Goal: Task Accomplishment & Management: Manage account settings

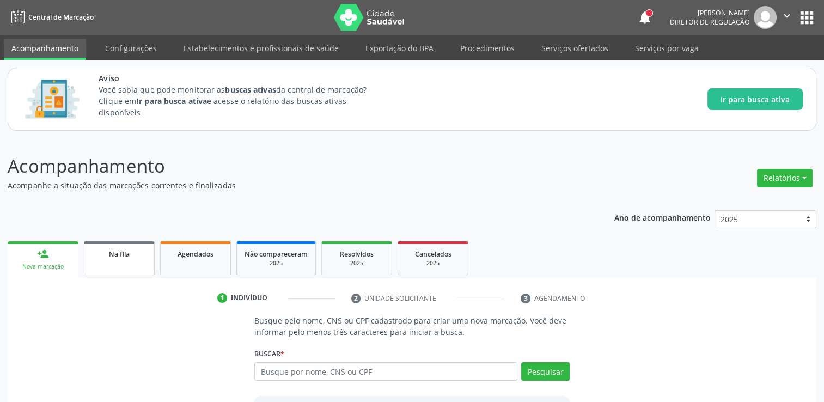
click at [118, 258] on div "Na fila" at bounding box center [119, 253] width 54 height 11
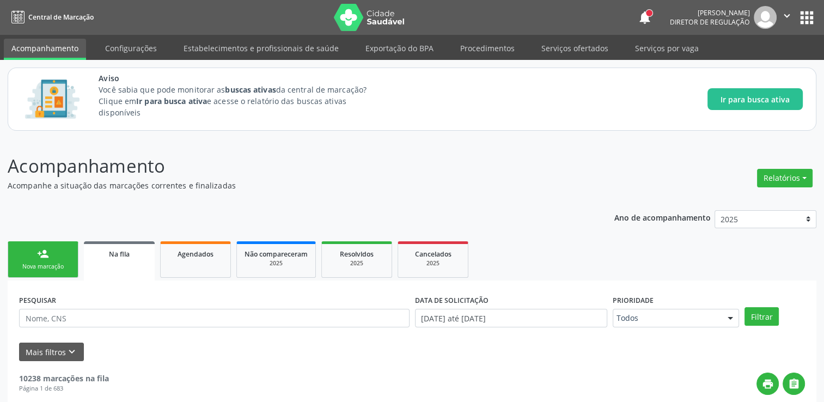
click at [138, 254] on div "Na fila" at bounding box center [120, 253] width 56 height 11
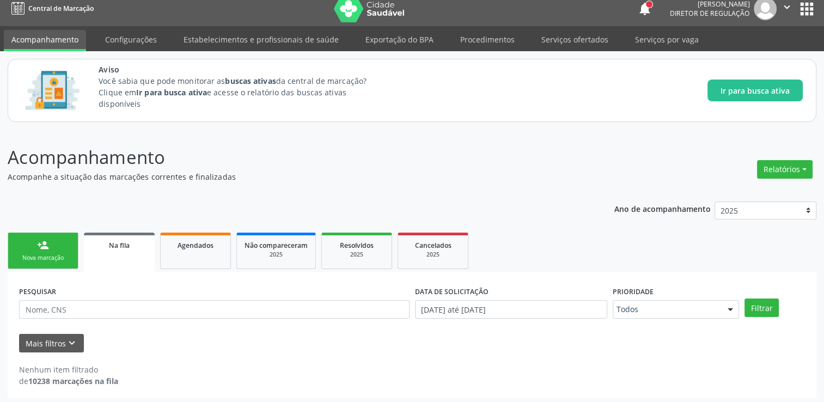
scroll to position [11, 0]
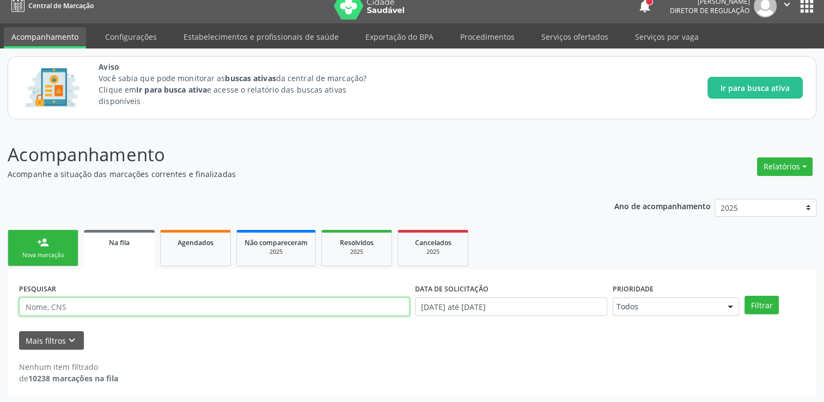
click at [149, 298] on input "text" at bounding box center [214, 307] width 391 height 19
click at [82, 331] on div "Mais filtros keyboard_arrow_down" at bounding box center [412, 340] width 792 height 19
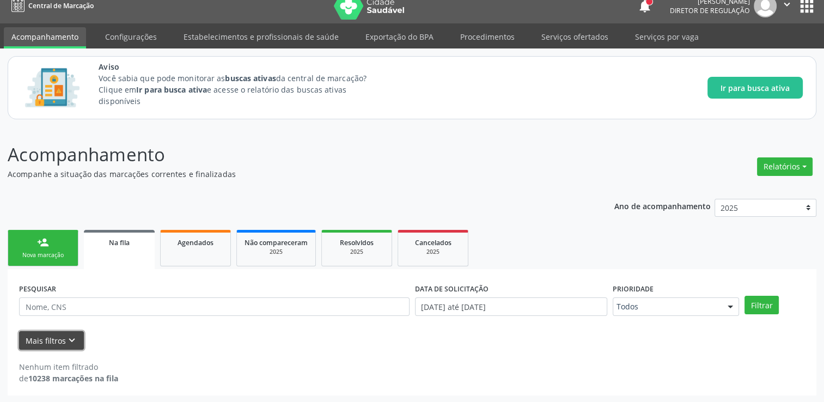
click at [80, 332] on button "Mais filtros keyboard_arrow_down" at bounding box center [51, 340] width 65 height 19
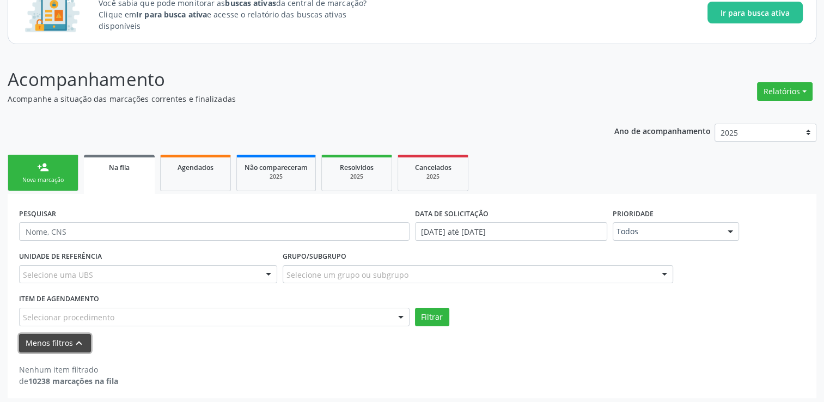
scroll to position [89, 0]
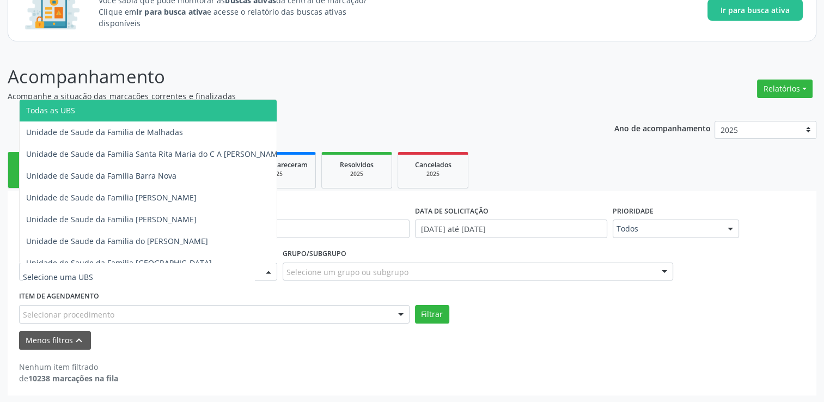
click at [221, 274] on div at bounding box center [148, 272] width 258 height 19
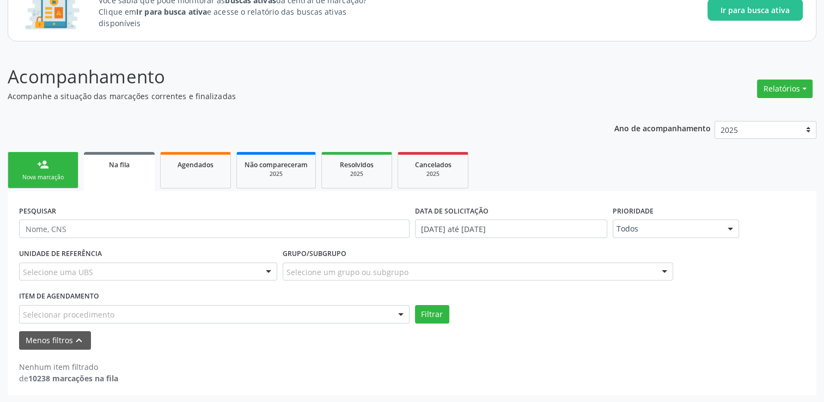
click at [93, 269] on div "Selecione uma UBS" at bounding box center [148, 272] width 258 height 19
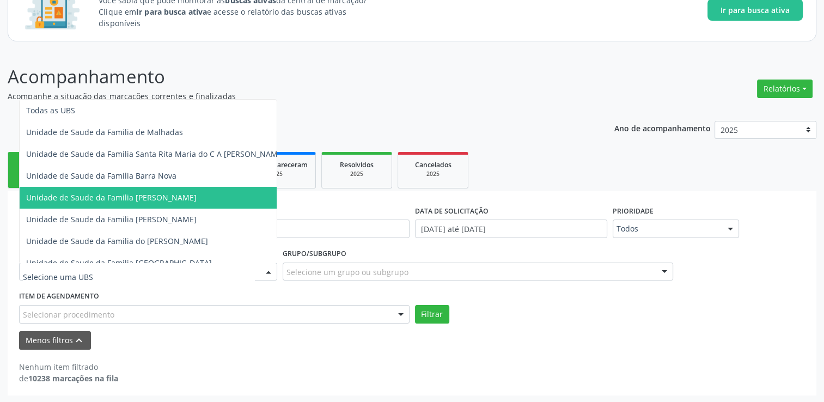
click at [168, 192] on span "Unidade de Saude da Familia [PERSON_NAME]" at bounding box center [111, 197] width 171 height 10
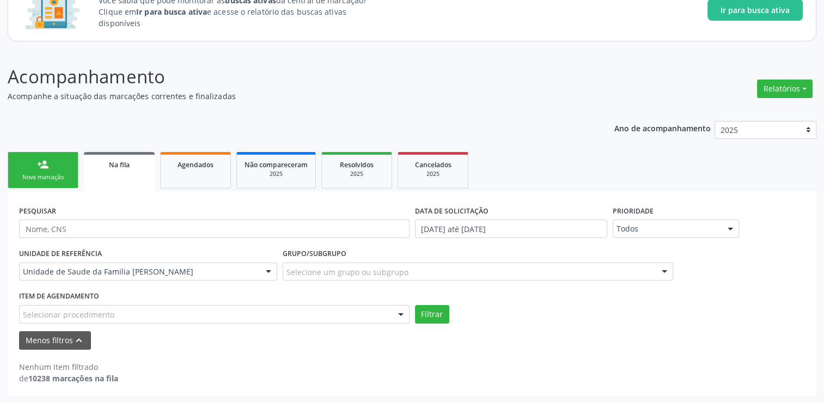
click at [218, 324] on form "PESQUISAR DATA DE SOLICITAÇÃO [DATE] até [DATE] Prioridade Todos Todos Baixa Pr…" at bounding box center [412, 276] width 786 height 147
click at [211, 317] on div "Selecionar procedimento" at bounding box center [214, 314] width 391 height 19
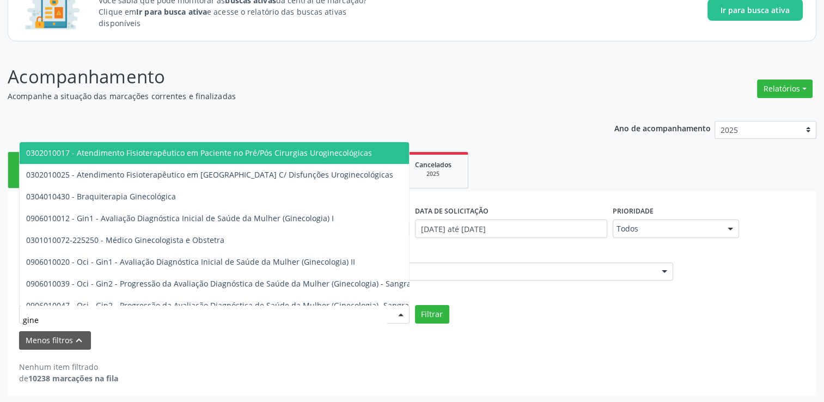
type input "ginec"
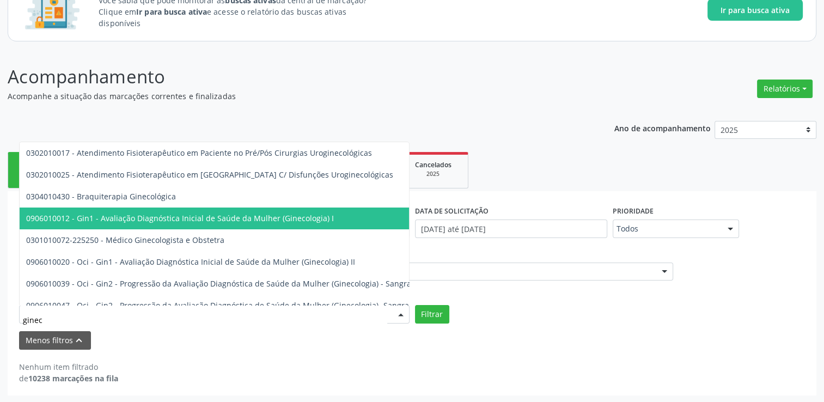
click at [192, 225] on span "0906010012 - Gin1 - Avaliação Diagnóstica Inicial de Saúde da Mulher (Ginecolog…" at bounding box center [328, 219] width 617 height 22
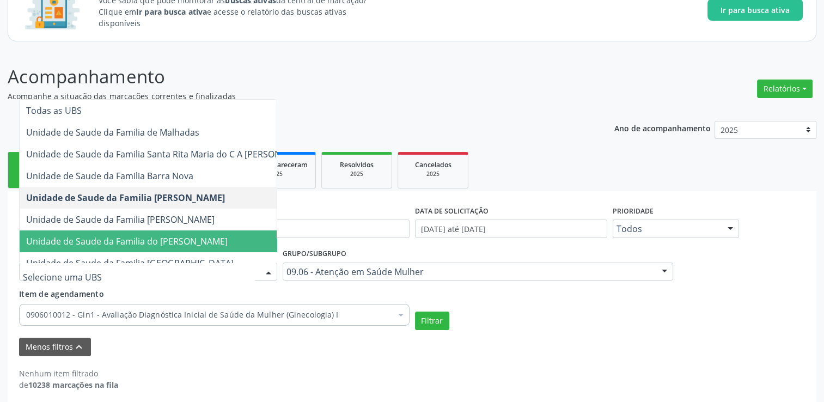
click at [174, 305] on div "0906010012 - Gin1 - Avaliação Diagnóstica Inicial de Saúde da Mulher (Ginecolog…" at bounding box center [214, 315] width 391 height 22
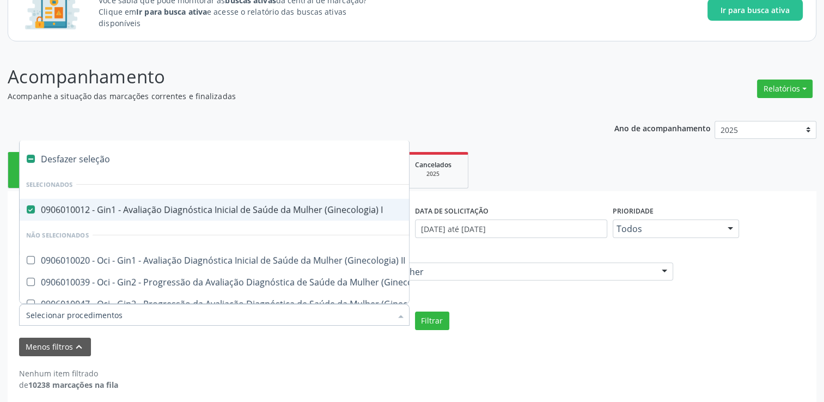
click at [29, 207] on I at bounding box center [31, 209] width 8 height 8
click at [27, 207] on I "checkbox" at bounding box center [23, 209] width 7 height 7
checkbox I "false"
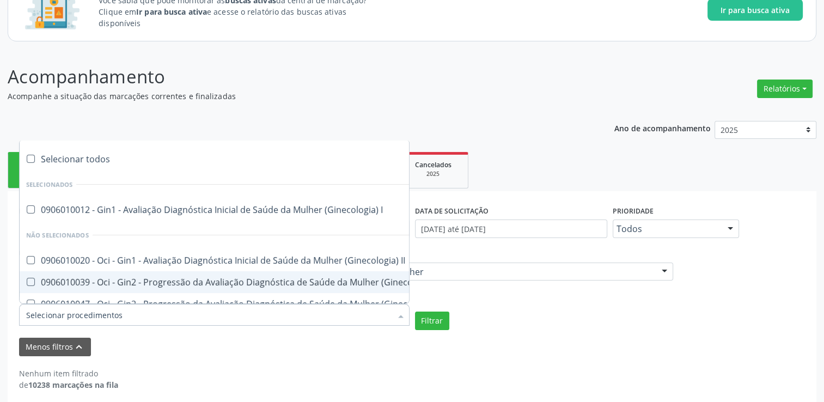
click at [316, 371] on div "Nenhum item filtrado de 10238 marcações na fila" at bounding box center [412, 379] width 786 height 23
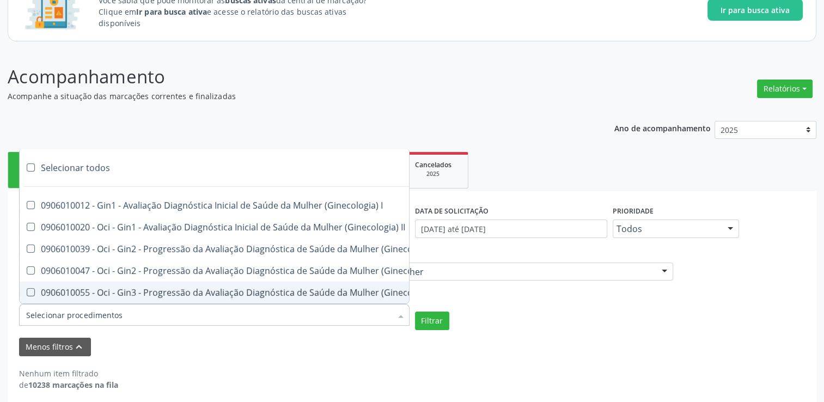
click at [254, 316] on div at bounding box center [214, 315] width 391 height 22
click at [211, 365] on div "Nenhum item filtrado de 10238 marcações na fila" at bounding box center [412, 373] width 786 height 34
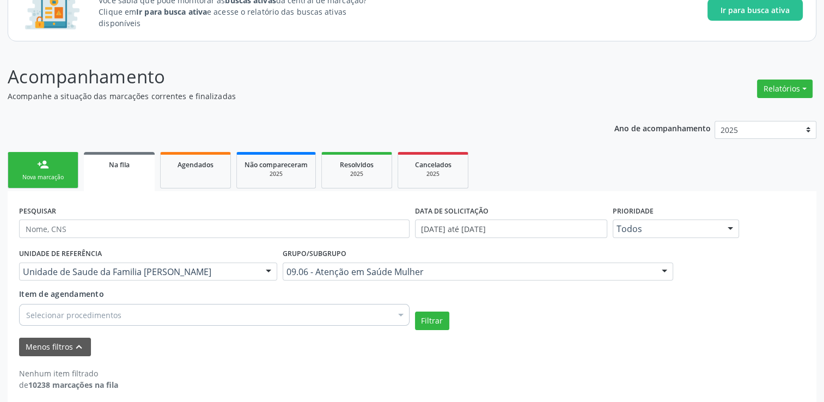
click at [398, 310] on div at bounding box center [401, 316] width 16 height 19
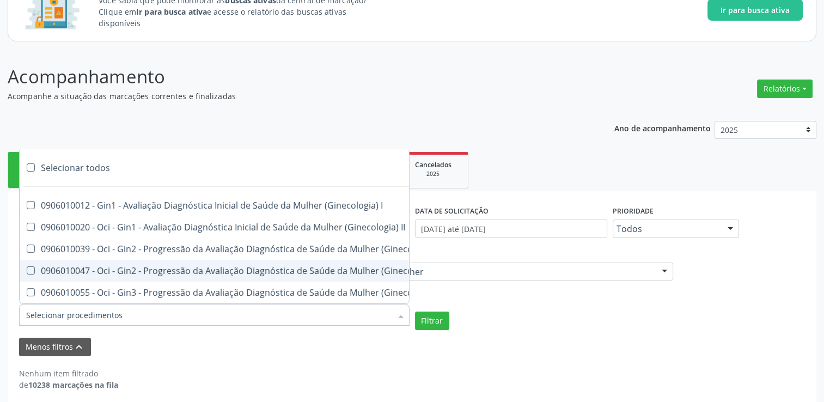
scroll to position [96, 0]
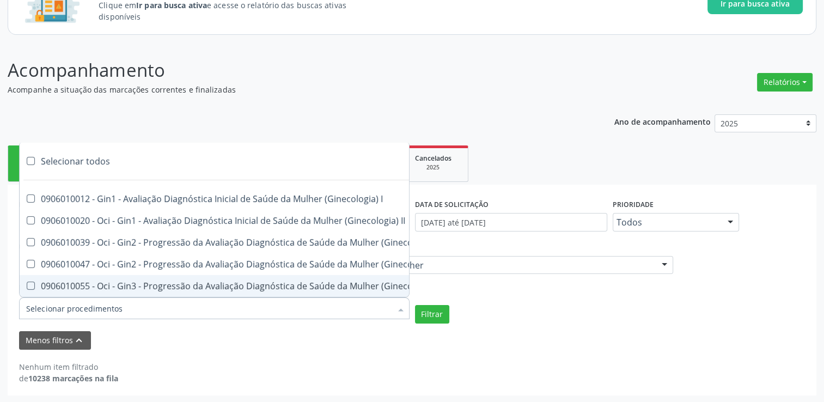
click at [524, 257] on div "09.06 - Atenção em Saúde Mulher" at bounding box center [478, 265] width 391 height 19
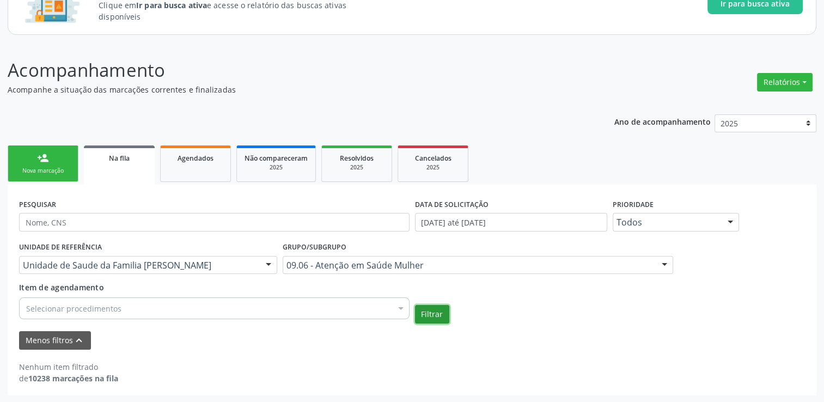
click at [430, 316] on button "Filtrar" at bounding box center [432, 314] width 34 height 19
click at [280, 306] on div "Selecionar procedimentos" at bounding box center [214, 309] width 391 height 22
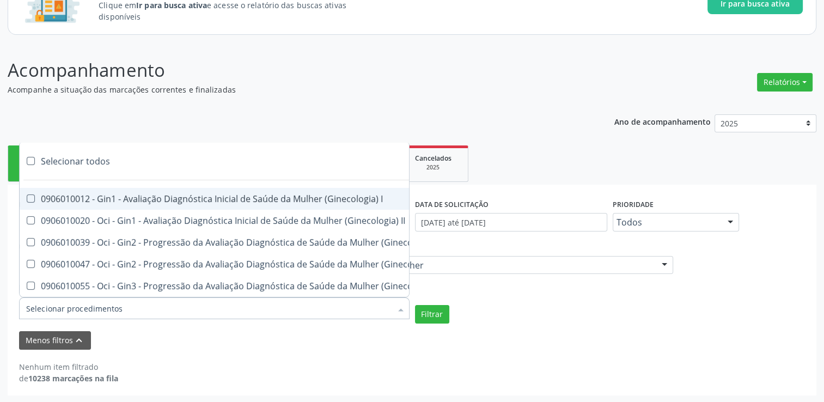
click at [116, 154] on div "Selecionar todos" at bounding box center [374, 161] width 708 height 22
checkbox input "true"
checkbox II "true"
checkbox Cirúrgica "true"
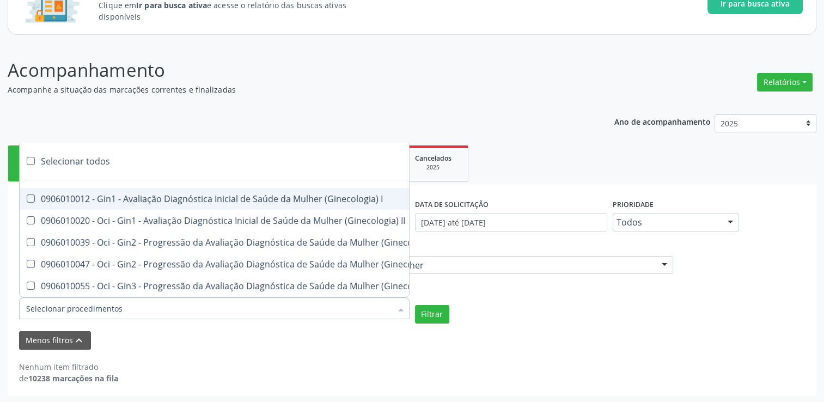
checkbox I "true"
click at [116, 154] on div "Desfazer seleção" at bounding box center [374, 161] width 708 height 22
checkbox input "false"
checkbox II "false"
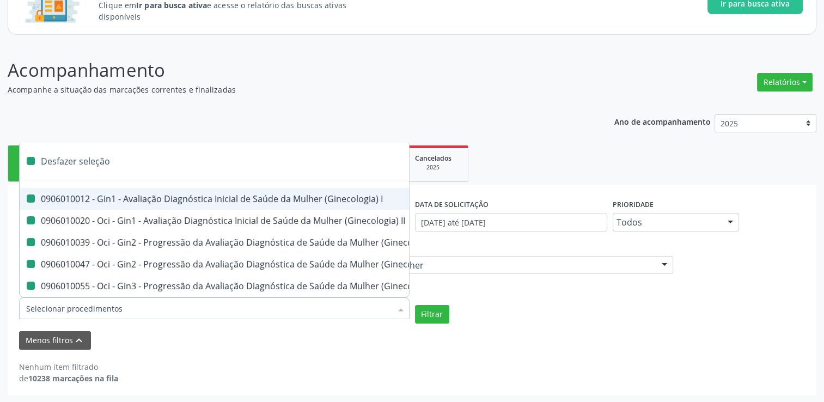
checkbox II "false"
checkbox Cirúrgica "false"
checkbox I "false"
click at [256, 106] on div "Acompanhamento Acompanhe a situação das marcações correntes e finalizadas Relat…" at bounding box center [412, 226] width 809 height 339
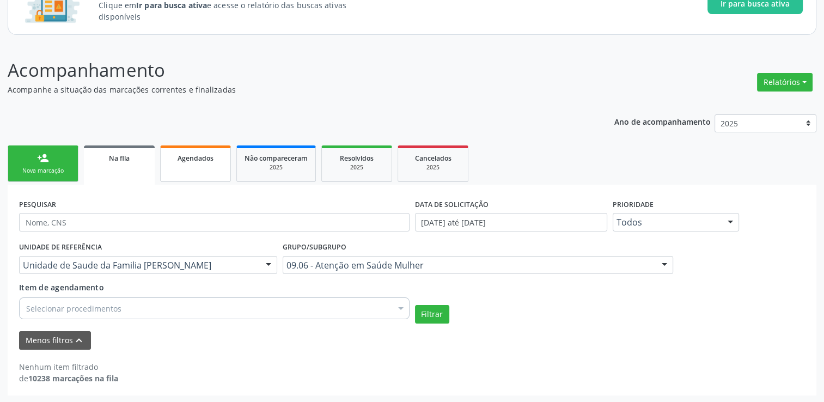
click at [187, 169] on link "Agendados" at bounding box center [195, 163] width 71 height 37
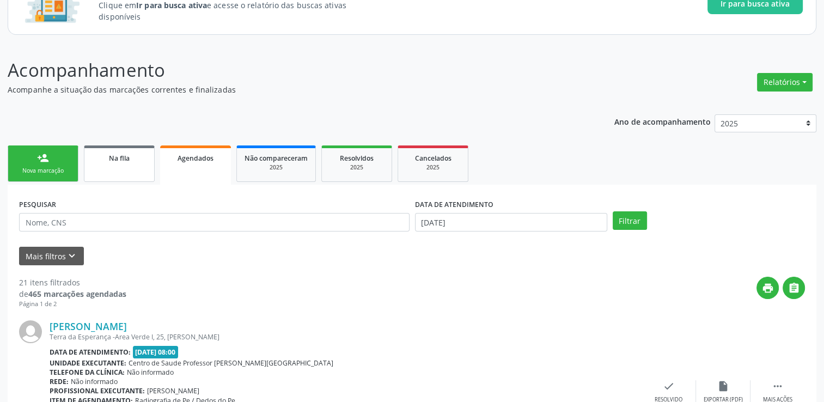
click at [140, 160] on div "Na fila" at bounding box center [119, 157] width 54 height 11
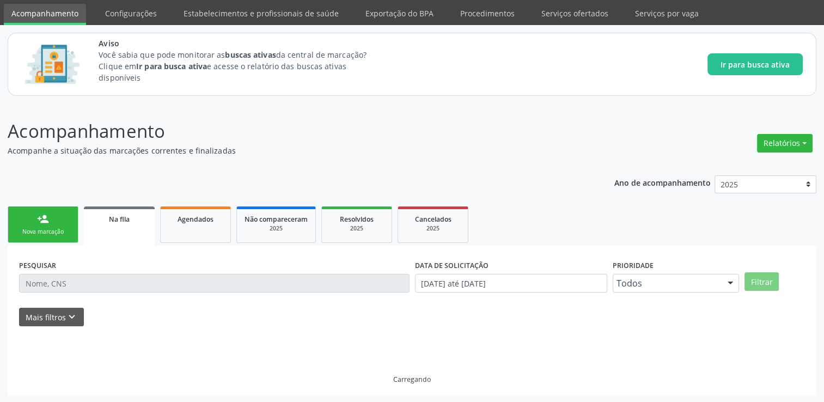
scroll to position [11, 0]
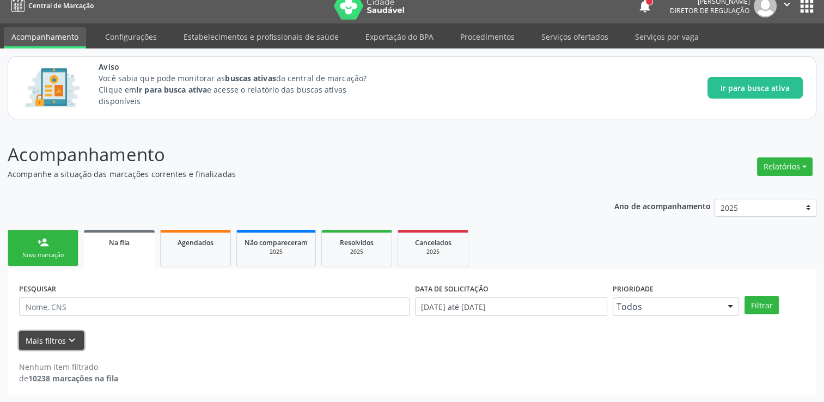
click at [62, 345] on button "Mais filtros keyboard_arrow_down" at bounding box center [51, 340] width 65 height 19
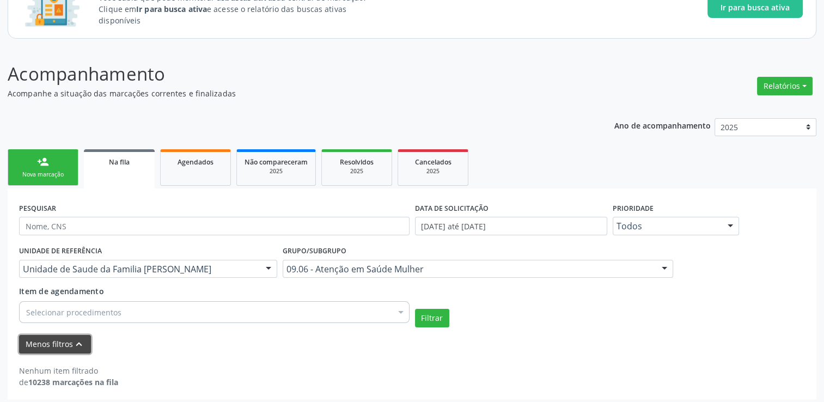
scroll to position [96, 0]
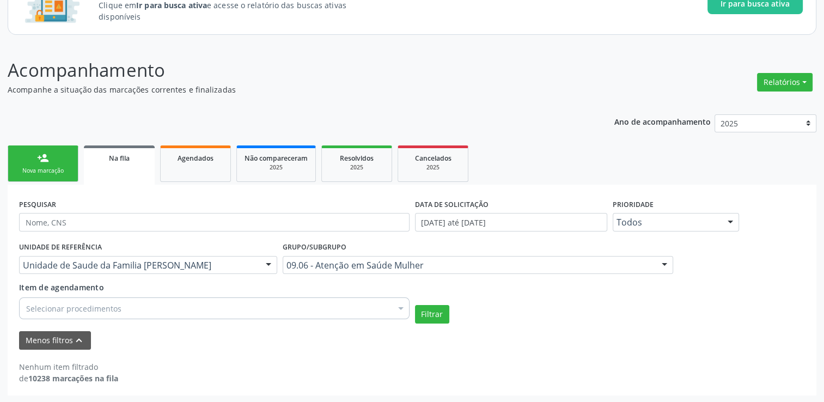
click at [665, 260] on div at bounding box center [665, 266] width 16 height 19
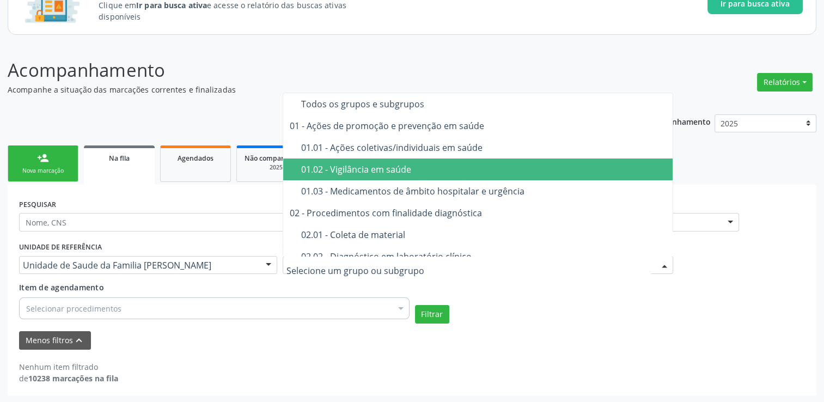
scroll to position [41, 0]
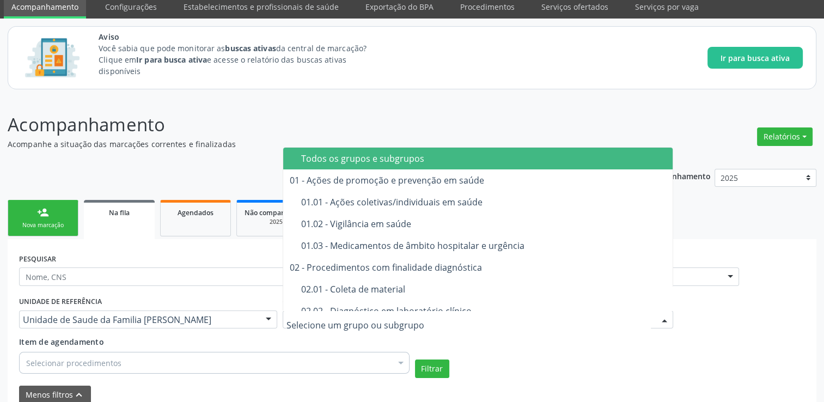
click at [355, 156] on div "Todos os grupos e subgrupos" at bounding box center [485, 158] width 368 height 9
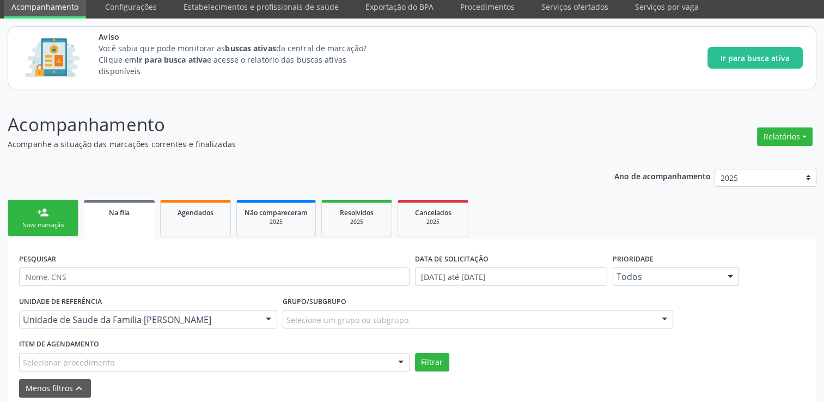
click at [282, 147] on p "Acompanhe a situação das marcações correntes e finalizadas" at bounding box center [291, 143] width 567 height 11
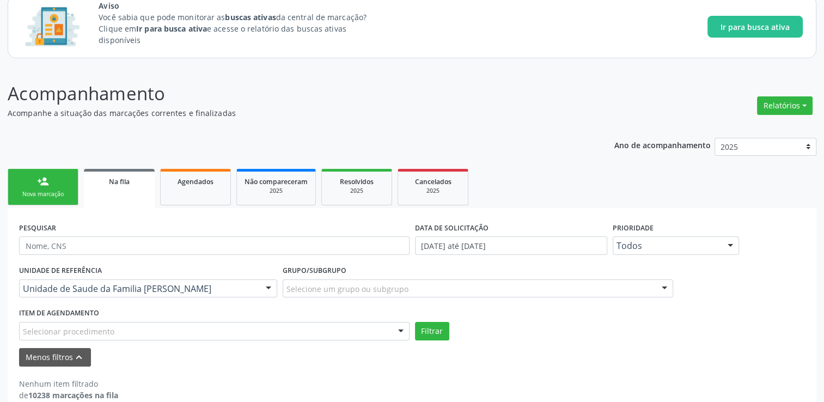
scroll to position [89, 0]
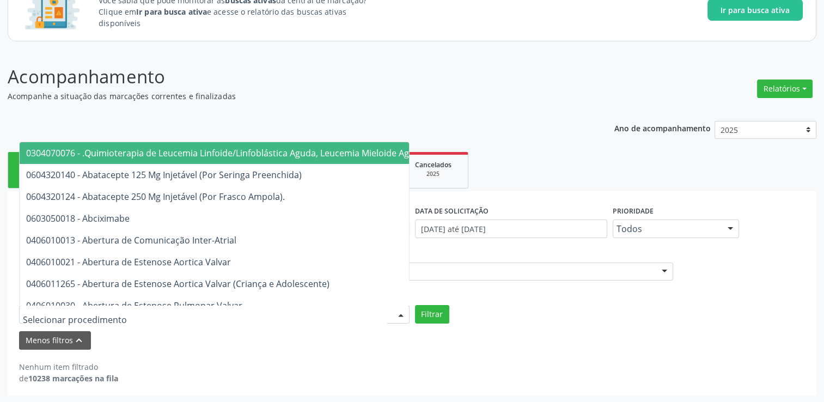
click at [405, 313] on div at bounding box center [401, 315] width 16 height 19
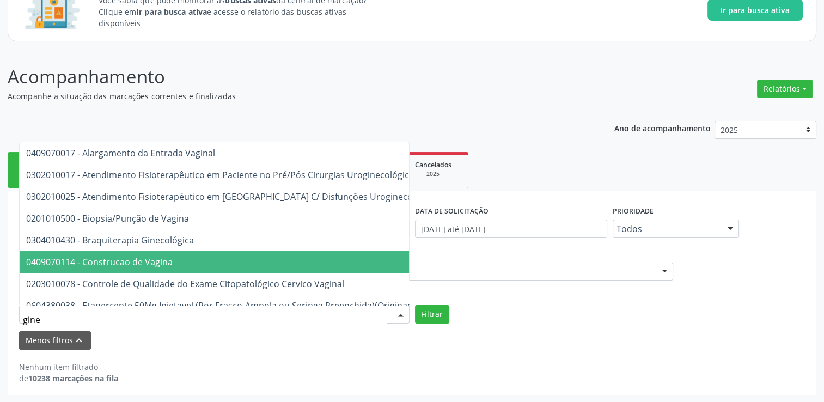
type input "ginec"
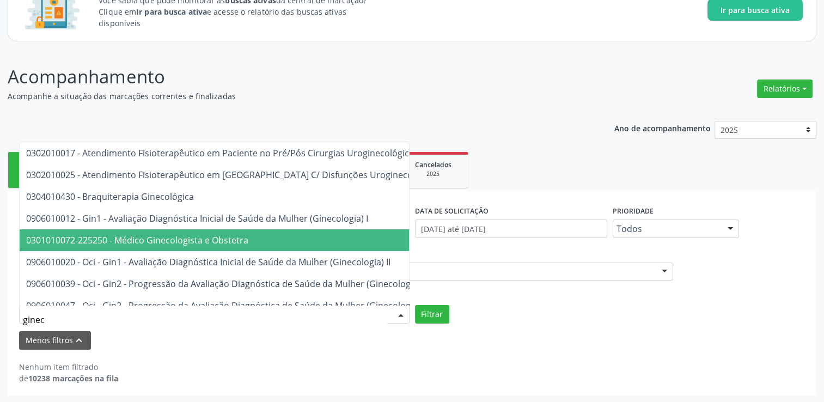
click at [223, 245] on span "0301010072-225250 - Médico Ginecologista e Obstetra" at bounding box center [137, 240] width 222 height 12
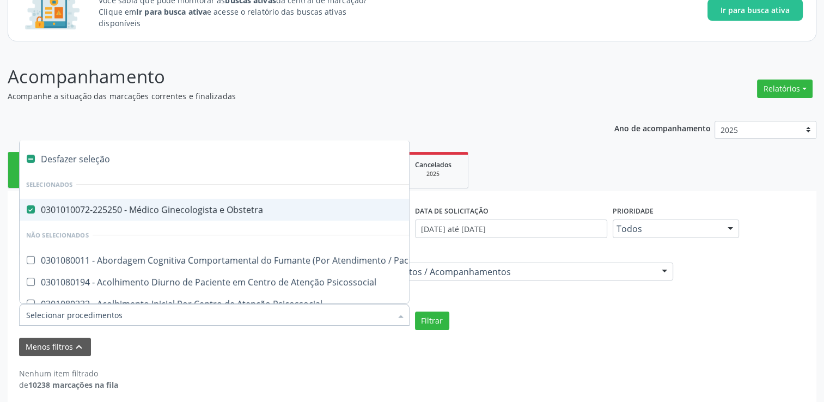
click at [371, 322] on div at bounding box center [214, 315] width 391 height 22
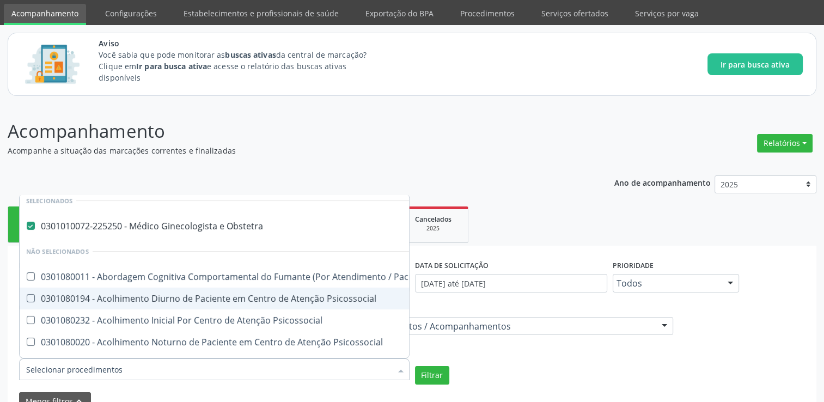
scroll to position [54, 0]
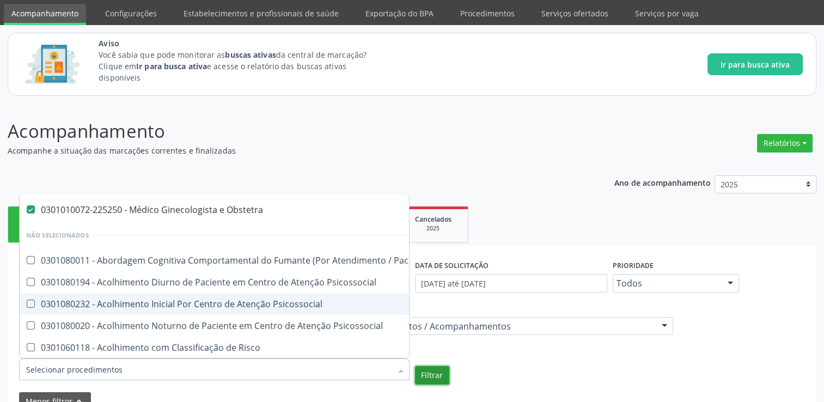
click at [436, 372] on button "Filtrar" at bounding box center [432, 375] width 34 height 19
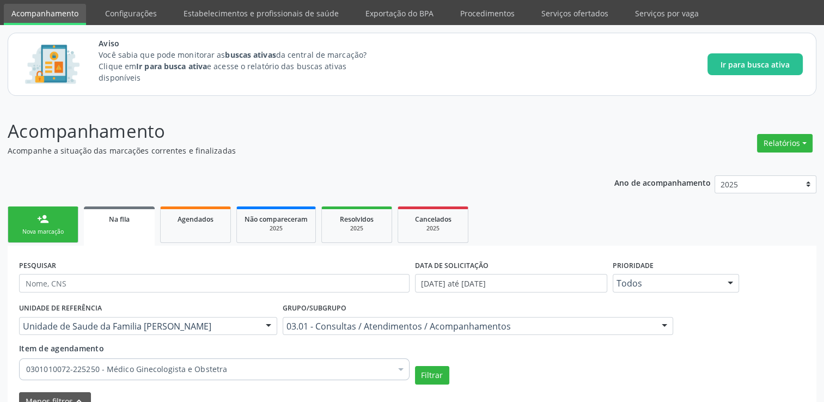
scroll to position [89, 0]
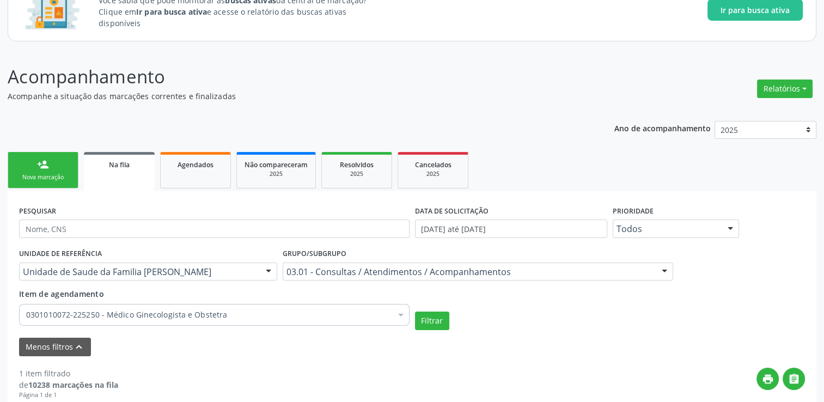
click at [223, 280] on div "UNIDADE DE REFERÊNCIA Unidade de Saude da Familia Massagueira Todas as UBS Unid…" at bounding box center [148, 267] width 264 height 43
click at [223, 279] on div "Unidade de Saude da Familia [PERSON_NAME]" at bounding box center [148, 272] width 258 height 19
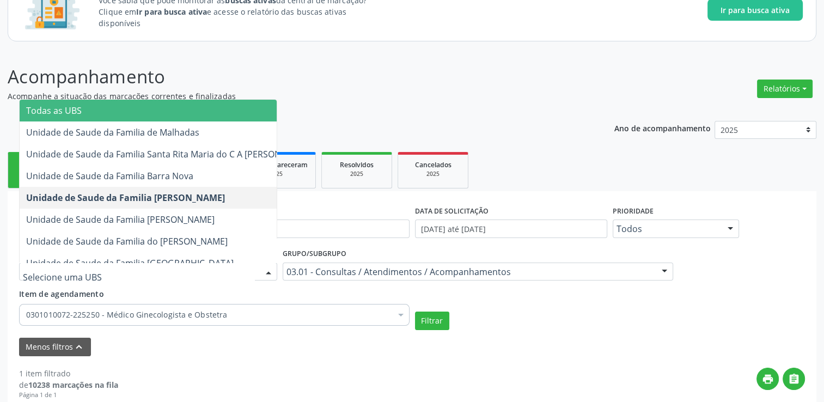
click at [223, 279] on input "text" at bounding box center [139, 277] width 232 height 22
click at [419, 298] on div "UNIDADE DE REFERÊNCIA Todas as UBS Unidade de Saude da Familia de Malhadas Unid…" at bounding box center [412, 288] width 792 height 84
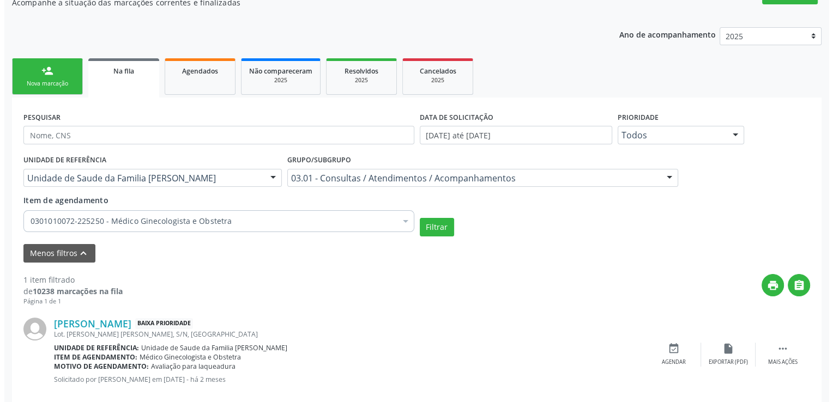
scroll to position [202, 0]
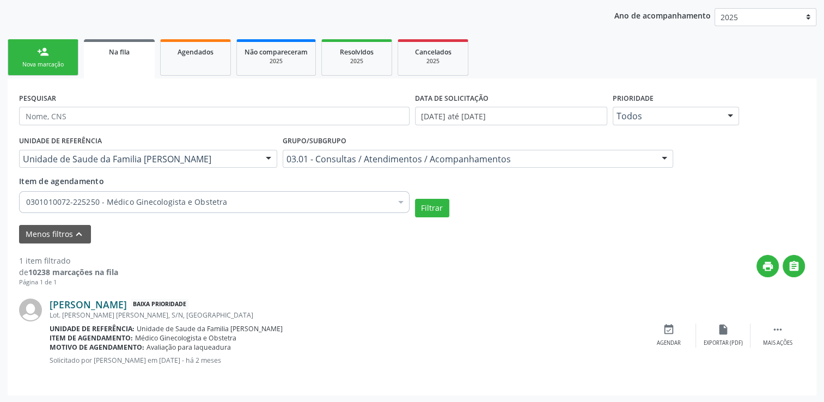
click at [127, 308] on link "[PERSON_NAME]" at bounding box center [88, 305] width 77 height 12
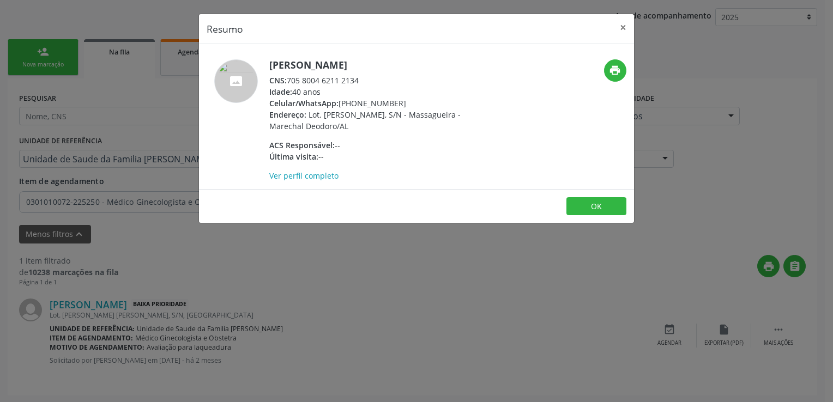
drag, startPoint x: 287, startPoint y: 95, endPoint x: 360, endPoint y: 89, distance: 72.7
click at [360, 86] on div "CNS: 705 8004 6211 2134" at bounding box center [375, 80] width 212 height 11
copy div "705 8004 6211 2134"
click at [620, 32] on button "×" at bounding box center [623, 27] width 22 height 27
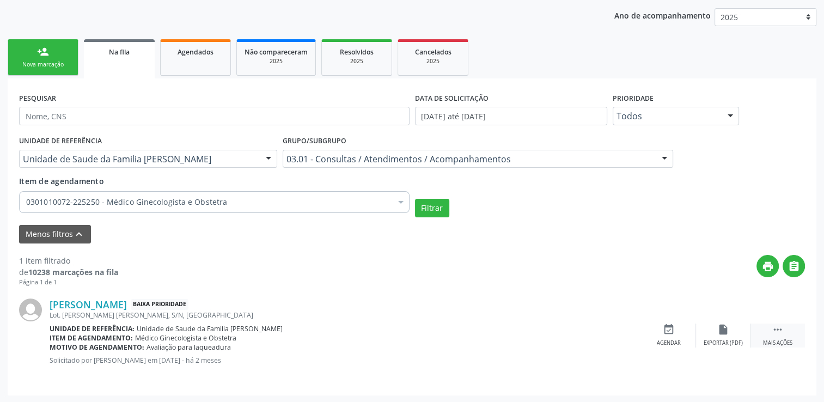
click at [781, 336] on div " Mais ações" at bounding box center [778, 335] width 54 height 23
click at [672, 335] on icon "cancel" at bounding box center [669, 330] width 12 height 12
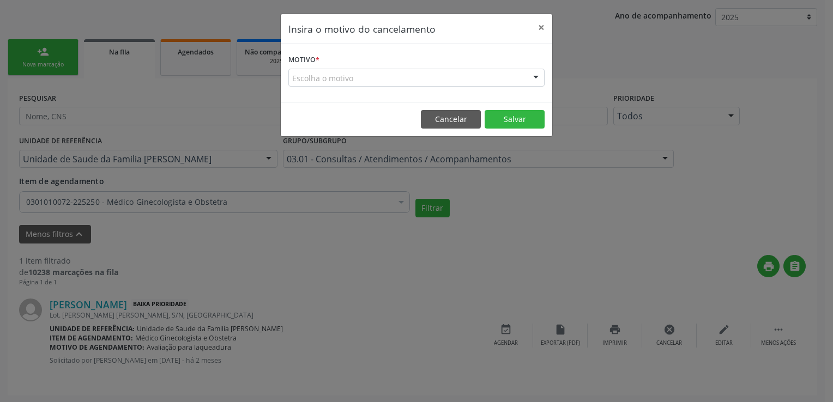
click at [462, 74] on div "Escolha o motivo" at bounding box center [416, 78] width 256 height 19
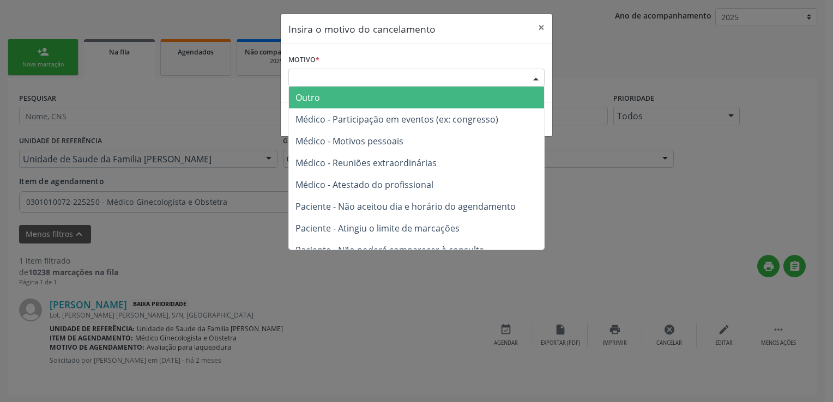
click at [354, 99] on span "Outro" at bounding box center [416, 98] width 255 height 22
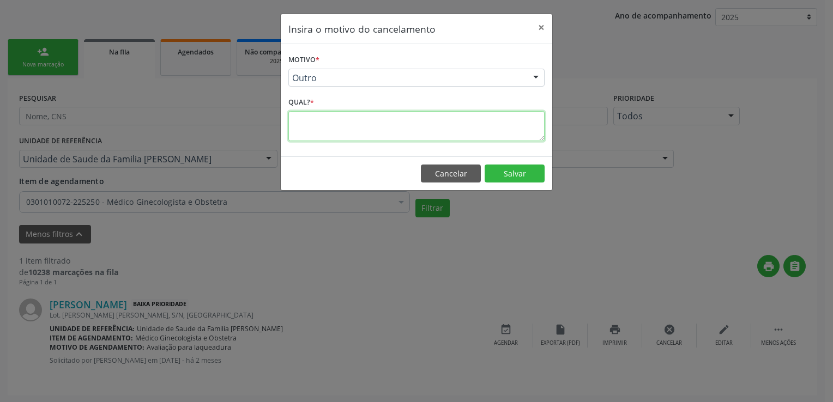
click at [344, 135] on textarea at bounding box center [416, 126] width 256 height 30
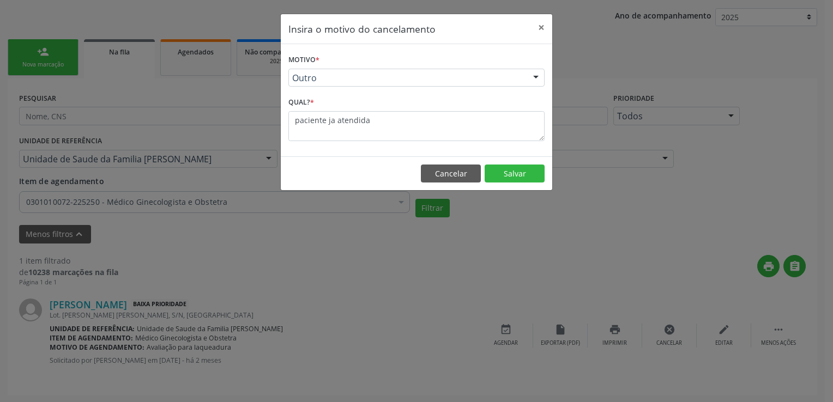
click at [528, 183] on footer "Cancelar Salvar" at bounding box center [416, 173] width 271 height 34
click at [332, 122] on textarea "paciente ja atendida" at bounding box center [416, 126] width 256 height 30
drag, startPoint x: 375, startPoint y: 128, endPoint x: 278, endPoint y: 122, distance: 97.7
click at [278, 122] on div "Insira o motivo do cancelamento × Motivo * Outro Outro Médico - Participação em…" at bounding box center [416, 201] width 833 height 402
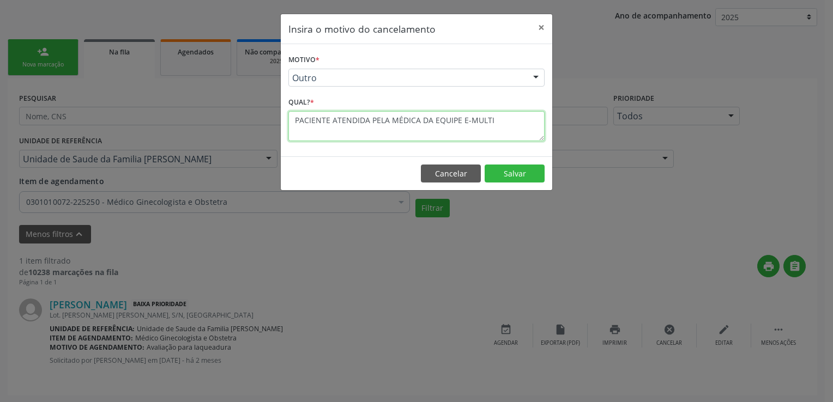
drag, startPoint x: 492, startPoint y: 125, endPoint x: 275, endPoint y: 112, distance: 217.9
click at [280, 112] on div "Insira o motivo do cancelamento × Motivo * Outro Outro Médico - Participação em…" at bounding box center [416, 103] width 272 height 178
type textarea "PACIENTE ATENDIDA PELA MÉDICA DA EQUIPE E-MULTI"
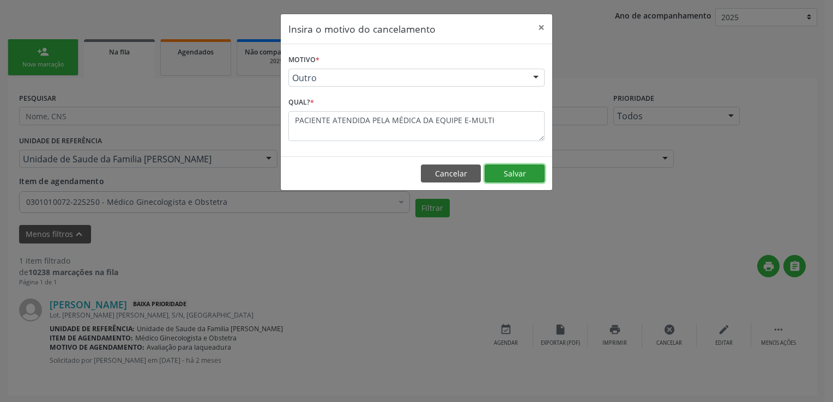
click at [522, 175] on button "Salvar" at bounding box center [514, 174] width 60 height 19
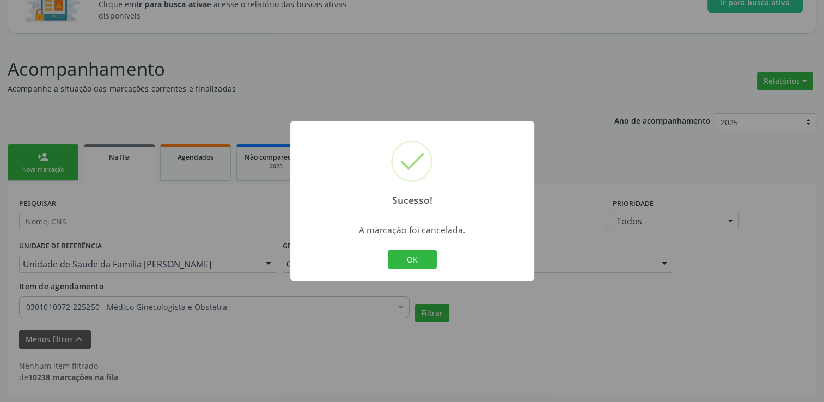
scroll to position [96, 0]
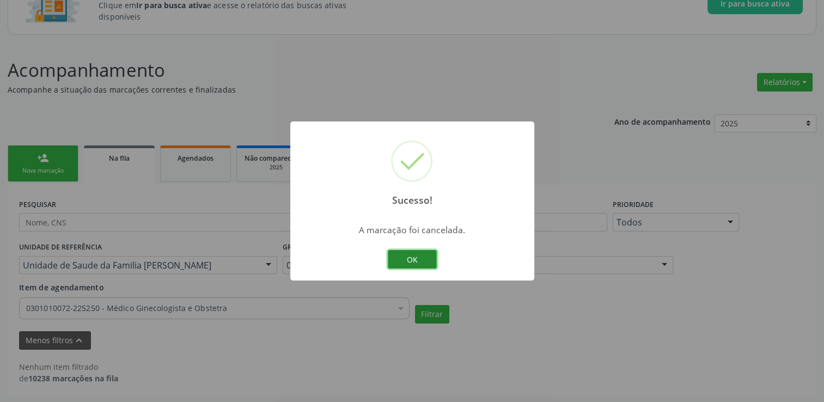
click at [417, 258] on button "OK" at bounding box center [412, 259] width 49 height 19
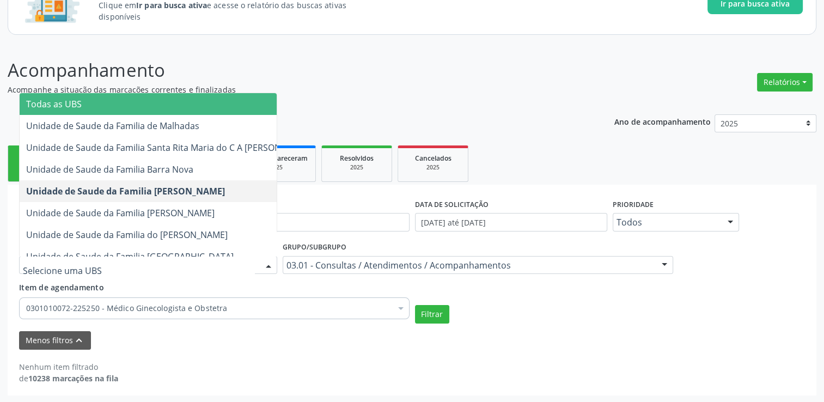
click at [262, 269] on div at bounding box center [268, 266] width 16 height 19
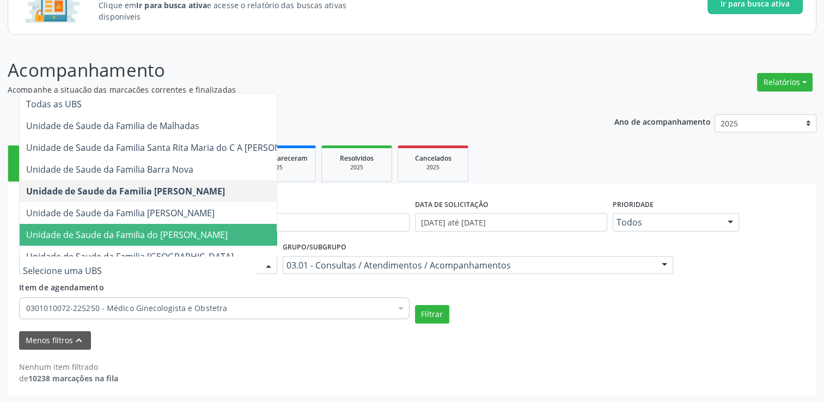
click at [136, 292] on div "Item de agendamento 0301010072-225250 - Médico Ginecologista e Obstetra Desfaze…" at bounding box center [214, 299] width 391 height 34
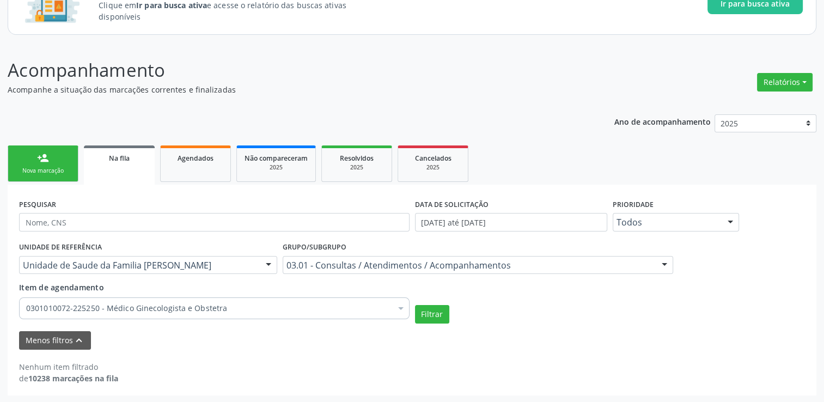
click at [270, 260] on div at bounding box center [268, 266] width 16 height 19
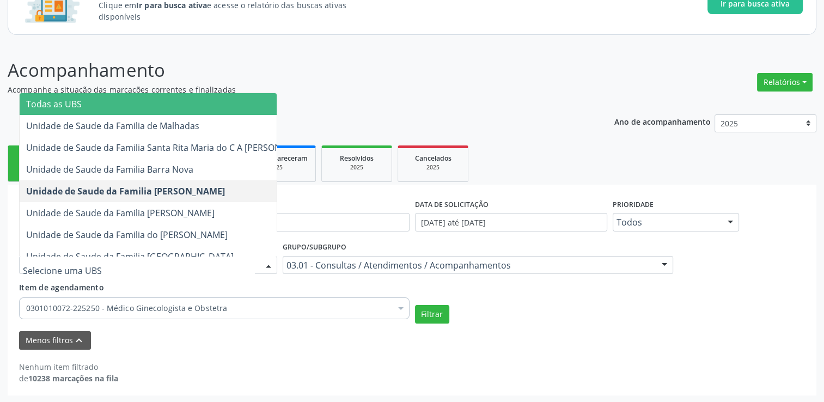
click at [124, 106] on span "Todas as UBS" at bounding box center [169, 104] width 299 height 22
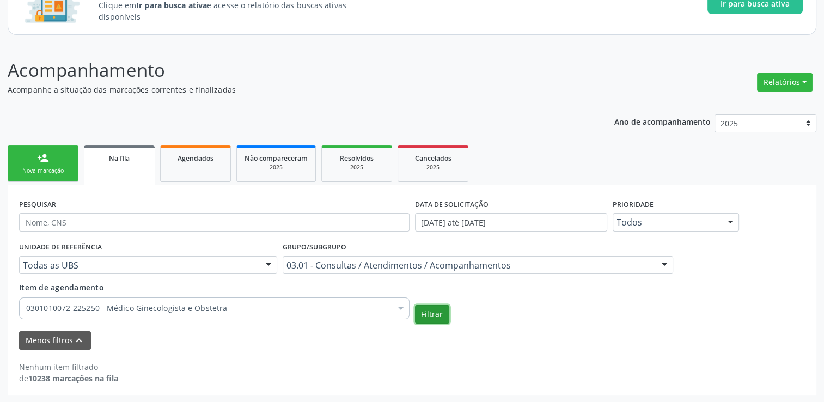
click at [426, 311] on button "Filtrar" at bounding box center [432, 314] width 34 height 19
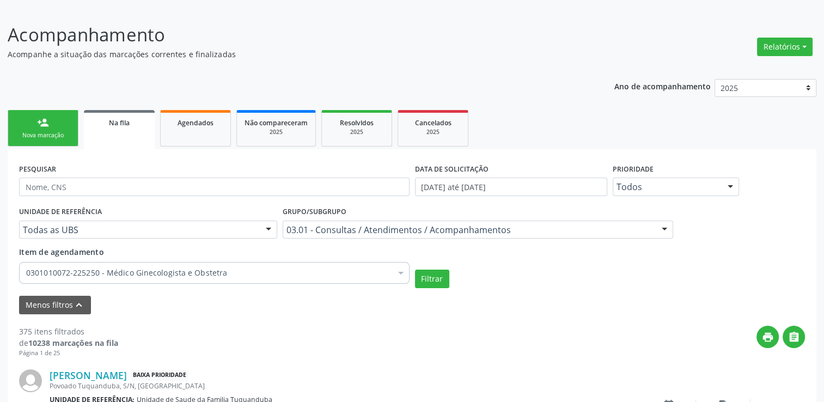
scroll to position [150, 0]
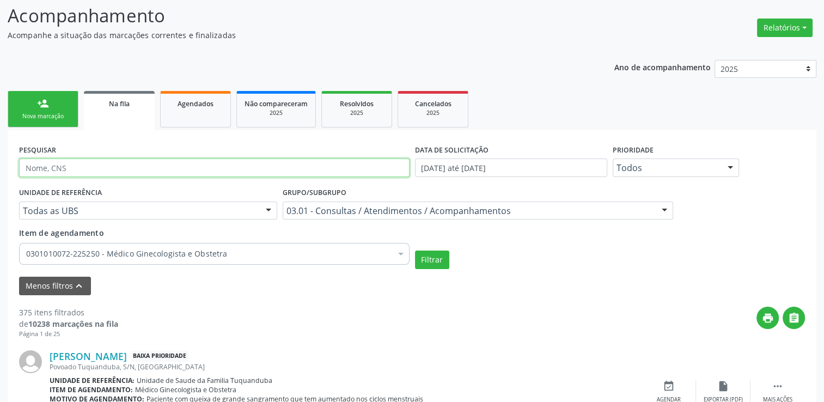
click at [90, 163] on input "text" at bounding box center [214, 168] width 391 height 19
type input "702408060920224"
click at [415, 251] on button "Filtrar" at bounding box center [432, 260] width 34 height 19
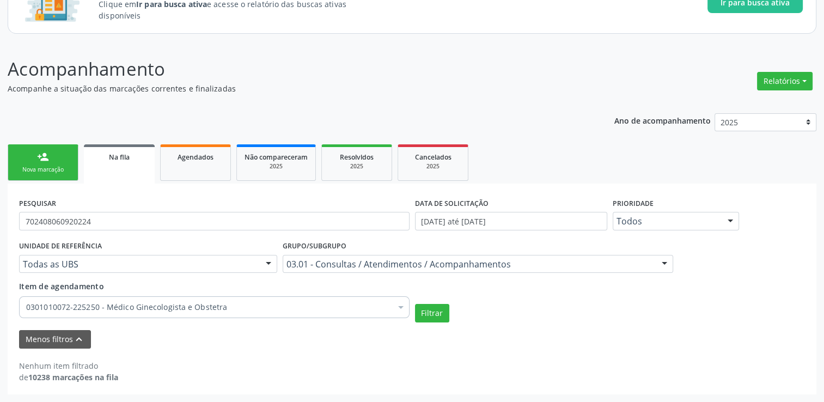
scroll to position [96, 0]
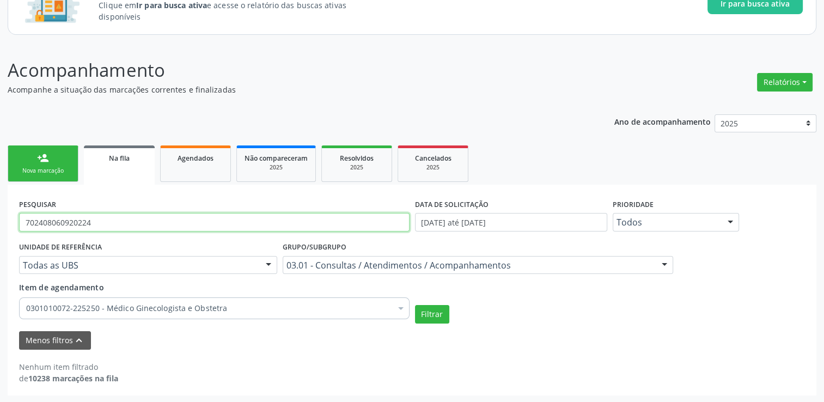
drag, startPoint x: 127, startPoint y: 215, endPoint x: 8, endPoint y: 227, distance: 119.3
click at [9, 227] on div "PESQUISAR 702408060920224 DATA DE SOLICITAÇÃO [DATE] até [DATE] Prioridade Todo…" at bounding box center [412, 290] width 809 height 211
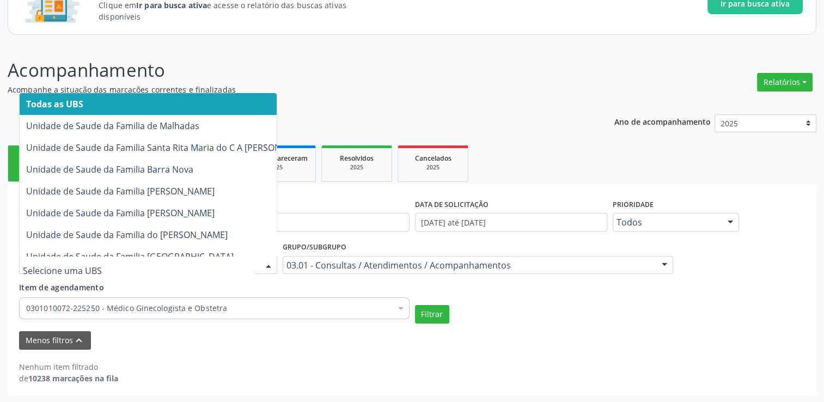
click at [162, 271] on div at bounding box center [148, 265] width 258 height 19
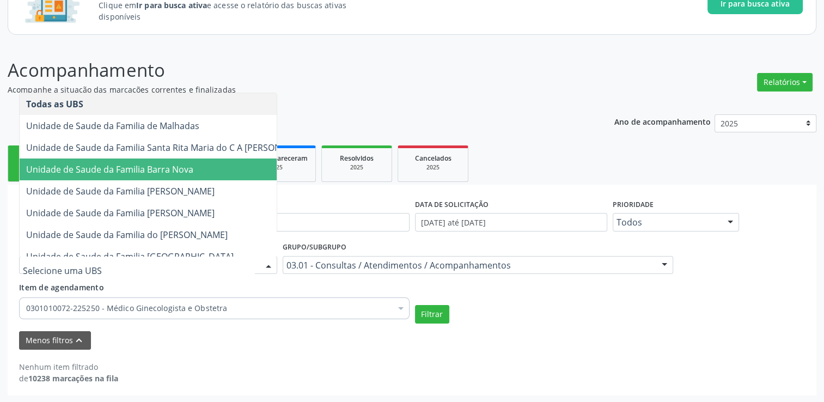
click at [189, 169] on span "Unidade de Saude da Familia Barra Nova" at bounding box center [109, 169] width 167 height 12
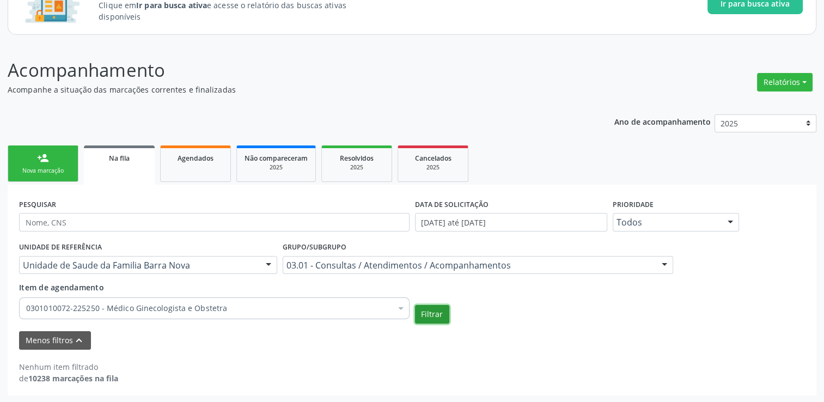
click at [435, 312] on button "Filtrar" at bounding box center [432, 314] width 34 height 19
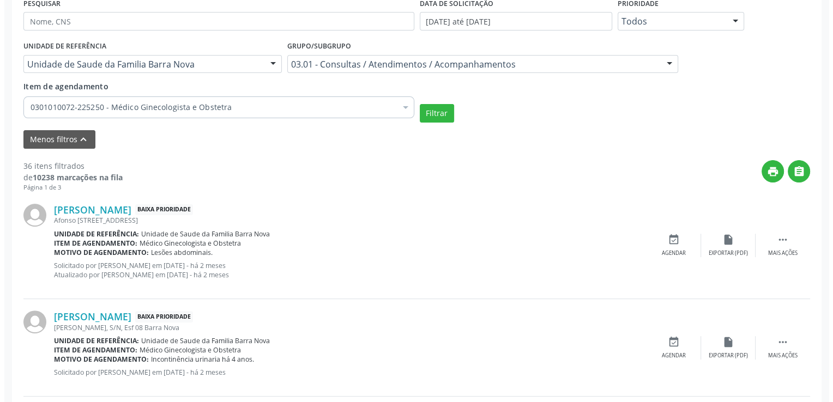
scroll to position [314, 0]
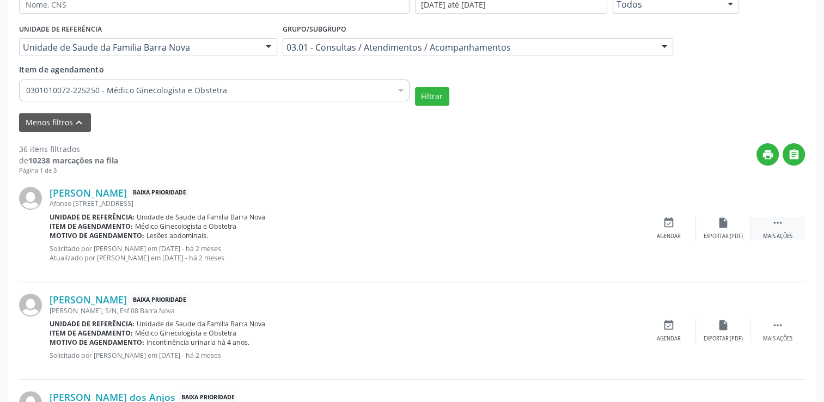
click at [765, 222] on div " Mais ações" at bounding box center [778, 228] width 54 height 23
click at [677, 224] on div "cancel Cancelar" at bounding box center [669, 228] width 54 height 23
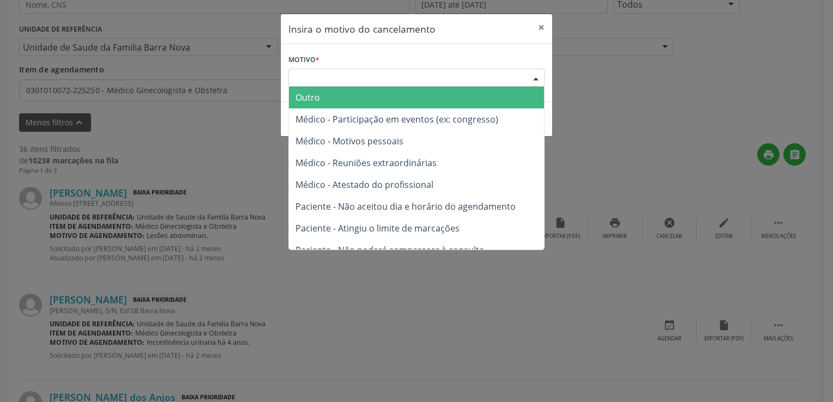
click at [412, 77] on div "Escolha o motivo" at bounding box center [416, 78] width 256 height 19
click at [394, 77] on div "Escolha o motivo" at bounding box center [416, 78] width 256 height 19
click at [384, 92] on span "Outro" at bounding box center [416, 98] width 255 height 22
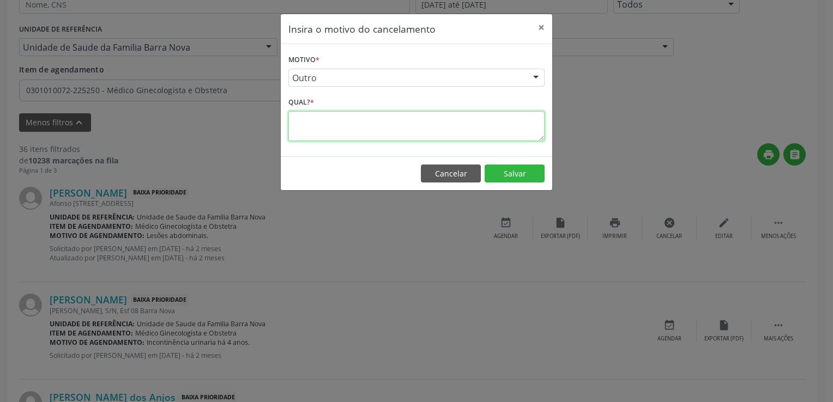
click at [382, 136] on textarea at bounding box center [416, 126] width 256 height 30
paste textarea "PACIENTE ATENDIDA PELA MÉDICA DA EQUIPE E-MULTI"
type textarea "PACIENTE ATENDIDA PELA MÉDICA DA EQUIPE E-MULTI"
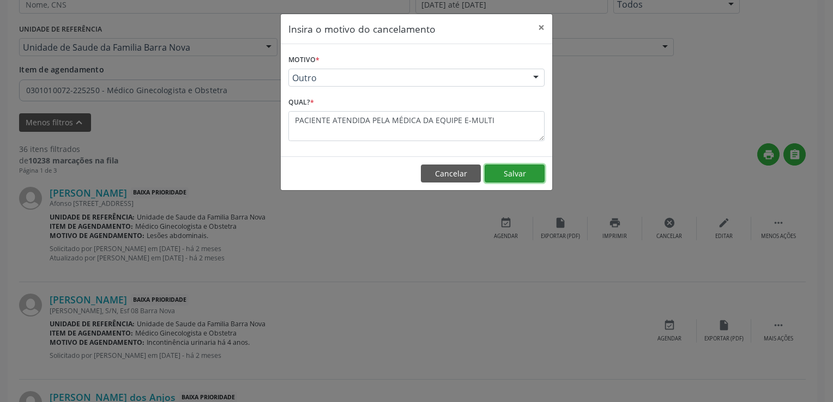
click at [529, 178] on button "Salvar" at bounding box center [514, 174] width 60 height 19
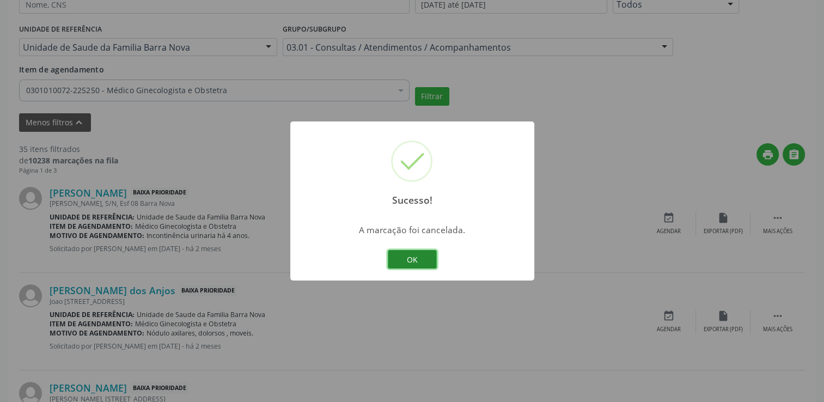
click at [414, 260] on button "OK" at bounding box center [412, 259] width 49 height 19
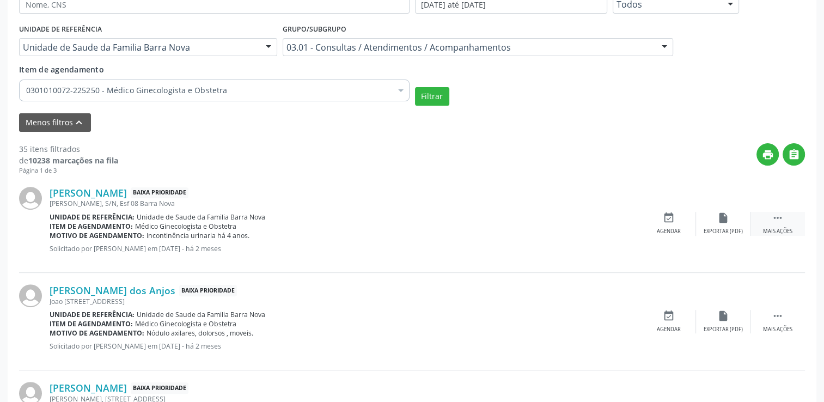
click at [785, 222] on div " Mais ações" at bounding box center [778, 223] width 54 height 23
click at [678, 230] on div "Cancelar" at bounding box center [669, 232] width 26 height 8
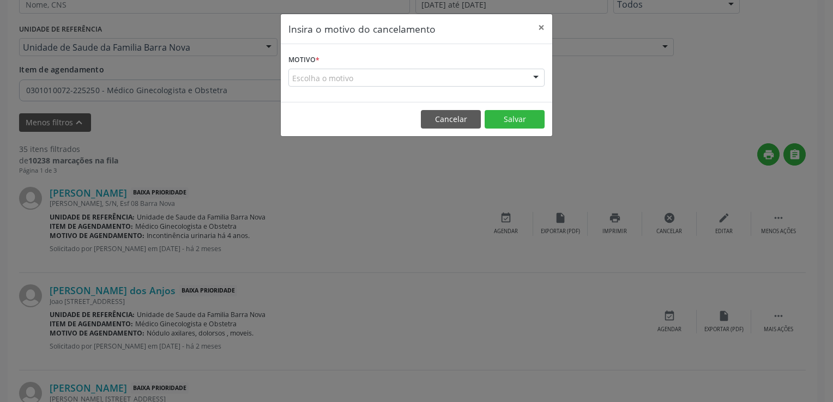
click at [353, 74] on div "Escolha o motivo" at bounding box center [416, 78] width 256 height 19
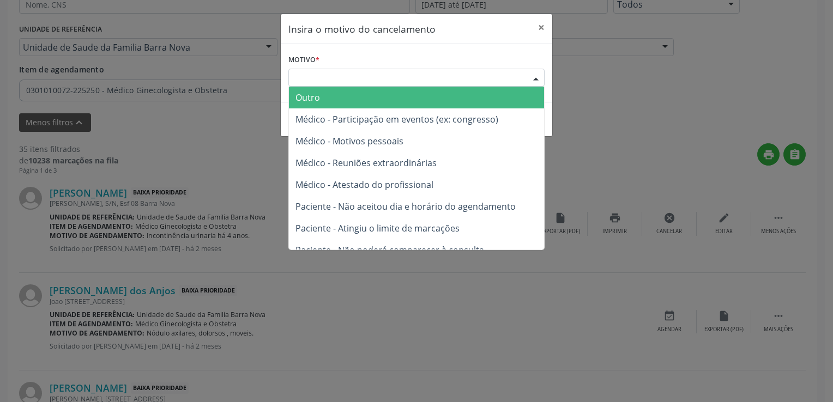
click at [349, 93] on span "Outro" at bounding box center [416, 98] width 255 height 22
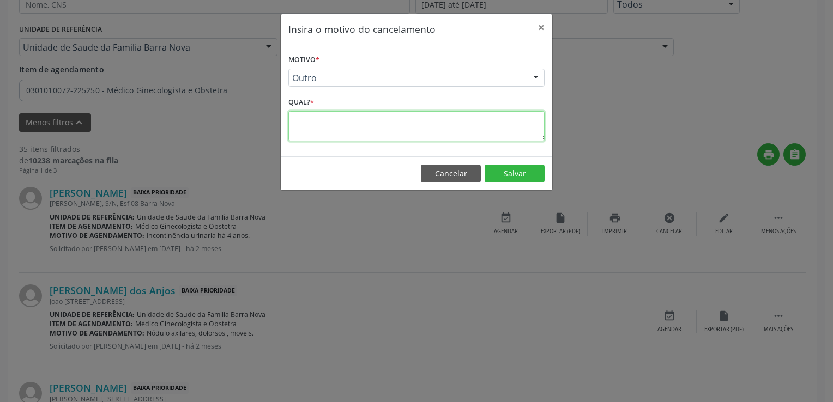
click at [334, 116] on textarea at bounding box center [416, 126] width 256 height 30
paste textarea "PACIENTE ATENDIDA PELA MÉDICA DA EQUIPE E-MULTI"
type textarea "PACIENTE ATENDIDA PELA MÉDICA DA EQUIPE E-MULTI"
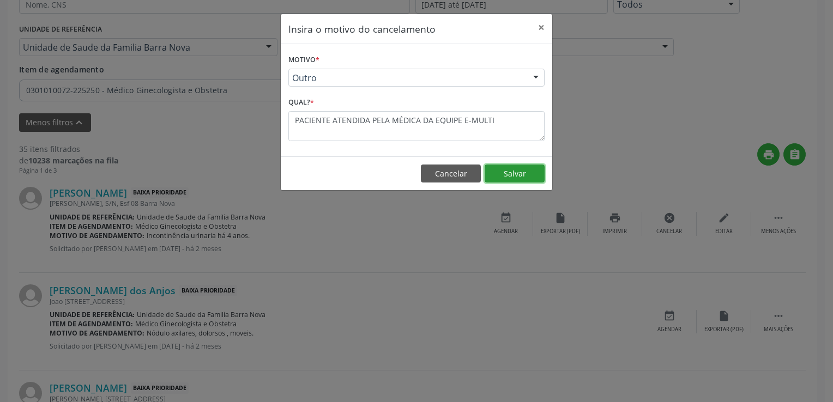
click at [541, 168] on button "Salvar" at bounding box center [514, 174] width 60 height 19
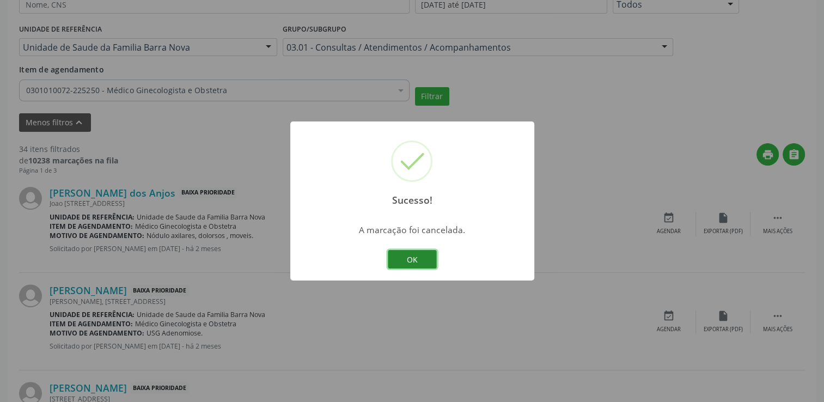
click at [427, 257] on button "OK" at bounding box center [412, 259] width 49 height 19
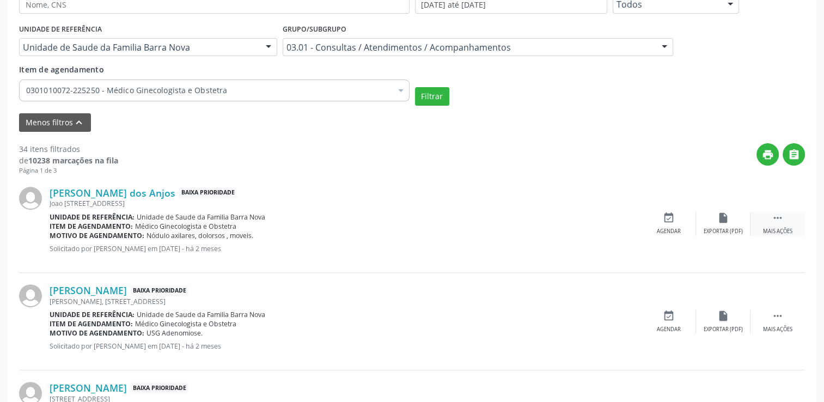
click at [777, 217] on icon "" at bounding box center [778, 218] width 12 height 12
click at [562, 222] on icon "insert_drive_file" at bounding box center [560, 218] width 12 height 12
click at [659, 221] on div "cancel Cancelar" at bounding box center [669, 223] width 54 height 23
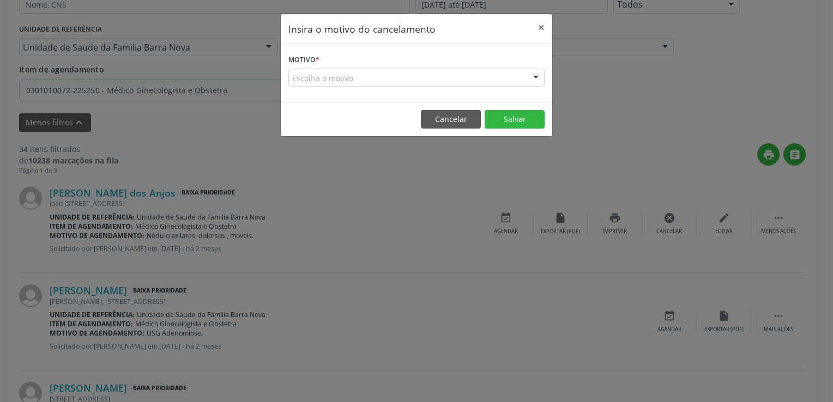
click at [428, 75] on div "Escolha o motivo" at bounding box center [416, 78] width 256 height 19
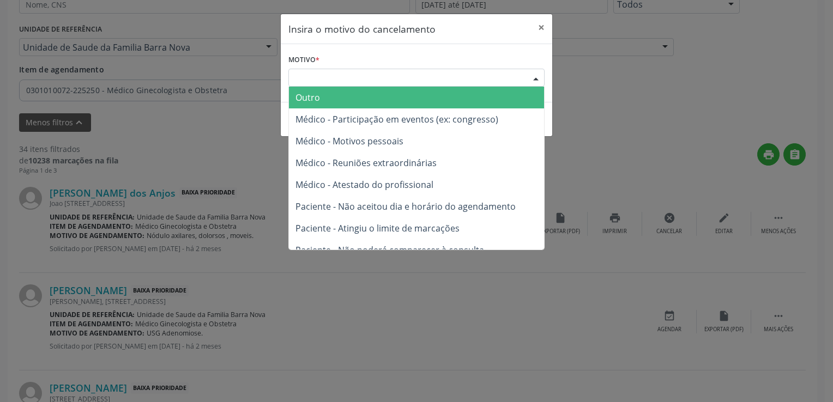
click at [316, 101] on span "Outro" at bounding box center [307, 98] width 25 height 12
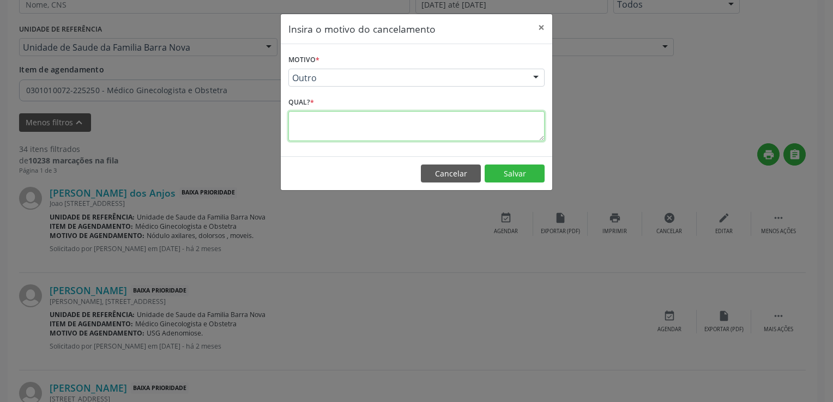
click at [320, 128] on textarea at bounding box center [416, 126] width 256 height 30
paste textarea "PACIENTE ATENDIDA PELA MÉDICA DA EQUIPE E-MULTI"
type textarea "PACIENTE ATENDIDA PELA MÉDICA DA EQUIPE E-MULTI"
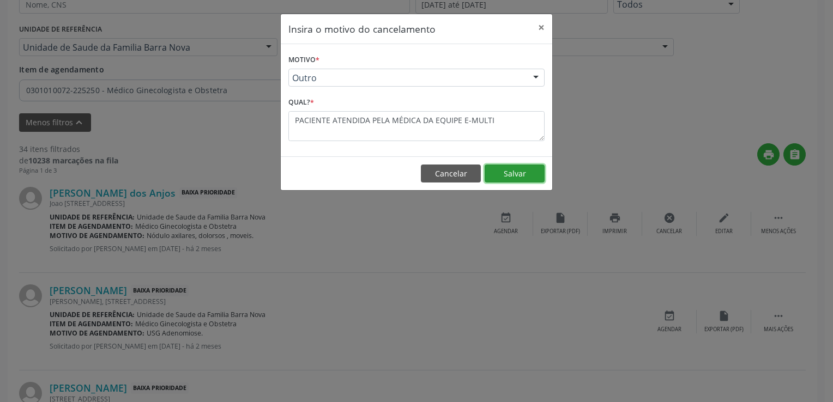
click at [522, 168] on button "Salvar" at bounding box center [514, 174] width 60 height 19
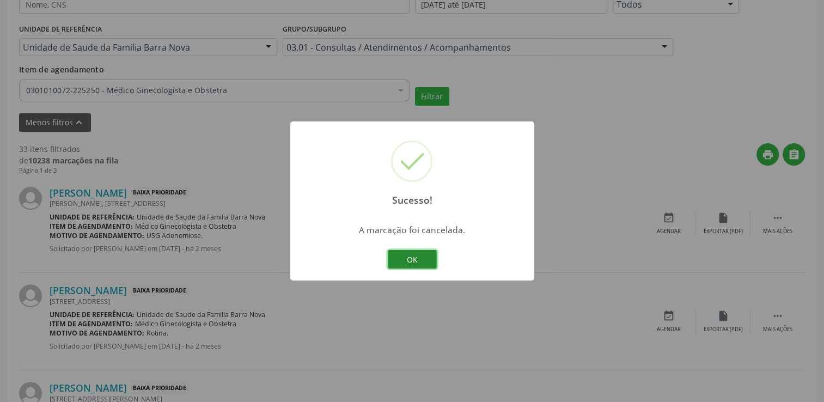
click at [424, 252] on button "OK" at bounding box center [412, 259] width 49 height 19
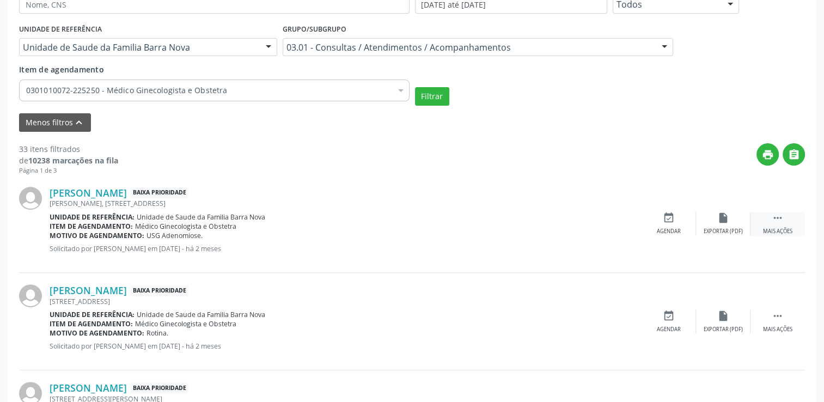
click at [774, 214] on icon "" at bounding box center [778, 218] width 12 height 12
click at [670, 212] on icon "cancel" at bounding box center [669, 218] width 12 height 12
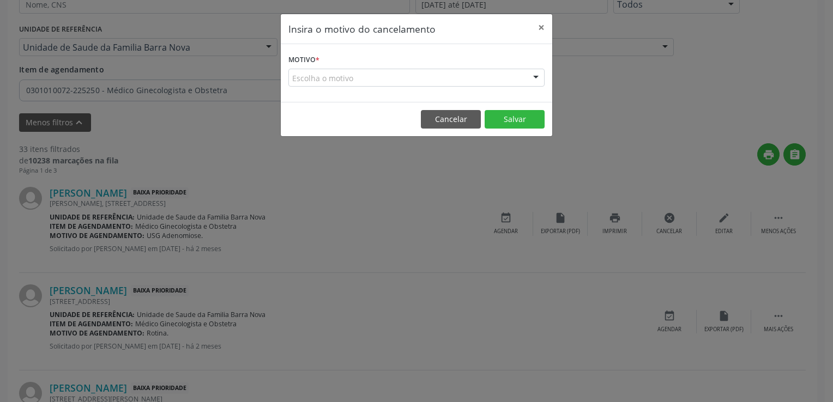
click at [395, 78] on div "Escolha o motivo" at bounding box center [416, 78] width 256 height 19
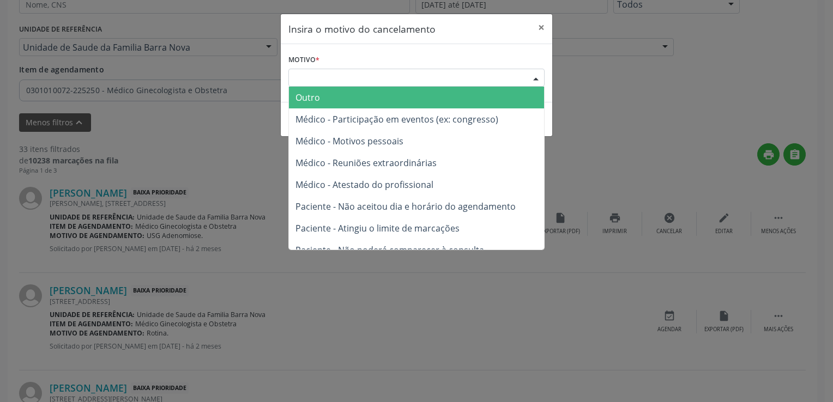
click at [374, 98] on span "Outro" at bounding box center [416, 98] width 255 height 22
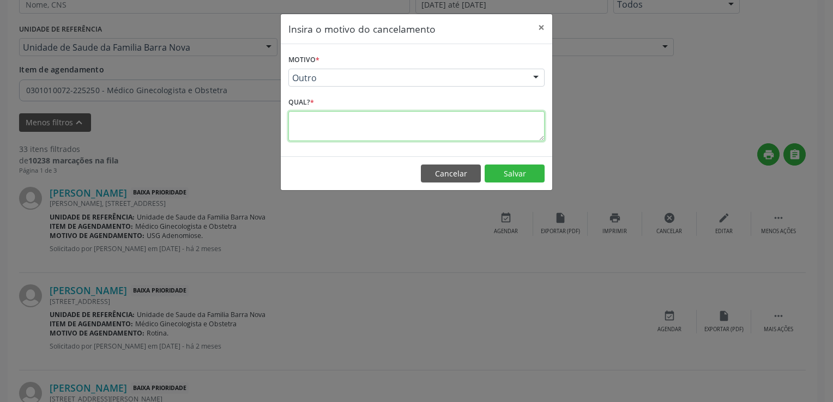
click at [325, 136] on textarea at bounding box center [416, 126] width 256 height 30
paste textarea "PACIENTE ATENDIDA PELA MÉDICA DA EQUIPE E-MULTI"
type textarea "PACIENTE ATENDIDA PELA MÉDICA DA EQUIPE E-MULTI"
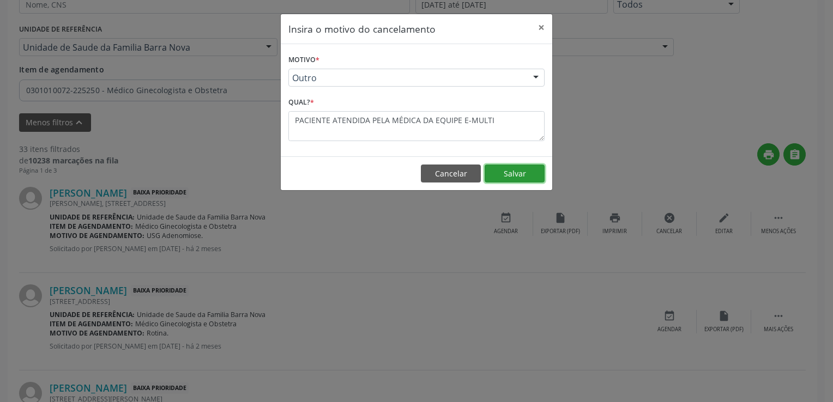
click at [523, 171] on button "Salvar" at bounding box center [514, 174] width 60 height 19
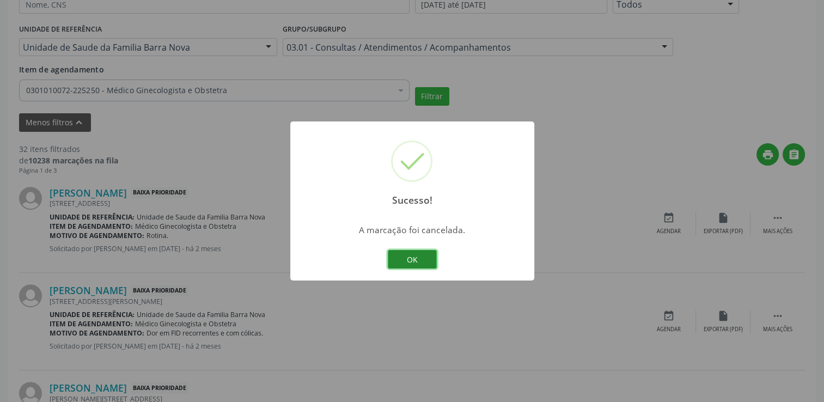
click at [427, 253] on button "OK" at bounding box center [412, 259] width 49 height 19
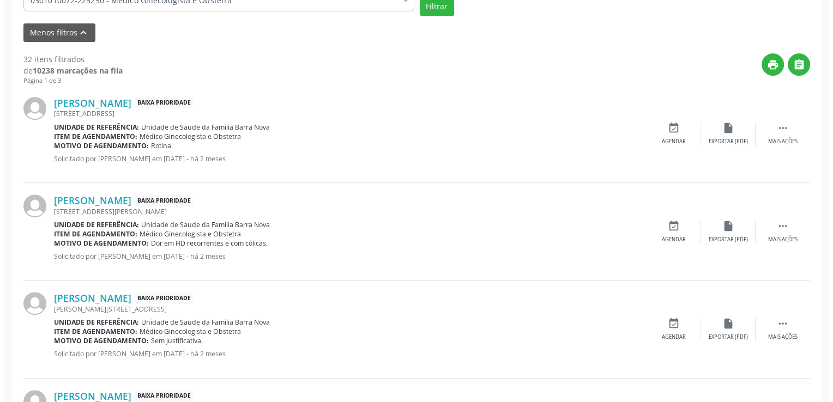
scroll to position [423, 0]
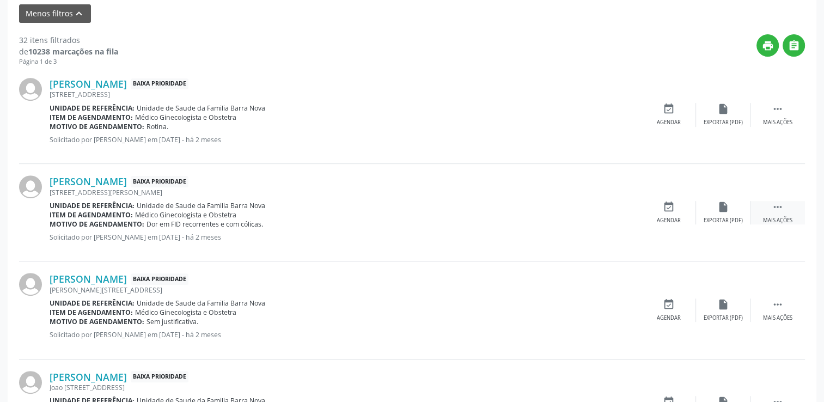
click at [771, 201] on div " Mais ações" at bounding box center [778, 212] width 54 height 23
click at [672, 204] on icon "cancel" at bounding box center [669, 207] width 12 height 12
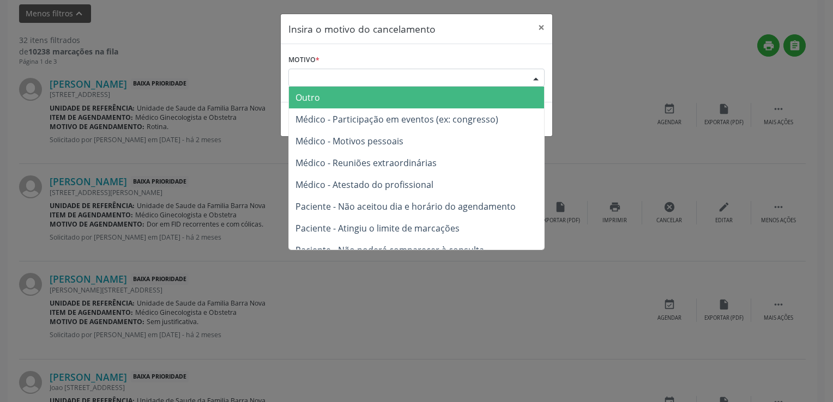
click at [487, 76] on div "Escolha o motivo" at bounding box center [416, 78] width 256 height 19
click at [321, 90] on span "Outro" at bounding box center [416, 98] width 255 height 22
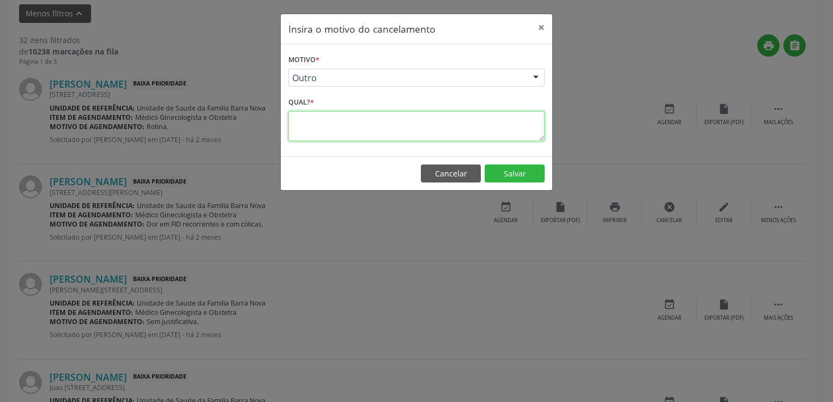
click at [331, 114] on textarea at bounding box center [416, 126] width 256 height 30
paste textarea "PACIENTE ATENDIDA PELA MÉDICA DA EQUIPE E-MULTI"
type textarea "PACIENTE ATENDIDA PELA MÉDICA DA EQUIPE E-MULTI"
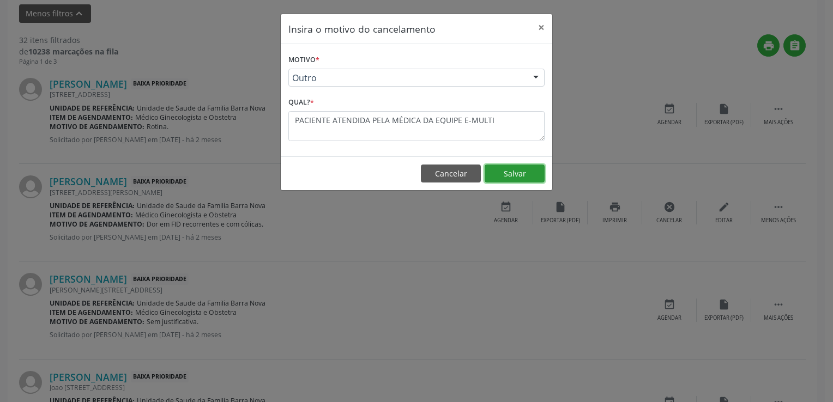
click at [526, 177] on button "Salvar" at bounding box center [514, 174] width 60 height 19
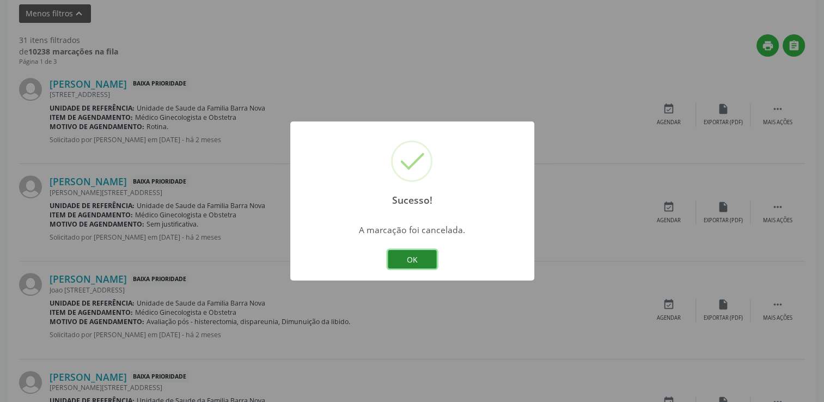
click at [405, 258] on button "OK" at bounding box center [412, 259] width 49 height 19
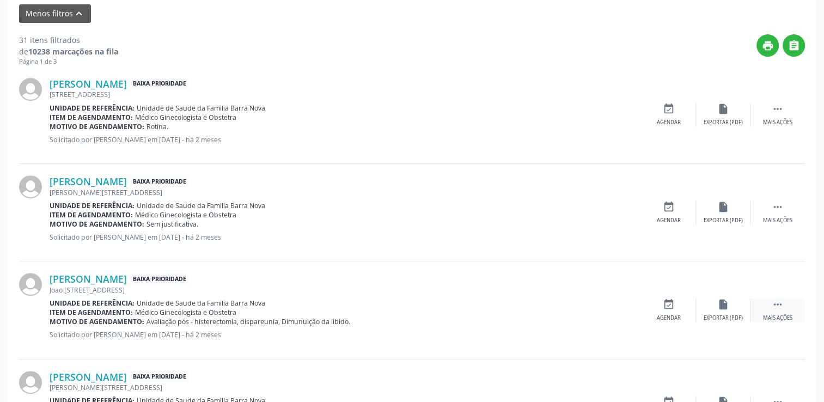
click at [793, 304] on div " Mais ações" at bounding box center [778, 310] width 54 height 23
click at [661, 308] on div "cancel Cancelar" at bounding box center [669, 310] width 54 height 23
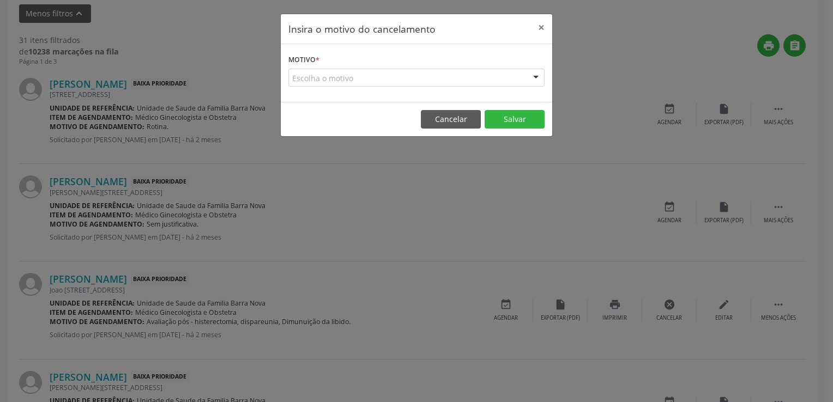
click at [499, 74] on div "Escolha o motivo" at bounding box center [416, 78] width 256 height 19
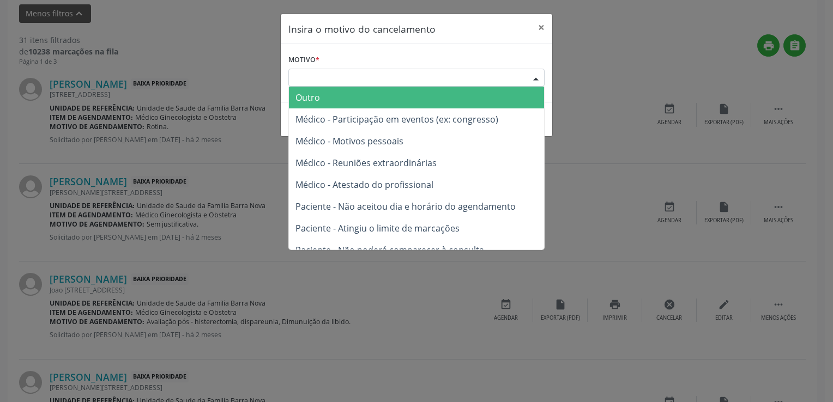
click at [365, 94] on span "Outro" at bounding box center [416, 98] width 255 height 22
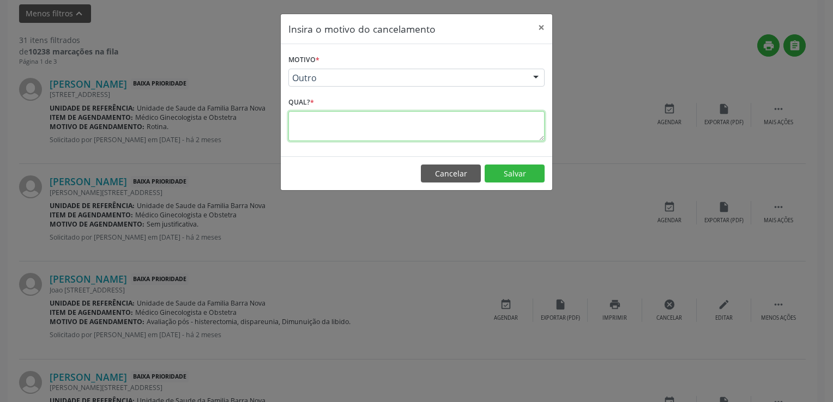
click at [474, 126] on textarea at bounding box center [416, 126] width 256 height 30
paste textarea "PACIENTE ATENDIDA PELA MÉDICA DA EQUIPE E-MULTI"
type textarea "PACIENTE ATENDIDA PELA MÉDICA DA EQUIPE E-MULTI"
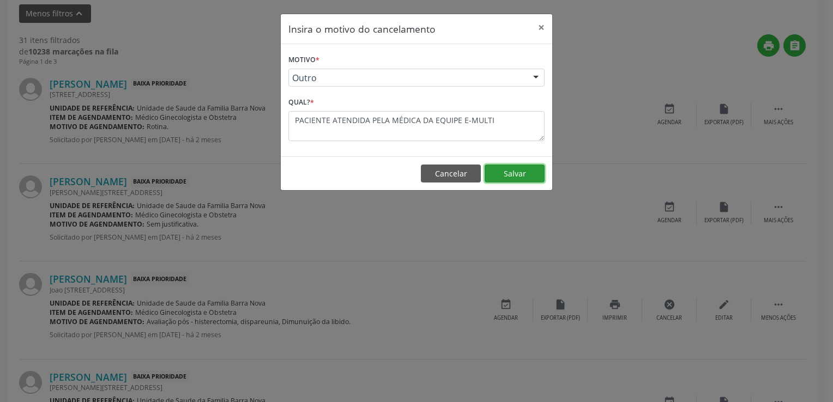
click at [519, 171] on button "Salvar" at bounding box center [514, 174] width 60 height 19
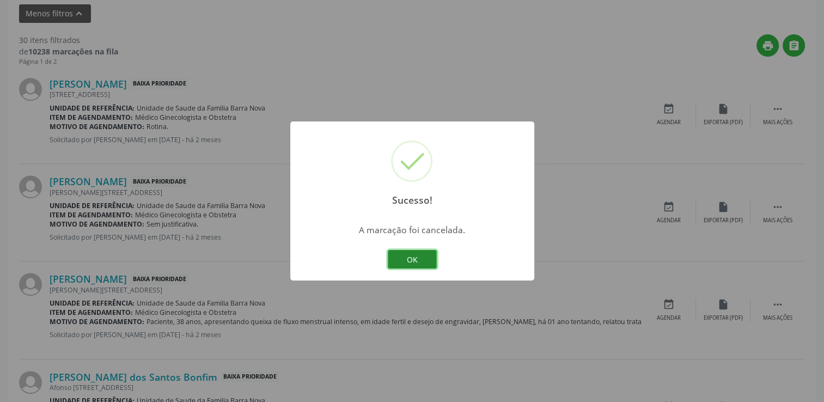
click at [408, 260] on button "OK" at bounding box center [412, 259] width 49 height 19
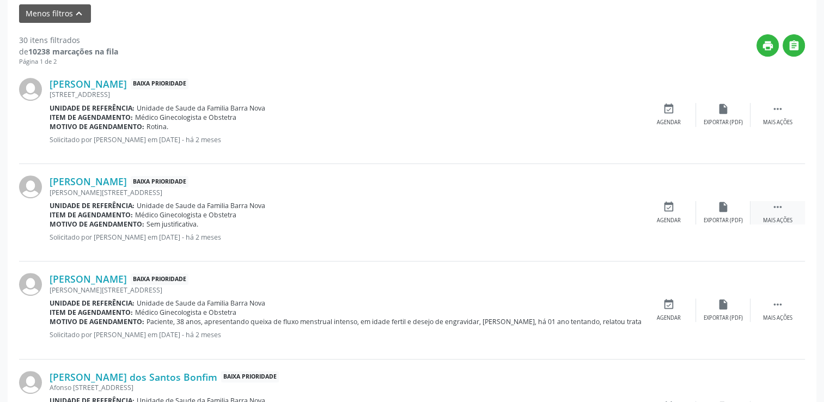
click at [788, 202] on div " Mais ações" at bounding box center [778, 212] width 54 height 23
click at [668, 210] on icon "cancel" at bounding box center [669, 207] width 12 height 12
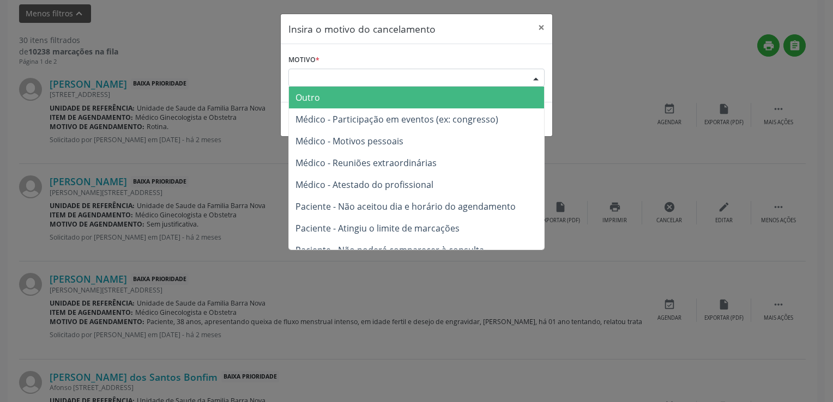
click at [419, 71] on div "Escolha o motivo" at bounding box center [416, 78] width 256 height 19
click at [319, 95] on span "Outro" at bounding box center [307, 98] width 25 height 12
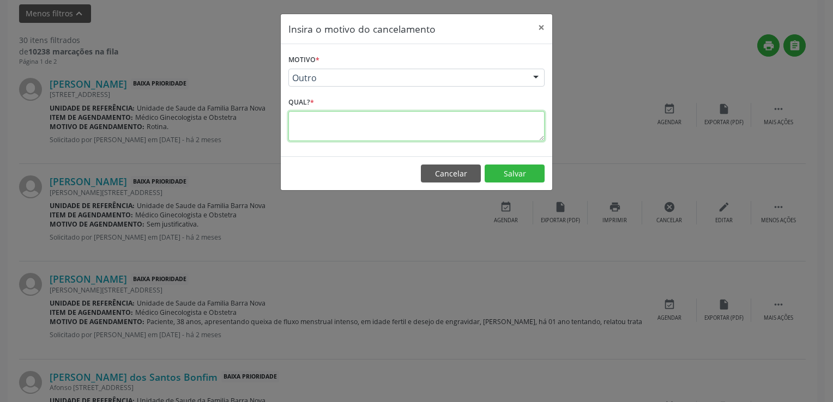
click at [325, 124] on textarea at bounding box center [416, 126] width 256 height 30
paste textarea "PACIENTE ATENDIDA PELA MÉDICA DA EQUIPE E-MULTI"
type textarea "PACIENTE ATENDIDA PELA MÉDICA DA EQUIPE E-MULTI"
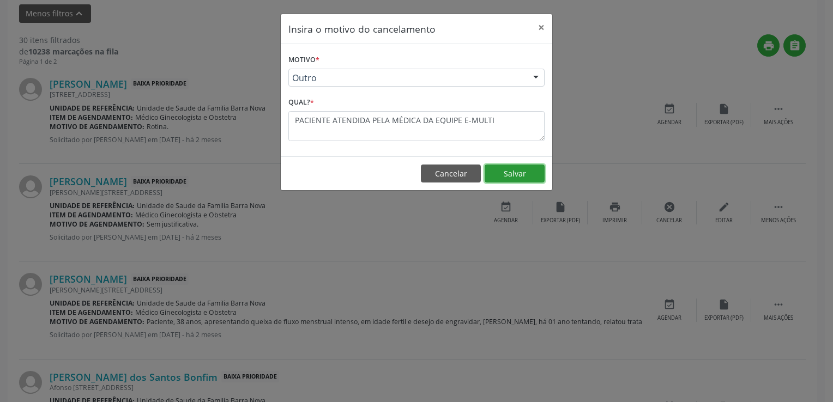
click at [510, 168] on button "Salvar" at bounding box center [514, 174] width 60 height 19
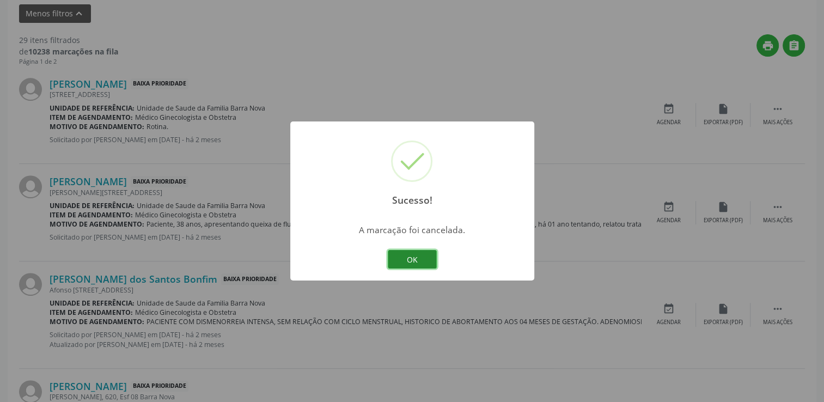
click at [429, 265] on button "OK" at bounding box center [412, 259] width 49 height 19
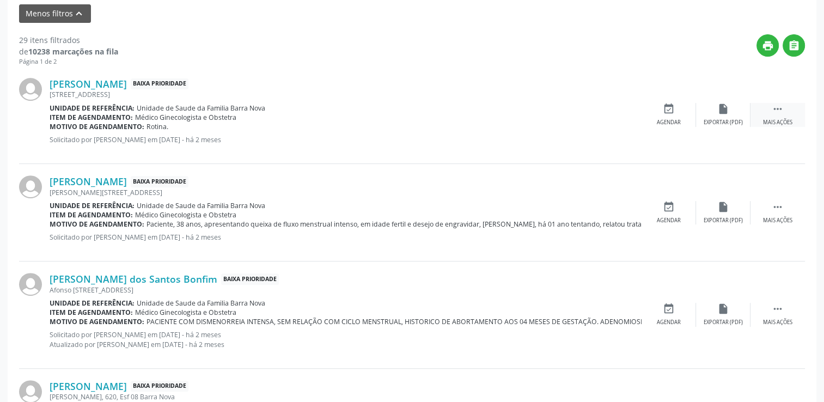
click at [787, 115] on div " Mais ações" at bounding box center [778, 114] width 54 height 23
click at [651, 111] on div "cancel Cancelar" at bounding box center [669, 114] width 54 height 23
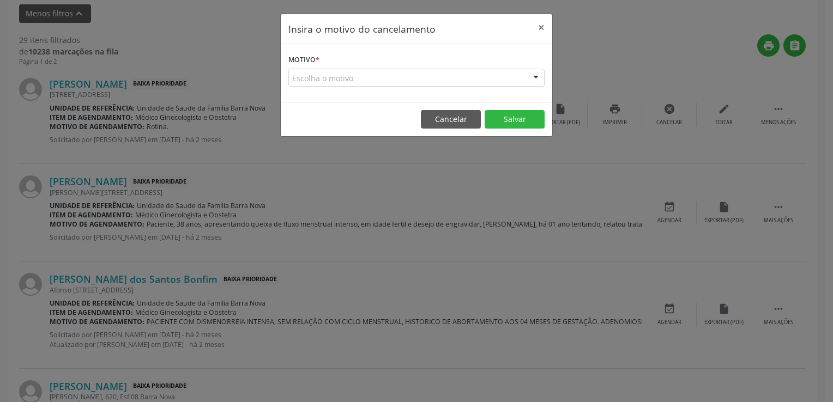
click at [394, 82] on div "Escolha o motivo" at bounding box center [416, 78] width 256 height 19
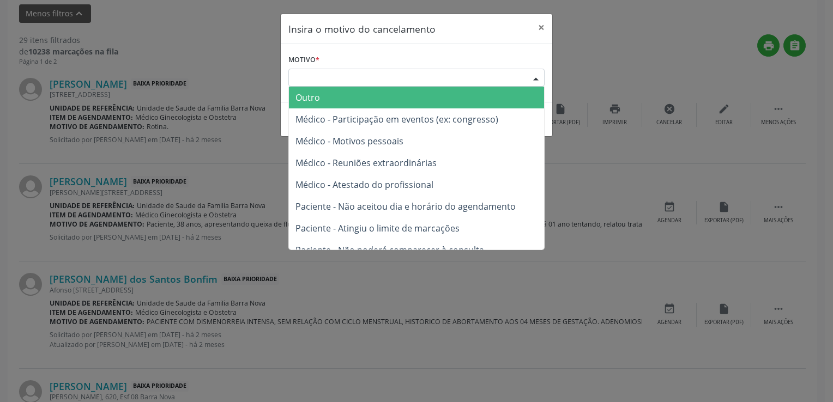
click at [316, 92] on span "Outro" at bounding box center [307, 98] width 25 height 12
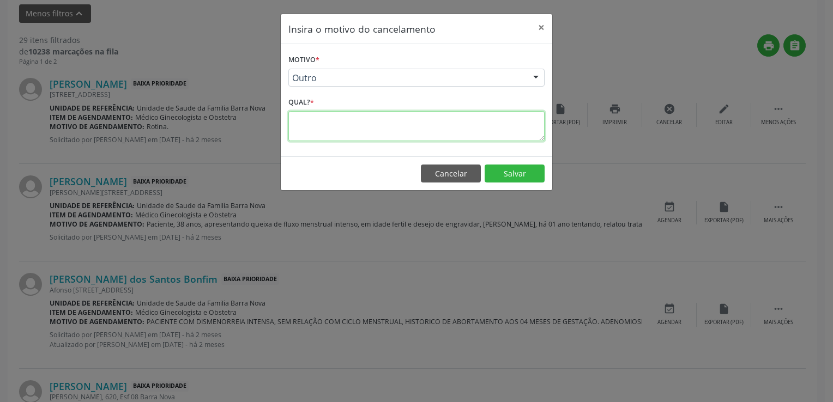
click at [327, 114] on textarea at bounding box center [416, 126] width 256 height 30
paste textarea "PACIENTE ATENDIDA PELA MÉDICA DA EQUIPE E-MULTI"
type textarea "PACIENTE ATENDIDA PELA MÉDICA DA EQUIPE E-MULTI"
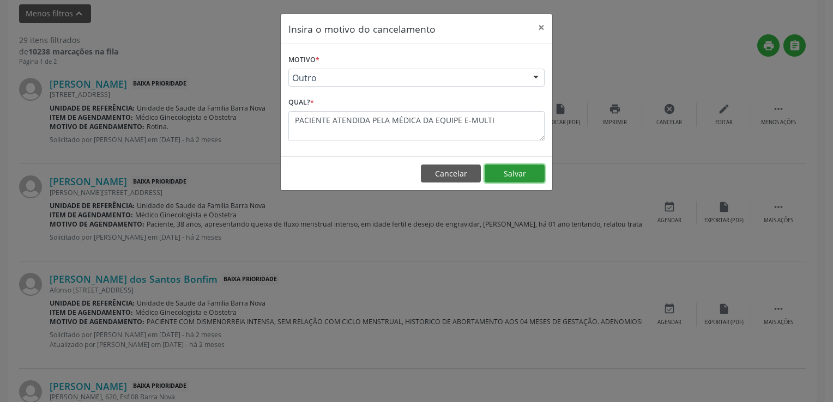
click at [497, 171] on button "Salvar" at bounding box center [514, 174] width 60 height 19
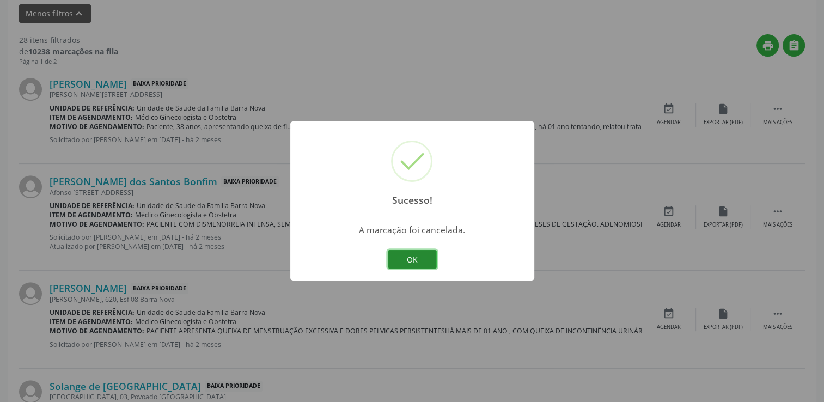
click at [416, 260] on button "OK" at bounding box center [412, 259] width 49 height 19
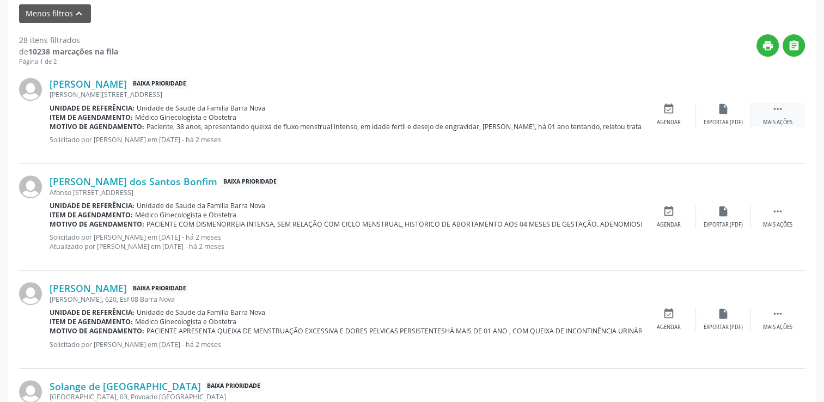
click at [779, 106] on icon "" at bounding box center [778, 109] width 12 height 12
click at [669, 108] on icon "cancel" at bounding box center [669, 109] width 12 height 12
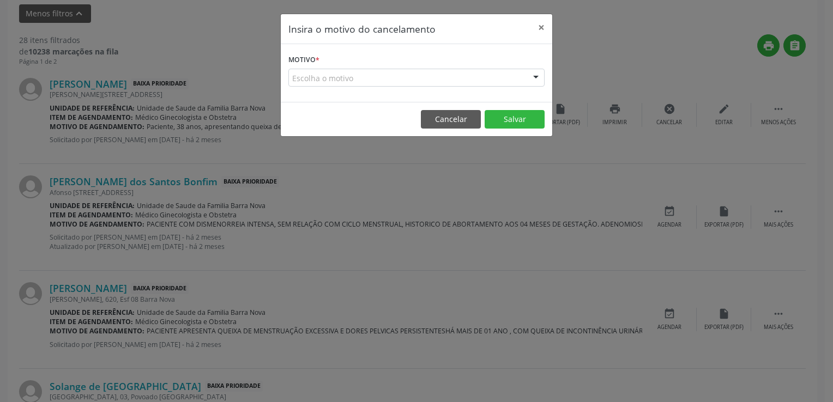
click at [457, 75] on div "Escolha o motivo" at bounding box center [416, 78] width 256 height 19
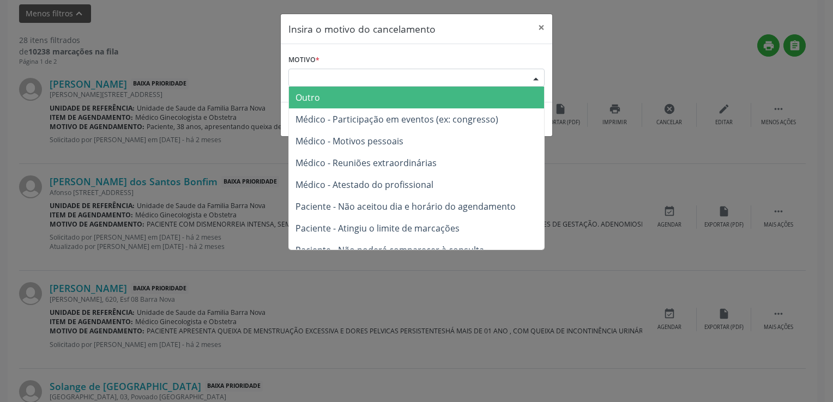
click at [353, 105] on span "Outro" at bounding box center [416, 98] width 255 height 22
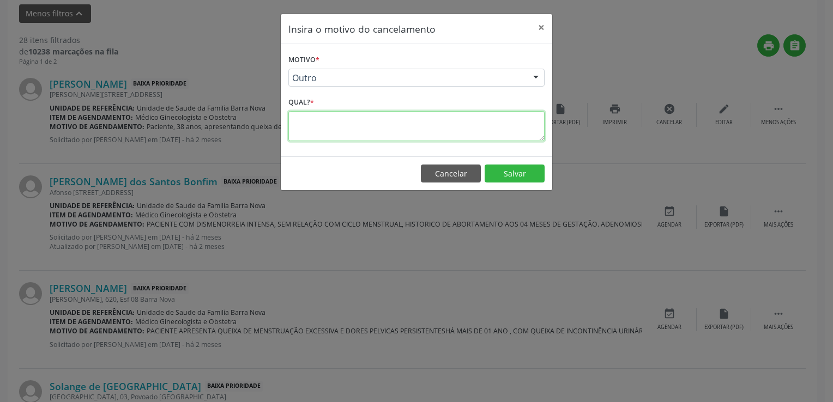
click at [339, 117] on textarea at bounding box center [416, 126] width 256 height 30
paste textarea "PACIENTE ATENDIDA PELA MÉDICA DA EQUIPE E-MULTI"
type textarea "PACIENTE ATENDIDA PELA MÉDICA DA EQUIPE E-MULTI"
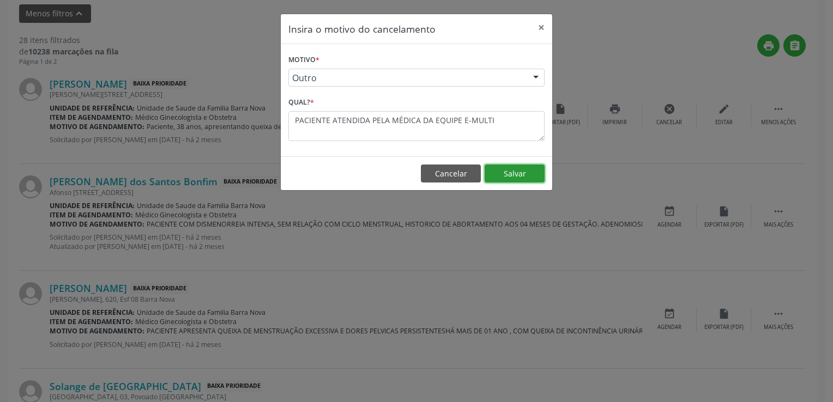
click at [532, 174] on button "Salvar" at bounding box center [514, 174] width 60 height 19
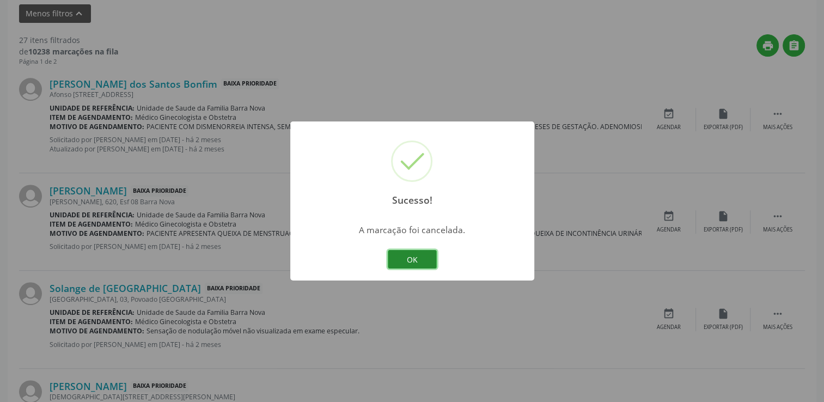
click at [397, 258] on button "OK" at bounding box center [412, 259] width 49 height 19
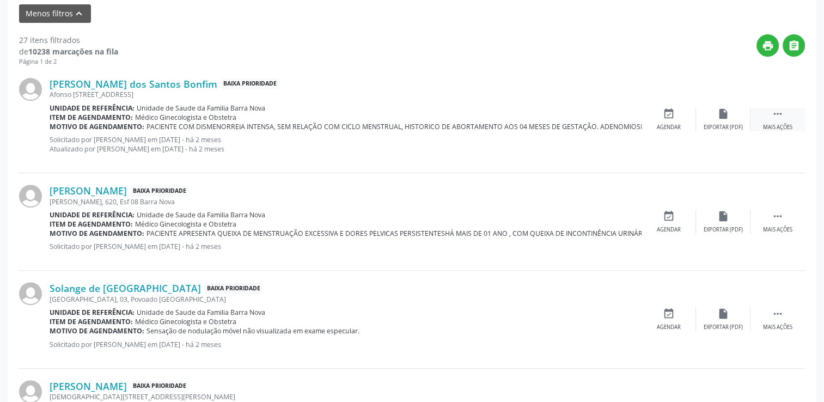
click at [767, 122] on div " Mais ações" at bounding box center [778, 119] width 54 height 23
click at [675, 117] on div "cancel Cancelar" at bounding box center [669, 119] width 54 height 23
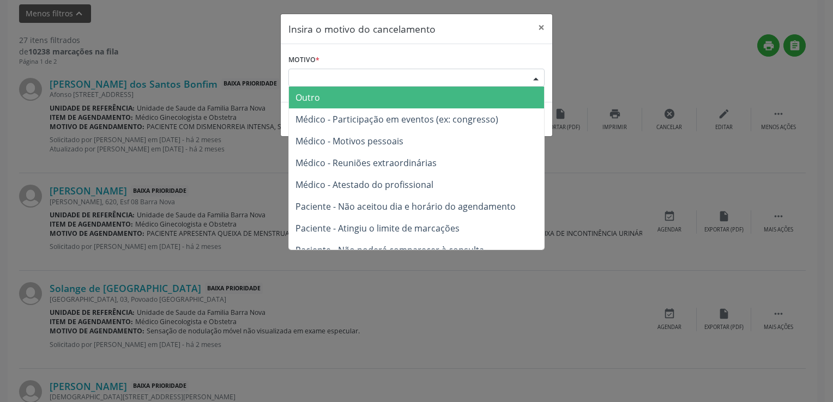
click at [416, 77] on div "Escolha o motivo" at bounding box center [416, 78] width 256 height 19
click at [307, 96] on span "Outro" at bounding box center [307, 98] width 25 height 12
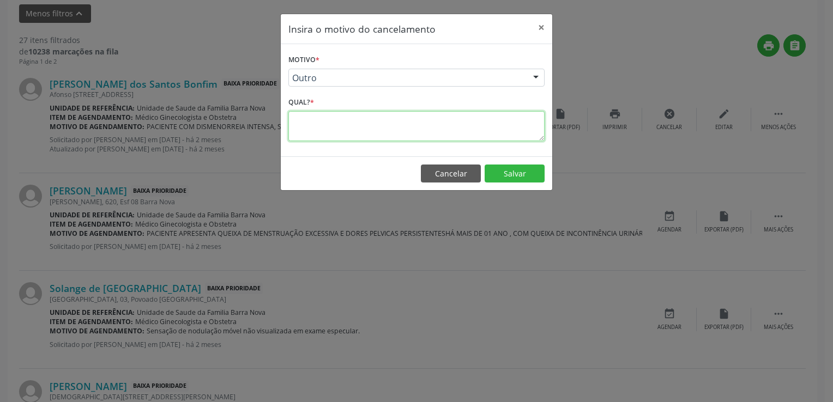
click at [326, 111] on textarea at bounding box center [416, 126] width 256 height 30
paste textarea "PACIENTE ATENDIDA PELA MÉDICA DA EQUIPE E-MULTI"
click at [417, 120] on textarea "PACIENTE ATENDIDA PELA MÉDICA DA EQUIPE E-MULTI" at bounding box center [416, 126] width 256 height 30
drag, startPoint x: 369, startPoint y: 136, endPoint x: 266, endPoint y: 116, distance: 104.4
click at [268, 117] on div "Insira o motivo do cancelamento × Motivo * Outro Outro Médico - Participação em…" at bounding box center [416, 201] width 833 height 402
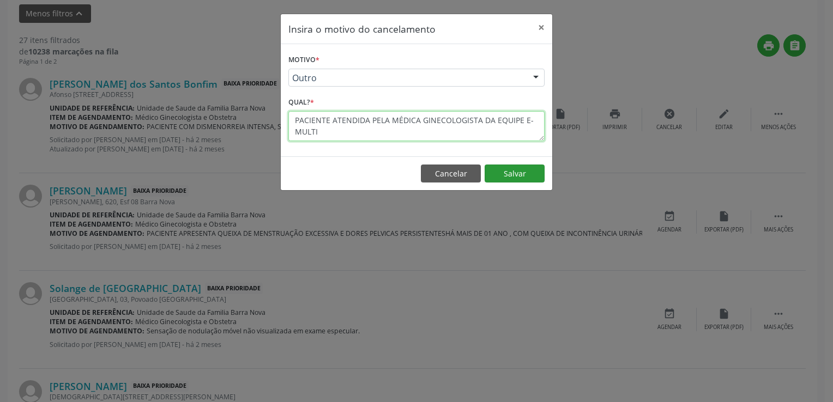
type textarea "PACIENTE ATENDIDA PELA MÉDICA GINECOLOGISTA DA EQUIPE E-MULTI"
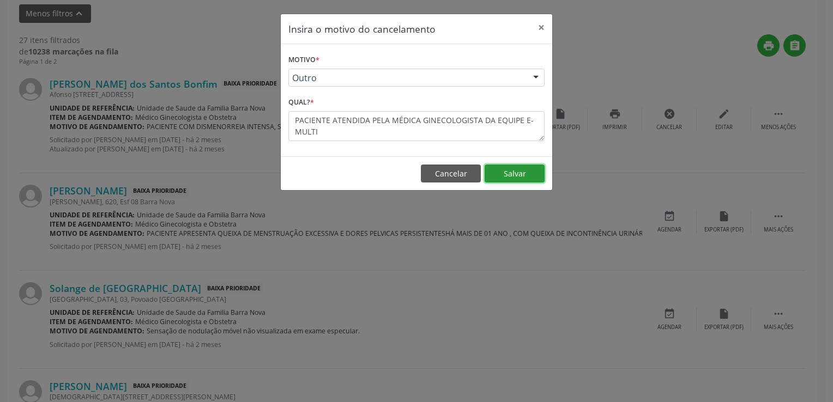
click at [538, 171] on button "Salvar" at bounding box center [514, 174] width 60 height 19
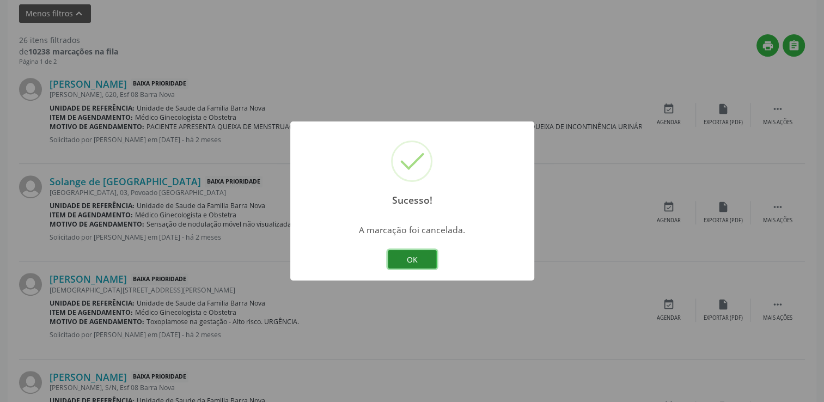
click at [430, 259] on button "OK" at bounding box center [412, 259] width 49 height 19
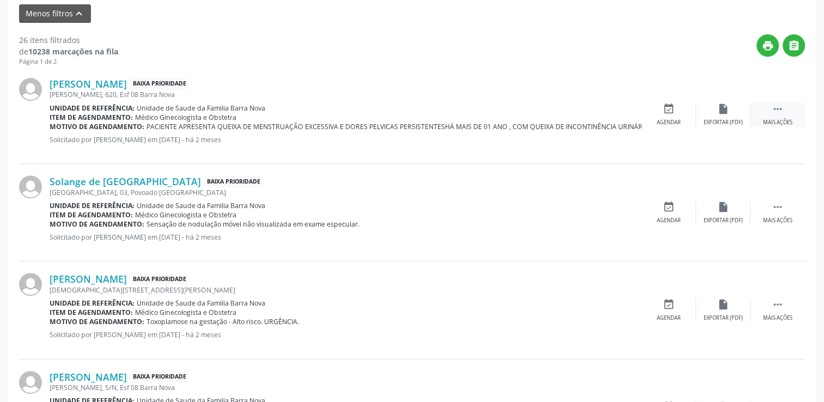
click at [774, 110] on icon "" at bounding box center [778, 109] width 12 height 12
click at [682, 111] on div "cancel Cancelar" at bounding box center [669, 114] width 54 height 23
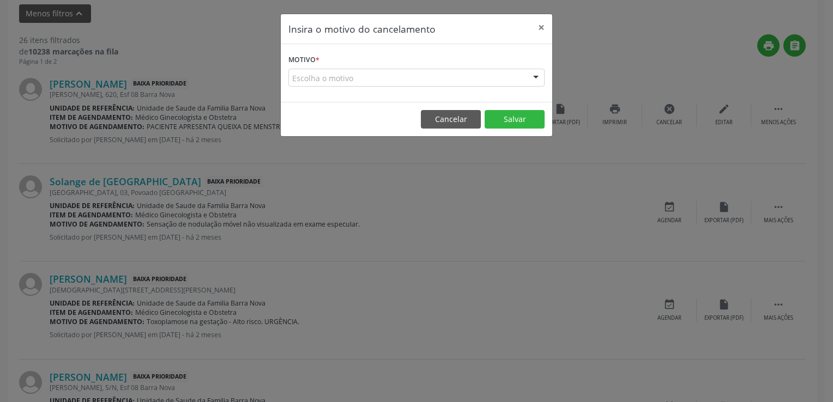
drag, startPoint x: 447, startPoint y: 82, endPoint x: 384, endPoint y: 95, distance: 64.6
click at [446, 81] on div "Escolha o motivo" at bounding box center [416, 78] width 256 height 19
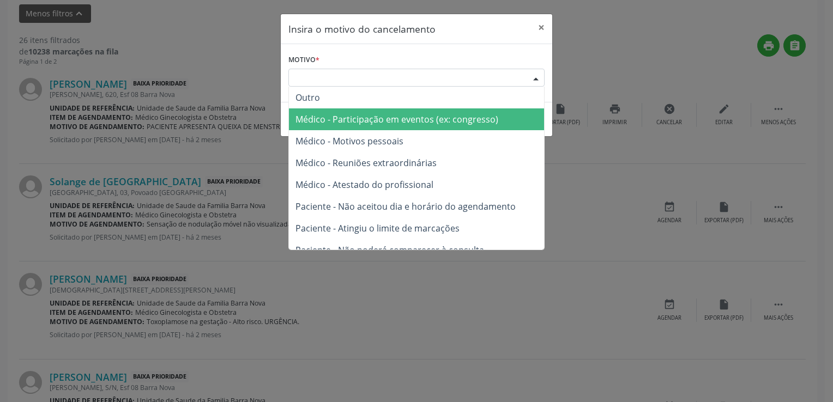
click at [323, 104] on span "Outro" at bounding box center [416, 98] width 255 height 22
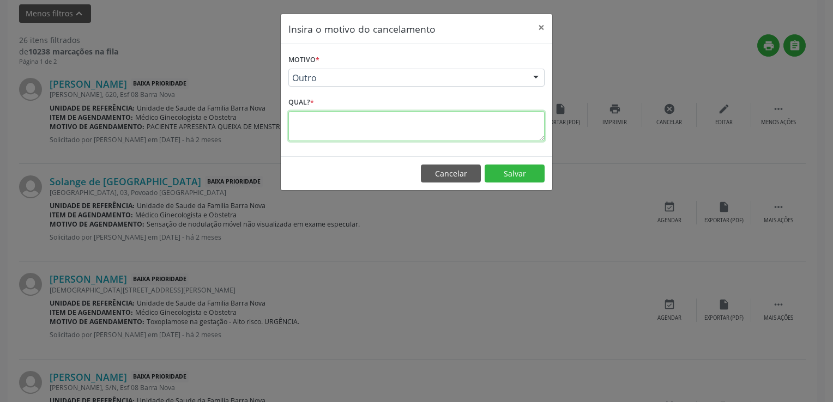
click at [325, 131] on textarea at bounding box center [416, 126] width 256 height 30
paste textarea "PACIENTE ATENDIDA PELA MÉDICA GINECOLOGISTA DA EQUIPE E-MULTI"
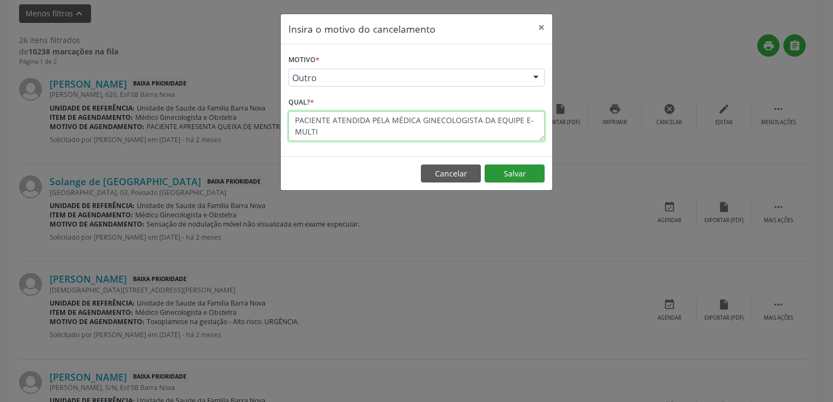
type textarea "PACIENTE ATENDIDA PELA MÉDICA GINECOLOGISTA DA EQUIPE E-MULTI"
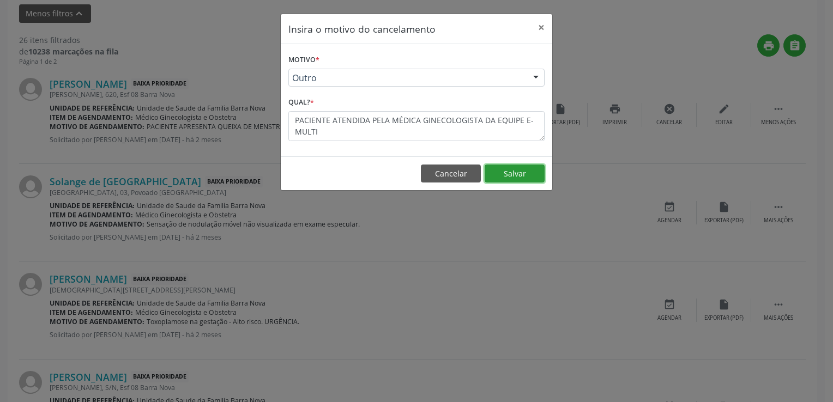
click at [503, 171] on button "Salvar" at bounding box center [514, 174] width 60 height 19
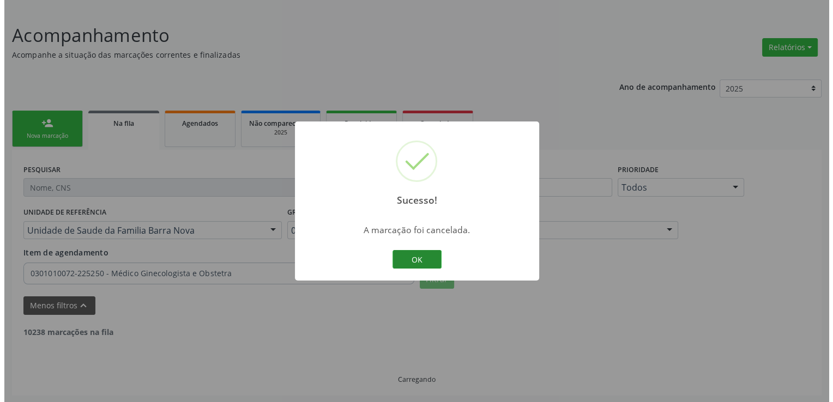
scroll to position [423, 0]
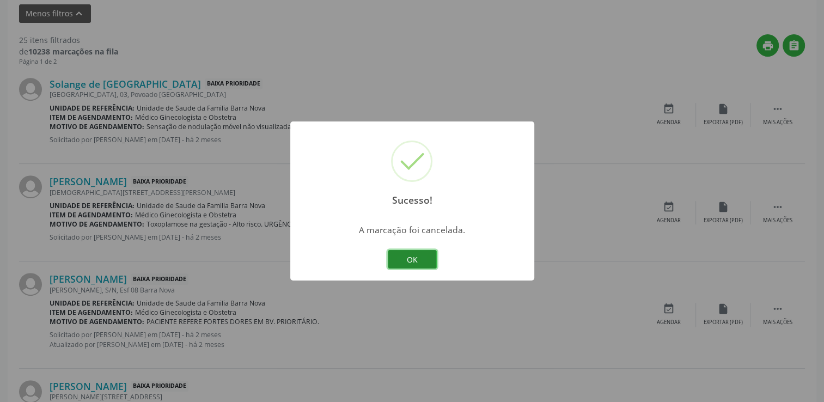
click at [407, 262] on button "OK" at bounding box center [412, 259] width 49 height 19
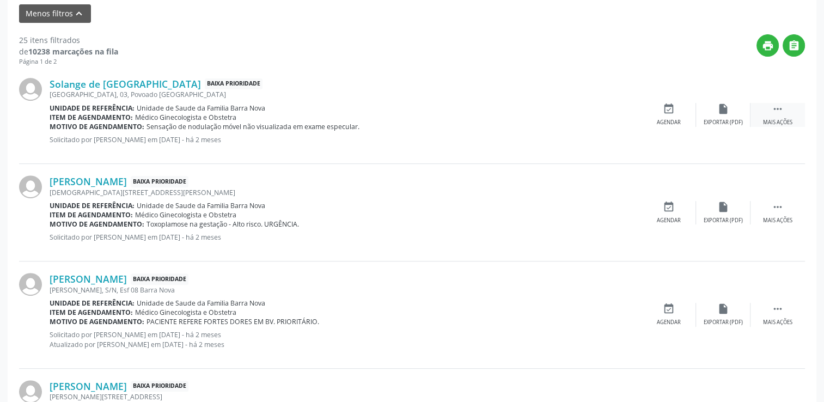
click at [783, 110] on icon "" at bounding box center [778, 109] width 12 height 12
click at [660, 114] on div "cancel Cancelar" at bounding box center [669, 114] width 54 height 23
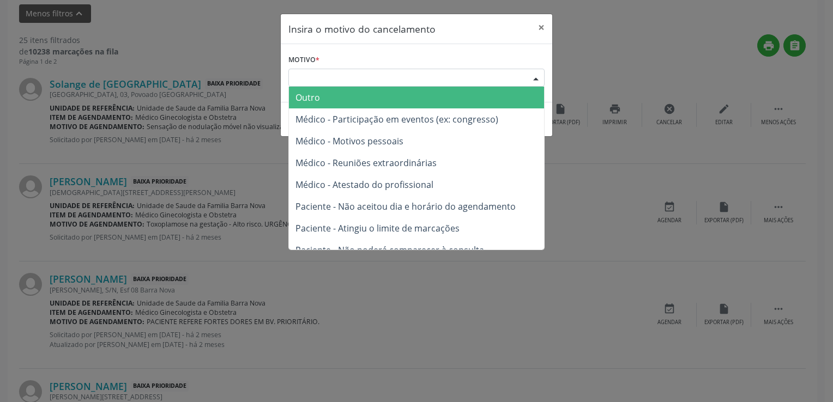
click at [382, 75] on div "Escolha o motivo" at bounding box center [416, 78] width 256 height 19
click at [334, 97] on span "Outro" at bounding box center [416, 98] width 255 height 22
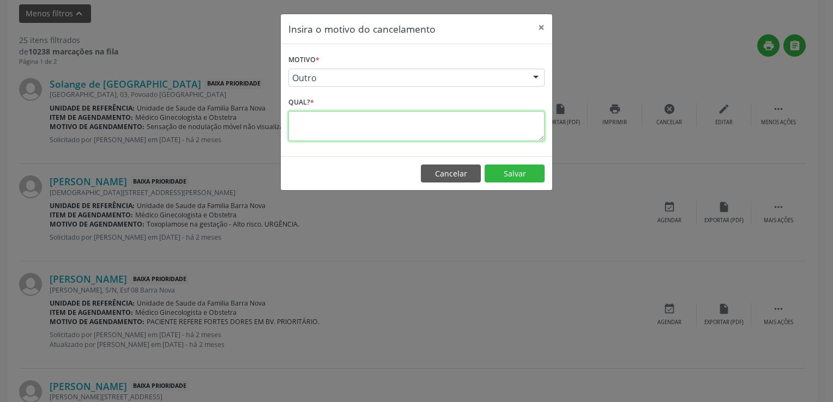
click at [324, 124] on textarea at bounding box center [416, 126] width 256 height 30
paste textarea "PACIENTE ATENDIDA PELA MÉDICA GINECOLOGISTA DA EQUIPE E-MULTI"
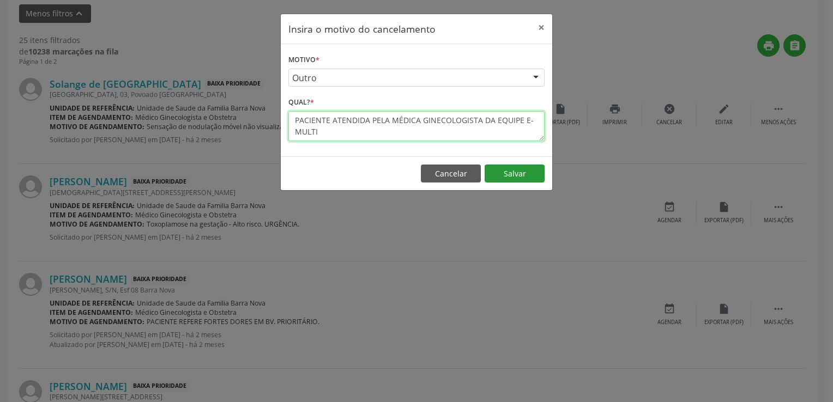
type textarea "PACIENTE ATENDIDA PELA MÉDICA GINECOLOGISTA DA EQUIPE E-MULTI"
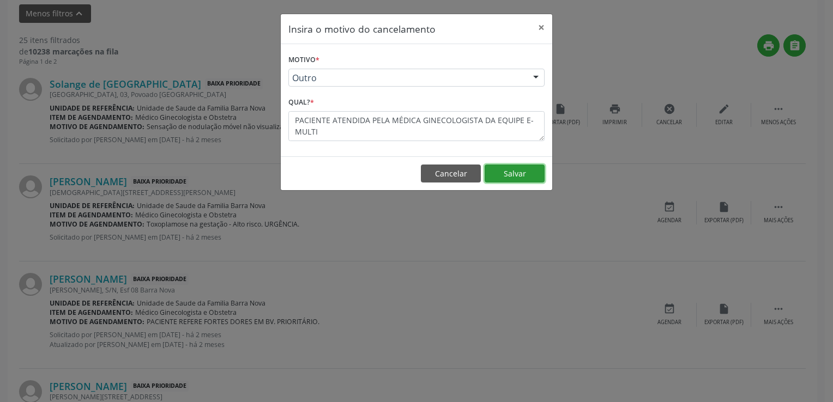
click at [520, 175] on button "Salvar" at bounding box center [514, 174] width 60 height 19
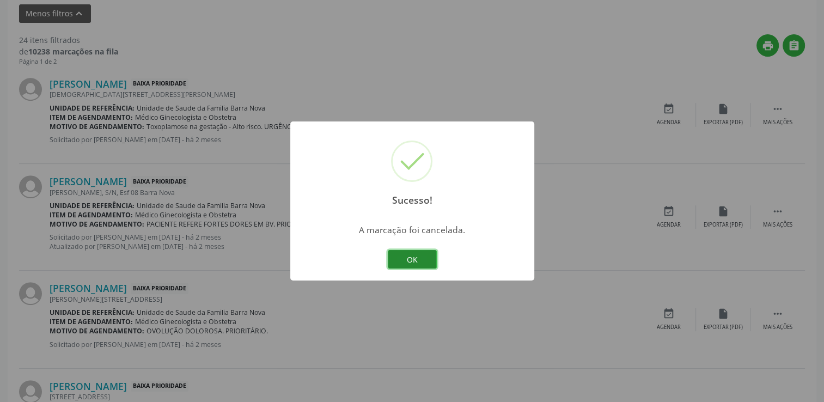
click at [411, 258] on button "OK" at bounding box center [412, 259] width 49 height 19
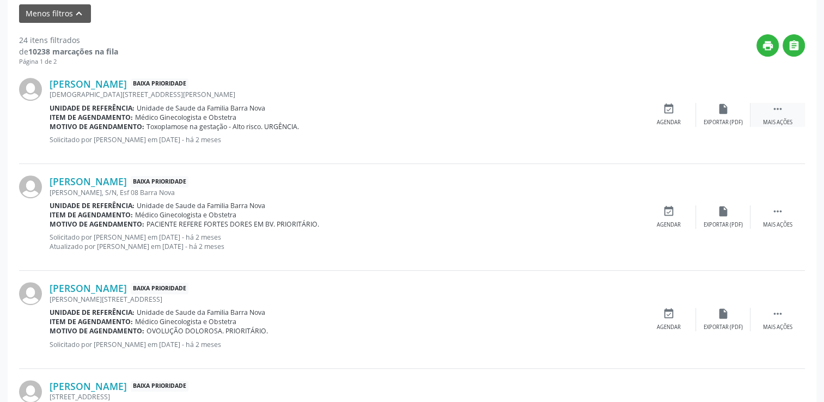
click at [785, 119] on div "Mais ações" at bounding box center [777, 123] width 29 height 8
click at [663, 109] on icon "cancel" at bounding box center [669, 109] width 12 height 12
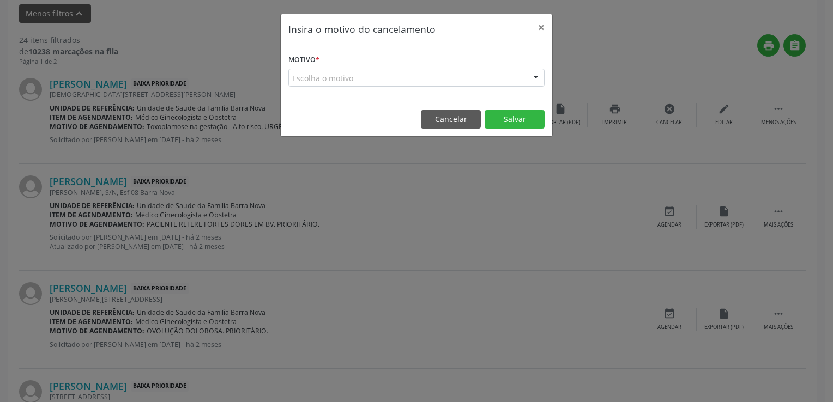
click at [487, 86] on div "Escolha o motivo Outro Médico - Participação em eventos (ex: congresso) Médico …" at bounding box center [416, 78] width 256 height 19
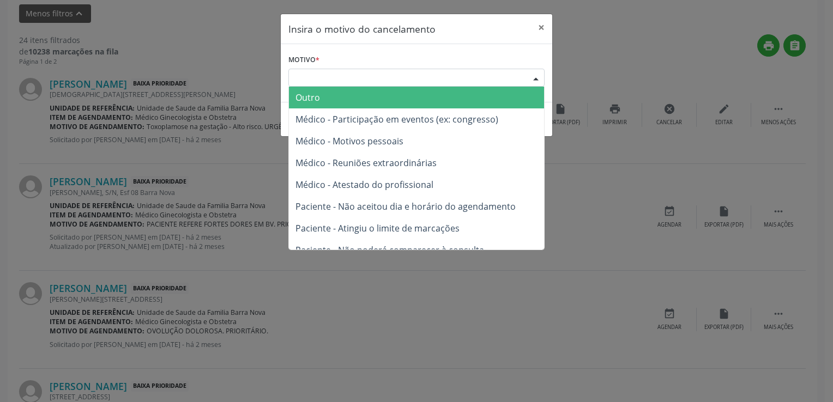
click at [488, 77] on div "Escolha o motivo" at bounding box center [416, 78] width 256 height 19
click at [391, 99] on span "Outro" at bounding box center [416, 98] width 255 height 22
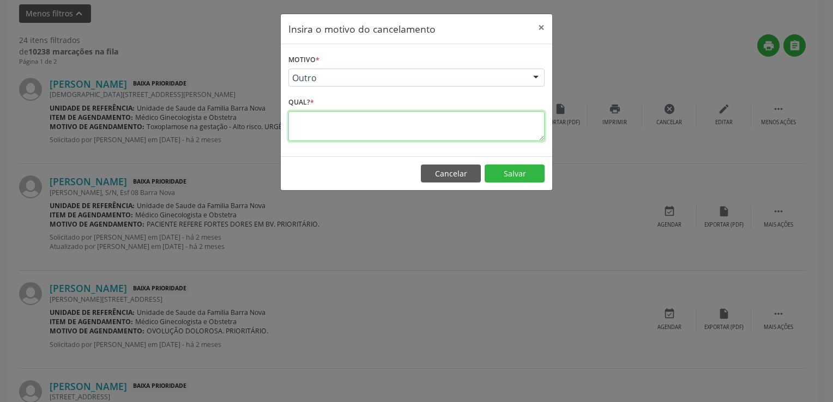
click at [348, 123] on textarea at bounding box center [416, 126] width 256 height 30
paste textarea "PACIENTE ATENDIDA PELA MÉDICA GINECOLOGISTA DA EQUIPE E-MULTI"
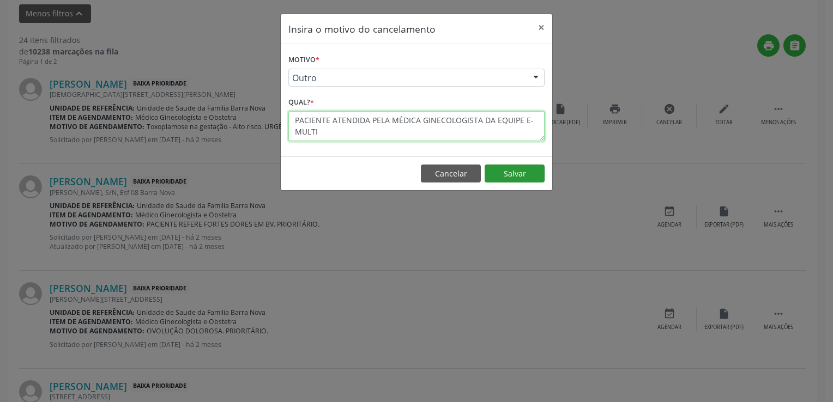
type textarea "PACIENTE ATENDIDA PELA MÉDICA GINECOLOGISTA DA EQUIPE E-MULTI"
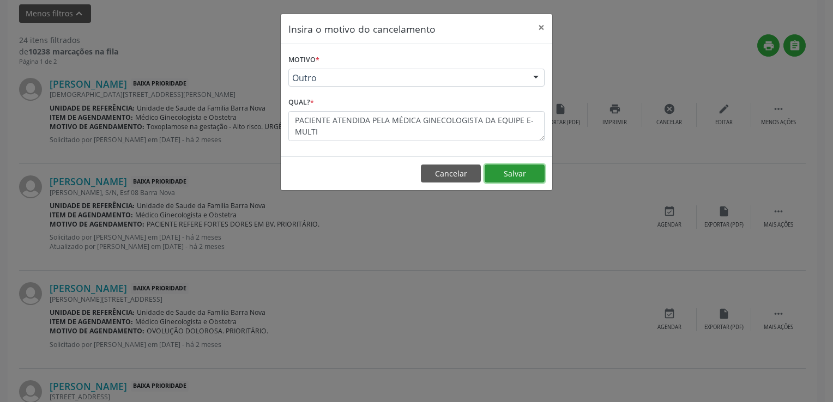
click at [525, 173] on button "Salvar" at bounding box center [514, 174] width 60 height 19
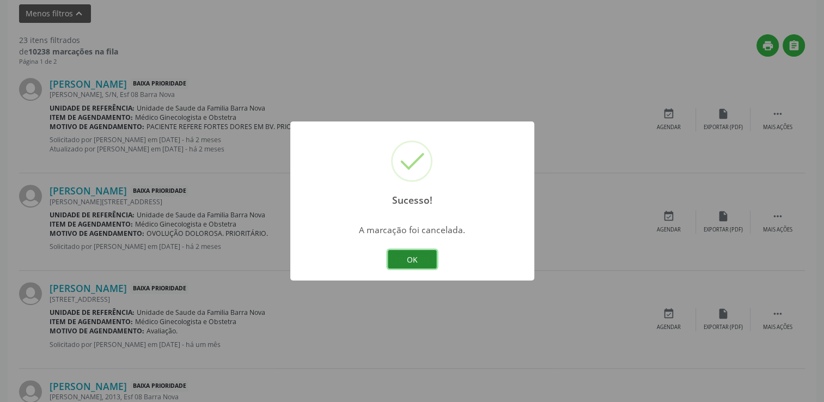
click at [421, 262] on button "OK" at bounding box center [412, 259] width 49 height 19
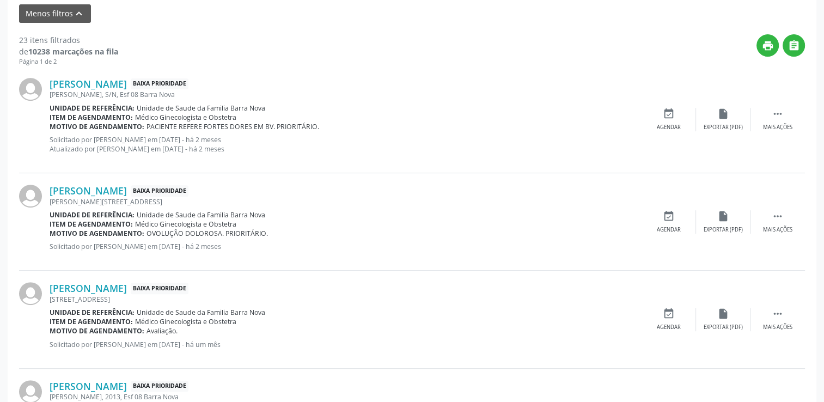
click at [786, 106] on div "[PERSON_NAME] Baixa Prioridade [PERSON_NAME], S/N, Esf 08 Barra Nova Unidade de…" at bounding box center [412, 119] width 786 height 107
click at [785, 113] on div " Mais ações" at bounding box center [778, 119] width 54 height 23
click at [658, 112] on div "cancel Cancelar" at bounding box center [669, 119] width 54 height 23
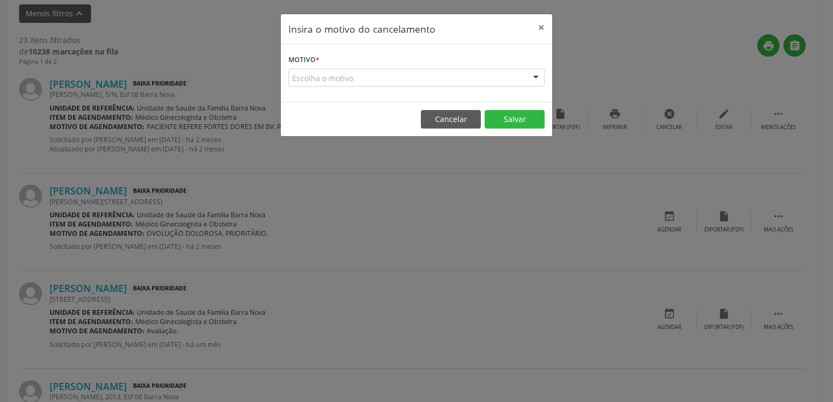
click at [503, 77] on div "Escolha o motivo" at bounding box center [416, 78] width 256 height 19
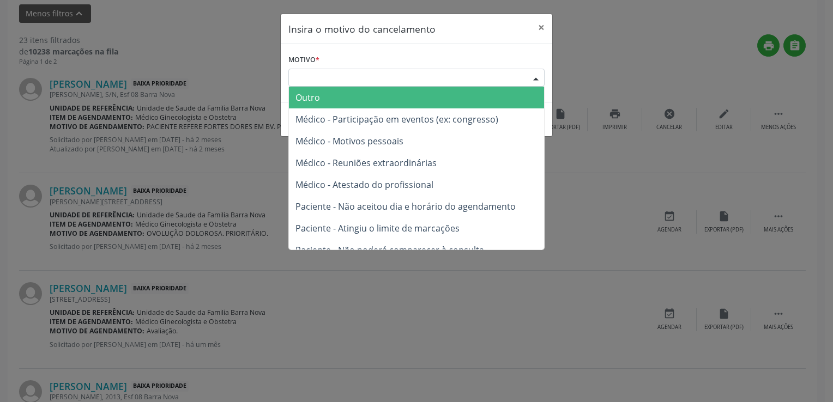
click at [327, 105] on span "Outro" at bounding box center [416, 98] width 255 height 22
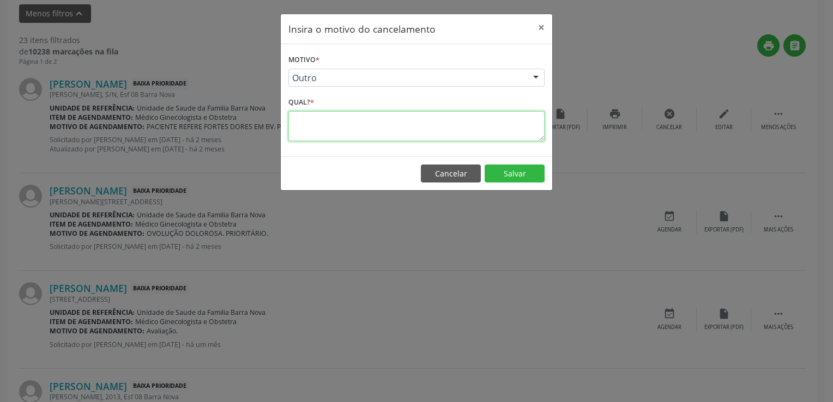
click at [437, 129] on textarea at bounding box center [416, 126] width 256 height 30
paste textarea "PACIENTE ATENDIDA PELA MÉDICA GINECOLOGISTA DA EQUIPE E-MULTI"
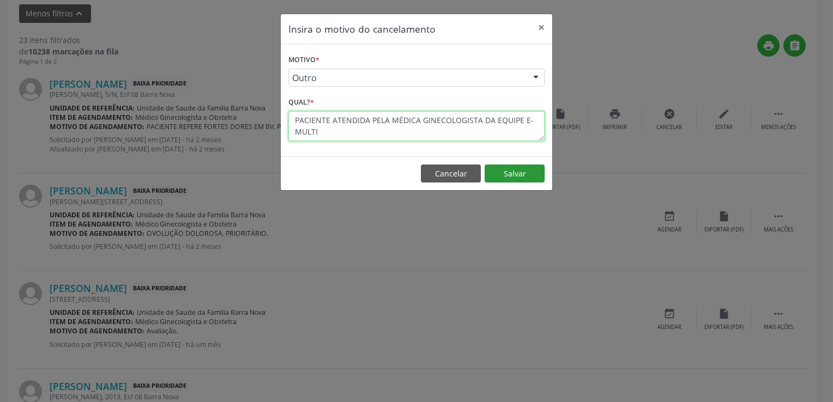
type textarea "PACIENTE ATENDIDA PELA MÉDICA GINECOLOGISTA DA EQUIPE E-MULTI"
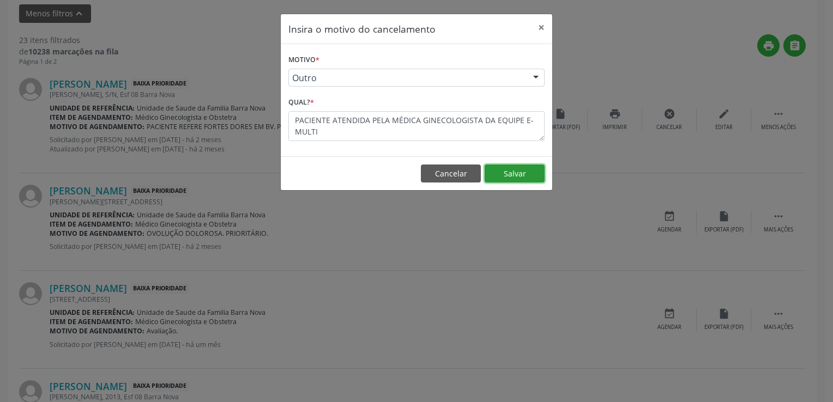
click at [536, 174] on button "Salvar" at bounding box center [514, 174] width 60 height 19
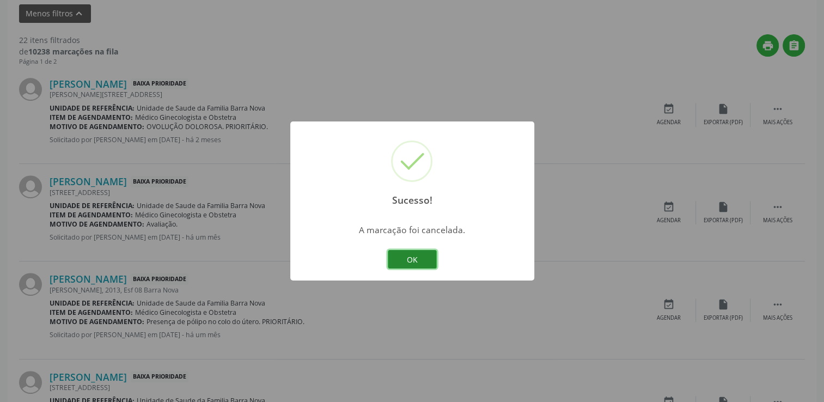
click at [405, 267] on button "OK" at bounding box center [412, 259] width 49 height 19
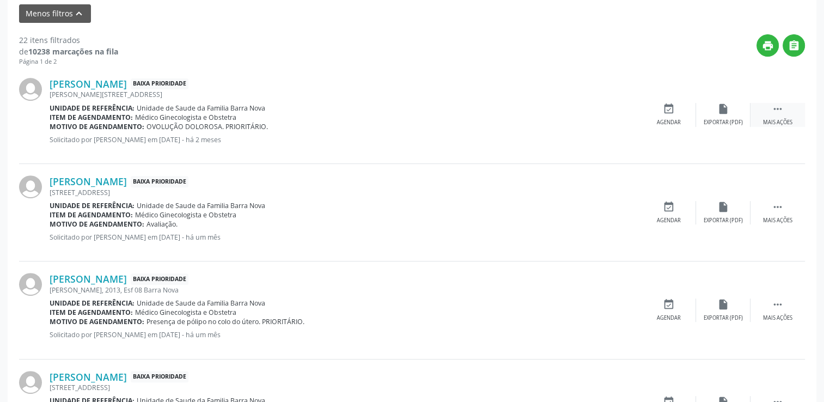
click at [780, 104] on icon "" at bounding box center [778, 109] width 12 height 12
click at [669, 110] on icon "cancel" at bounding box center [669, 109] width 12 height 12
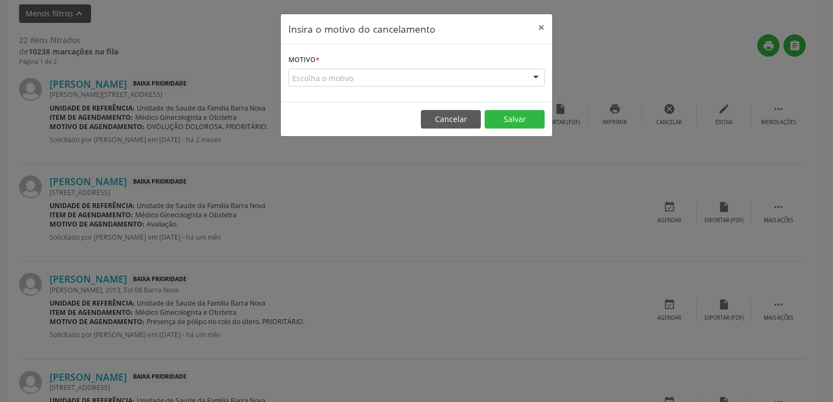
click at [435, 80] on div "Escolha o motivo" at bounding box center [416, 78] width 256 height 19
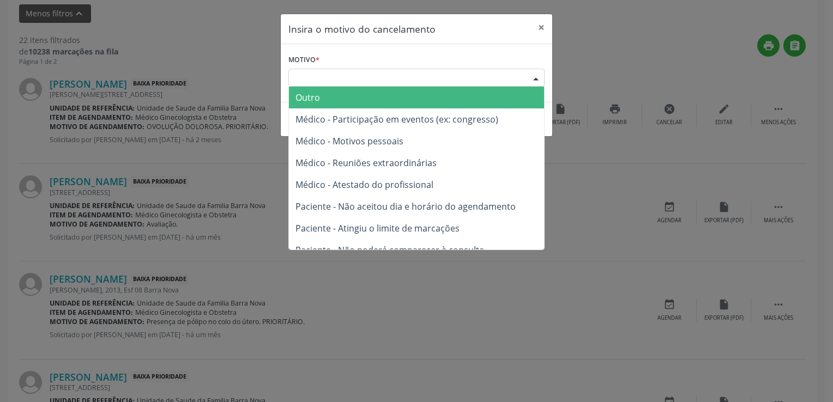
click at [355, 93] on span "Outro" at bounding box center [416, 98] width 255 height 22
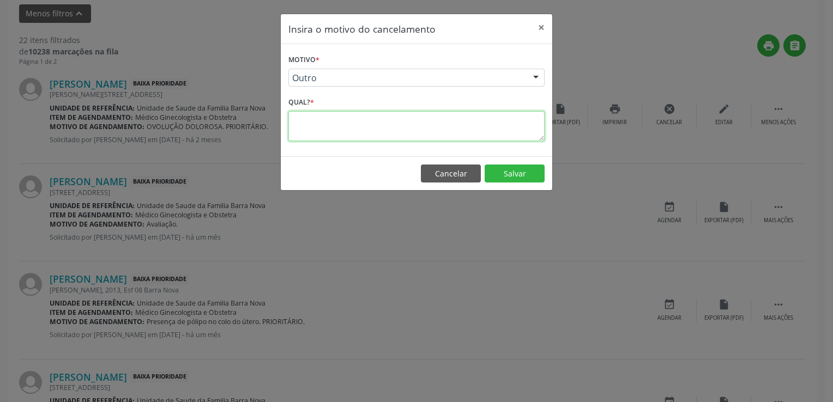
click at [337, 125] on textarea at bounding box center [416, 126] width 256 height 30
paste textarea "PACIENTE ATENDIDA PELA MÉDICA GINECOLOGISTA DA EQUIPE E-MULTI"
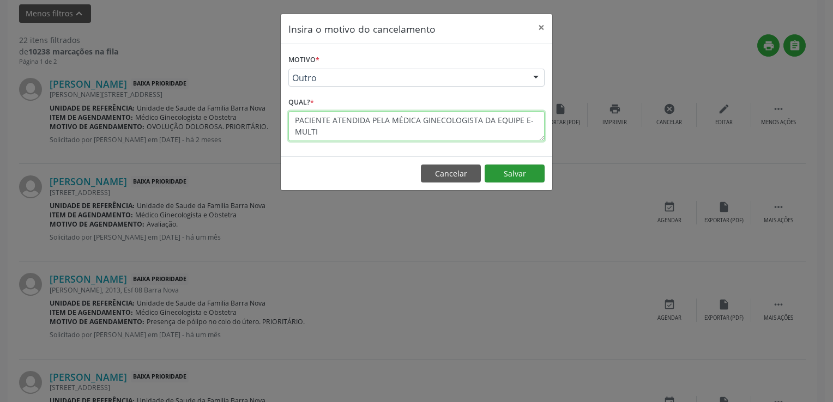
type textarea "PACIENTE ATENDIDA PELA MÉDICA GINECOLOGISTA DA EQUIPE E-MULTI"
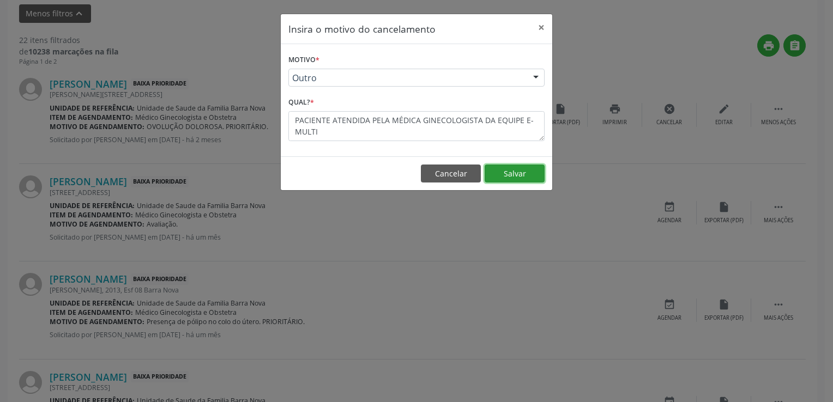
click at [527, 173] on button "Salvar" at bounding box center [514, 174] width 60 height 19
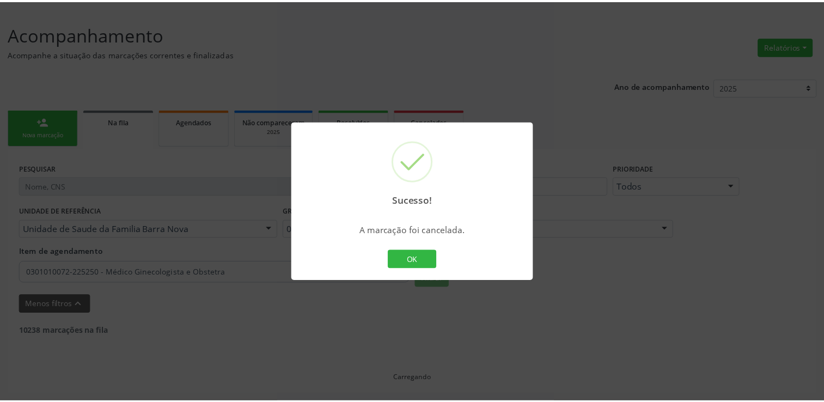
scroll to position [131, 0]
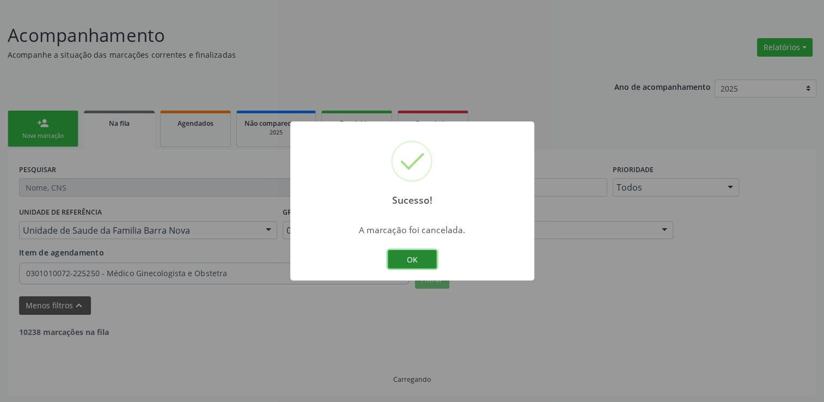
click at [417, 253] on button "OK" at bounding box center [412, 259] width 49 height 19
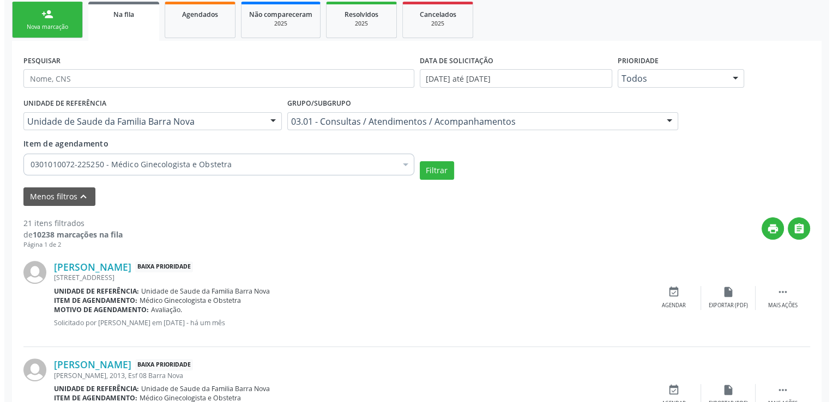
scroll to position [294, 0]
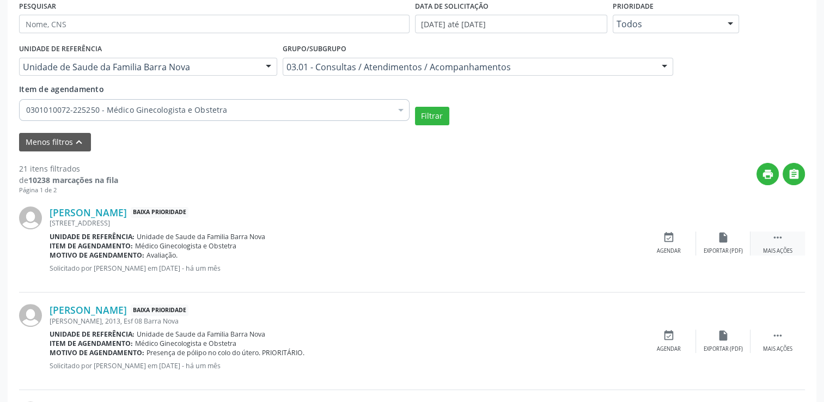
click at [772, 238] on icon "" at bounding box center [778, 238] width 12 height 12
click at [655, 245] on div "cancel Cancelar" at bounding box center [669, 243] width 54 height 23
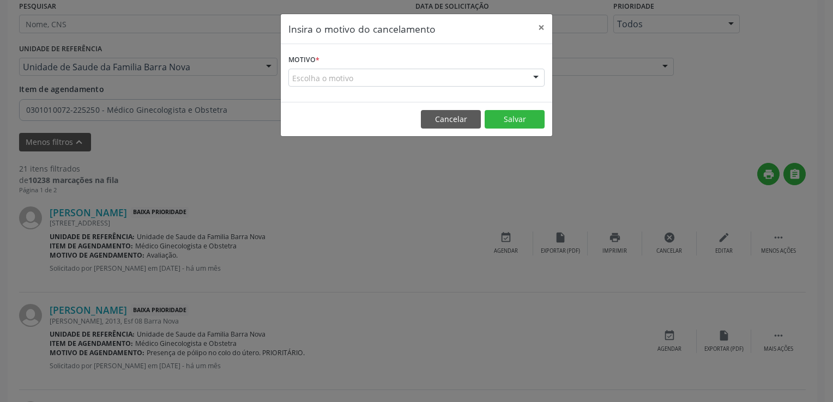
click at [390, 77] on div "Escolha o motivo" at bounding box center [416, 78] width 256 height 19
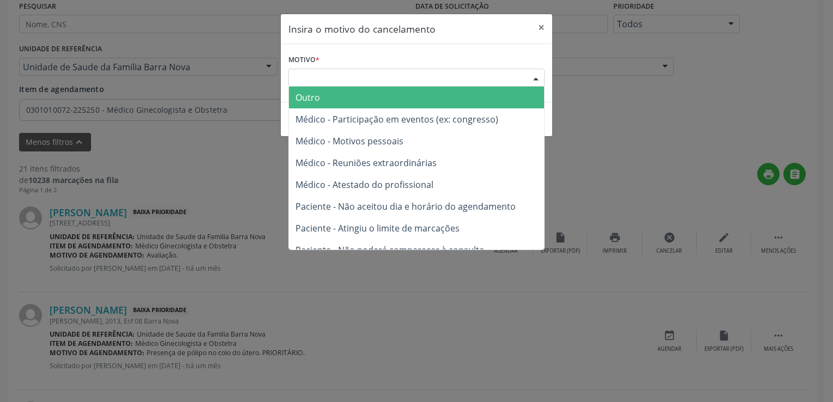
click at [343, 101] on span "Outro" at bounding box center [416, 98] width 255 height 22
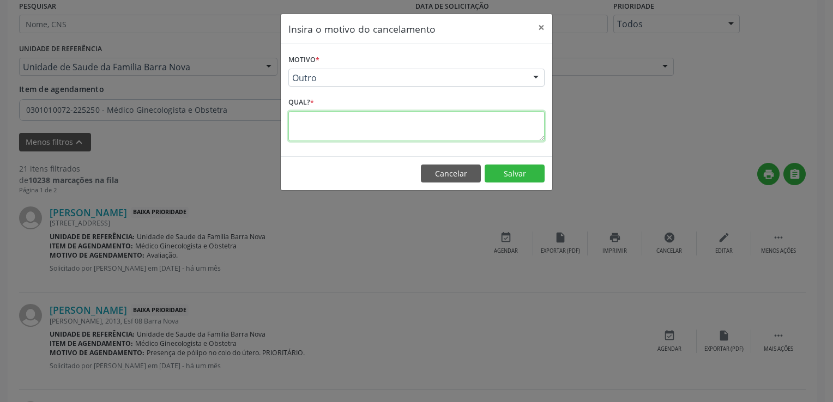
click at [328, 131] on textarea at bounding box center [416, 126] width 256 height 30
paste textarea "PACIENTE ATENDIDA PELA MÉDICA GINECOLOGISTA DA EQUIPE E-MULTI"
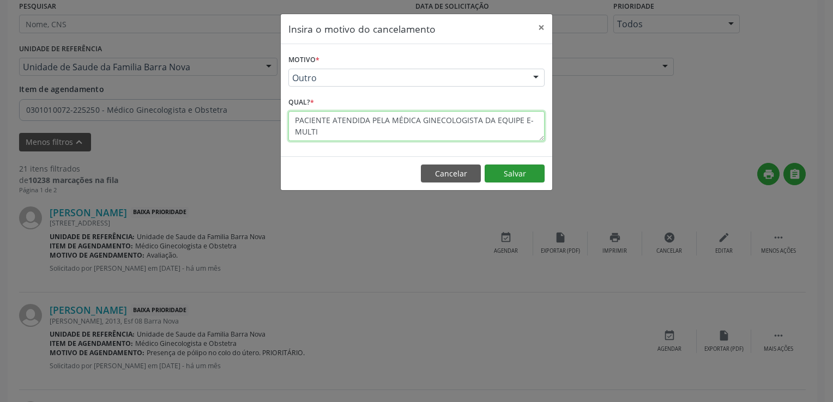
type textarea "PACIENTE ATENDIDA PELA MÉDICA GINECOLOGISTA DA EQUIPE E-MULTI"
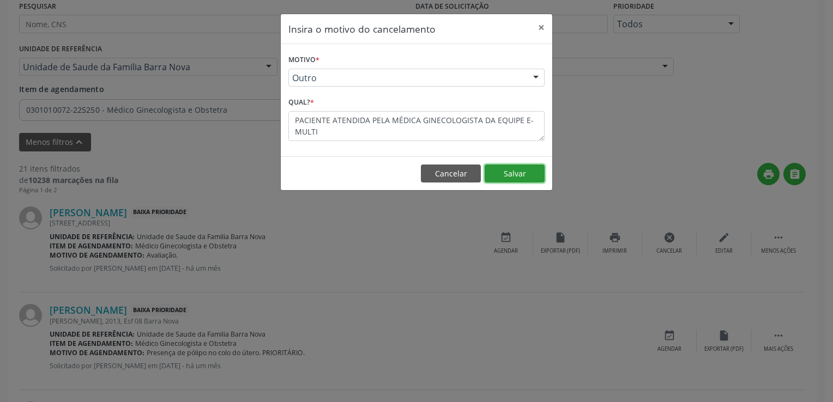
click at [500, 179] on button "Salvar" at bounding box center [514, 174] width 60 height 19
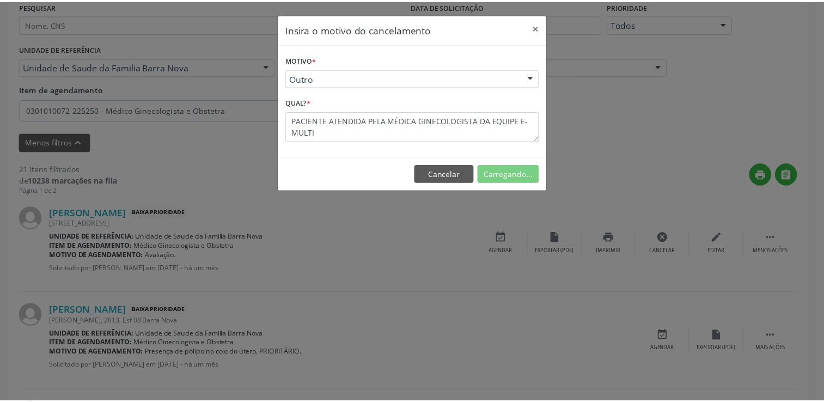
scroll to position [131, 0]
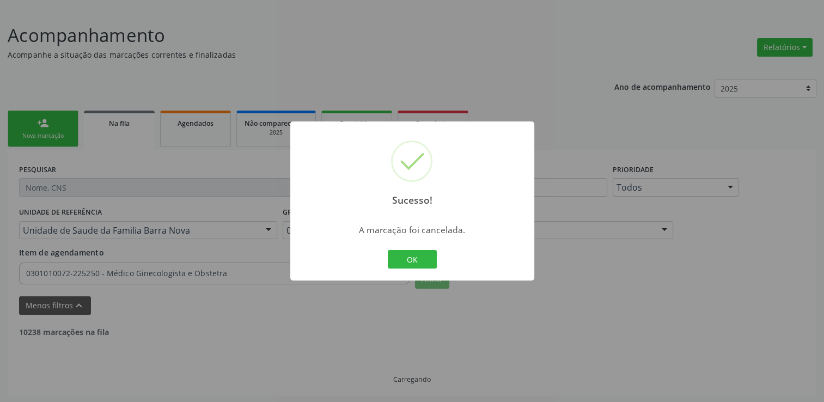
click at [422, 248] on div "OK Cancel" at bounding box center [412, 259] width 54 height 23
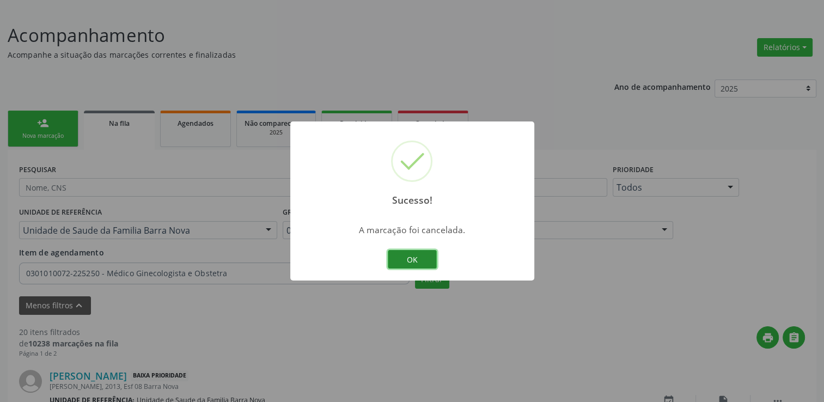
click at [422, 258] on button "OK" at bounding box center [412, 259] width 49 height 19
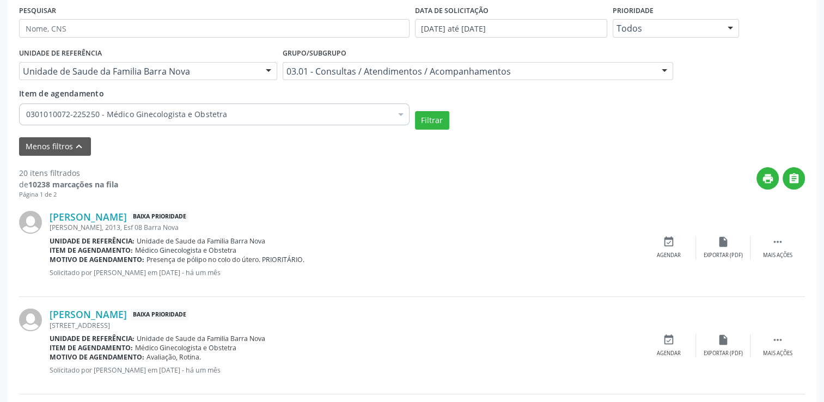
scroll to position [294, 0]
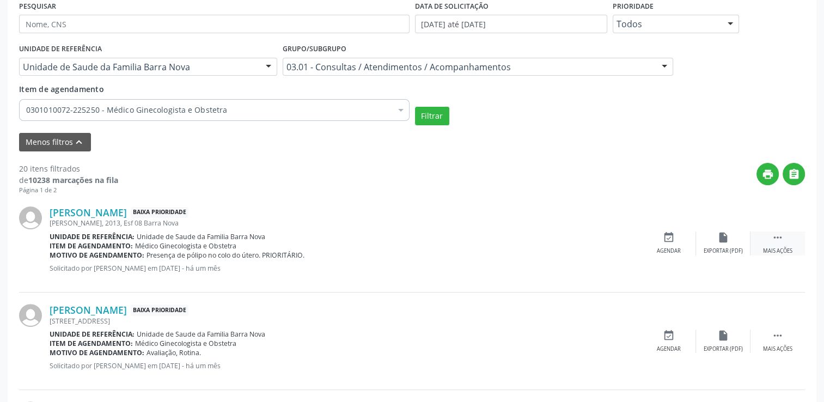
click at [767, 237] on div " Mais ações" at bounding box center [778, 243] width 54 height 23
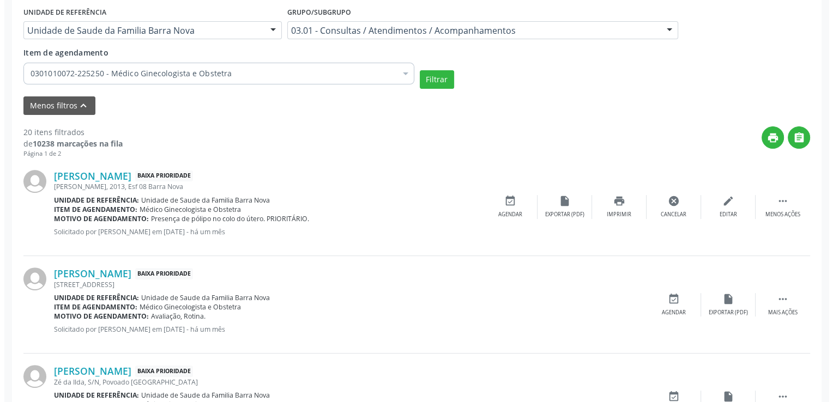
scroll to position [349, 0]
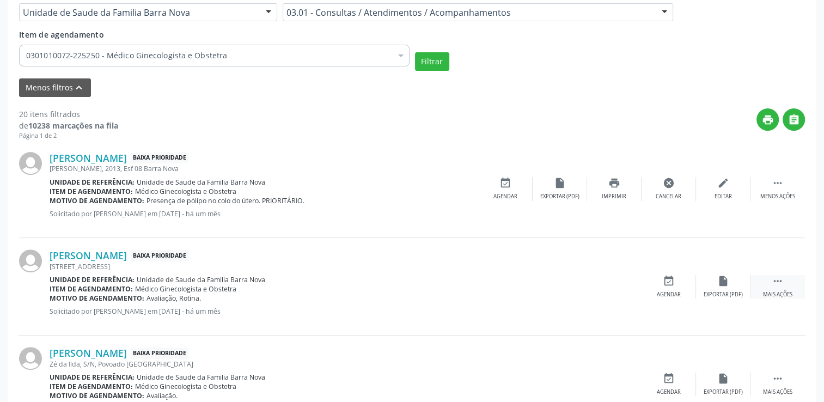
click at [779, 275] on icon "" at bounding box center [778, 281] width 12 height 12
click at [666, 280] on icon "cancel" at bounding box center [669, 281] width 12 height 12
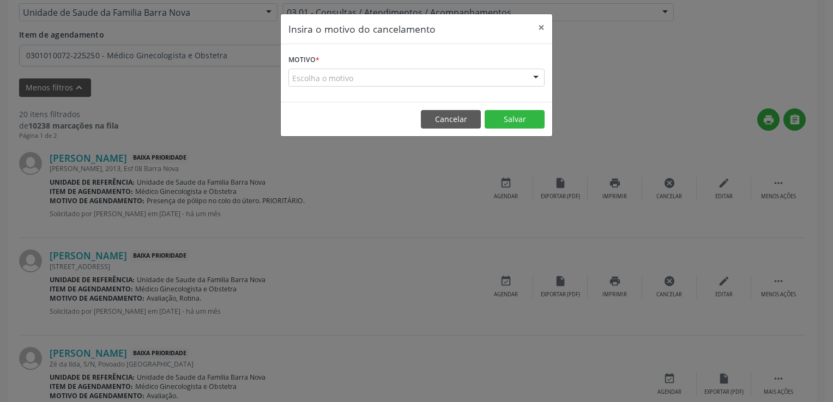
click at [409, 68] on form "Motivo * Escolha o motivo Outro Médico - Participação em eventos (ex: congresso…" at bounding box center [416, 69] width 256 height 35
click at [387, 86] on div "Escolha o motivo" at bounding box center [416, 78] width 256 height 19
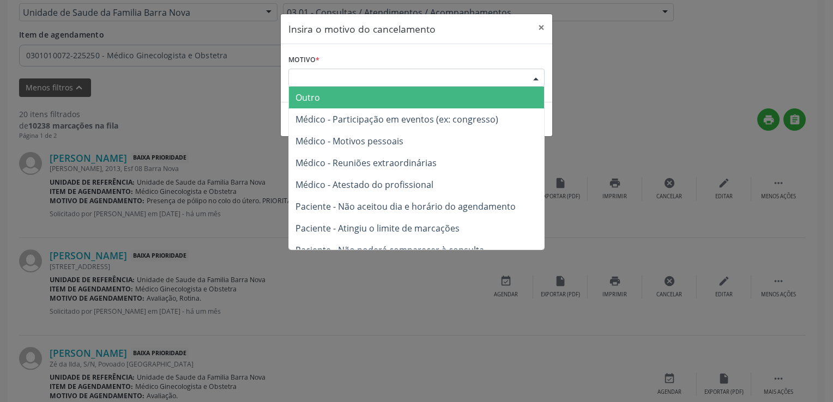
click at [350, 102] on span "Outro" at bounding box center [416, 98] width 255 height 22
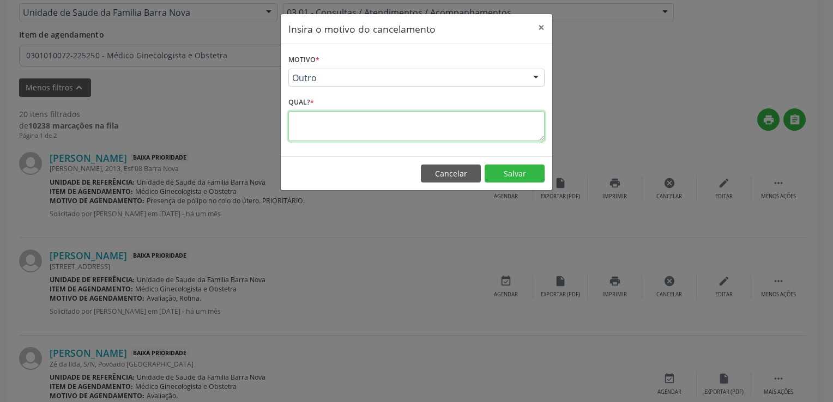
click at [351, 114] on textarea at bounding box center [416, 126] width 256 height 30
paste textarea "PACIENTE ATENDIDA PELA MÉDICA GINECOLOGISTA DA EQUIPE E-MULTI"
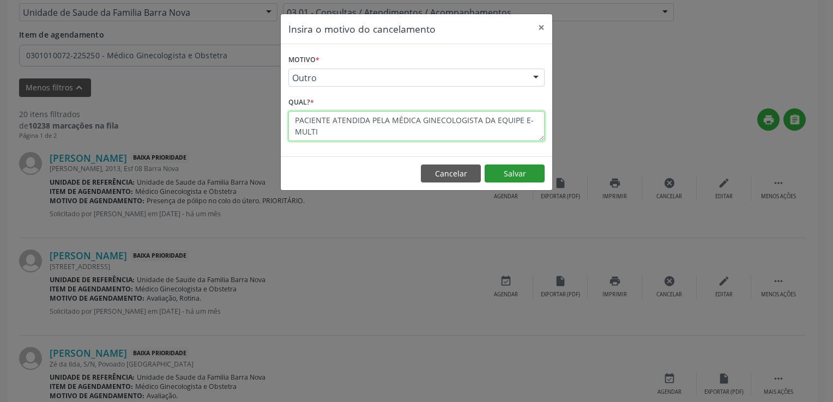
type textarea "PACIENTE ATENDIDA PELA MÉDICA GINECOLOGISTA DA EQUIPE E-MULTI"
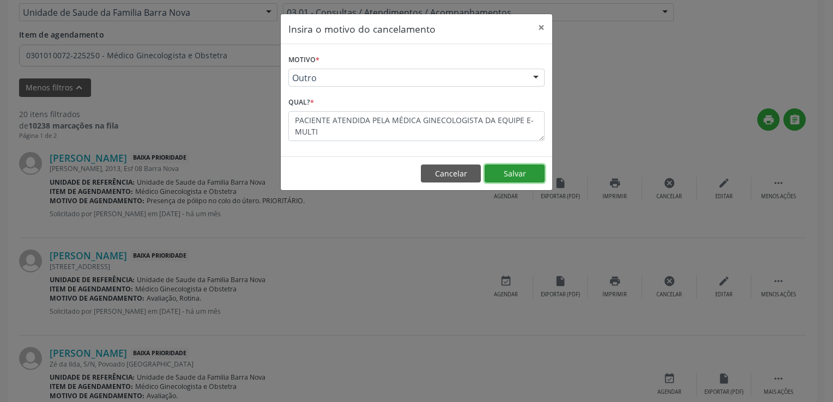
click at [513, 173] on button "Salvar" at bounding box center [514, 174] width 60 height 19
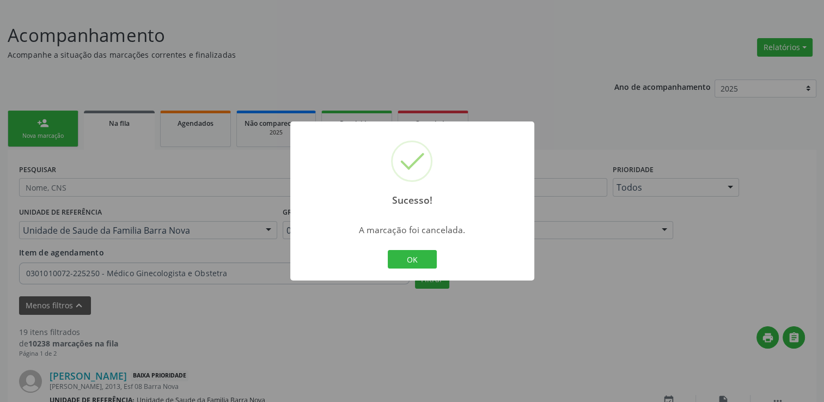
scroll to position [349, 0]
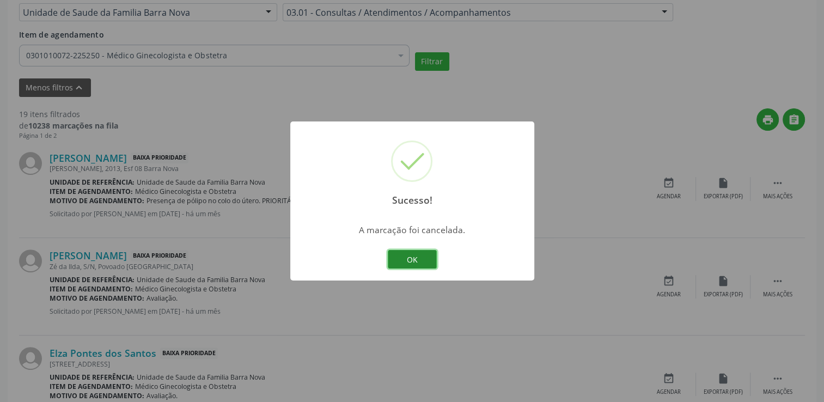
click at [421, 266] on button "OK" at bounding box center [412, 259] width 49 height 19
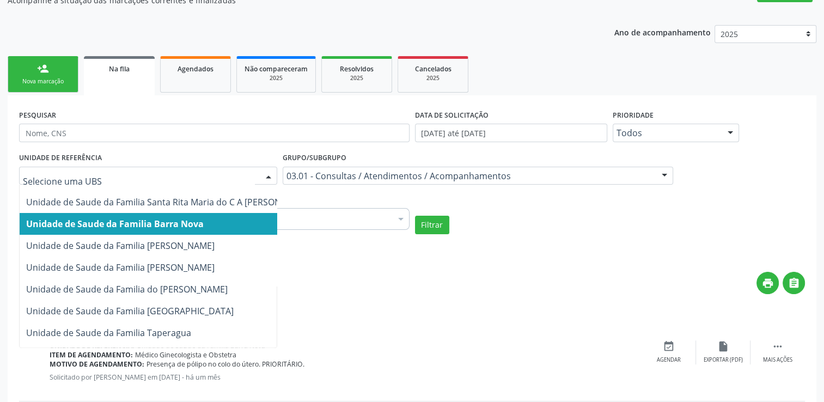
scroll to position [54, 0]
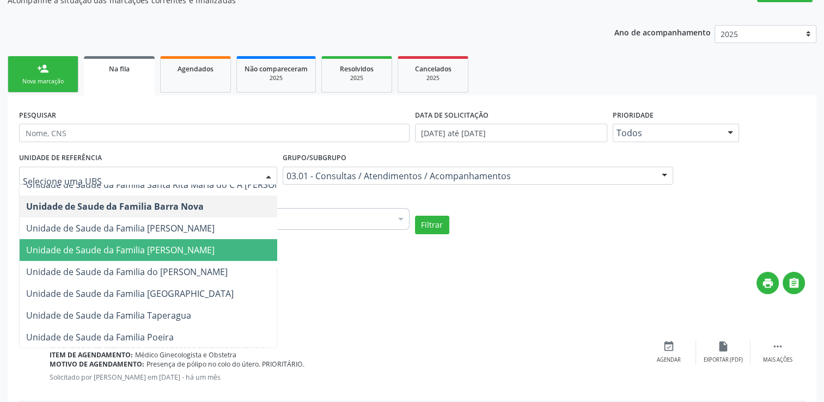
click at [191, 252] on span "Unidade de Saude da Familia [PERSON_NAME]" at bounding box center [169, 250] width 299 height 22
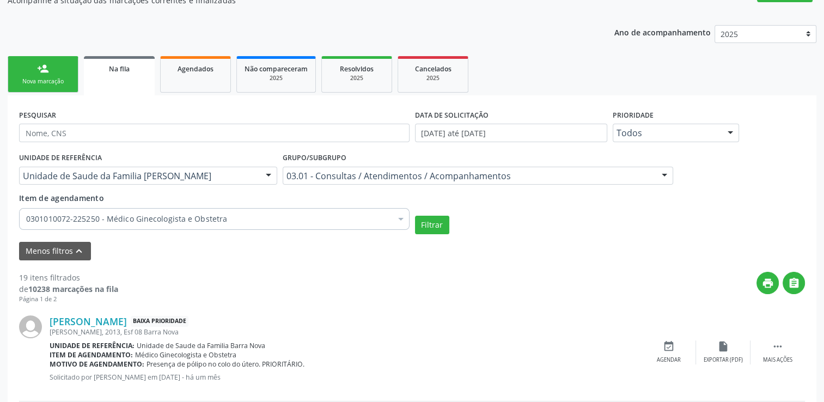
click at [448, 222] on div "Filtrar" at bounding box center [611, 225] width 396 height 19
click at [445, 223] on button "Filtrar" at bounding box center [432, 225] width 34 height 19
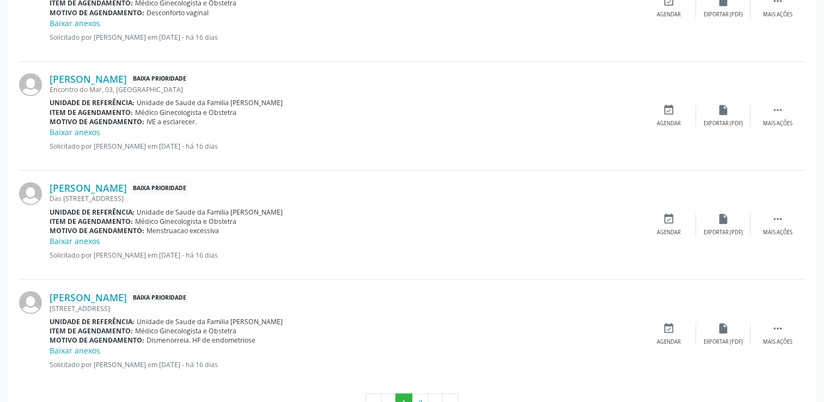
scroll to position [1796, 0]
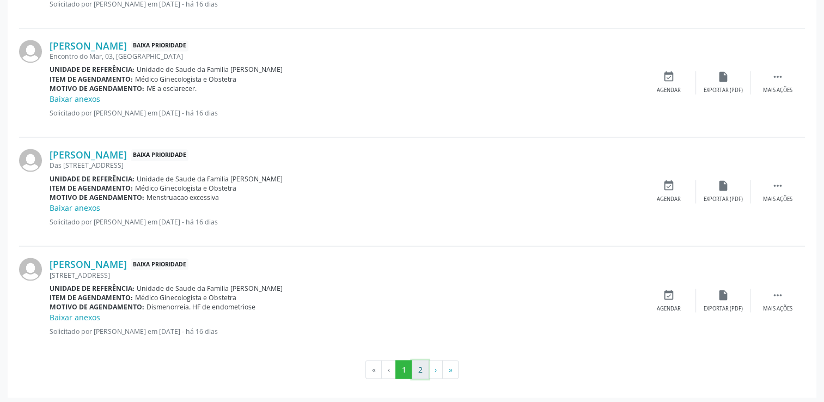
click at [424, 365] on button "2" at bounding box center [420, 369] width 17 height 19
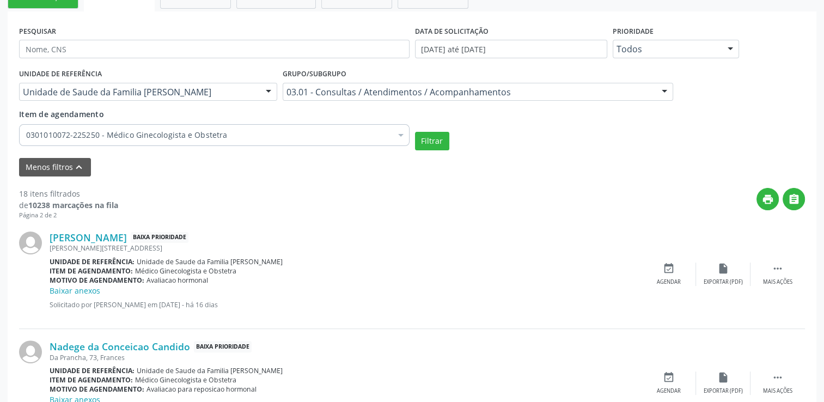
scroll to position [244, 0]
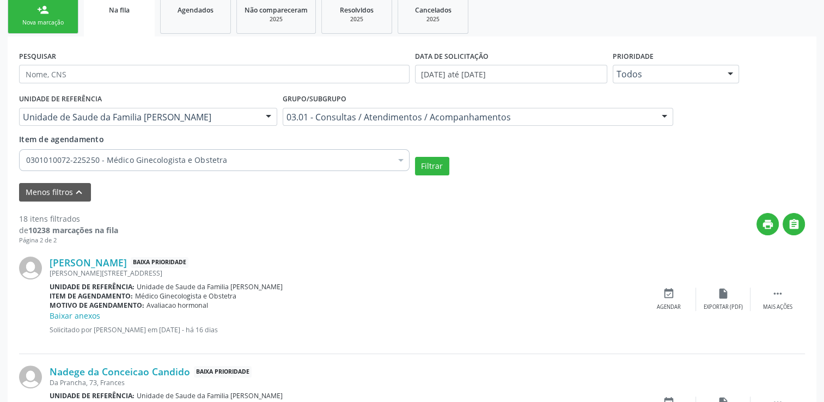
click at [261, 111] on div at bounding box center [268, 117] width 16 height 19
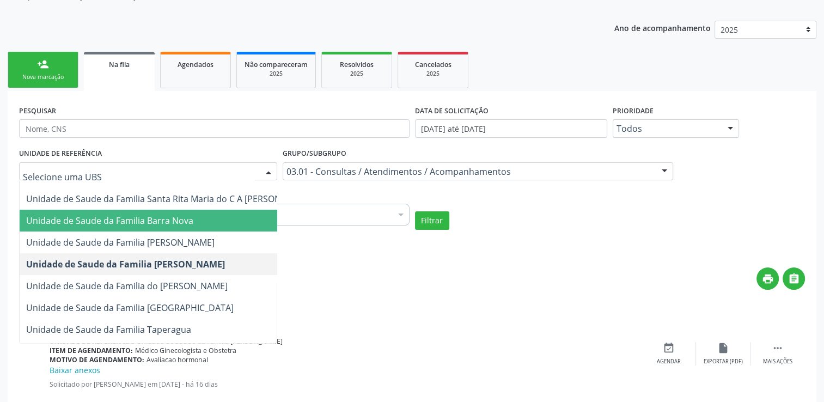
scroll to position [54, 0]
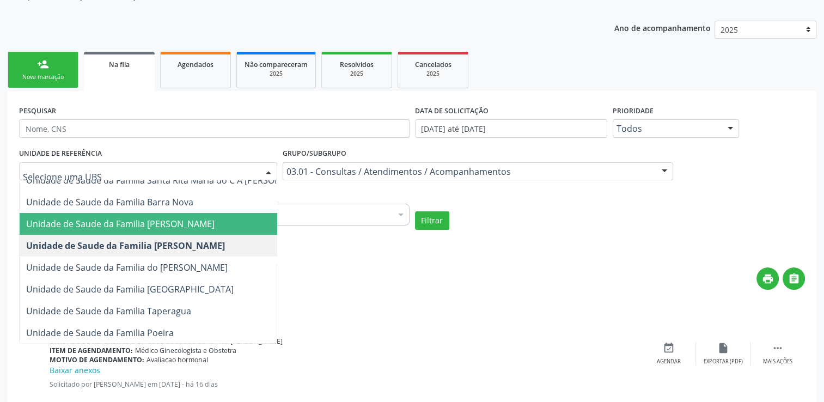
click at [163, 221] on span "Unidade de Saude da Familia [PERSON_NAME]" at bounding box center [120, 224] width 189 height 12
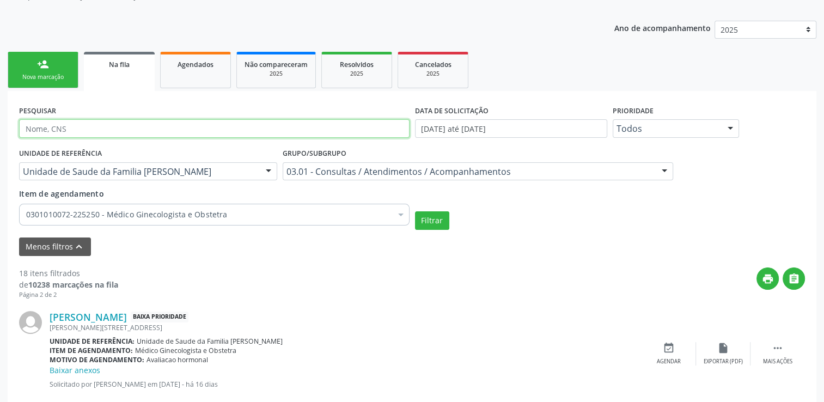
click at [134, 133] on input "text" at bounding box center [214, 128] width 391 height 19
click at [415, 211] on button "Filtrar" at bounding box center [432, 220] width 34 height 19
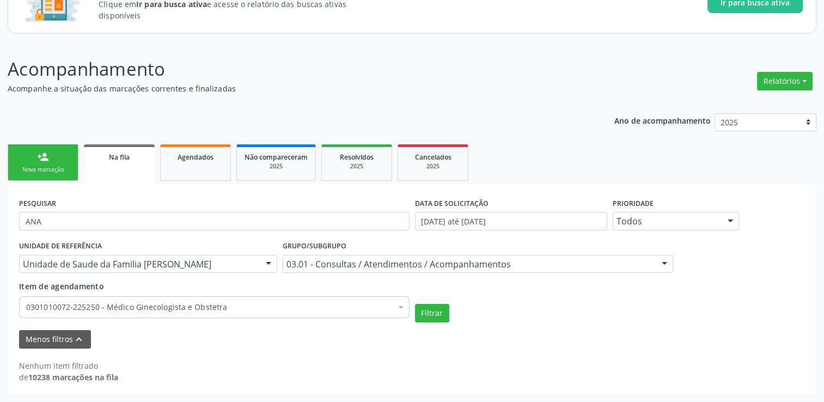
scroll to position [96, 0]
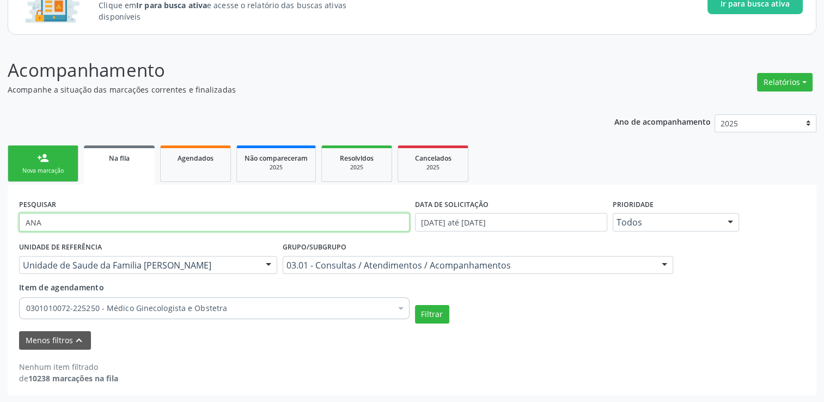
drag, startPoint x: 75, startPoint y: 227, endPoint x: 3, endPoint y: 224, distance: 72.6
click at [20, 227] on input "ANA" at bounding box center [214, 222] width 391 height 19
click at [415, 305] on button "Filtrar" at bounding box center [432, 314] width 34 height 19
drag, startPoint x: 72, startPoint y: 217, endPoint x: 10, endPoint y: 226, distance: 62.8
click at [23, 222] on input "[PERSON_NAME]" at bounding box center [214, 222] width 391 height 19
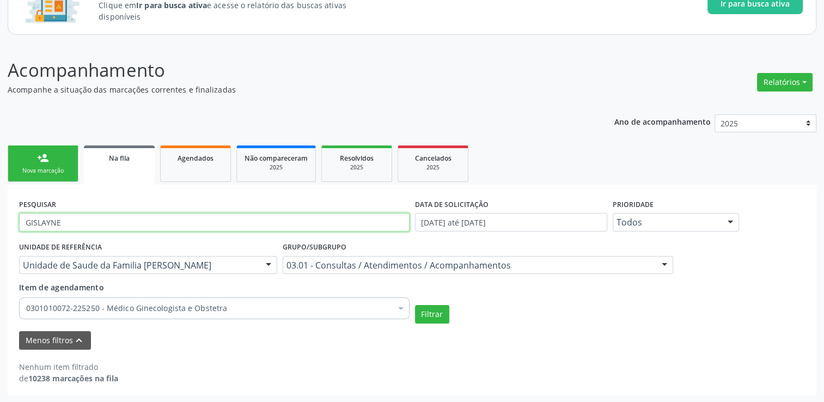
type input "GISLAYNE"
click at [415, 305] on button "Filtrar" at bounding box center [432, 314] width 34 height 19
drag, startPoint x: 65, startPoint y: 220, endPoint x: 8, endPoint y: 230, distance: 58.1
click at [11, 230] on div "PESQUISAR GISLAYNE DATA DE SOLICITAÇÃO [DATE] até [DATE] Prioridade Todos Todos…" at bounding box center [412, 290] width 809 height 211
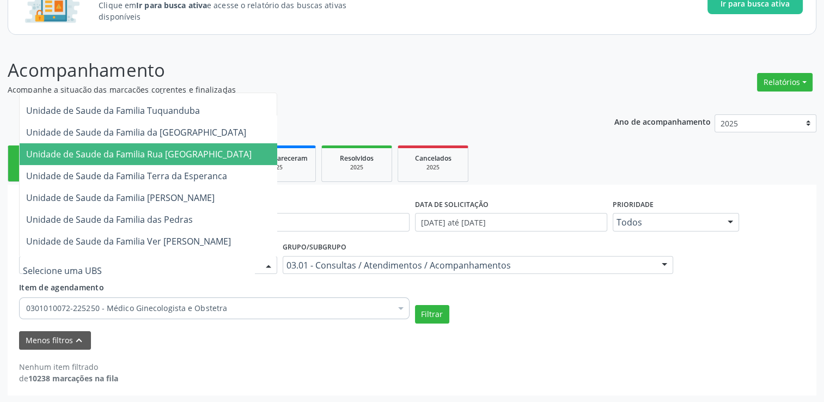
scroll to position [272, 0]
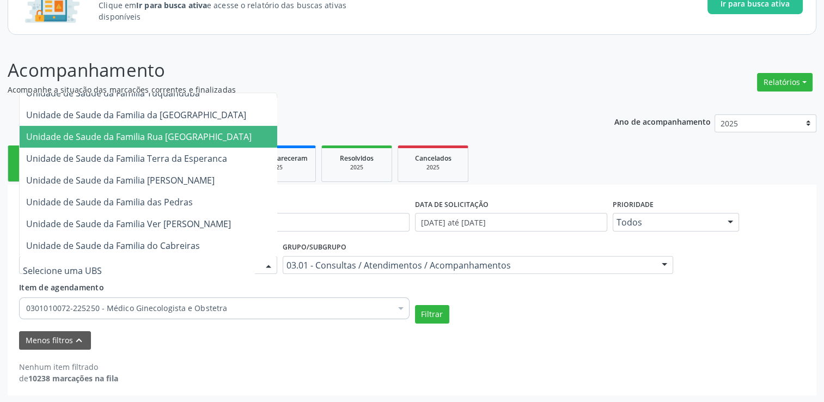
click at [198, 180] on span "Unidade de Saude da Familia [PERSON_NAME]" at bounding box center [120, 180] width 189 height 12
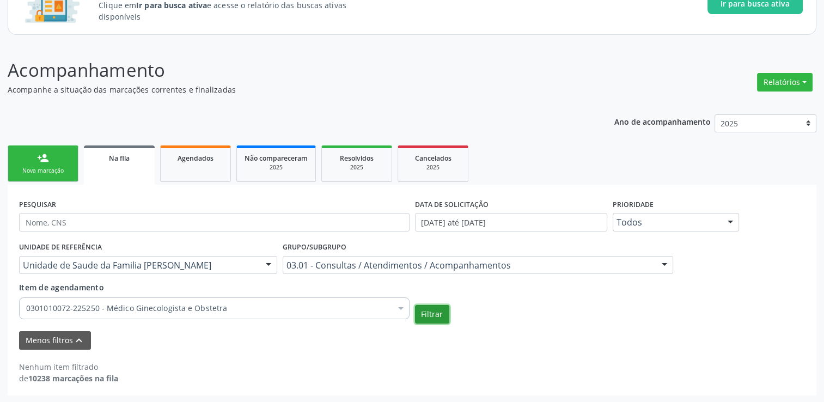
click at [437, 309] on button "Filtrar" at bounding box center [432, 314] width 34 height 19
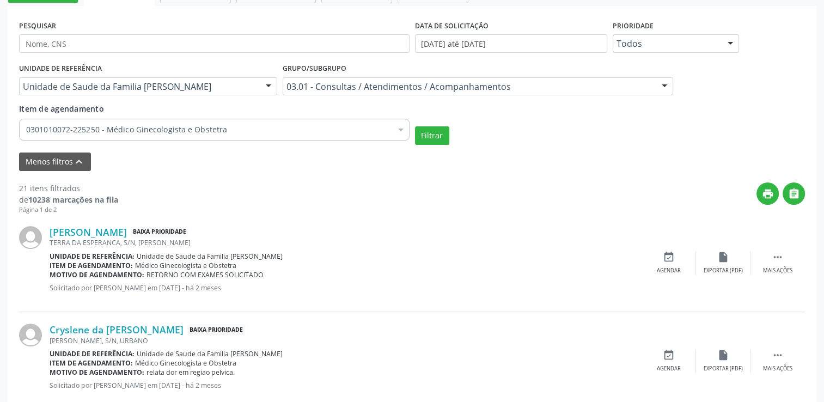
scroll to position [259, 0]
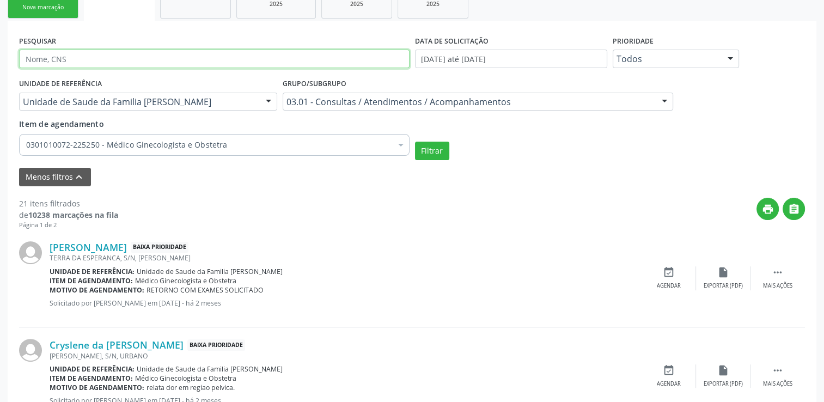
drag, startPoint x: 85, startPoint y: 62, endPoint x: 67, endPoint y: 62, distance: 18.0
click at [68, 62] on input "text" at bounding box center [214, 59] width 391 height 19
click at [415, 142] on button "Filtrar" at bounding box center [432, 151] width 34 height 19
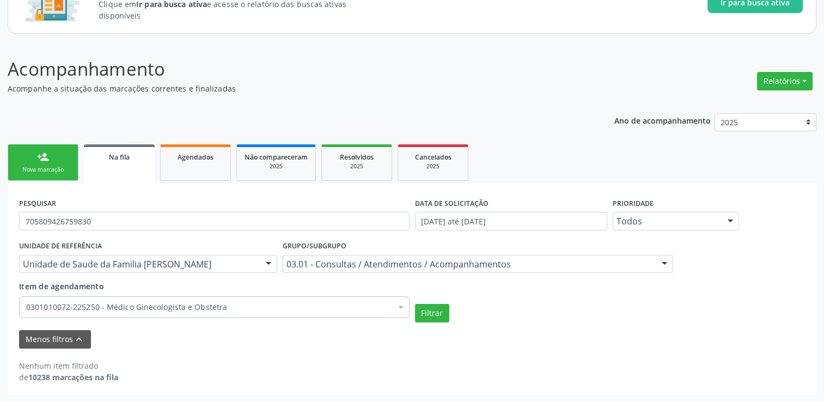
scroll to position [96, 0]
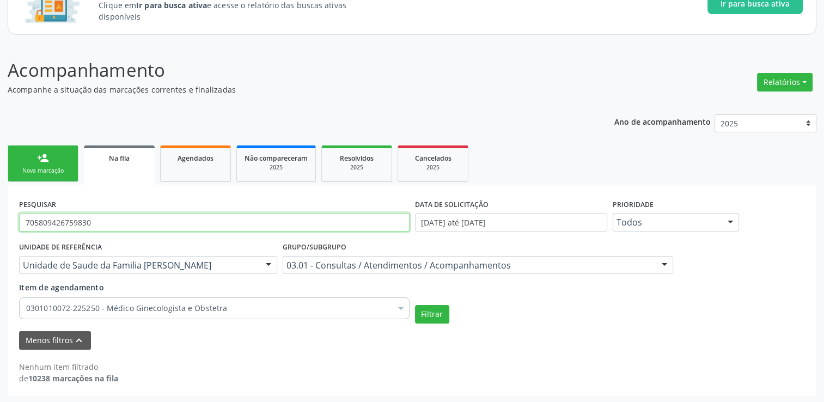
drag, startPoint x: 137, startPoint y: 215, endPoint x: 4, endPoint y: 233, distance: 134.2
click at [16, 233] on div "PESQUISAR 705809426759830" at bounding box center [214, 217] width 396 height 43
click at [415, 305] on button "Filtrar" at bounding box center [432, 314] width 34 height 19
drag, startPoint x: 113, startPoint y: 226, endPoint x: -2, endPoint y: 230, distance: 115.6
click at [0, 230] on html "Central de Marcação notifications [PERSON_NAME] Diretor de regulação  Configur…" at bounding box center [412, 105] width 824 height 402
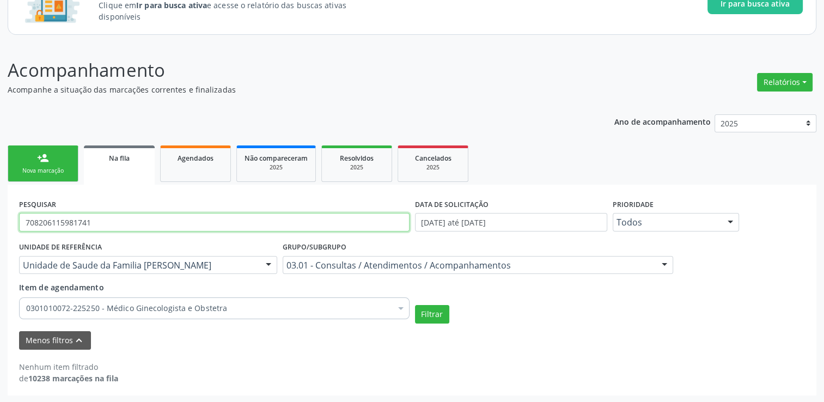
click at [415, 305] on button "Filtrar" at bounding box center [432, 314] width 34 height 19
drag, startPoint x: 94, startPoint y: 219, endPoint x: 29, endPoint y: 222, distance: 65.5
click at [38, 221] on input "708206115981741" at bounding box center [214, 222] width 391 height 19
type input "7"
click at [415, 305] on button "Filtrar" at bounding box center [432, 314] width 34 height 19
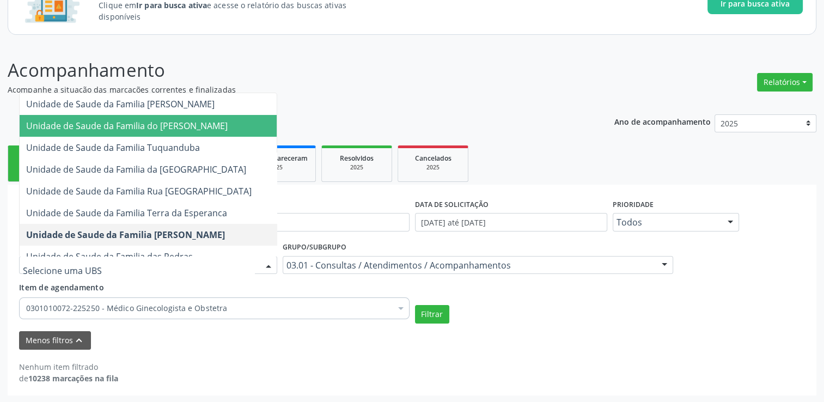
scroll to position [272, 0]
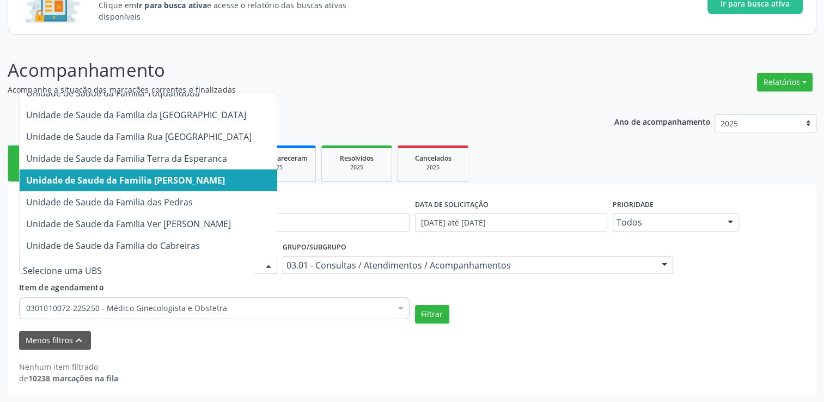
click at [220, 186] on span "Unidade de Saude da Familia [PERSON_NAME]" at bounding box center [169, 180] width 299 height 22
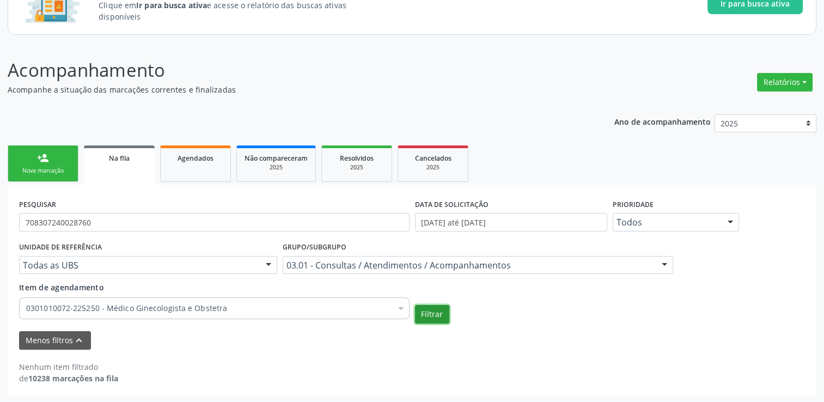
click at [432, 318] on button "Filtrar" at bounding box center [432, 314] width 34 height 19
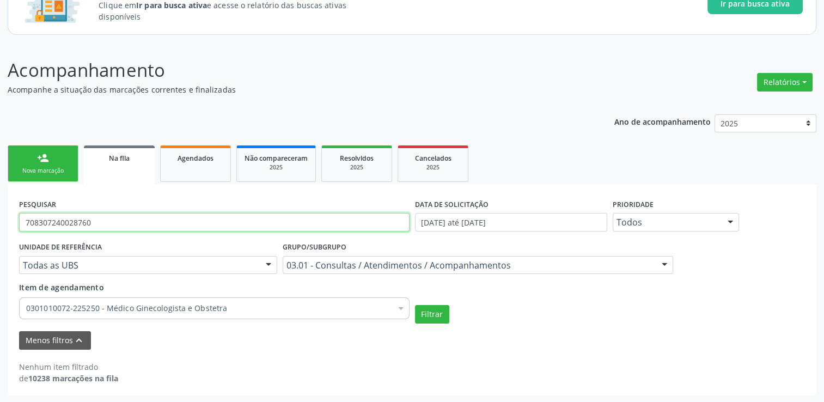
click at [101, 223] on input "708307240028760" at bounding box center [214, 222] width 391 height 19
type input "7"
type input "70520226945843"
click at [415, 305] on button "Filtrar" at bounding box center [432, 314] width 34 height 19
drag, startPoint x: 118, startPoint y: 223, endPoint x: 0, endPoint y: 221, distance: 117.7
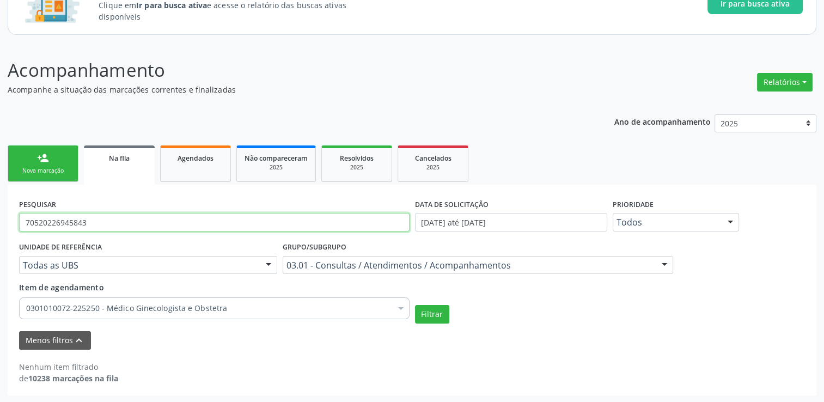
click at [0, 221] on html "Central de Marcação notifications [PERSON_NAME] Diretor de regulação  Configur…" at bounding box center [412, 105] width 824 height 402
type input "7070074973737"
click at [415, 305] on button "Filtrar" at bounding box center [432, 314] width 34 height 19
drag, startPoint x: 86, startPoint y: 217, endPoint x: -1, endPoint y: 217, distance: 87.2
click at [0, 217] on html "Central de Marcação notifications [PERSON_NAME] Diretor de regulação  Configur…" at bounding box center [412, 105] width 824 height 402
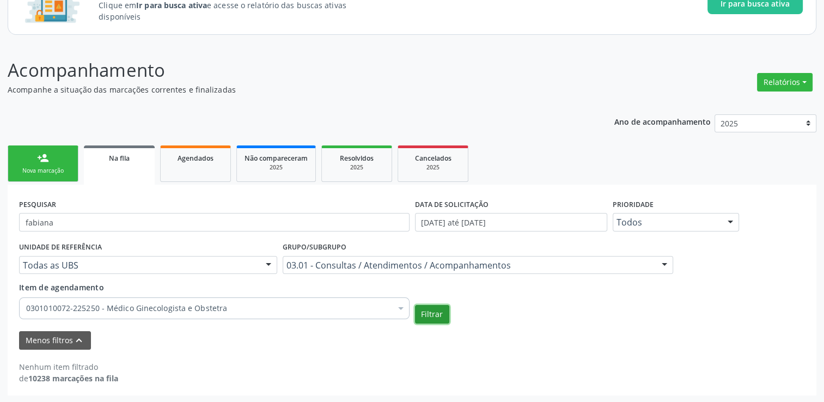
click at [434, 323] on button "Filtrar" at bounding box center [432, 314] width 34 height 19
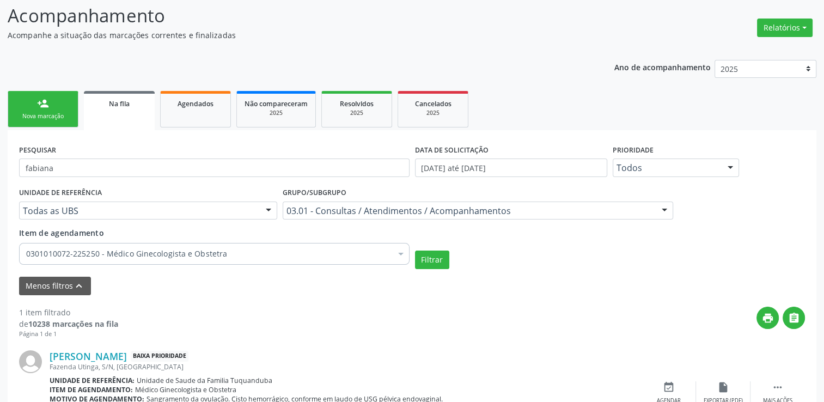
scroll to position [214, 0]
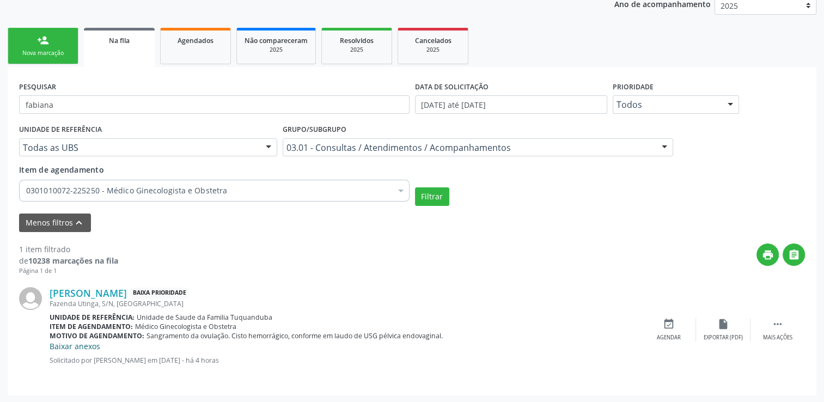
click at [75, 348] on link "Baixar anexos" at bounding box center [75, 346] width 51 height 10
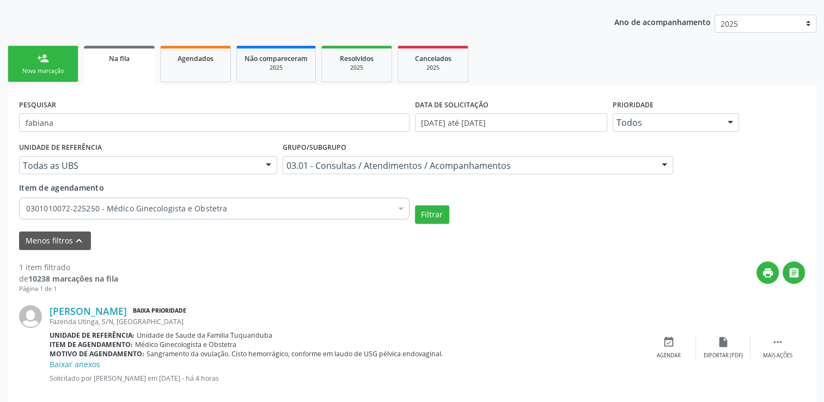
scroll to position [214, 0]
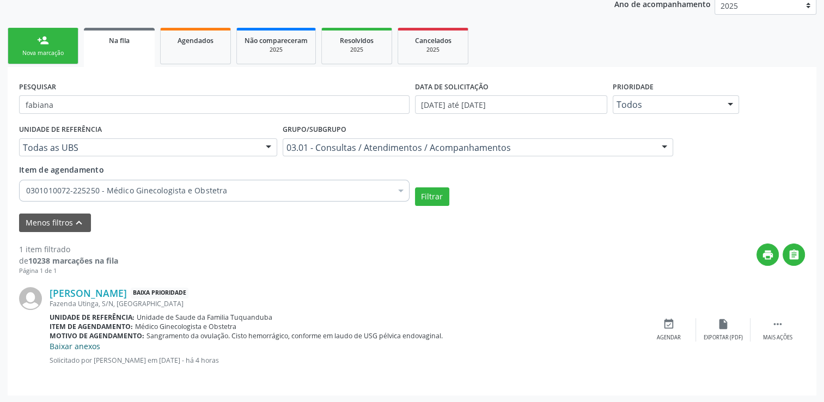
click at [88, 349] on link "Baixar anexos" at bounding box center [75, 346] width 51 height 10
click at [262, 105] on input "fabiana" at bounding box center [214, 104] width 391 height 19
type input "f"
click at [440, 193] on button "Filtrar" at bounding box center [432, 196] width 34 height 19
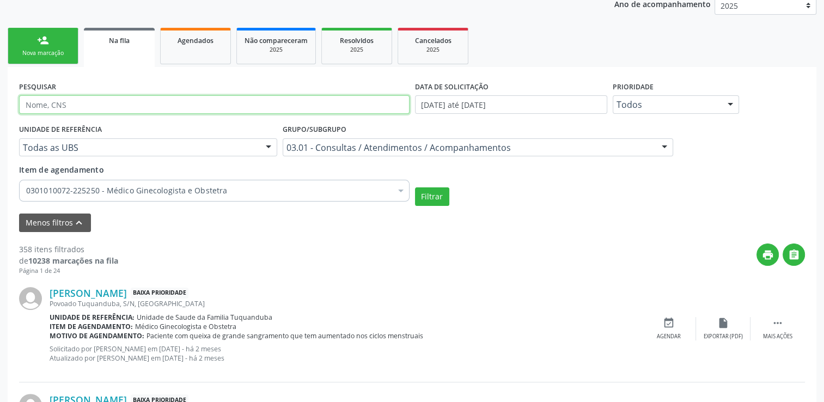
click at [128, 110] on input "text" at bounding box center [214, 104] width 391 height 19
click at [415, 187] on button "Filtrar" at bounding box center [432, 196] width 34 height 19
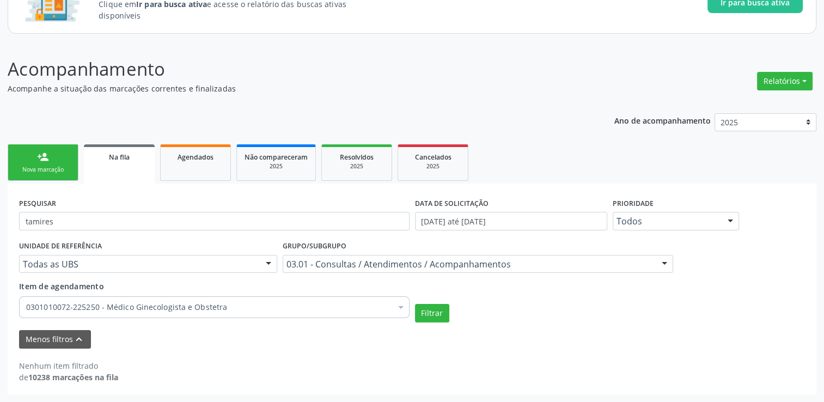
scroll to position [96, 0]
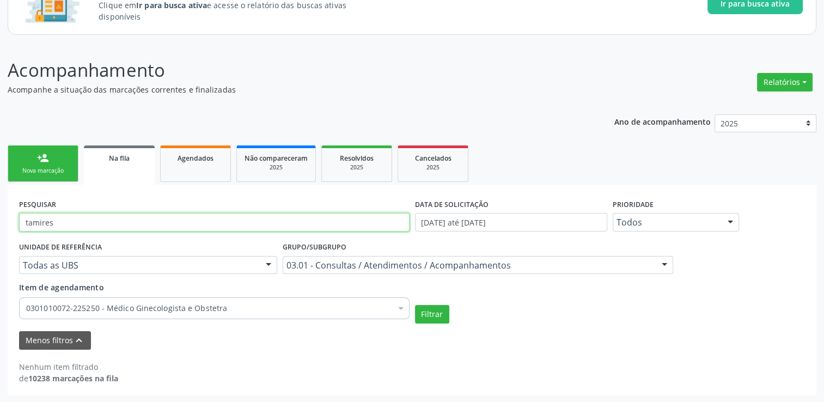
drag, startPoint x: 58, startPoint y: 222, endPoint x: 26, endPoint y: 219, distance: 32.4
click at [26, 219] on input "tamires" at bounding box center [214, 222] width 391 height 19
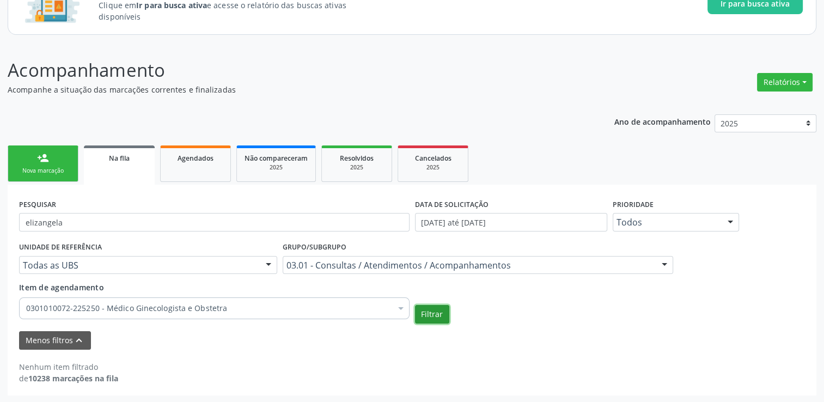
click at [423, 318] on button "Filtrar" at bounding box center [432, 314] width 34 height 19
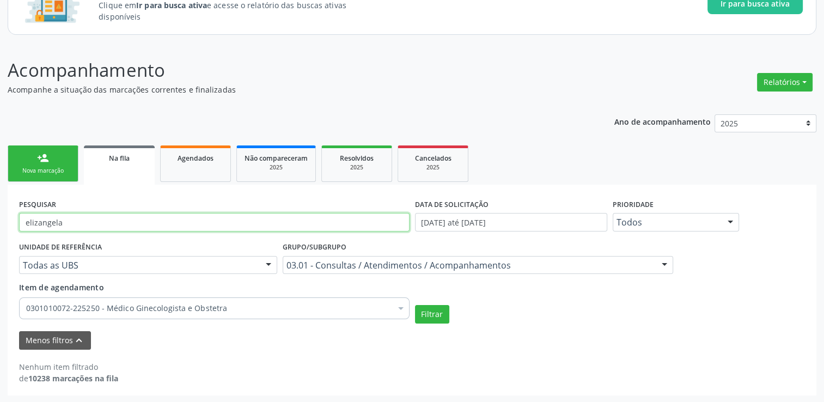
drag, startPoint x: 92, startPoint y: 221, endPoint x: 17, endPoint y: 224, distance: 74.2
click at [17, 224] on div "PESQUISAR elizangela" at bounding box center [214, 217] width 396 height 43
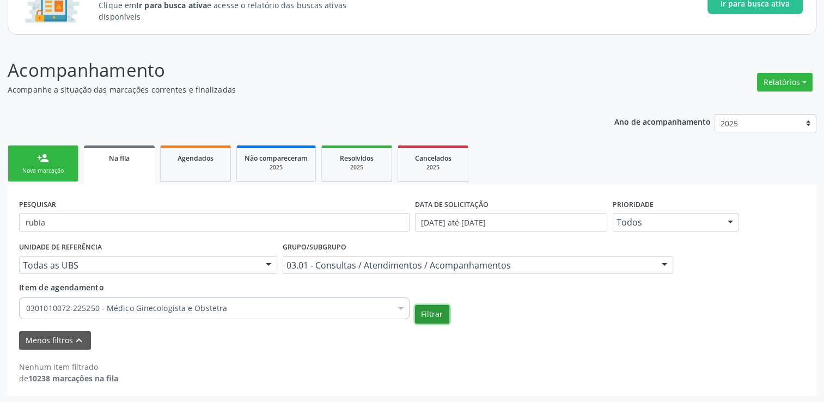
click at [428, 312] on button "Filtrar" at bounding box center [432, 314] width 34 height 19
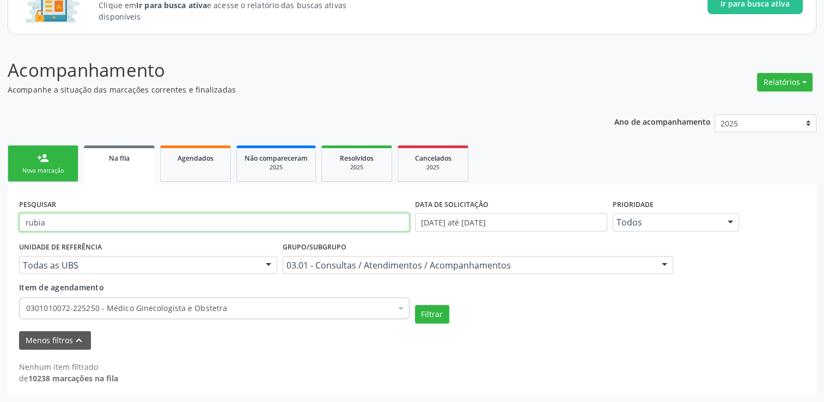
drag, startPoint x: 141, startPoint y: 214, endPoint x: 9, endPoint y: 232, distance: 133.6
click at [9, 232] on div "PESQUISAR rubia DATA DE SOLICITAÇÃO [DATE] até [DATE] Prioridade Todos Todos Ba…" at bounding box center [412, 290] width 809 height 211
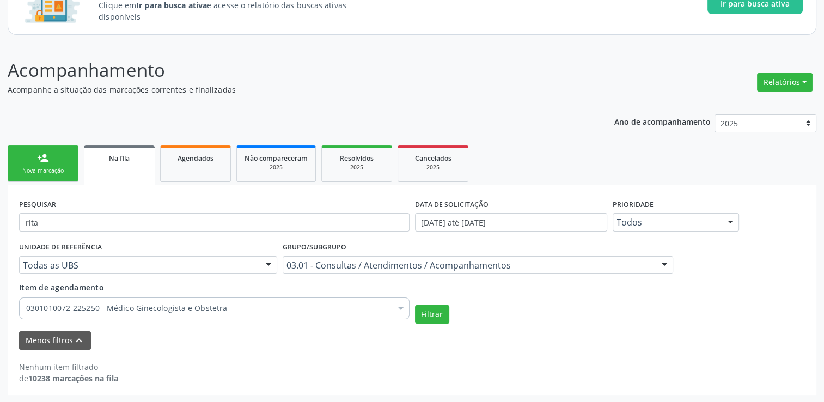
click at [426, 301] on div "UNIDADE DE REFERÊNCIA Todas as UBS Todas as UBS Unidade de Saude da Familia de …" at bounding box center [412, 281] width 792 height 84
click at [433, 308] on button "Filtrar" at bounding box center [432, 314] width 34 height 19
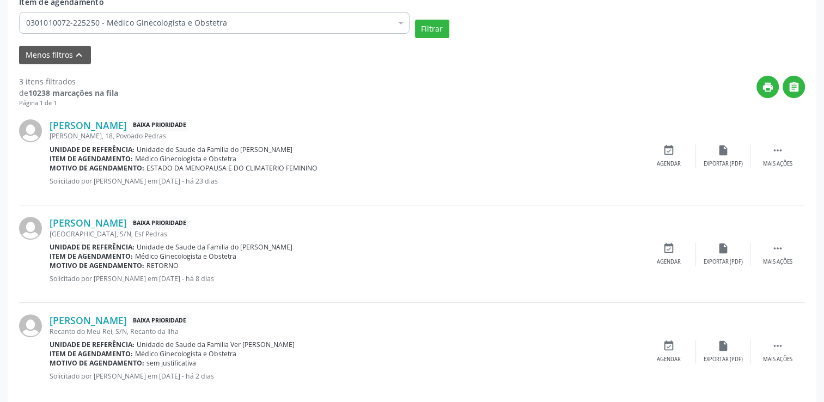
scroll to position [397, 0]
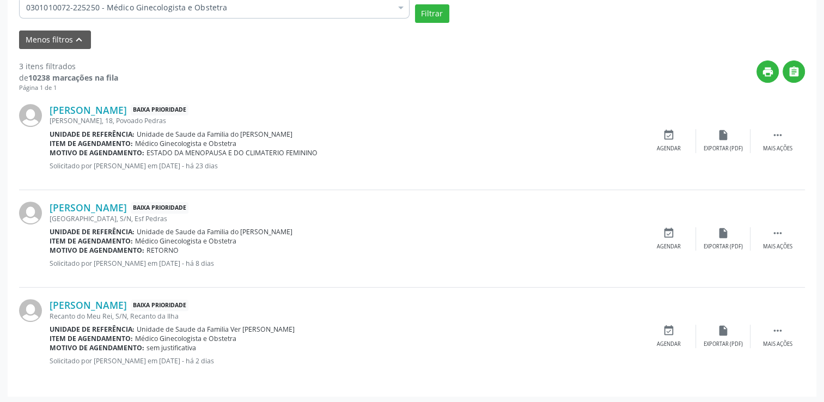
click at [616, 104] on div "[PERSON_NAME] Baixa Prioridade" at bounding box center [346, 110] width 592 height 12
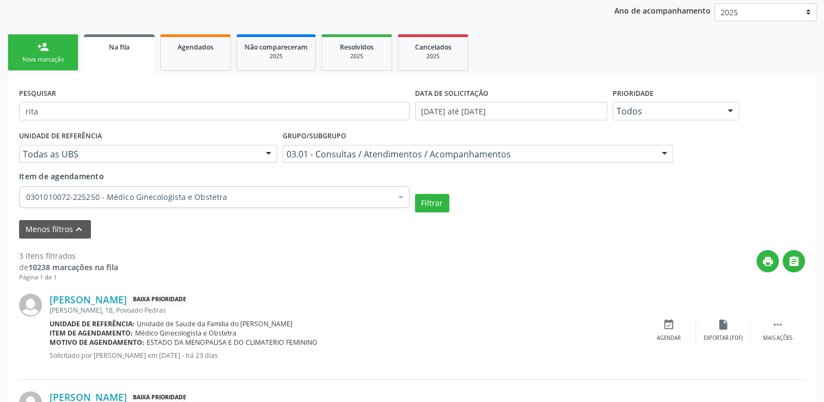
scroll to position [179, 0]
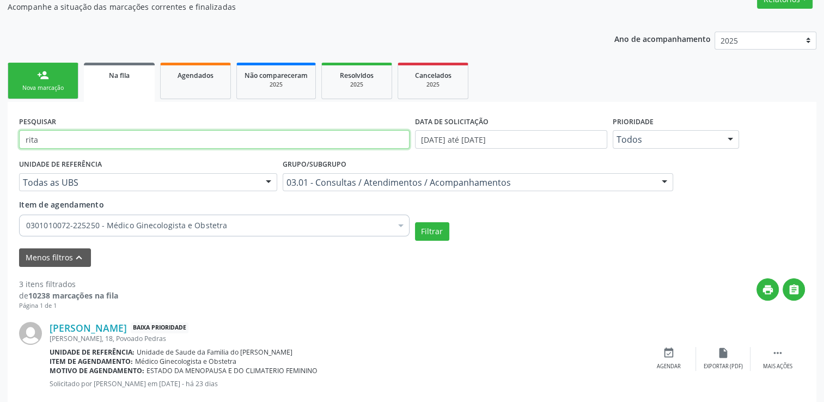
click at [102, 139] on input "rita" at bounding box center [214, 139] width 391 height 19
type input "r"
type input "maiza"
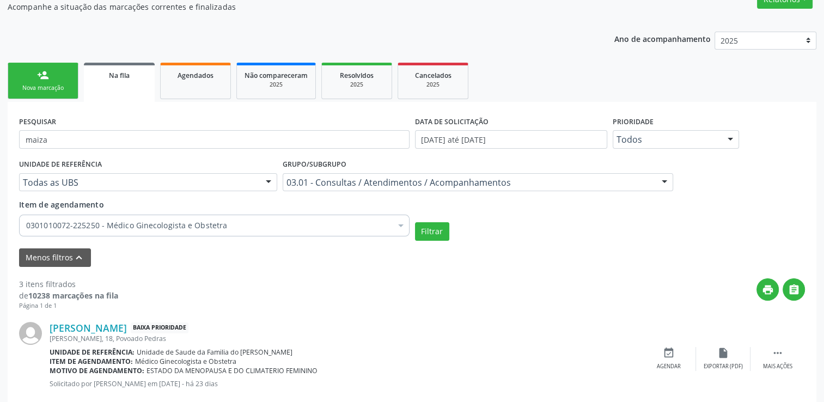
click at [448, 228] on div "Filtrar" at bounding box center [611, 231] width 396 height 19
click at [444, 228] on button "Filtrar" at bounding box center [432, 231] width 34 height 19
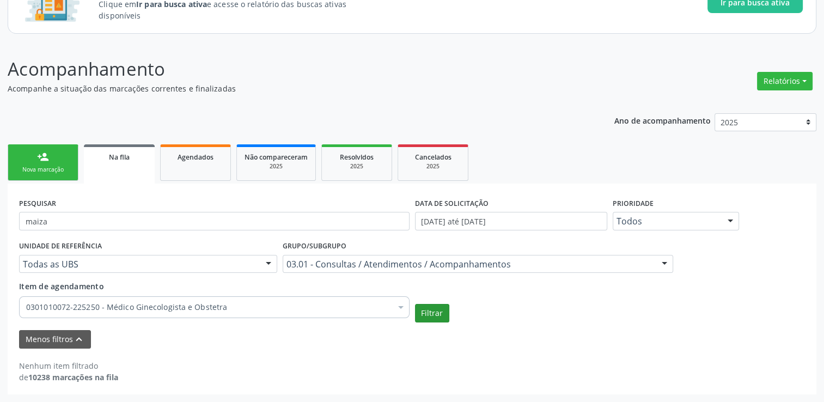
scroll to position [96, 0]
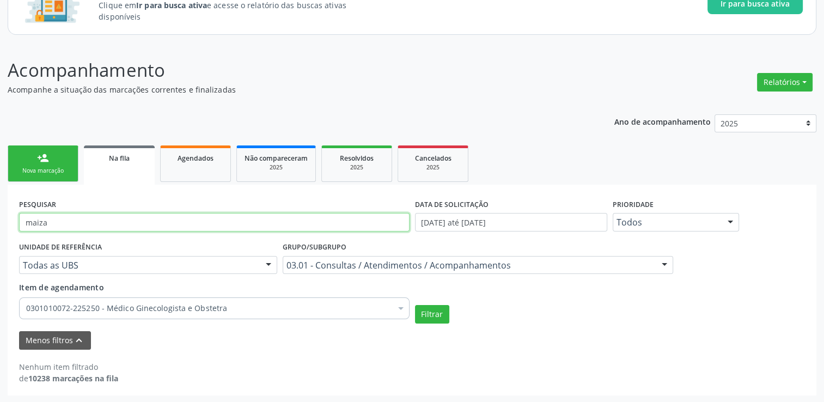
drag, startPoint x: 76, startPoint y: 219, endPoint x: -2, endPoint y: 218, distance: 78.5
click at [0, 218] on html "Central de Marcação notifications [PERSON_NAME] Diretor de regulação  Configur…" at bounding box center [412, 105] width 824 height 402
type input "705407497520093"
click at [415, 305] on button "Filtrar" at bounding box center [432, 314] width 34 height 19
drag, startPoint x: 111, startPoint y: 223, endPoint x: -2, endPoint y: 222, distance: 113.3
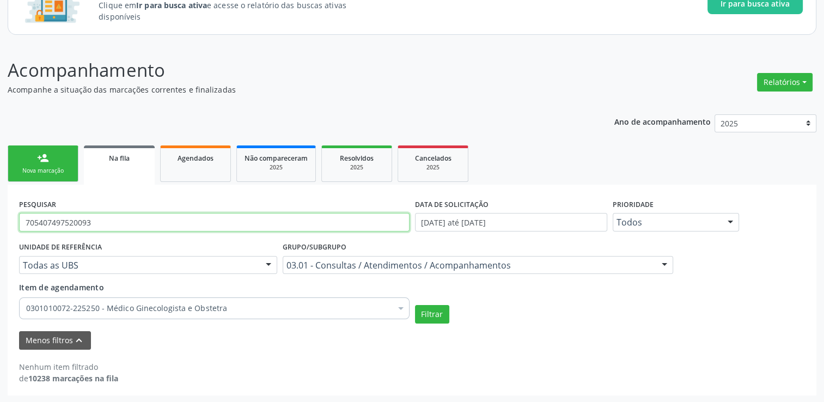
click at [0, 222] on html "Central de Marcação notifications [PERSON_NAME] Diretor de regulação  Configur…" at bounding box center [412, 105] width 824 height 402
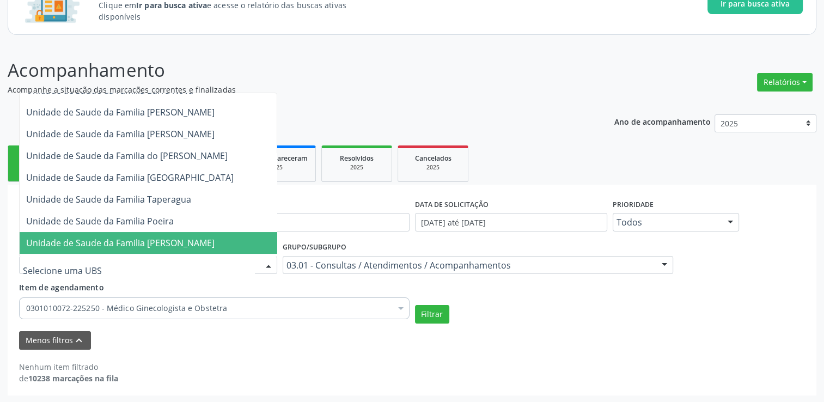
scroll to position [63, 0]
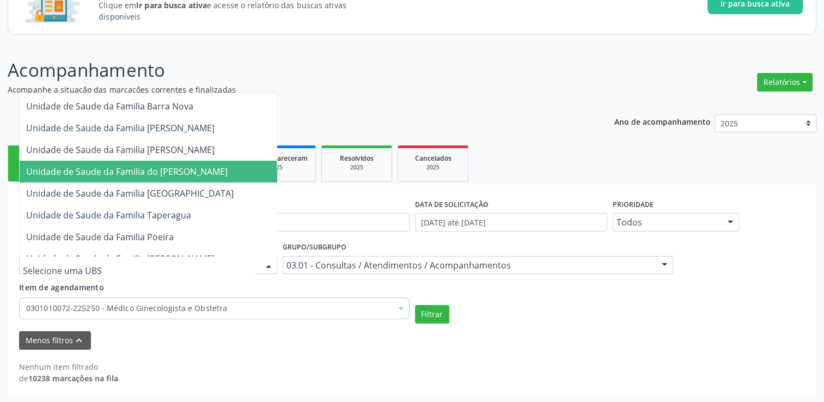
click at [186, 173] on span "Unidade de Saude da Familia do [PERSON_NAME]" at bounding box center [127, 172] width 202 height 12
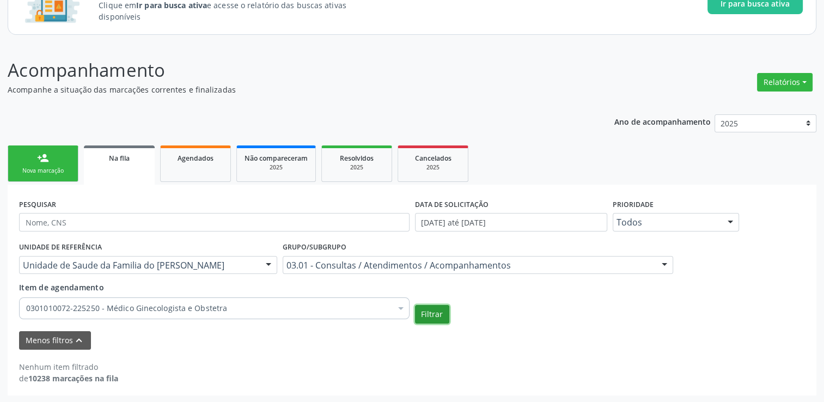
click at [422, 314] on button "Filtrar" at bounding box center [432, 314] width 34 height 19
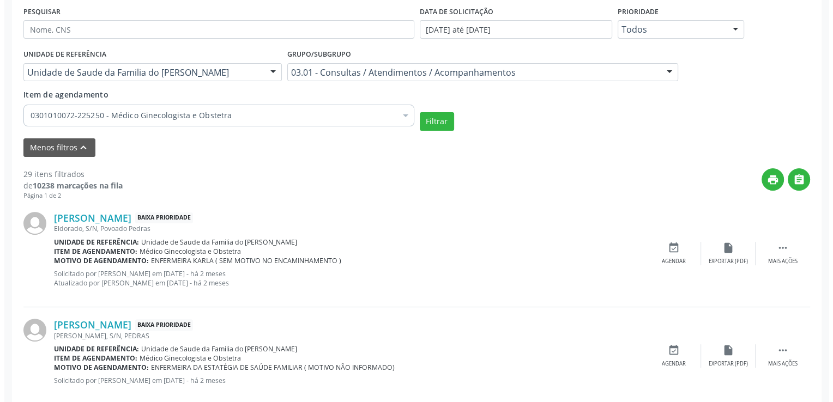
scroll to position [368, 0]
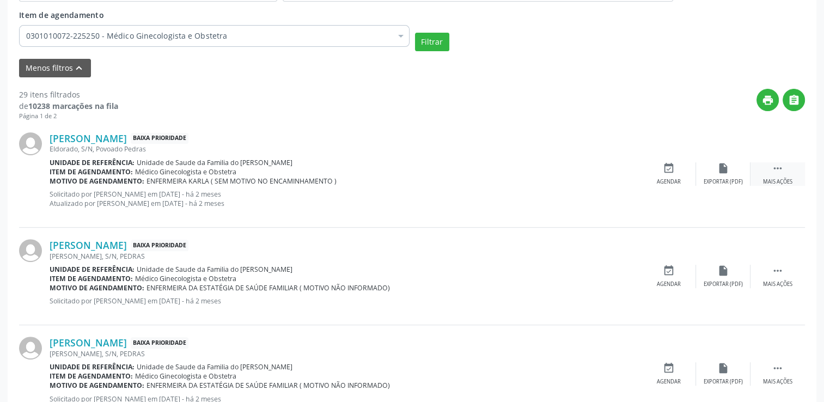
click at [777, 166] on icon "" at bounding box center [778, 168] width 12 height 12
click at [669, 174] on div "cancel Cancelar" at bounding box center [669, 173] width 54 height 23
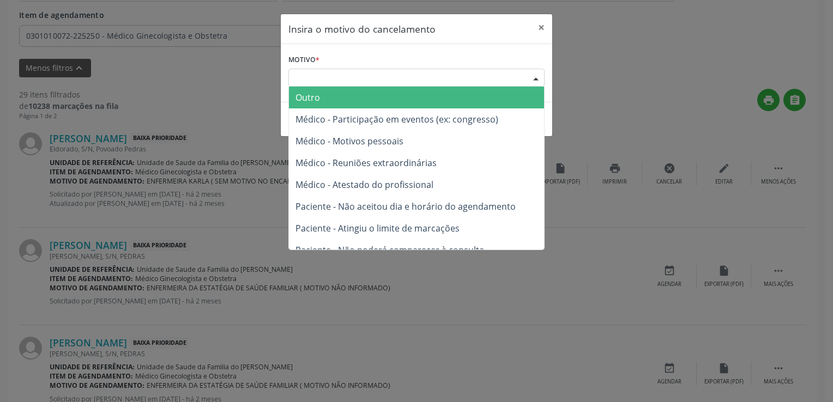
click at [355, 77] on div "Escolha o motivo" at bounding box center [416, 78] width 256 height 19
click at [344, 93] on span "Outro" at bounding box center [416, 98] width 255 height 22
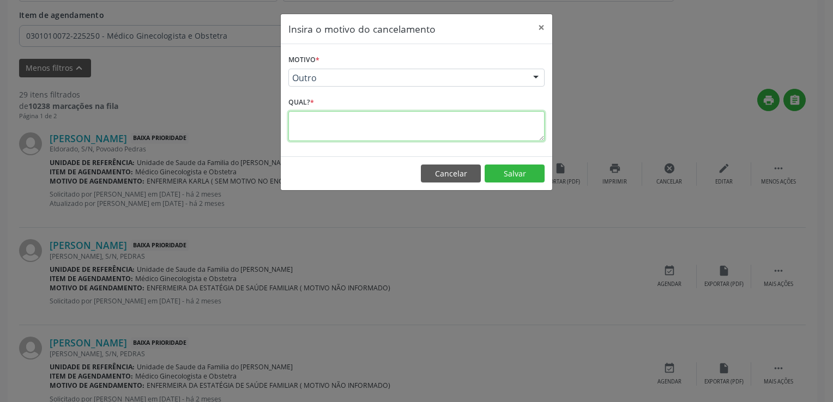
click at [335, 113] on textarea at bounding box center [416, 126] width 256 height 30
paste textarea "PACIENTE ATENDIDA PELA MÉDICA GINECOLOGISTA DA EQUIPE E-MULTI"
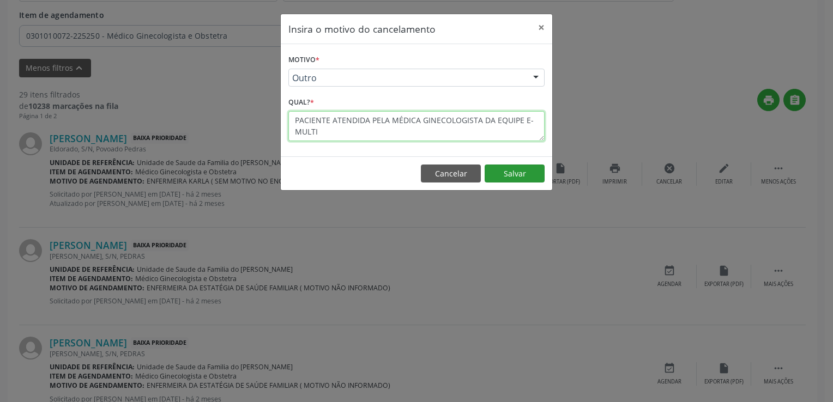
type textarea "PACIENTE ATENDIDA PELA MÉDICA GINECOLOGISTA DA EQUIPE E-MULTI"
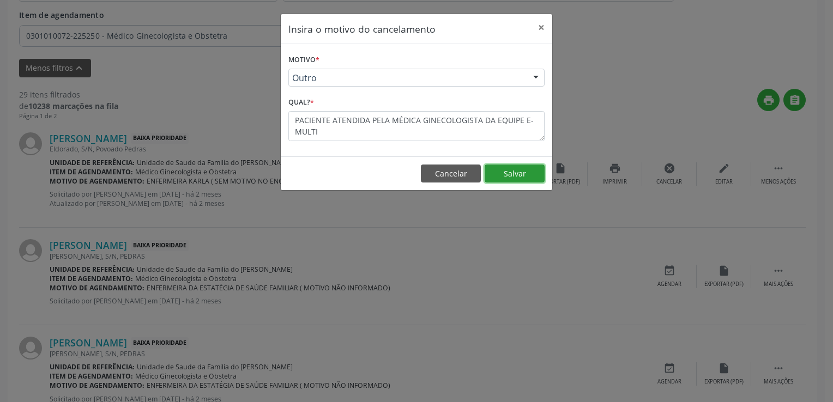
click at [532, 174] on button "Salvar" at bounding box center [514, 174] width 60 height 19
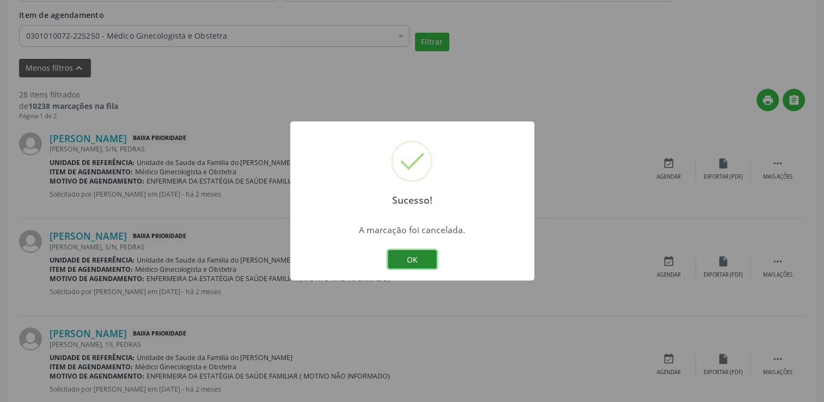
click at [424, 261] on button "OK" at bounding box center [412, 259] width 49 height 19
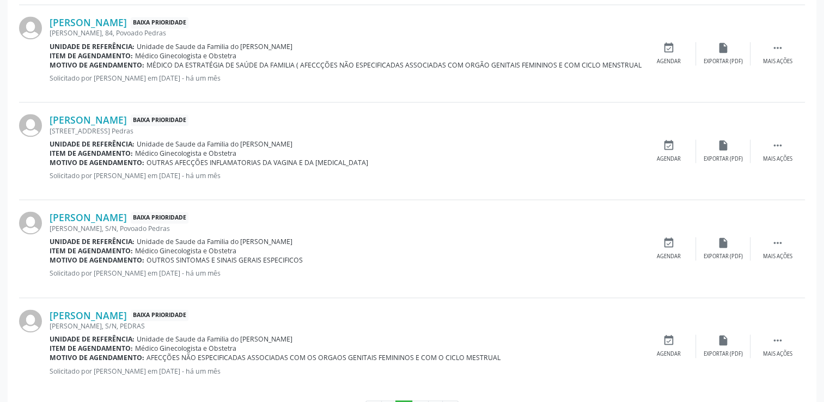
scroll to position [1598, 0]
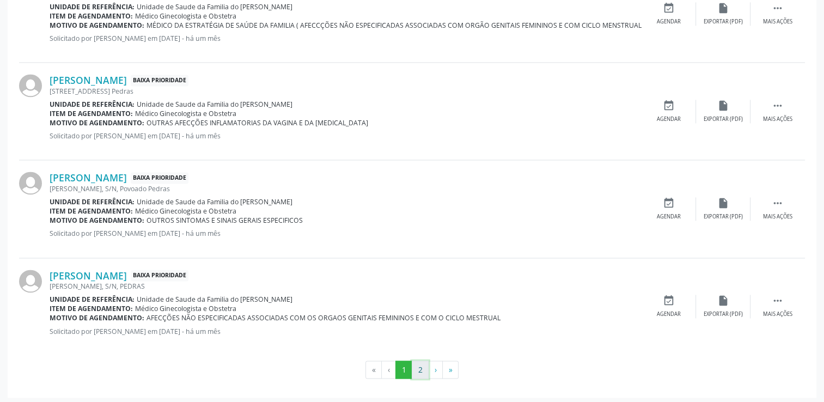
click at [422, 362] on button "2" at bounding box center [420, 370] width 17 height 19
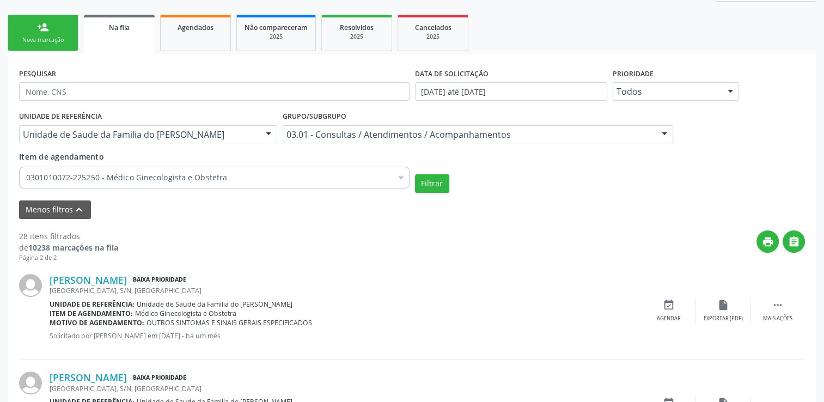
scroll to position [205, 0]
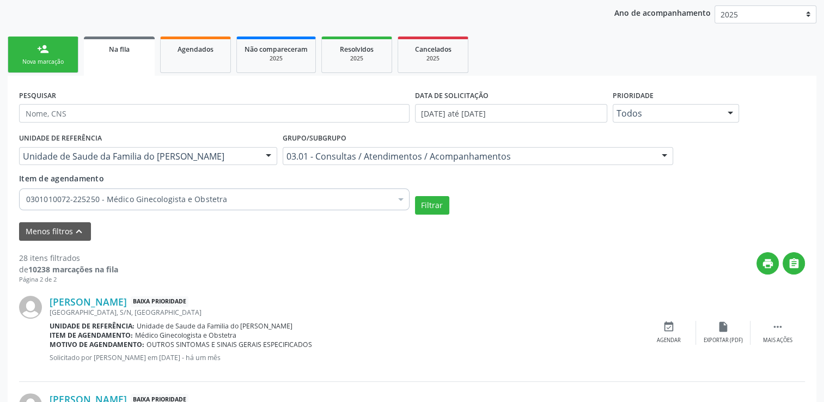
click at [253, 148] on div "Unidade de Saude da Familia do [PERSON_NAME]" at bounding box center [148, 156] width 258 height 19
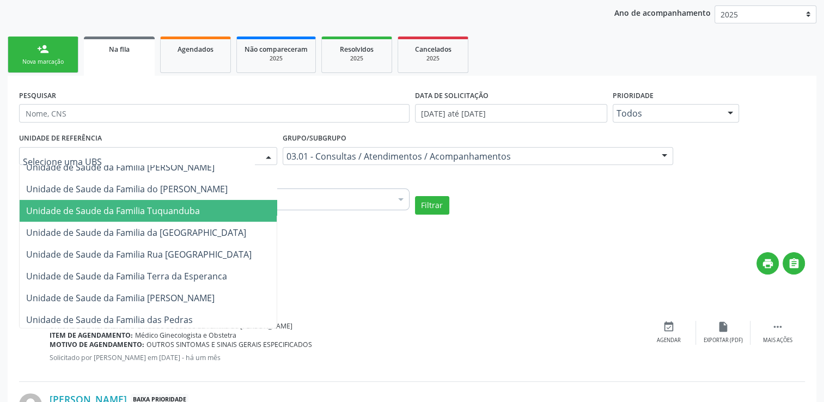
scroll to position [281, 0]
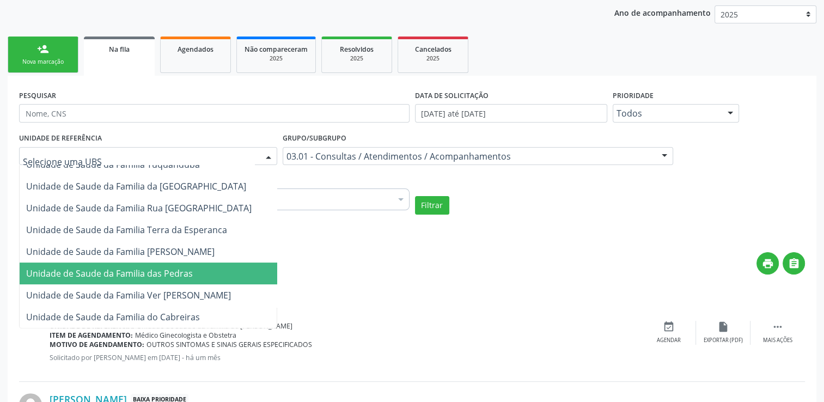
click at [201, 270] on span "Unidade de Saude da Familia das Pedras" at bounding box center [169, 274] width 299 height 22
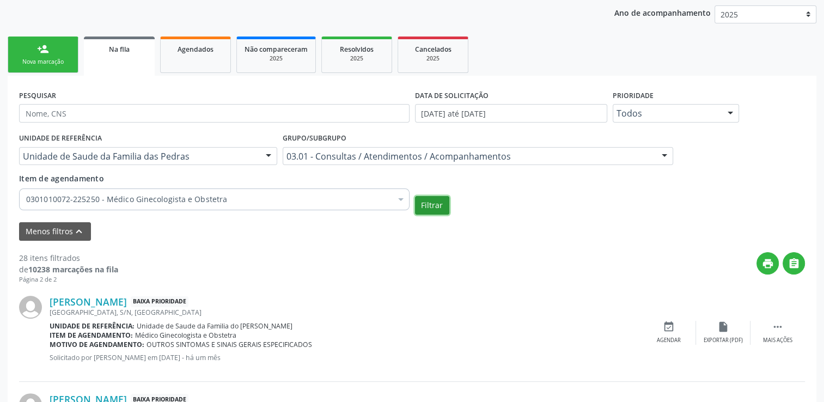
click at [425, 206] on button "Filtrar" at bounding box center [432, 205] width 34 height 19
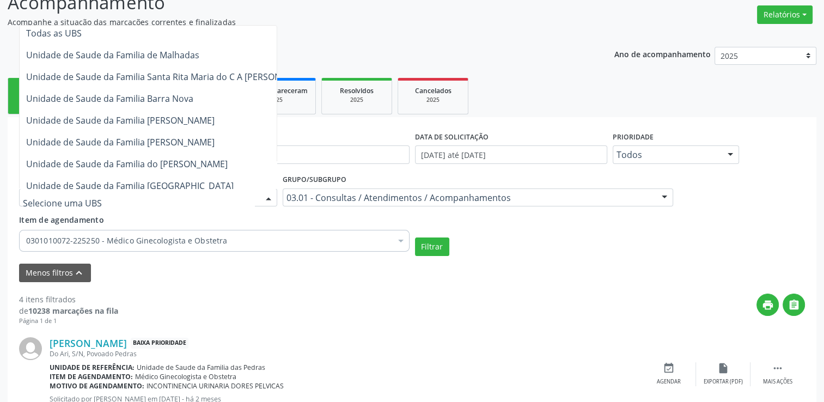
scroll to position [0, 0]
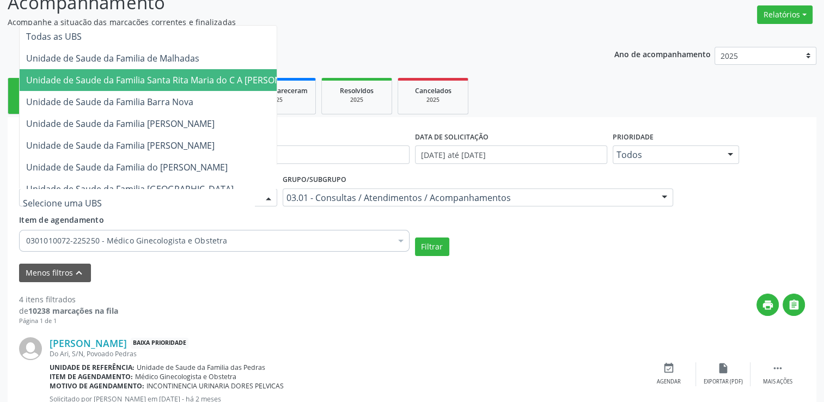
click at [220, 78] on span "Unidade de Saude da Familia Santa Rita Maria do C A [PERSON_NAME]" at bounding box center [169, 80] width 286 height 12
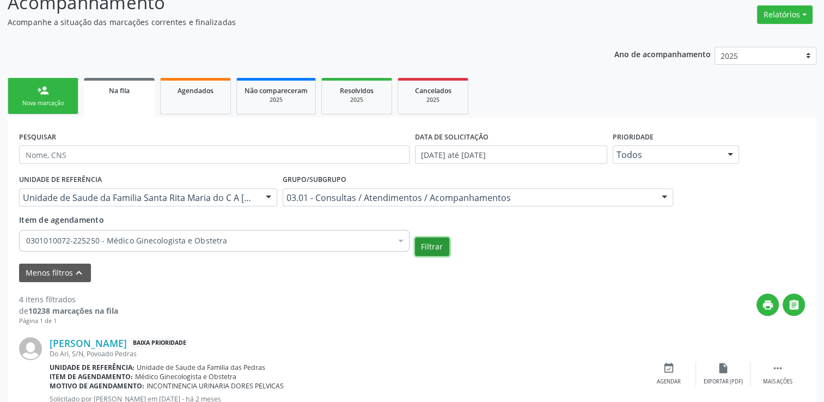
click at [423, 251] on button "Filtrar" at bounding box center [432, 247] width 34 height 19
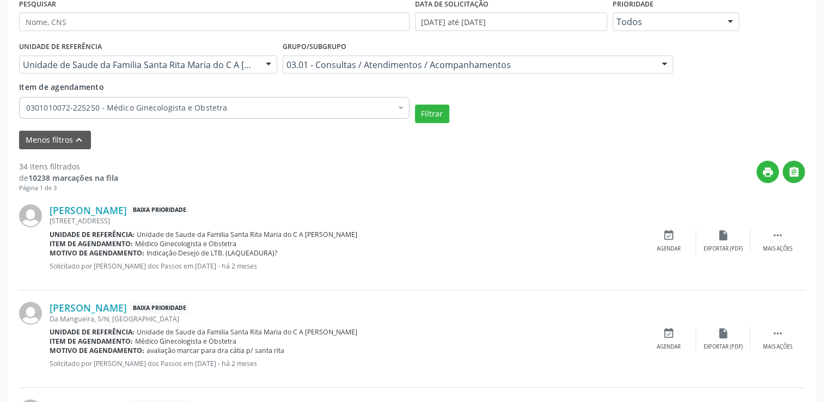
scroll to position [272, 0]
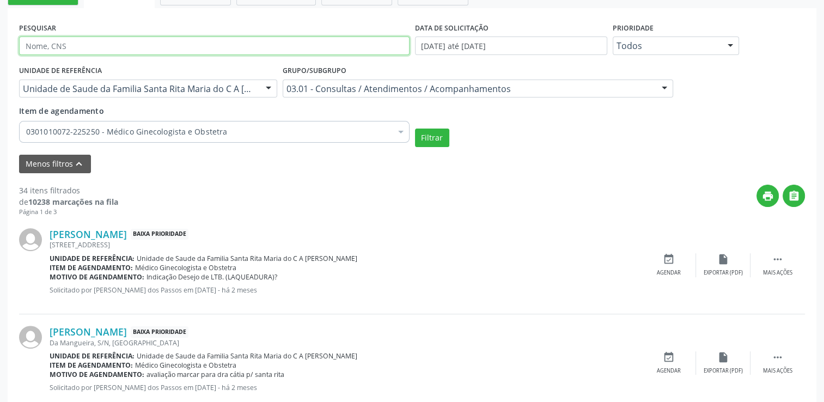
click at [117, 44] on input "text" at bounding box center [214, 46] width 391 height 19
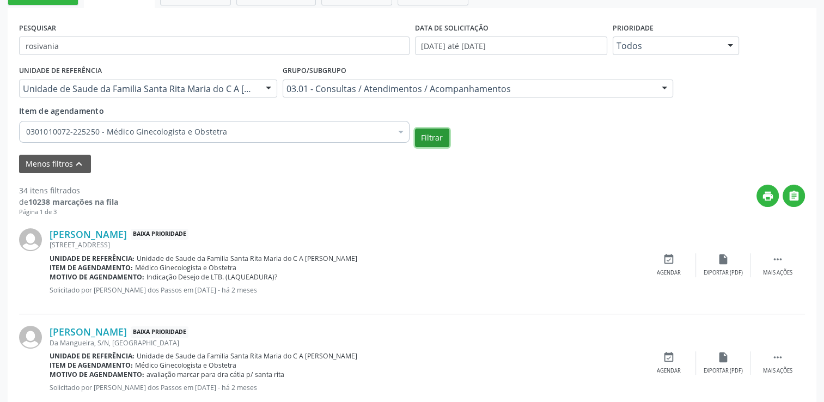
click at [429, 134] on button "Filtrar" at bounding box center [432, 138] width 34 height 19
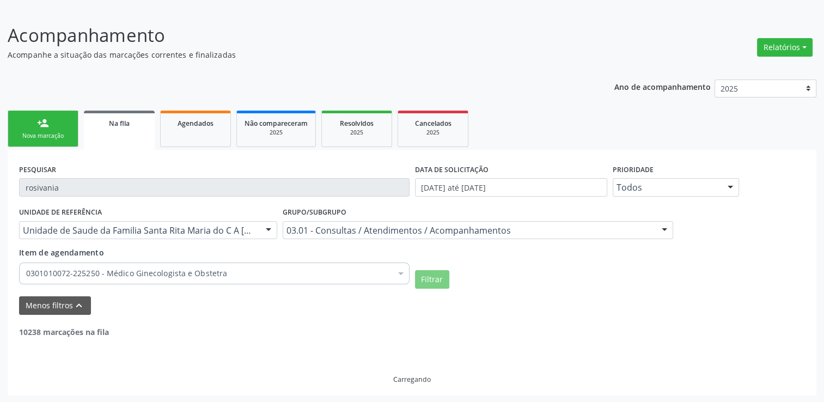
scroll to position [96, 0]
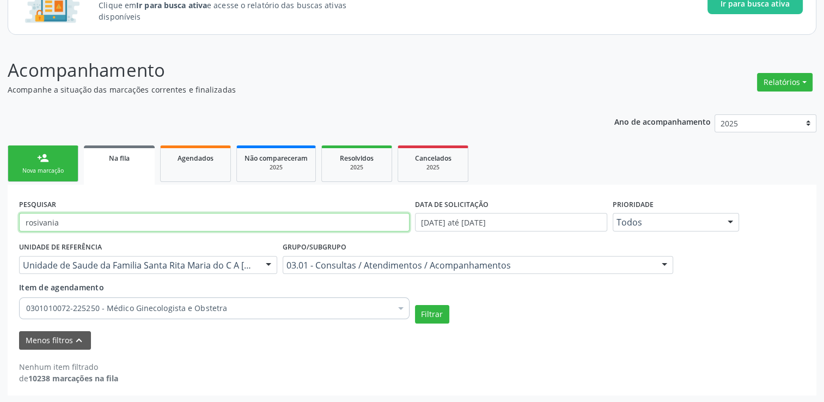
drag, startPoint x: 118, startPoint y: 226, endPoint x: 0, endPoint y: 217, distance: 118.0
click at [0, 217] on html "Central de Marcação notifications [PERSON_NAME] Diretor de regulação  Configur…" at bounding box center [412, 105] width 824 height 402
click at [415, 305] on button "Filtrar" at bounding box center [432, 314] width 34 height 19
drag, startPoint x: 128, startPoint y: 222, endPoint x: 0, endPoint y: 221, distance: 127.5
click at [3, 221] on div "Acompanhamento Acompanhe a situação das marcações correntes e finalizadas Relat…" at bounding box center [412, 223] width 824 height 361
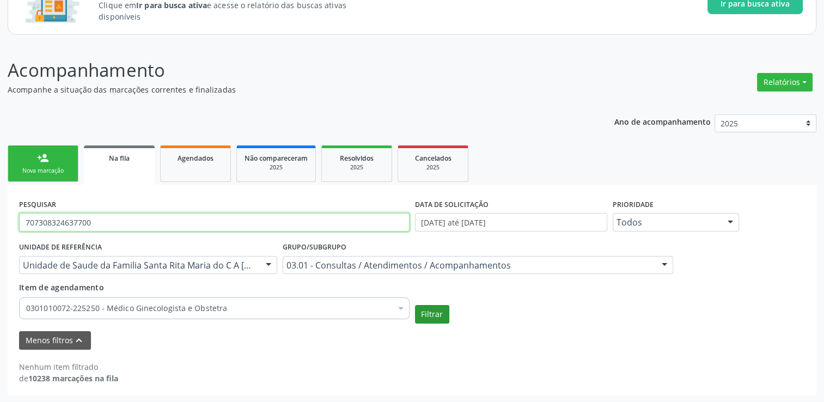
type input "707308324637700"
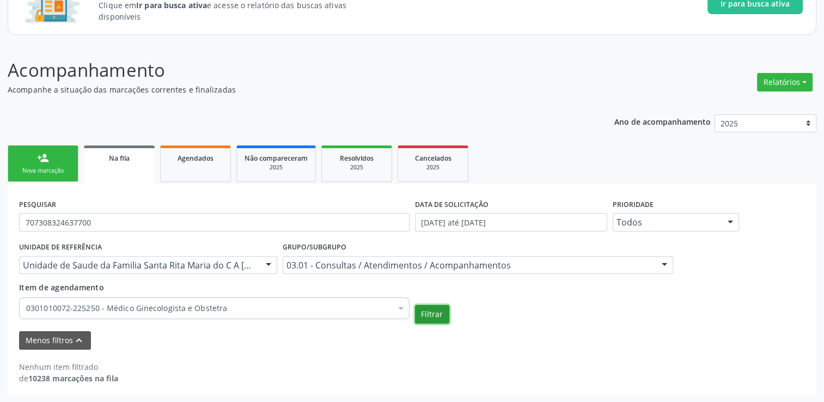
click at [436, 306] on button "Filtrar" at bounding box center [432, 314] width 34 height 19
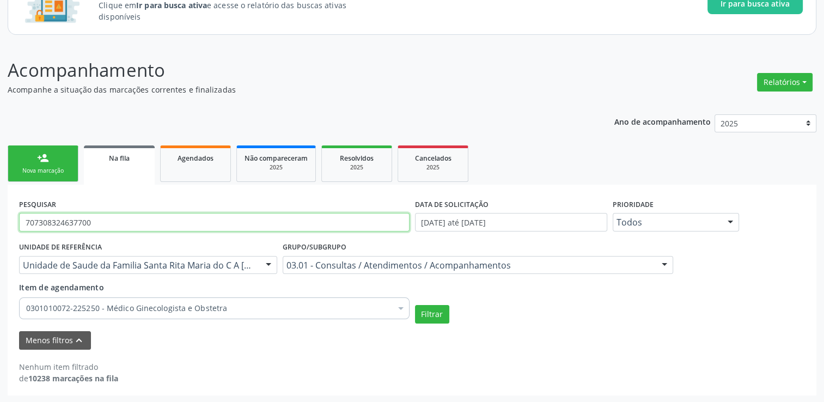
drag, startPoint x: 133, startPoint y: 215, endPoint x: 0, endPoint y: 230, distance: 133.8
click at [0, 230] on html "Central de Marcação notifications [PERSON_NAME] Diretor de regulação  Configur…" at bounding box center [412, 105] width 824 height 402
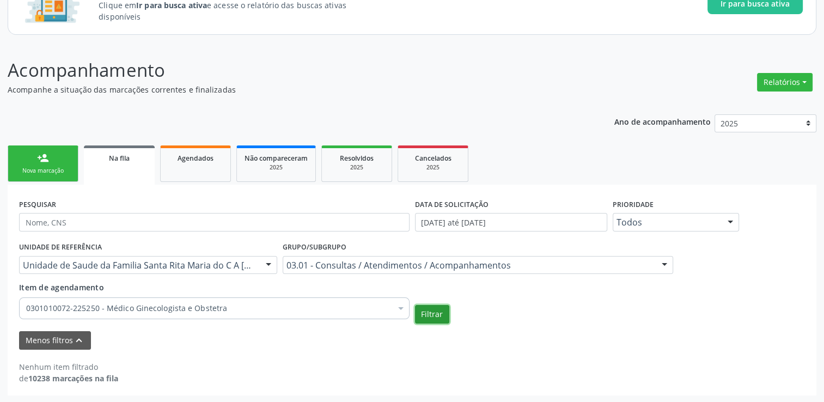
click at [435, 318] on button "Filtrar" at bounding box center [432, 314] width 34 height 19
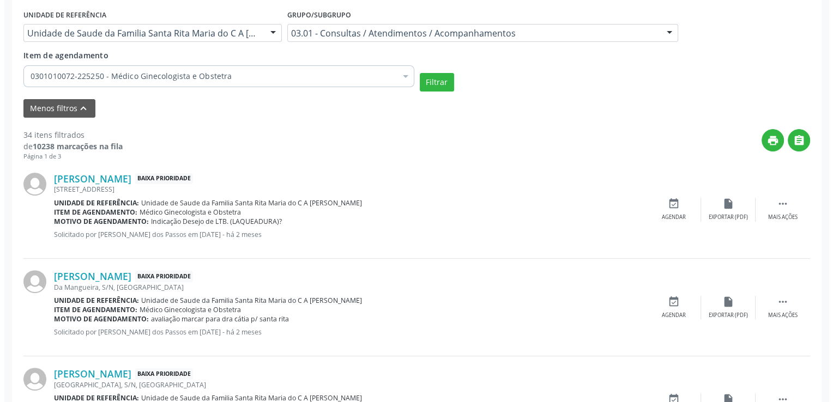
scroll to position [368, 0]
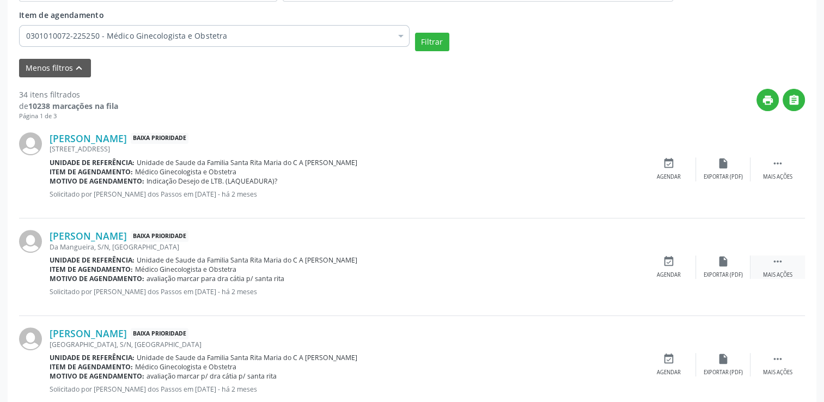
click at [779, 257] on icon "" at bounding box center [778, 262] width 12 height 12
click at [670, 262] on icon "cancel" at bounding box center [669, 262] width 12 height 12
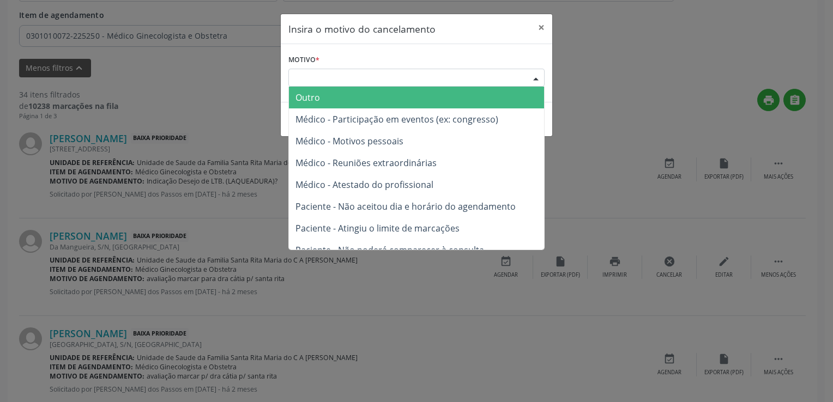
click at [418, 71] on div "Escolha o motivo" at bounding box center [416, 78] width 256 height 19
click at [355, 101] on span "Outro" at bounding box center [416, 98] width 255 height 22
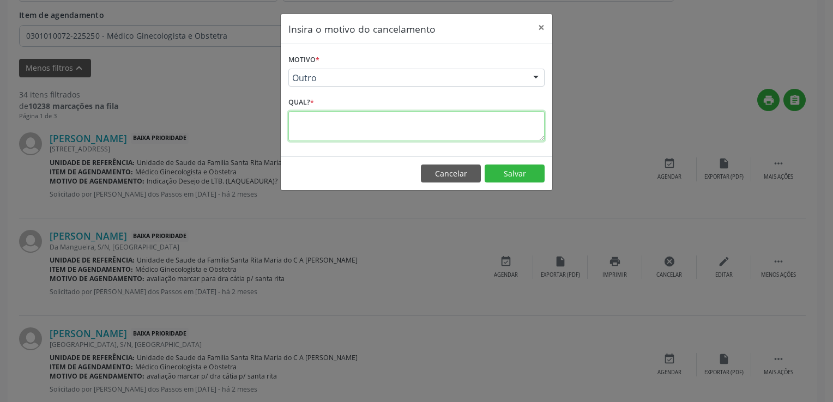
click at [330, 123] on textarea at bounding box center [416, 126] width 256 height 30
paste textarea "PACIENTE ATENDIDA PELA MÉDICA GINECOLOGISTA DA EQUIPE E-MULTI"
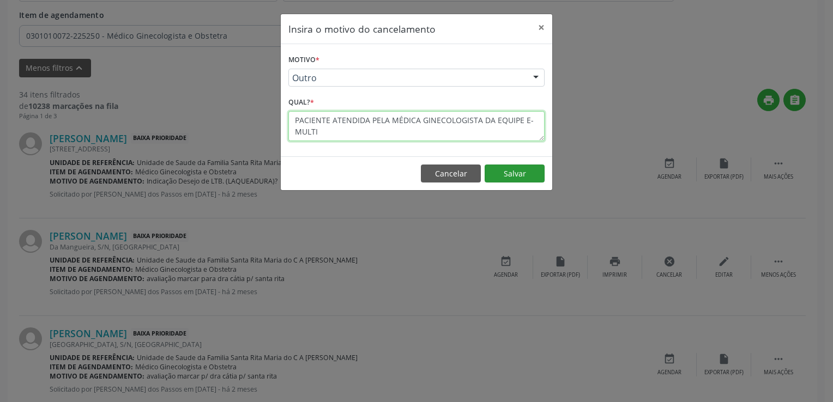
type textarea "PACIENTE ATENDIDA PELA MÉDICA GINECOLOGISTA DA EQUIPE E-MULTI"
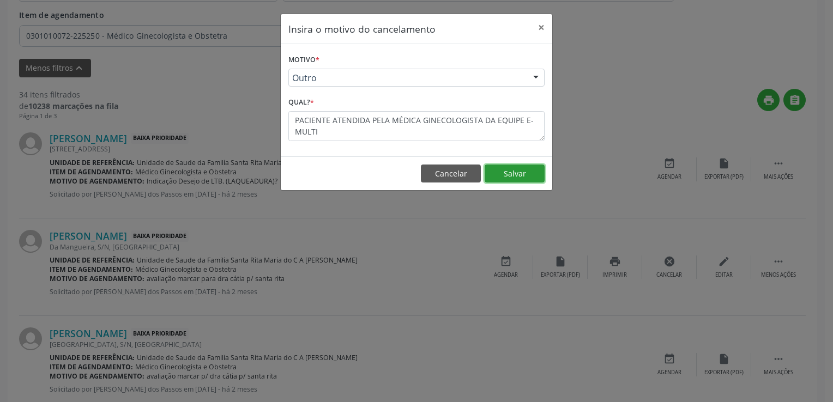
click at [508, 181] on button "Salvar" at bounding box center [514, 174] width 60 height 19
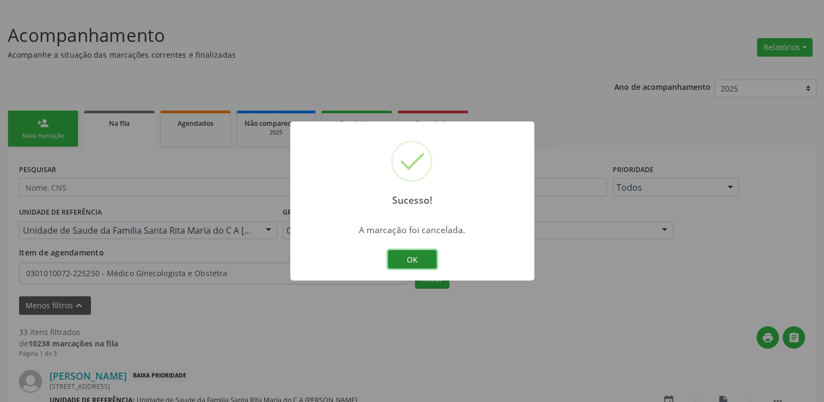
scroll to position [368, 0]
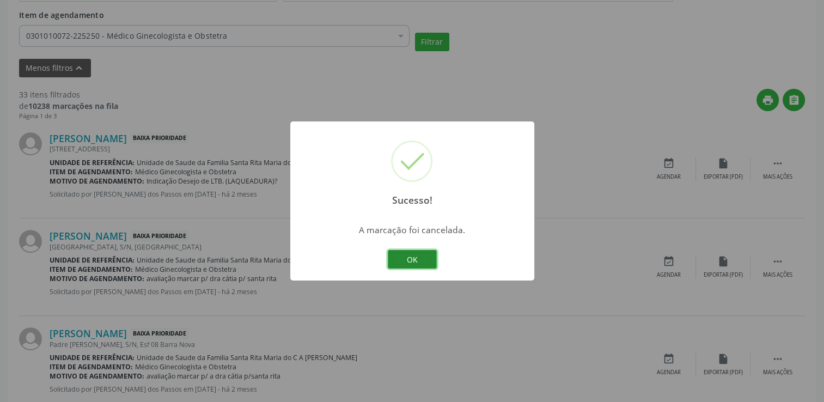
click at [409, 259] on button "OK" at bounding box center [412, 259] width 49 height 19
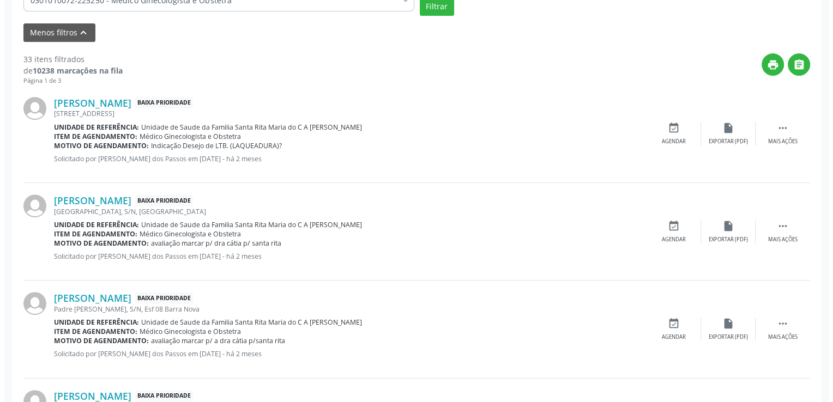
scroll to position [423, 0]
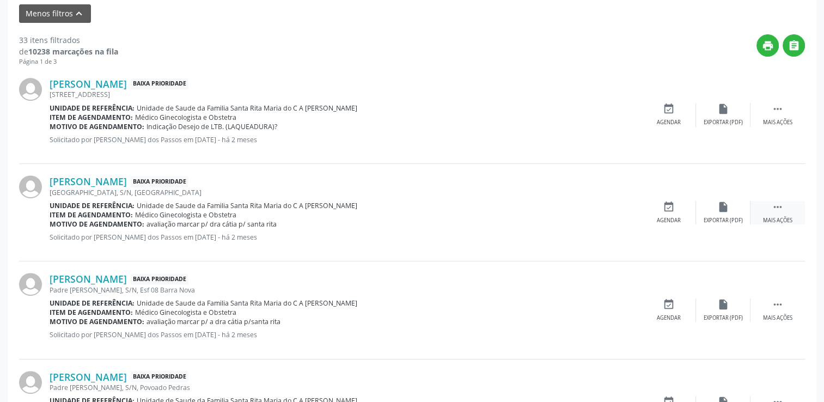
click at [781, 202] on icon "" at bounding box center [778, 207] width 12 height 12
click at [689, 205] on div "cancel Cancelar" at bounding box center [669, 212] width 54 height 23
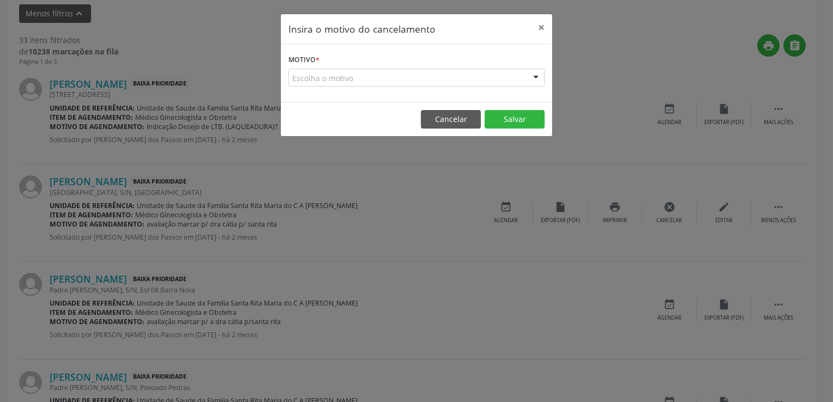
click at [467, 71] on div "Escolha o motivo" at bounding box center [416, 78] width 256 height 19
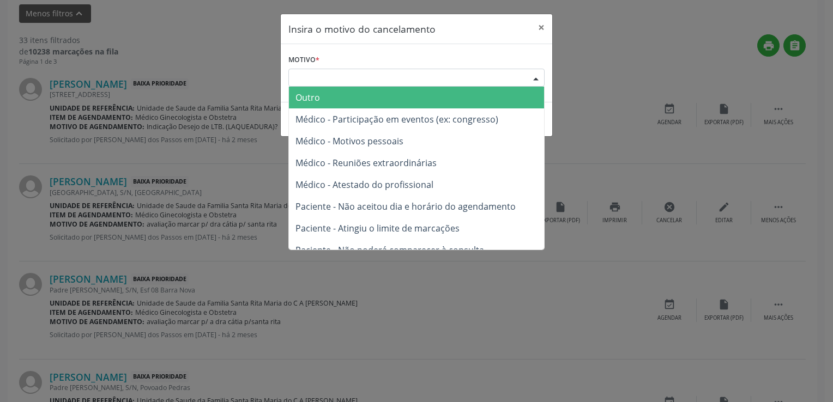
click at [339, 97] on span "Outro" at bounding box center [416, 98] width 255 height 22
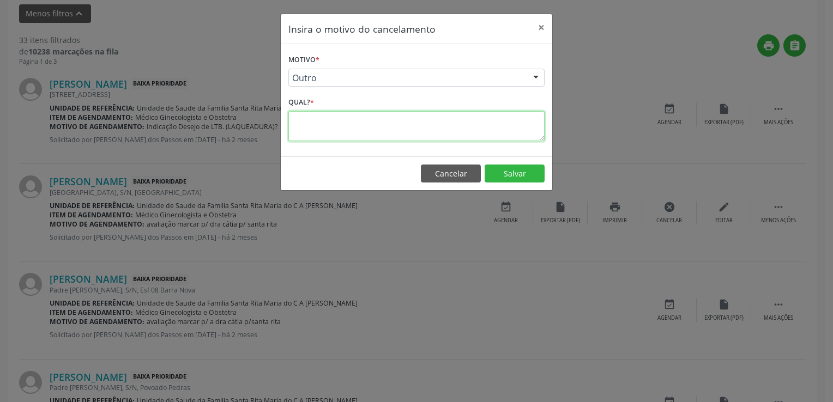
click at [324, 121] on textarea at bounding box center [416, 126] width 256 height 30
paste textarea "PACIENTE ATENDIDA PELA MÉDICA GINECOLOGISTA DA EQUIPE E-MULTI"
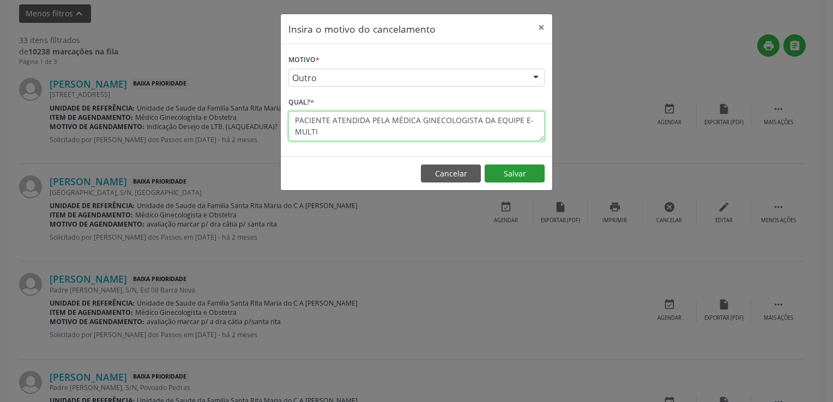
type textarea "PACIENTE ATENDIDA PELA MÉDICA GINECOLOGISTA DA EQUIPE E-MULTI"
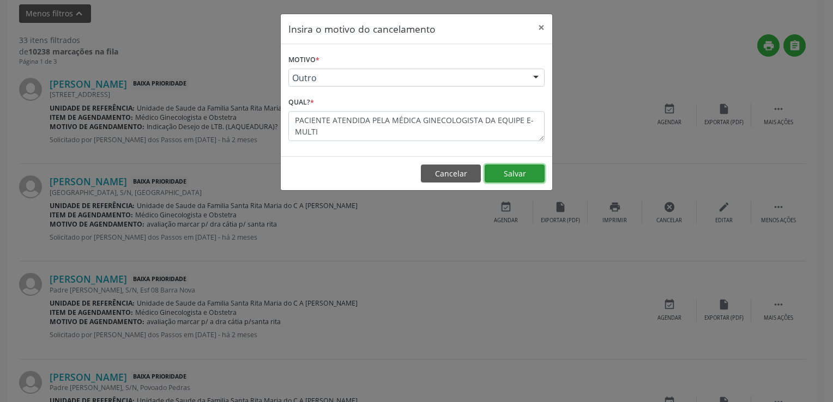
click at [522, 168] on button "Salvar" at bounding box center [514, 174] width 60 height 19
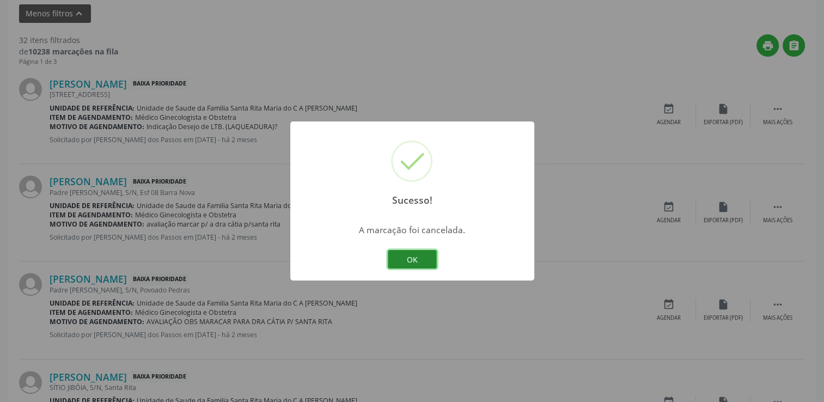
click at [421, 263] on button "OK" at bounding box center [412, 259] width 49 height 19
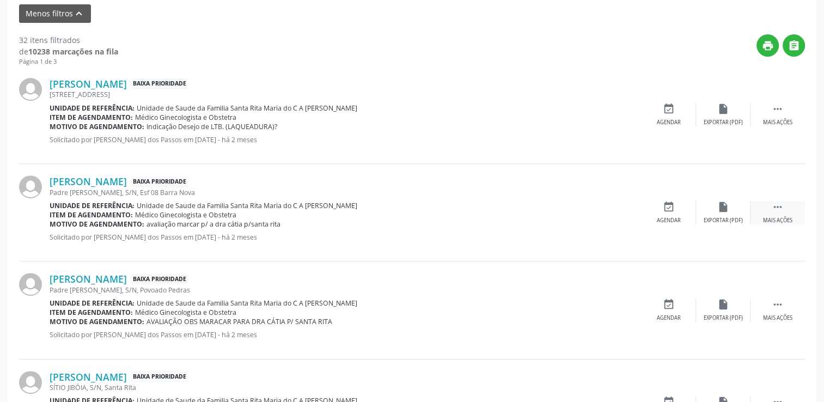
click at [783, 207] on icon "" at bounding box center [778, 207] width 12 height 12
click at [674, 209] on icon "cancel" at bounding box center [669, 207] width 12 height 12
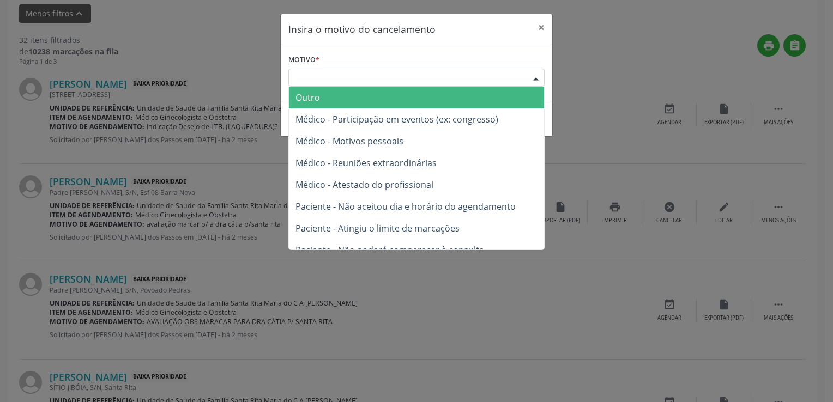
click at [449, 77] on div "Escolha o motivo" at bounding box center [416, 78] width 256 height 19
click at [301, 99] on span "Outro" at bounding box center [307, 98] width 25 height 12
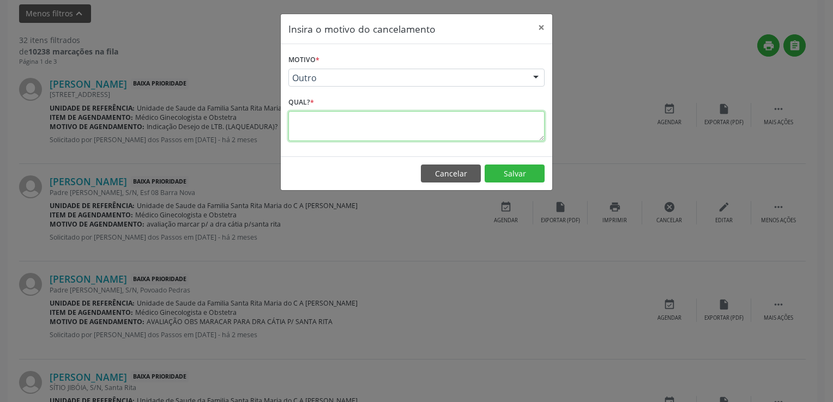
click at [315, 118] on textarea at bounding box center [416, 126] width 256 height 30
paste textarea "PACIENTE ATENDIDA PELA MÉDICA GINECOLOGISTA DA EQUIPE E-MULTI"
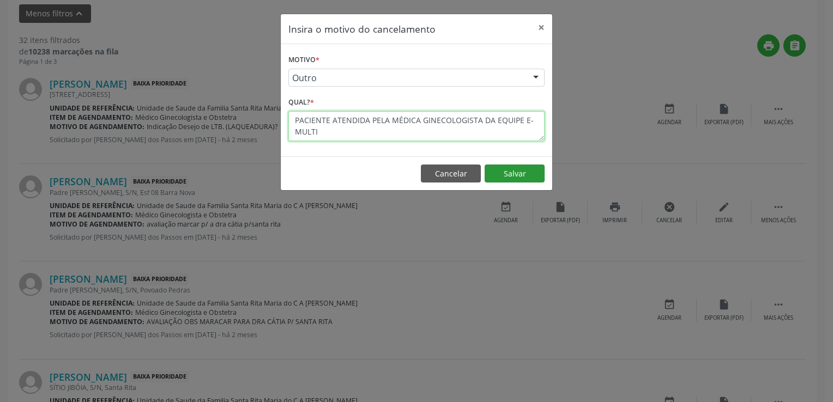
type textarea "PACIENTE ATENDIDA PELA MÉDICA GINECOLOGISTA DA EQUIPE E-MULTI"
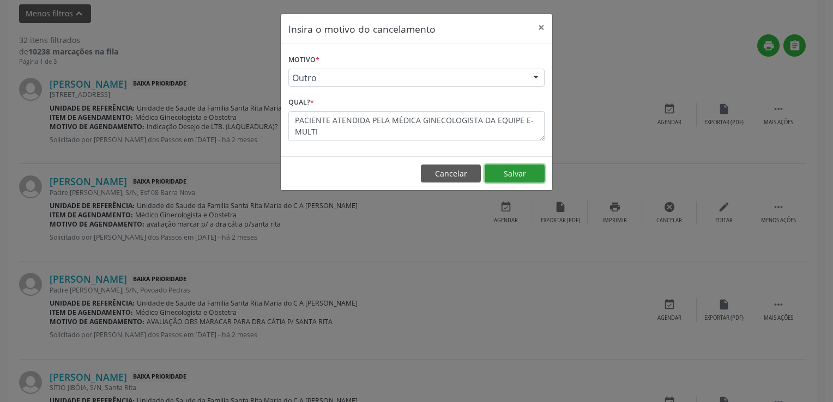
click at [513, 167] on button "Salvar" at bounding box center [514, 174] width 60 height 19
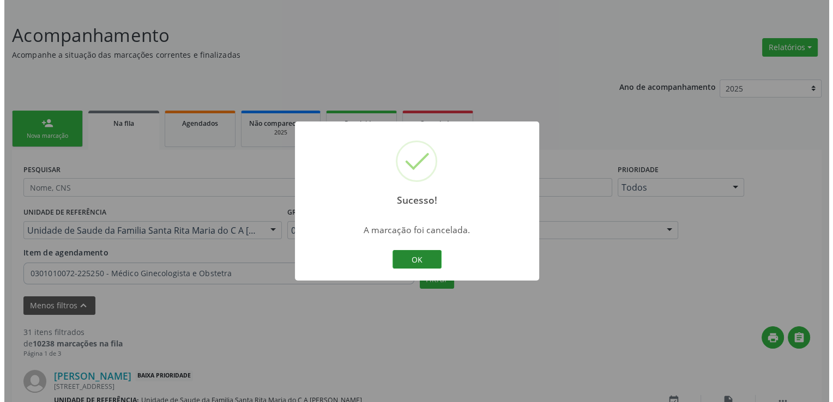
scroll to position [423, 0]
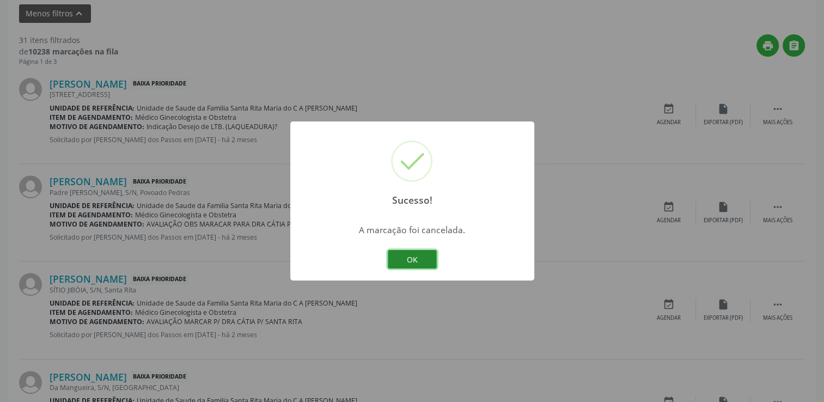
click at [418, 255] on button "OK" at bounding box center [412, 259] width 49 height 19
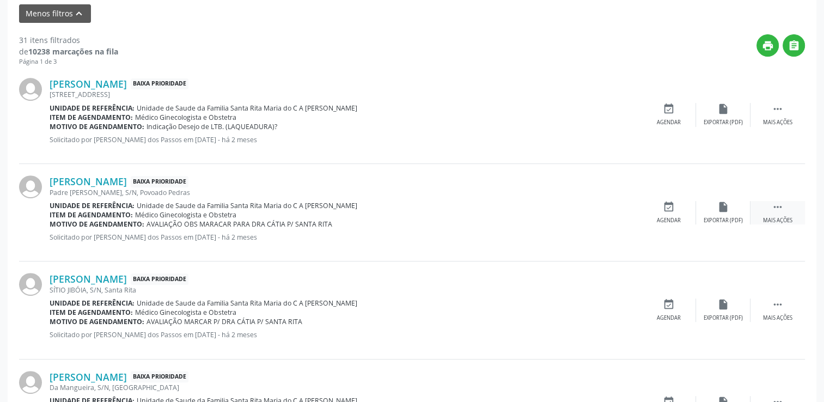
click at [774, 205] on icon "" at bounding box center [778, 207] width 12 height 12
click at [663, 207] on icon "cancel" at bounding box center [669, 207] width 12 height 12
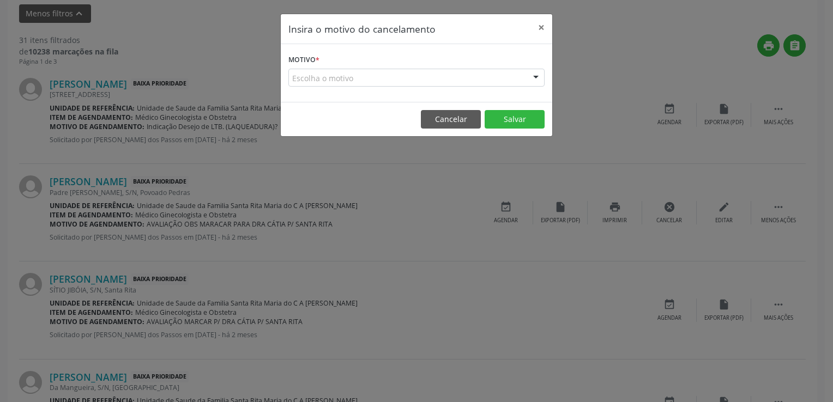
click at [349, 77] on div "Escolha o motivo" at bounding box center [416, 78] width 256 height 19
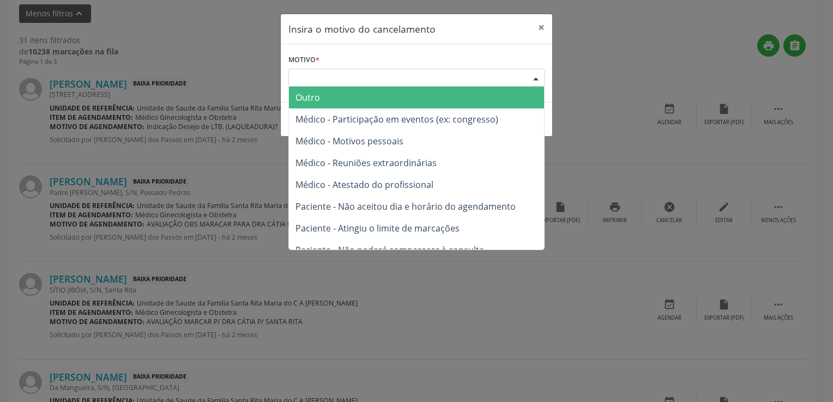
click at [328, 104] on span "Outro" at bounding box center [416, 98] width 255 height 22
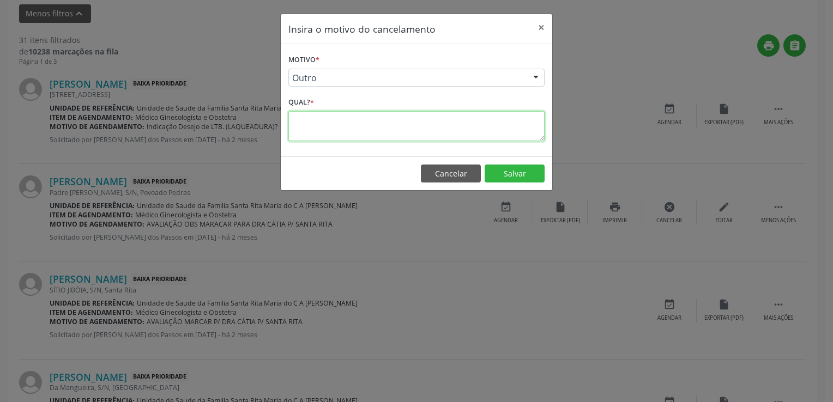
click at [327, 112] on textarea at bounding box center [416, 126] width 256 height 30
paste textarea "PACIENTE ATENDIDA PELA MÉDICA GINECOLOGISTA DA EQUIPE E-MULTI"
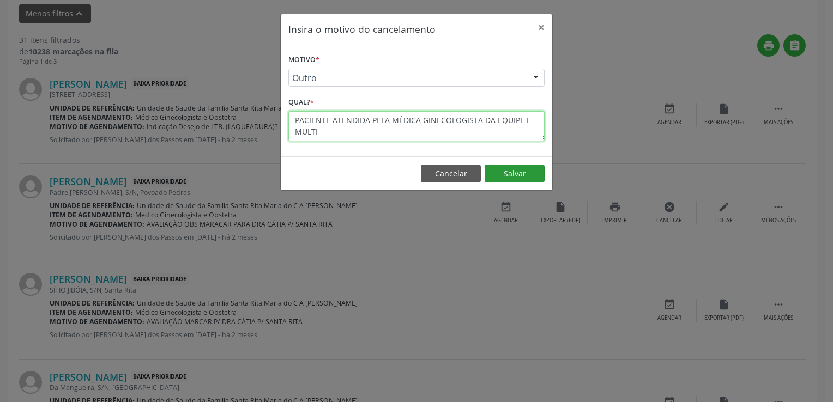
type textarea "PACIENTE ATENDIDA PELA MÉDICA GINECOLOGISTA DA EQUIPE E-MULTI"
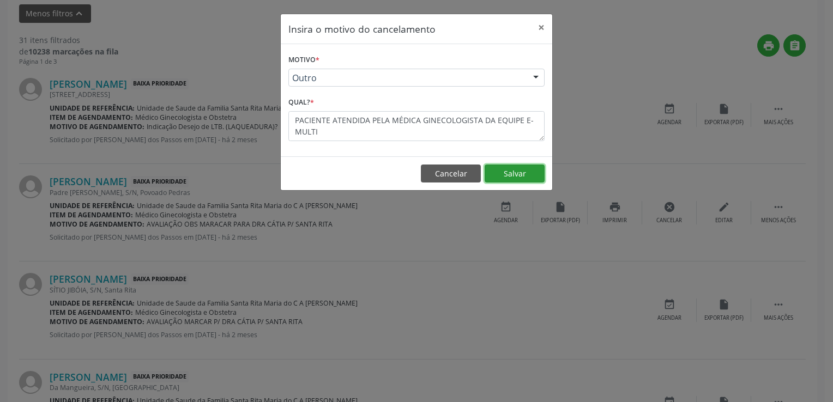
click at [501, 171] on button "Salvar" at bounding box center [514, 174] width 60 height 19
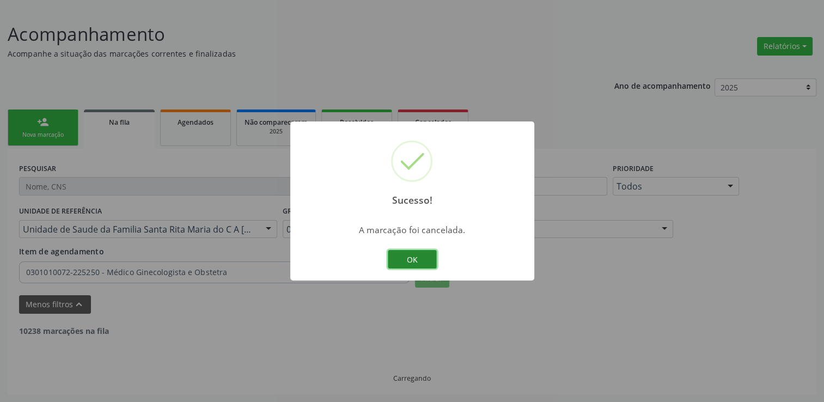
click at [419, 262] on button "OK" at bounding box center [412, 259] width 49 height 19
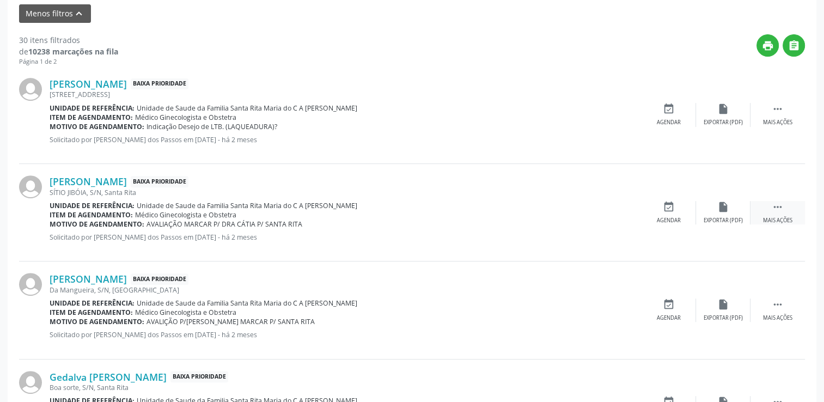
click at [783, 209] on icon "" at bounding box center [778, 207] width 12 height 12
click at [667, 205] on icon "cancel" at bounding box center [669, 207] width 12 height 12
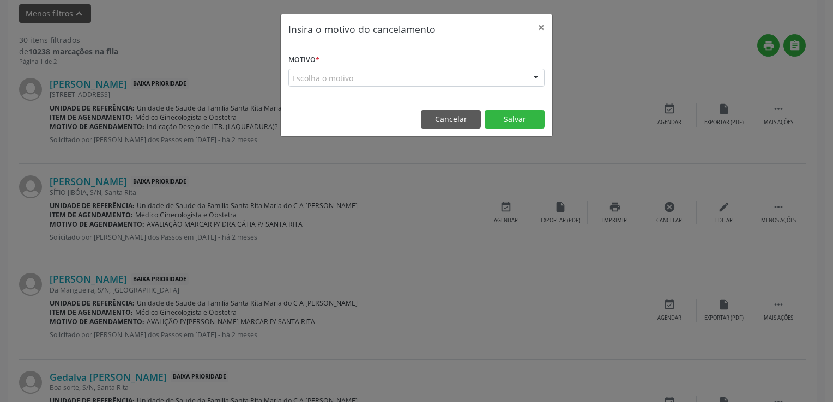
click at [475, 82] on div "Escolha o motivo" at bounding box center [416, 78] width 256 height 19
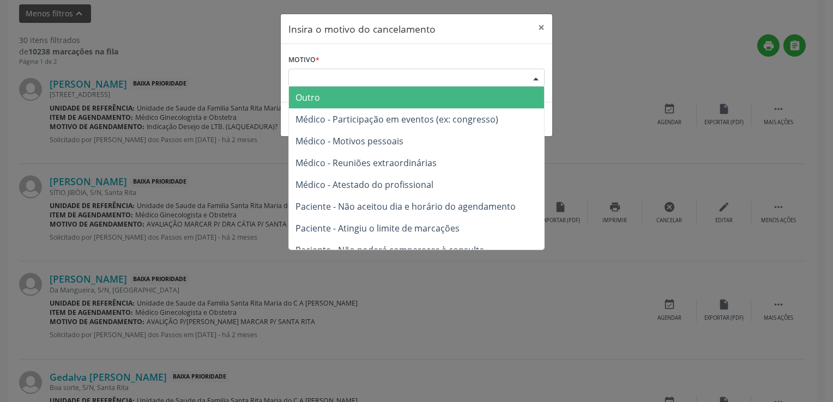
click at [360, 92] on span "Outro" at bounding box center [416, 98] width 255 height 22
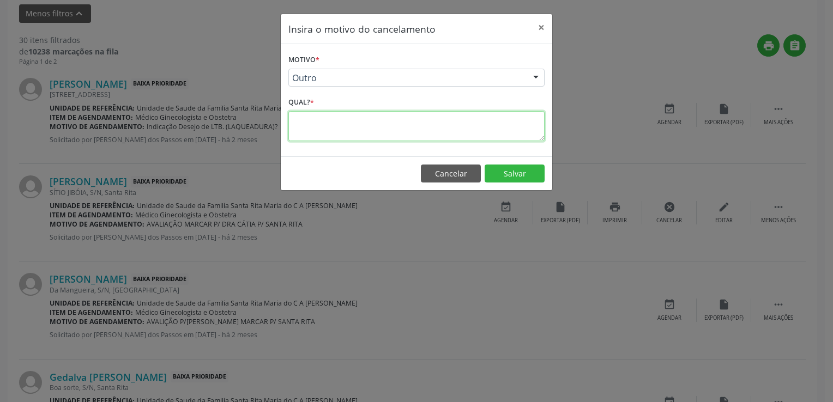
click at [361, 124] on textarea at bounding box center [416, 126] width 256 height 30
paste textarea "PACIENTE ATENDIDA PELA MÉDICA GINECOLOGISTA DA EQUIPE E-MULTI"
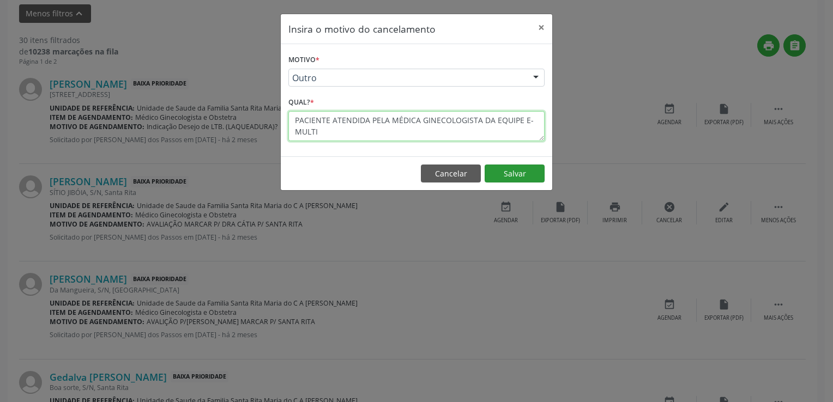
type textarea "PACIENTE ATENDIDA PELA MÉDICA GINECOLOGISTA DA EQUIPE E-MULTI"
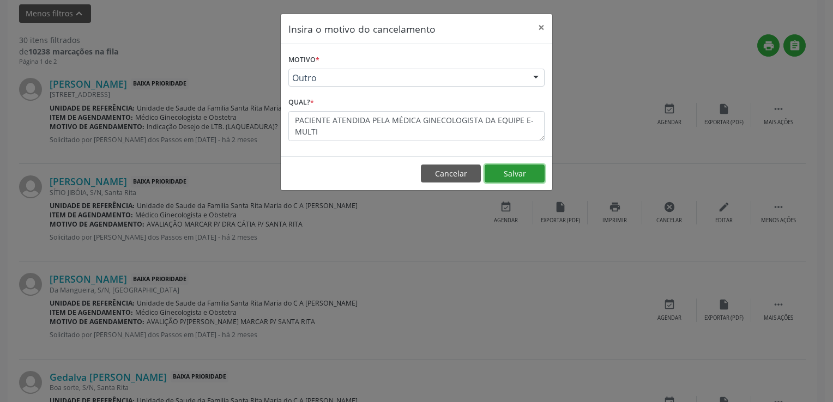
click at [520, 177] on button "Salvar" at bounding box center [514, 174] width 60 height 19
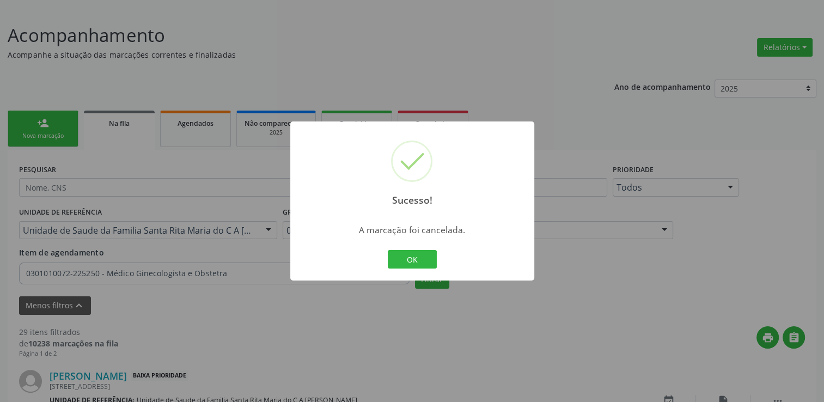
scroll to position [423, 0]
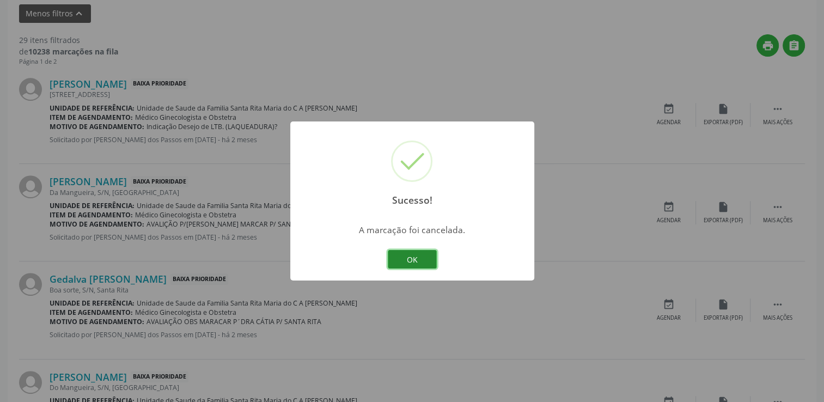
click at [425, 258] on button "OK" at bounding box center [412, 259] width 49 height 19
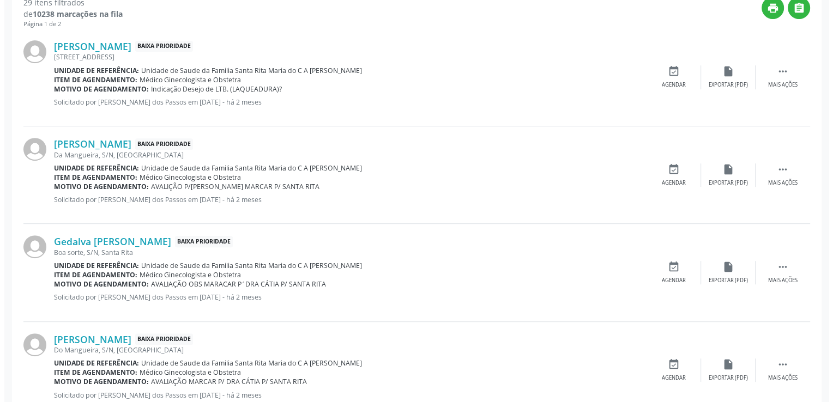
scroll to position [477, 0]
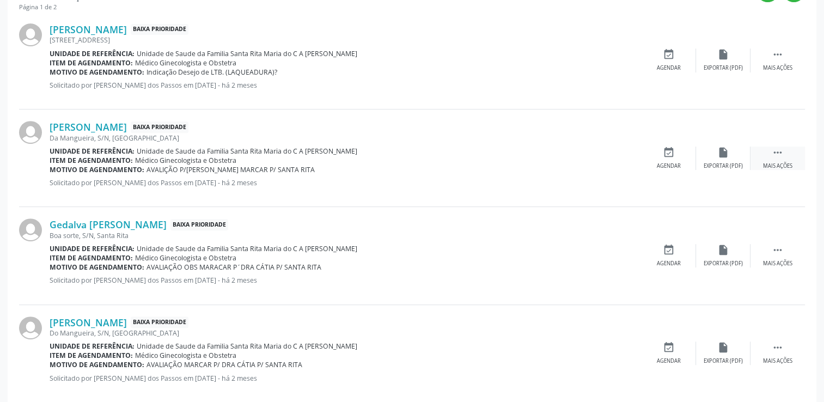
click at [780, 156] on icon "" at bounding box center [778, 153] width 12 height 12
click at [678, 151] on div "cancel Cancelar" at bounding box center [669, 158] width 54 height 23
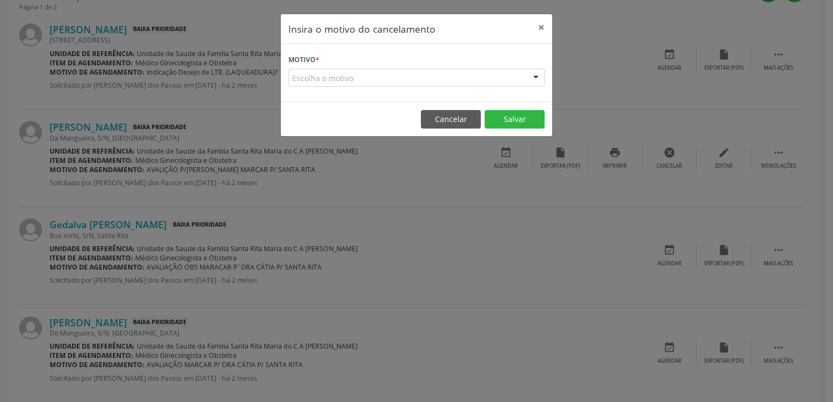
click at [484, 87] on div "Motivo * Escolha o motivo Outro Médico - Participação em eventos (ex: congresso…" at bounding box center [416, 73] width 271 height 58
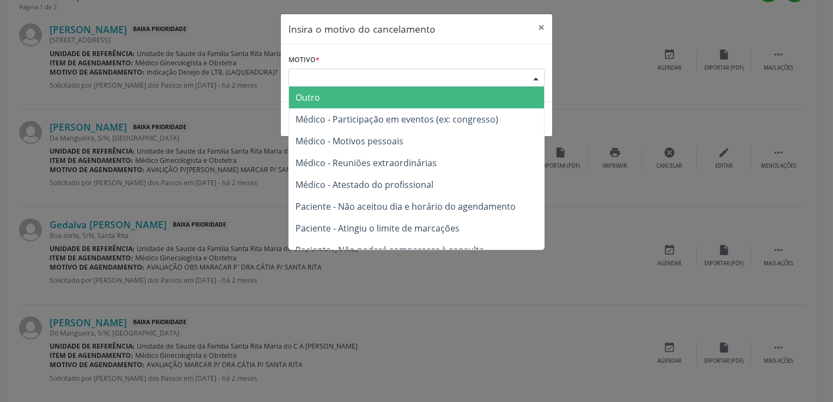
click at [424, 80] on div "Escolha o motivo" at bounding box center [416, 78] width 256 height 19
click at [304, 95] on span "Outro" at bounding box center [307, 98] width 25 height 12
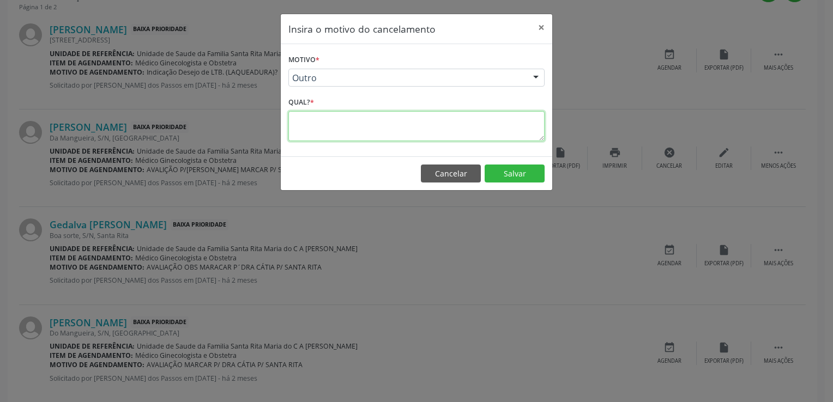
click at [326, 124] on textarea at bounding box center [416, 126] width 256 height 30
paste textarea "PACIENTE ATENDIDA PELA MÉDICA GINECOLOGISTA DA EQUIPE E-MULTI"
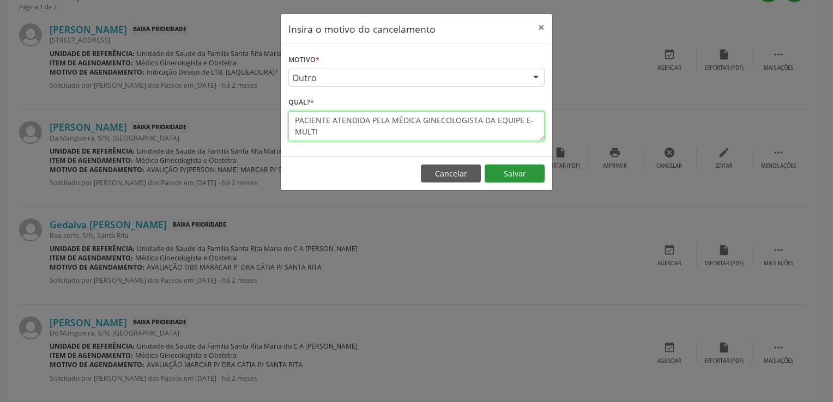
type textarea "PACIENTE ATENDIDA PELA MÉDICA GINECOLOGISTA DA EQUIPE E-MULTI"
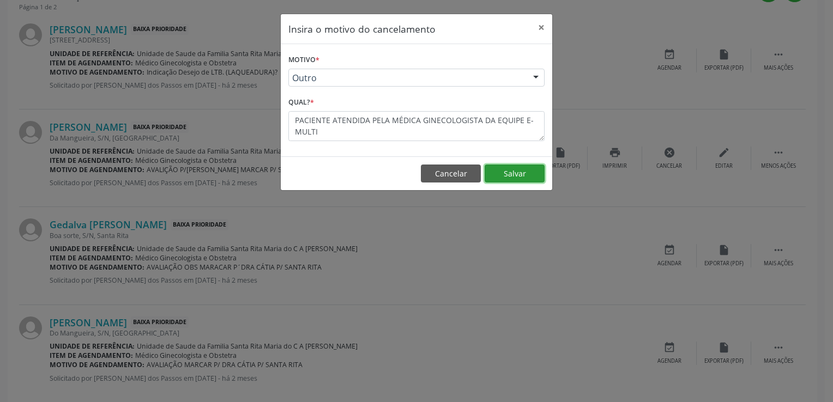
click at [523, 175] on button "Salvar" at bounding box center [514, 174] width 60 height 19
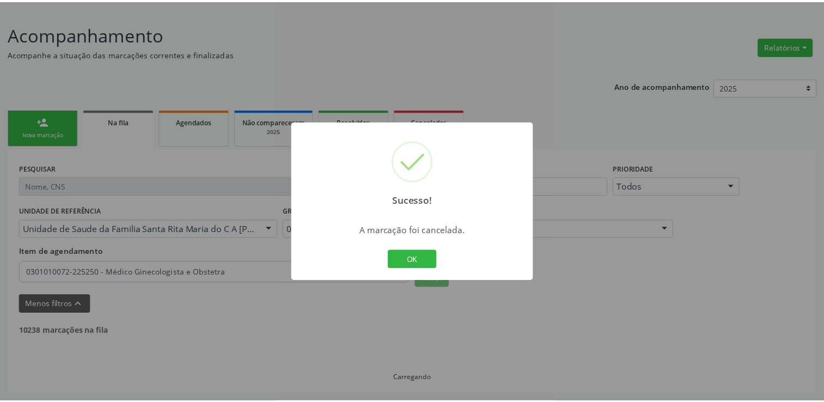
scroll to position [131, 0]
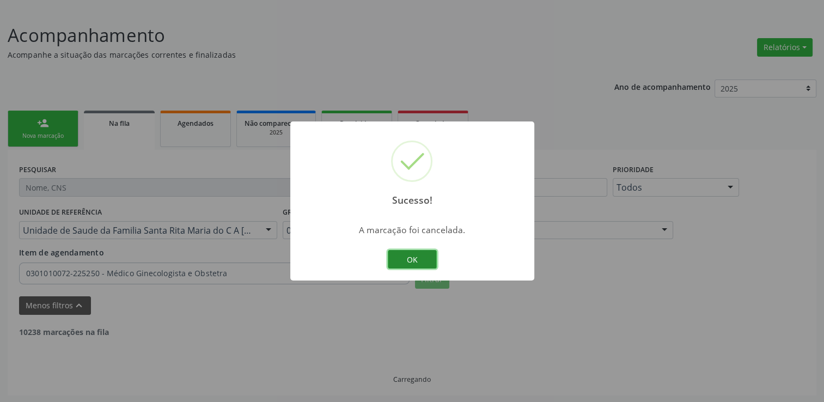
click at [394, 263] on button "OK" at bounding box center [412, 259] width 49 height 19
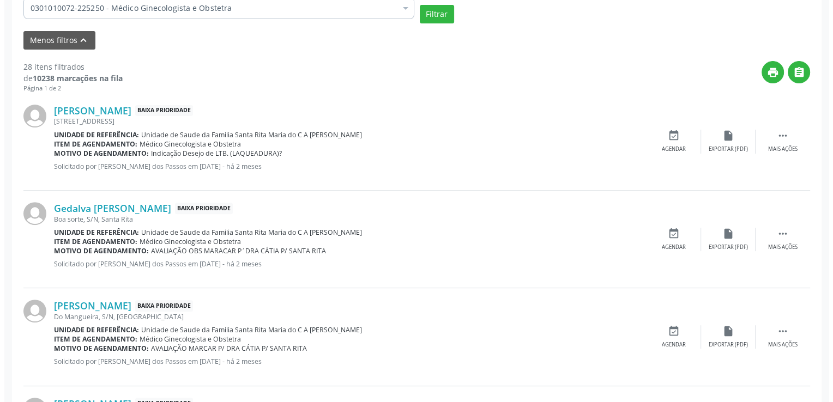
scroll to position [403, 0]
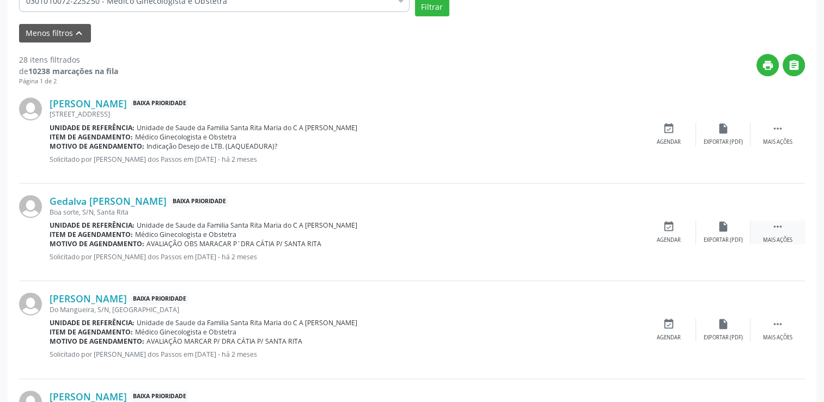
click at [776, 234] on div " Mais ações" at bounding box center [778, 232] width 54 height 23
click at [667, 221] on icon "cancel" at bounding box center [669, 227] width 12 height 12
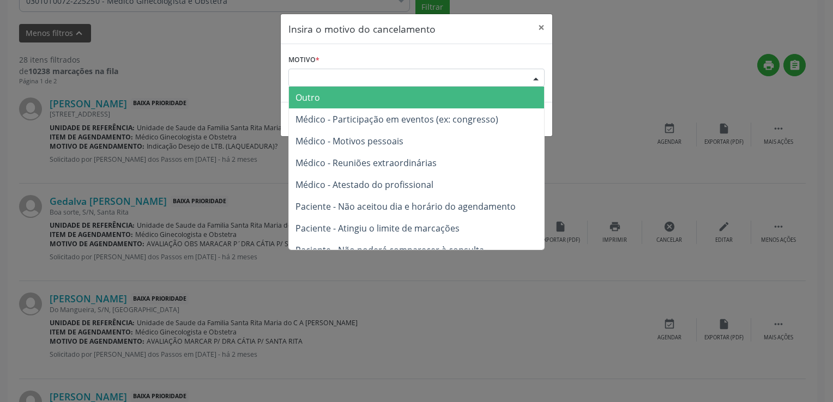
click at [439, 81] on div "Escolha o motivo" at bounding box center [416, 78] width 256 height 19
click at [349, 93] on span "Outro" at bounding box center [416, 98] width 255 height 22
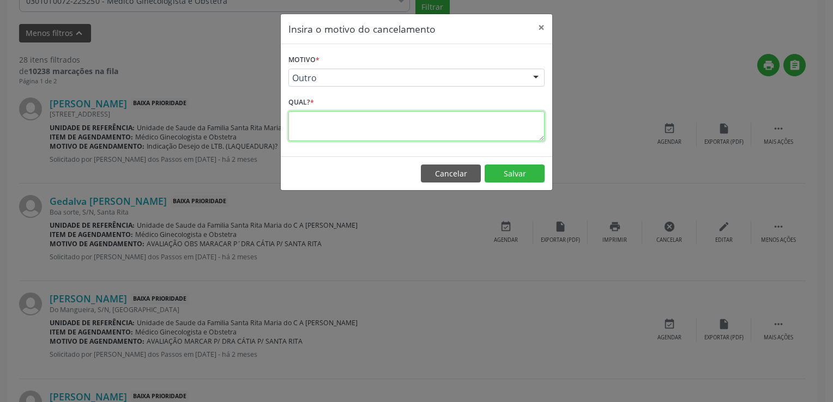
click at [329, 127] on textarea at bounding box center [416, 126] width 256 height 30
paste textarea "PACIENTE ATENDIDA PELA MÉDICA GINECOLOGISTA DA EQUIPE E-MULTI"
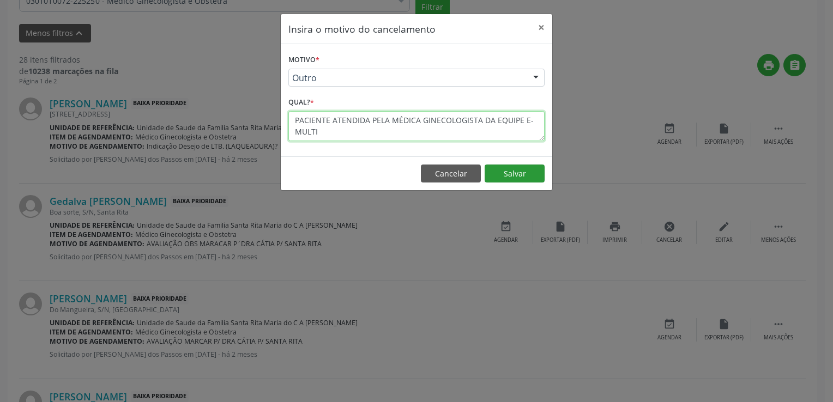
type textarea "PACIENTE ATENDIDA PELA MÉDICA GINECOLOGISTA DA EQUIPE E-MULTI"
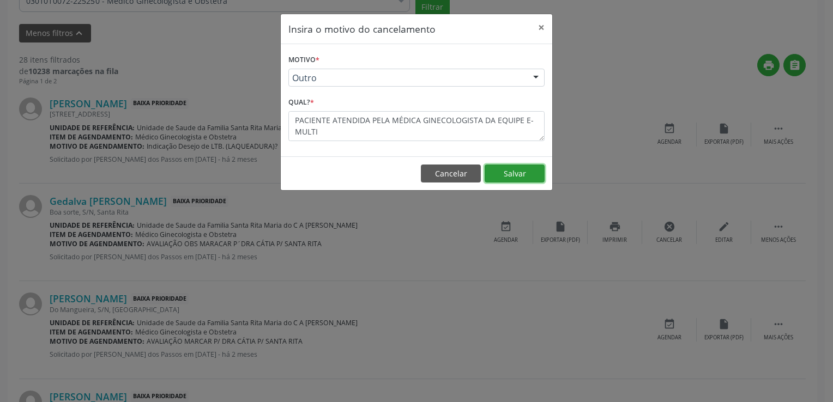
click at [513, 178] on button "Salvar" at bounding box center [514, 174] width 60 height 19
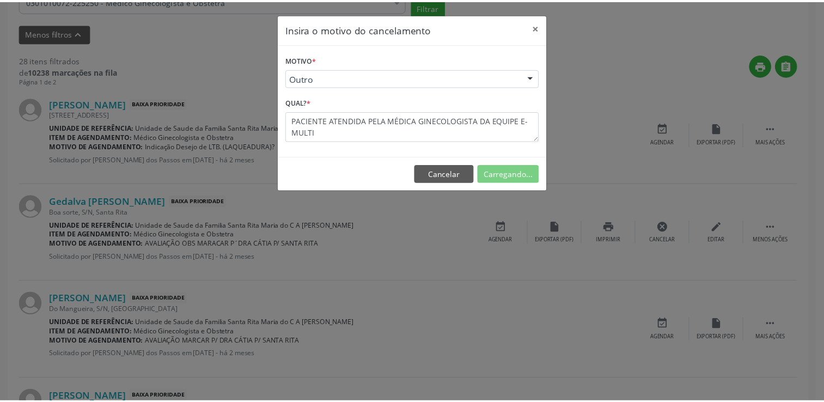
scroll to position [131, 0]
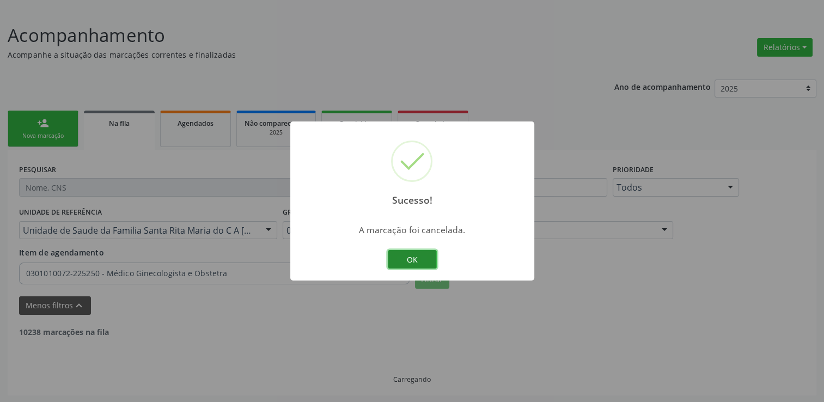
click at [398, 267] on button "OK" at bounding box center [412, 259] width 49 height 19
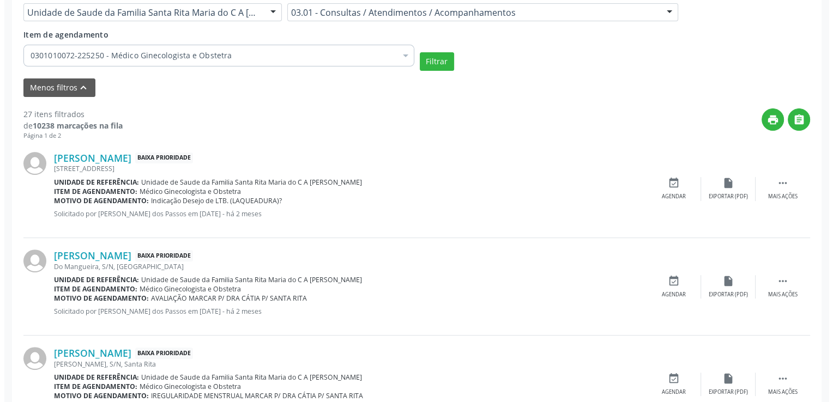
scroll to position [403, 0]
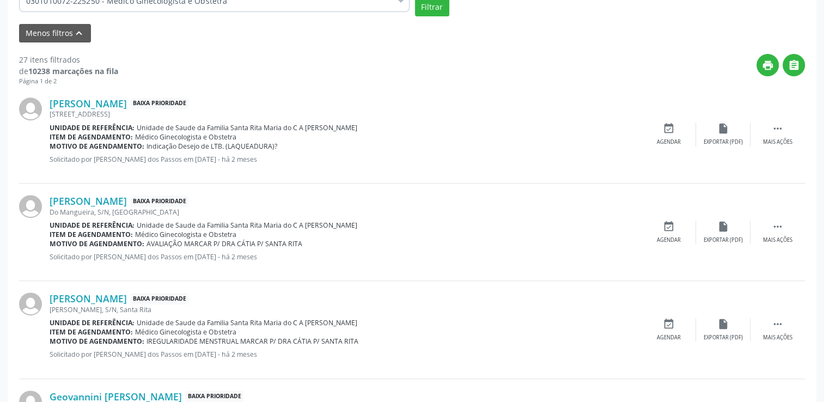
click at [784, 216] on div "[PERSON_NAME] Baixa Prioridade Do Mangueira, S/N, [GEOGRAPHIC_DATA] Unidade de …" at bounding box center [412, 233] width 786 height 98
click at [784, 231] on div " Mais ações" at bounding box center [778, 232] width 54 height 23
click at [658, 228] on div "cancel Cancelar" at bounding box center [669, 232] width 54 height 23
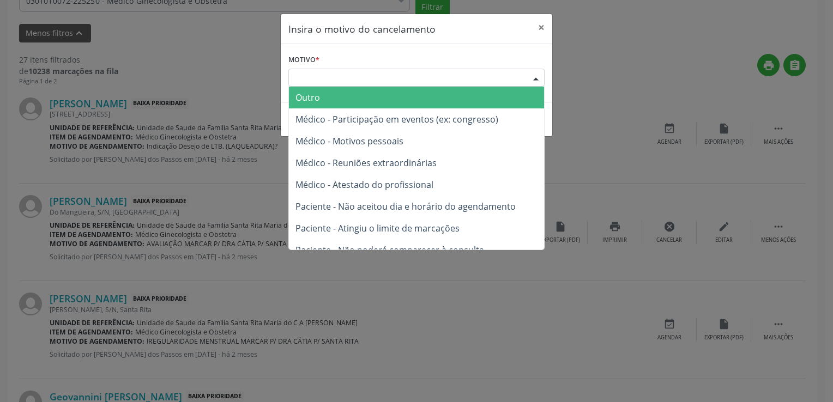
click at [389, 74] on div "Escolha o motivo" at bounding box center [416, 78] width 256 height 19
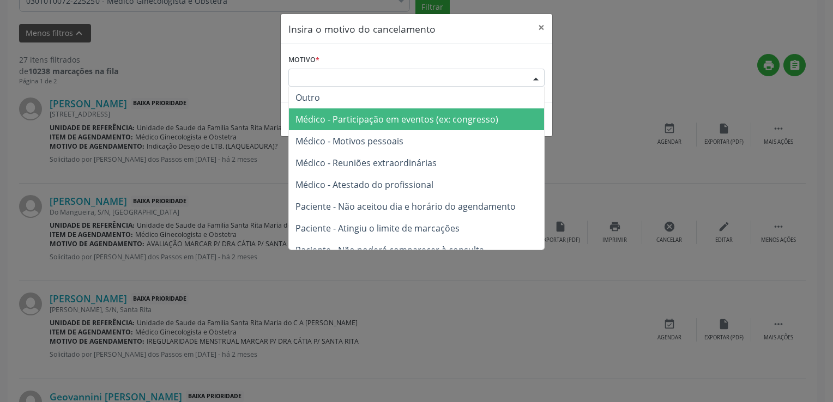
click at [340, 110] on span "Médico - Participação em eventos (ex: congresso)" at bounding box center [416, 119] width 255 height 22
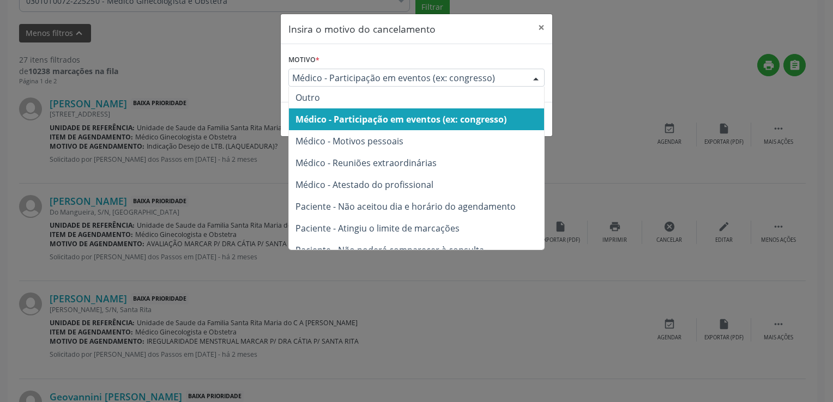
click at [415, 78] on span "Médico - Participação em eventos (ex: congresso)" at bounding box center [407, 77] width 230 height 11
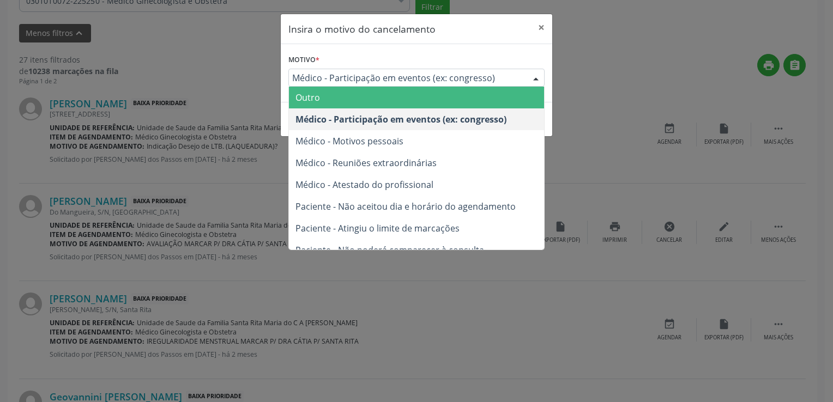
click at [386, 93] on span "Outro" at bounding box center [416, 98] width 255 height 22
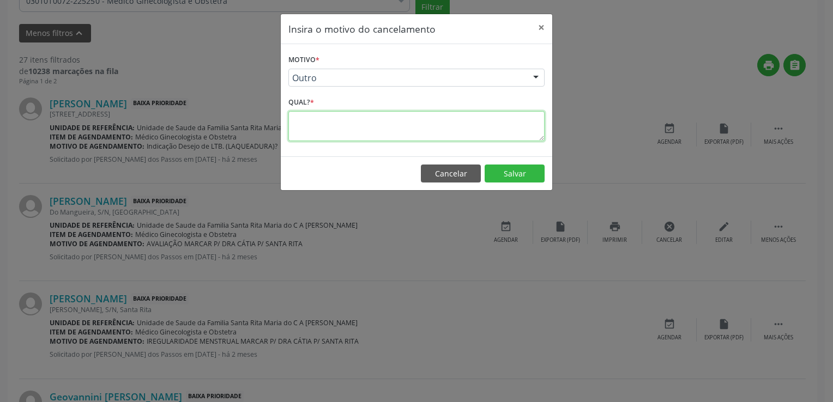
click at [345, 113] on textarea at bounding box center [416, 126] width 256 height 30
paste textarea "PACIENTE ATENDIDA PELA MÉDICA GINECOLOGISTA DA EQUIPE E-MULTI"
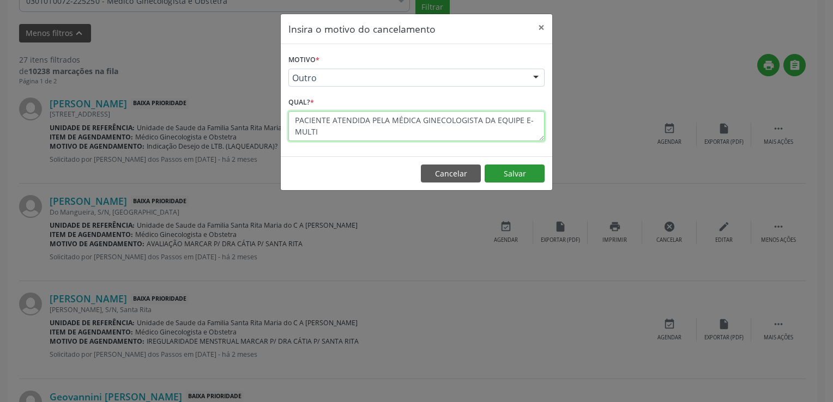
type textarea "PACIENTE ATENDIDA PELA MÉDICA GINECOLOGISTA DA EQUIPE E-MULTI"
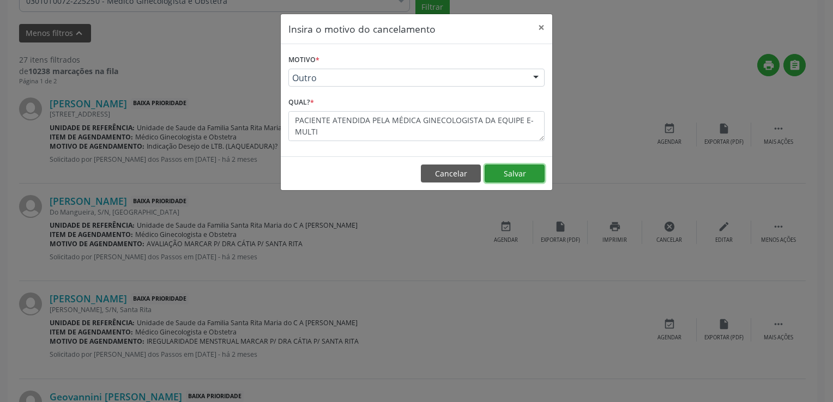
click at [533, 172] on button "Salvar" at bounding box center [514, 174] width 60 height 19
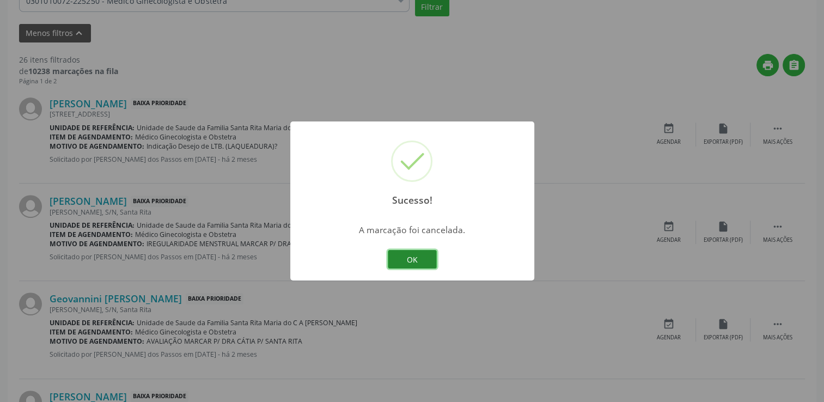
click at [397, 260] on button "OK" at bounding box center [412, 259] width 49 height 19
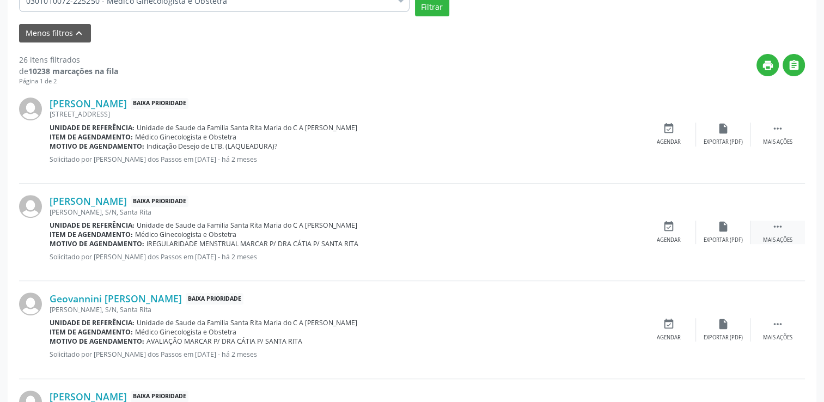
click at [778, 221] on icon "" at bounding box center [778, 227] width 12 height 12
click at [666, 225] on icon "cancel" at bounding box center [669, 227] width 12 height 12
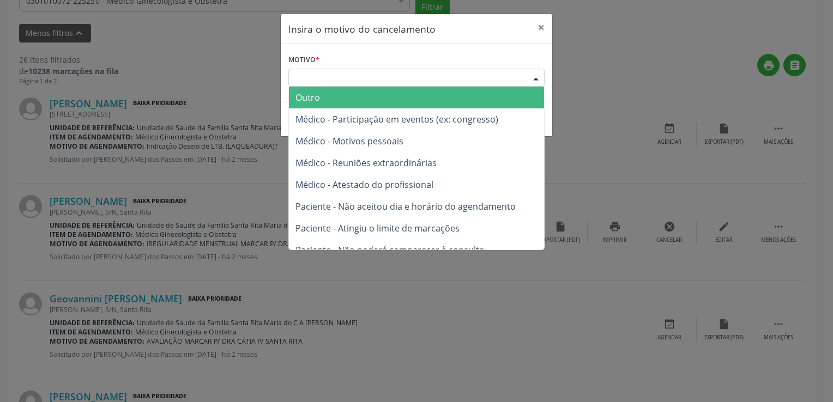
click at [374, 71] on div "Escolha o motivo" at bounding box center [416, 78] width 256 height 19
click at [322, 98] on span "Outro" at bounding box center [416, 98] width 255 height 22
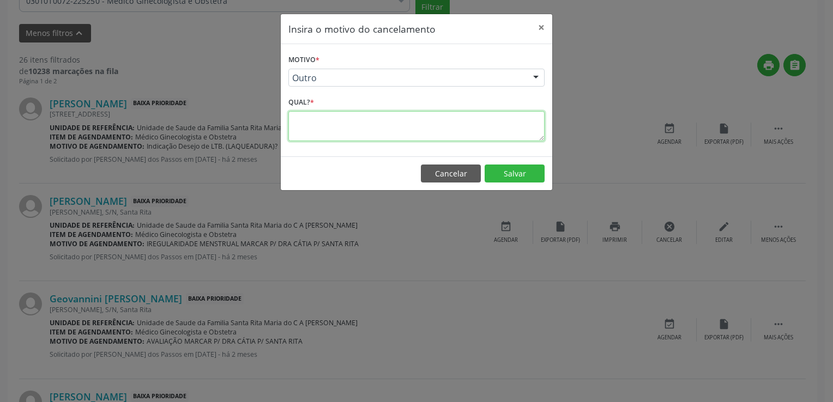
click at [322, 119] on textarea at bounding box center [416, 126] width 256 height 30
paste textarea "PACIENTE ATENDIDA PELA MÉDICA GINECOLOGISTA DA EQUIPE E-MULTI"
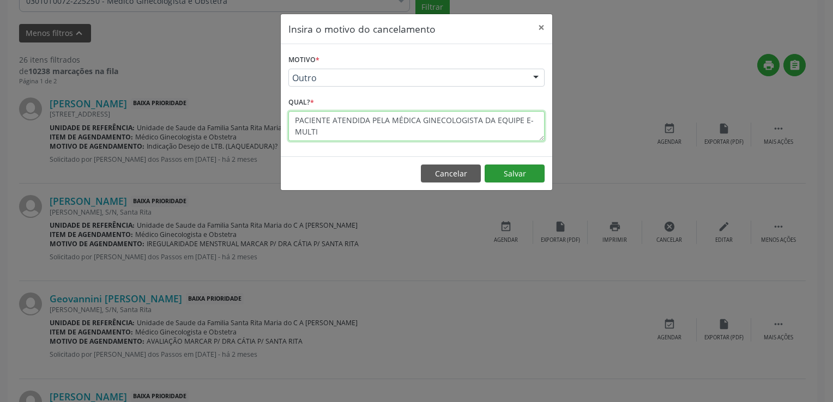
type textarea "PACIENTE ATENDIDA PELA MÉDICA GINECOLOGISTA DA EQUIPE E-MULTI"
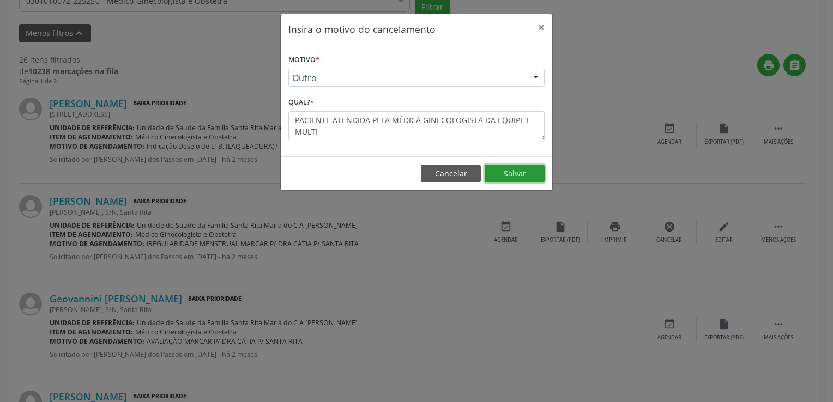
click at [536, 169] on button "Salvar" at bounding box center [514, 174] width 60 height 19
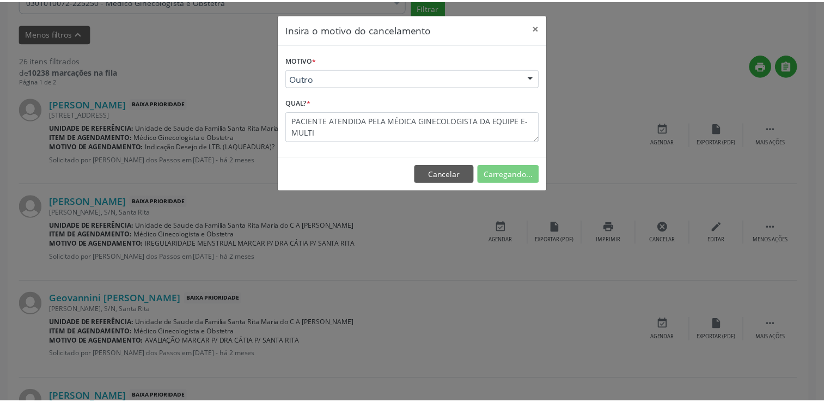
scroll to position [131, 0]
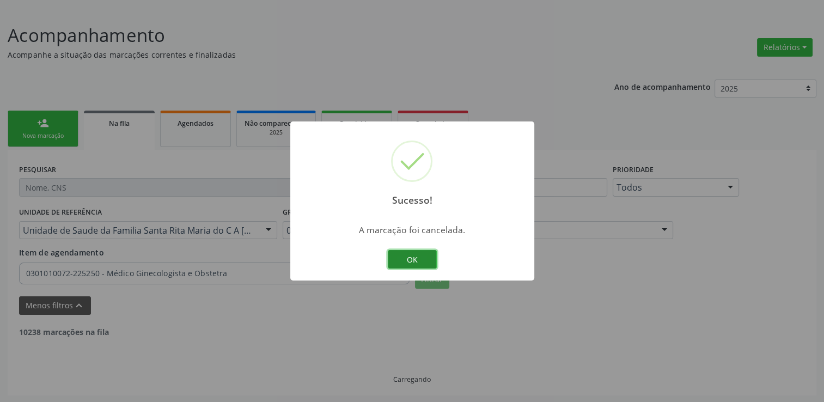
click at [419, 259] on button "OK" at bounding box center [412, 259] width 49 height 19
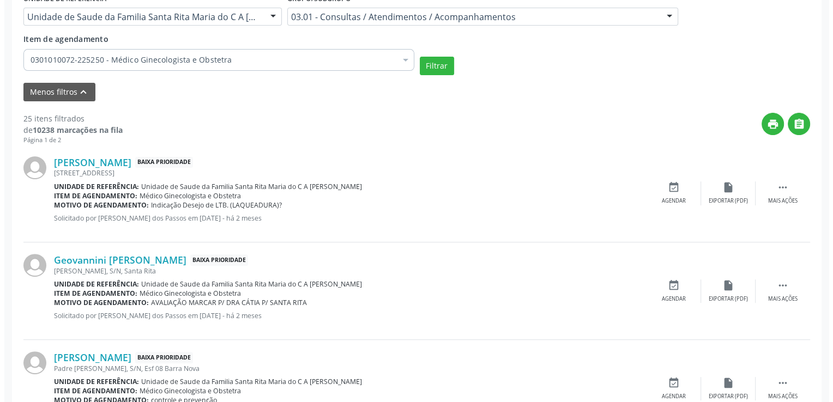
scroll to position [349, 0]
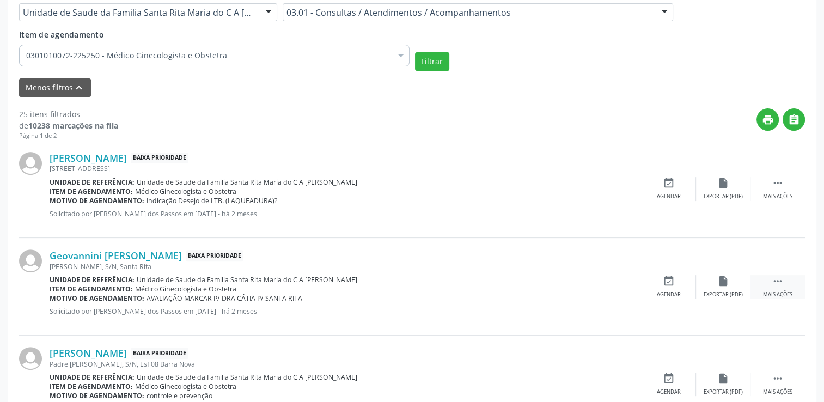
click at [779, 277] on icon "" at bounding box center [778, 281] width 12 height 12
click at [686, 280] on div "cancel Cancelar" at bounding box center [669, 286] width 54 height 23
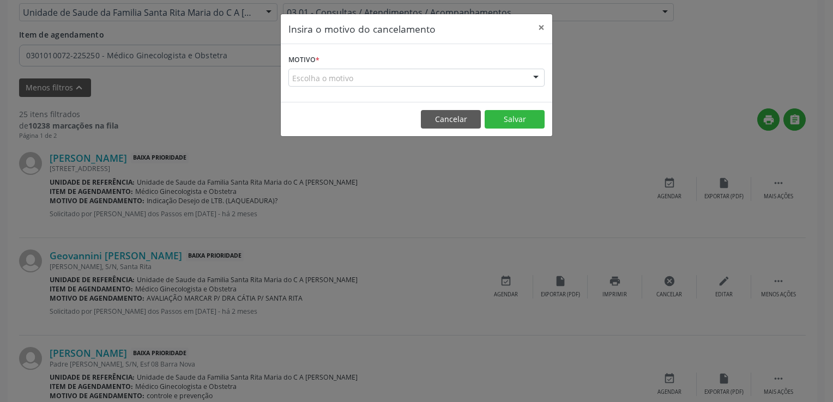
click at [367, 80] on div "Escolha o motivo" at bounding box center [416, 78] width 256 height 19
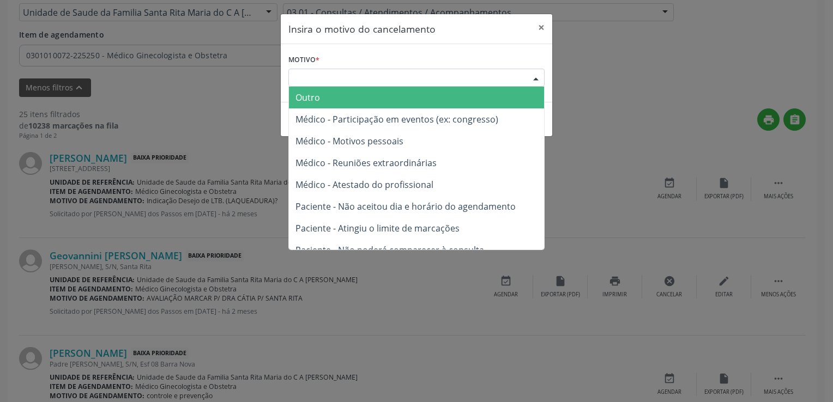
click at [345, 95] on span "Outro" at bounding box center [416, 98] width 255 height 22
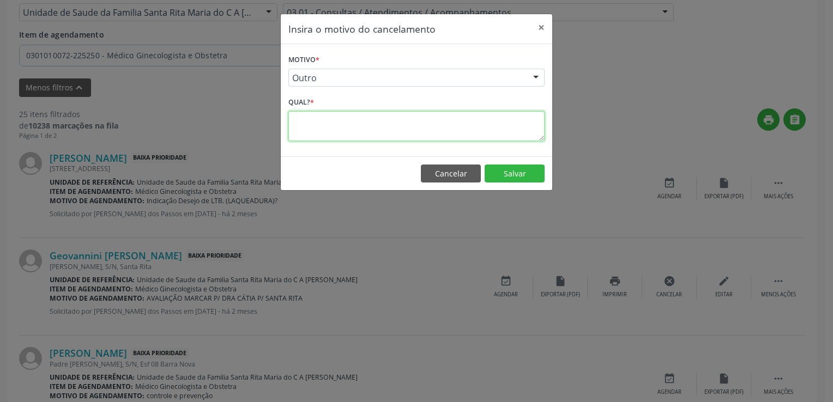
click at [344, 124] on textarea at bounding box center [416, 126] width 256 height 30
paste textarea "PACIENTE ATENDIDA PELA MÉDICA GINECOLOGISTA DA EQUIPE E-MULTI"
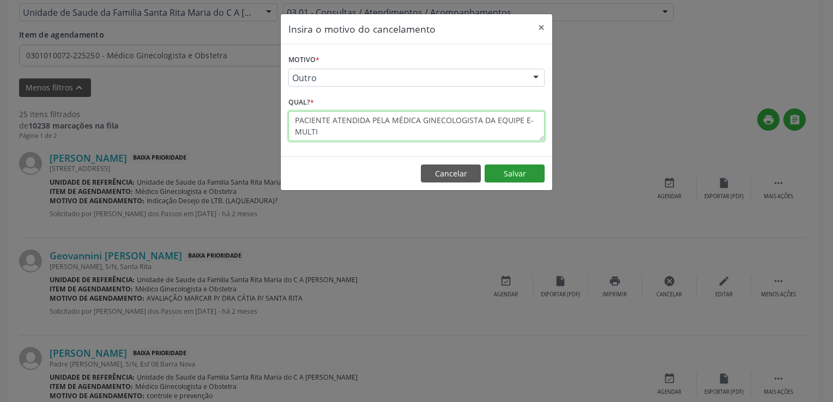
type textarea "PACIENTE ATENDIDA PELA MÉDICA GINECOLOGISTA DA EQUIPE E-MULTI"
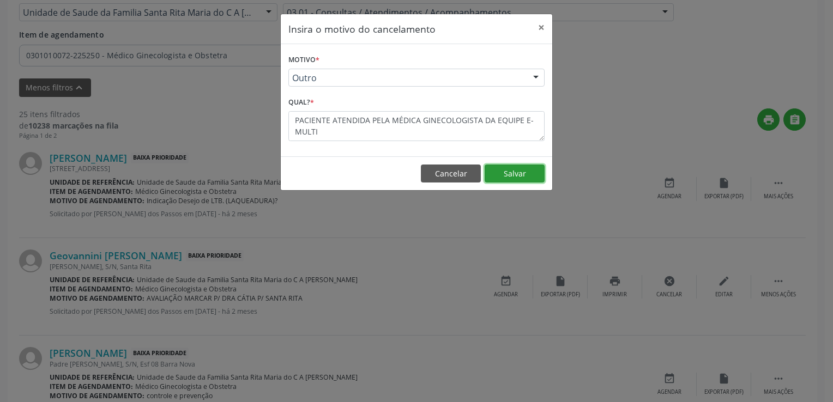
click at [508, 170] on button "Salvar" at bounding box center [514, 174] width 60 height 19
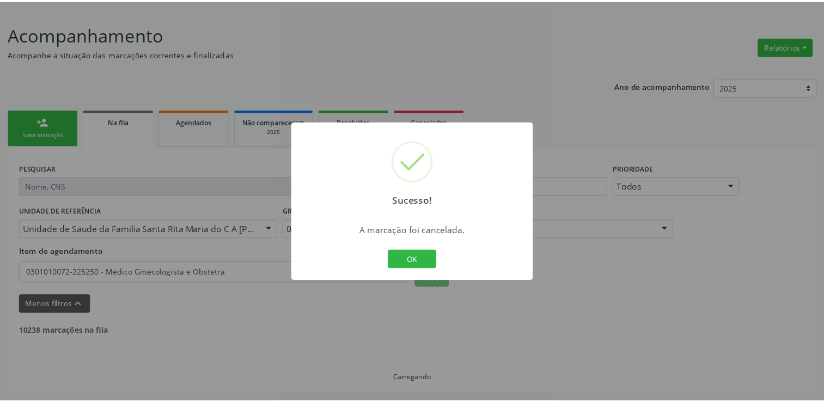
scroll to position [131, 0]
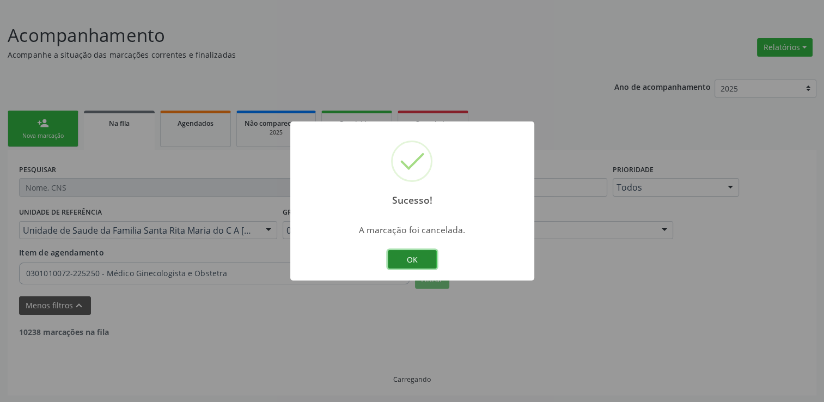
click at [428, 263] on button "OK" at bounding box center [412, 259] width 49 height 19
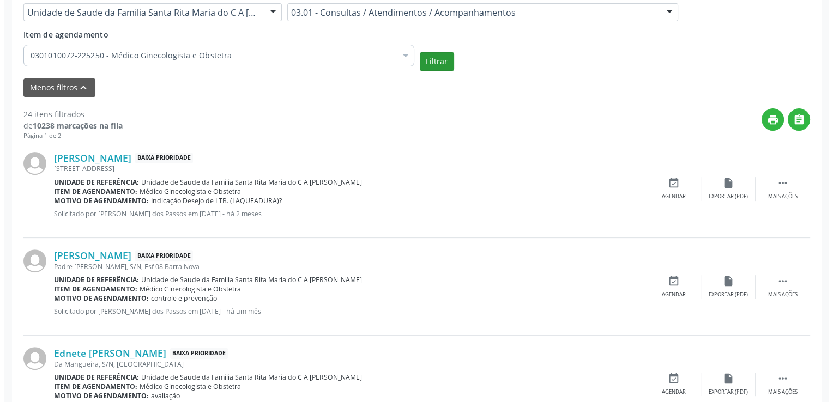
scroll to position [403, 0]
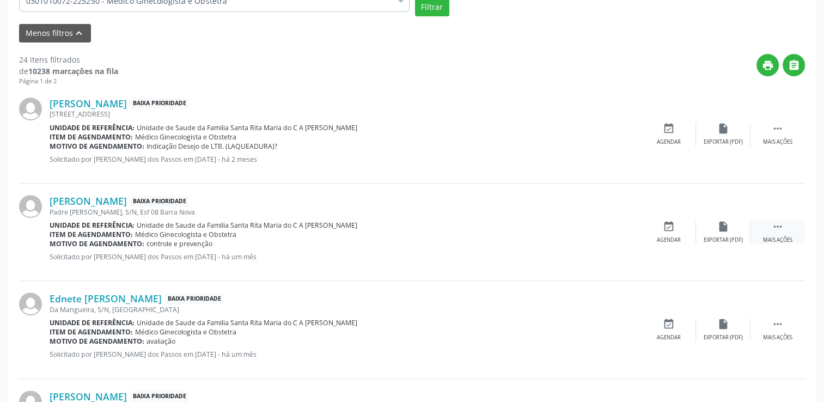
click at [777, 228] on icon "" at bounding box center [778, 227] width 12 height 12
click at [677, 221] on div "cancel Cancelar" at bounding box center [669, 232] width 54 height 23
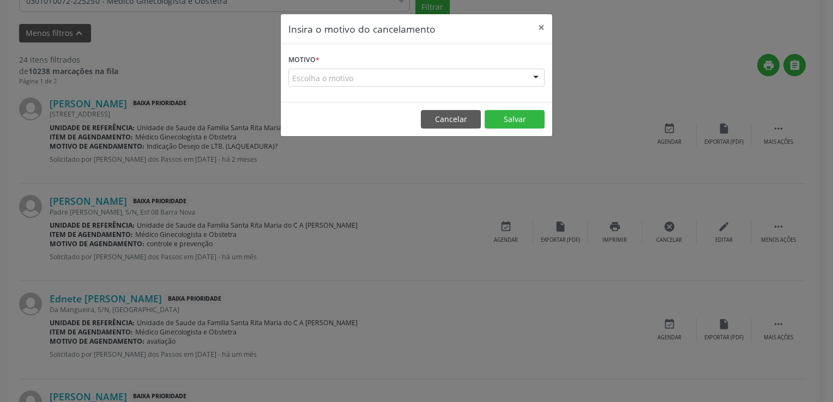
click at [384, 75] on div "Escolha o motivo" at bounding box center [416, 78] width 256 height 19
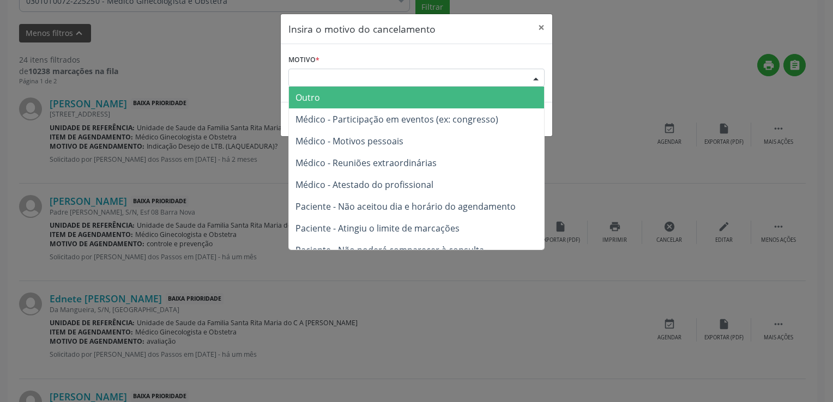
click at [336, 99] on span "Outro" at bounding box center [416, 98] width 255 height 22
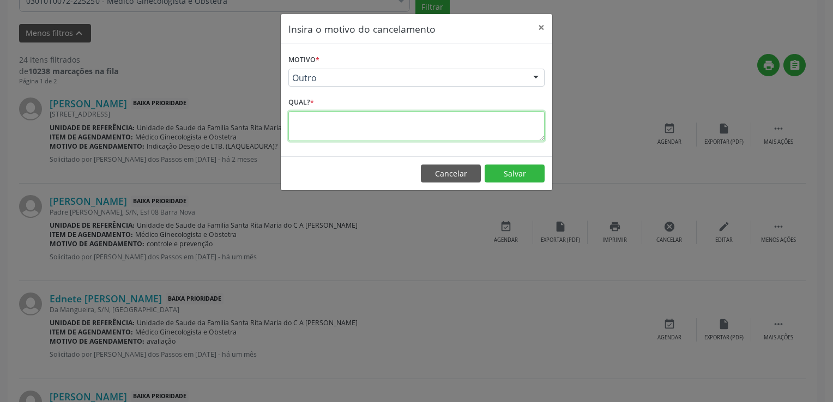
click at [340, 119] on textarea at bounding box center [416, 126] width 256 height 30
paste textarea "PACIENTE ATENDIDA PELA MÉDICA GINECOLOGISTA DA EQUIPE E-MULTI"
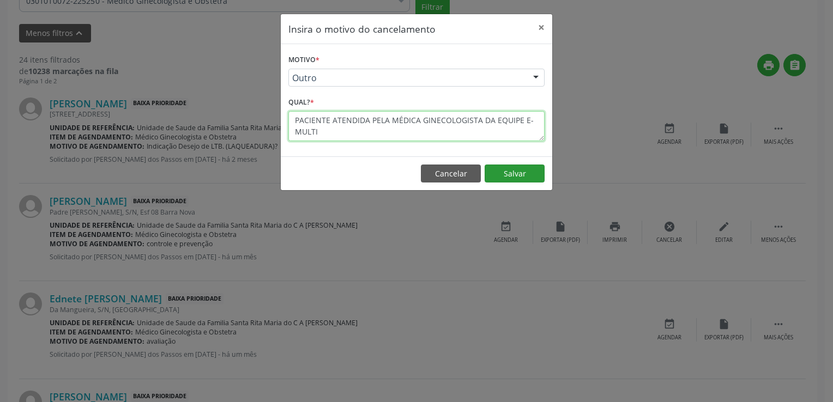
type textarea "PACIENTE ATENDIDA PELA MÉDICA GINECOLOGISTA DA EQUIPE E-MULTI"
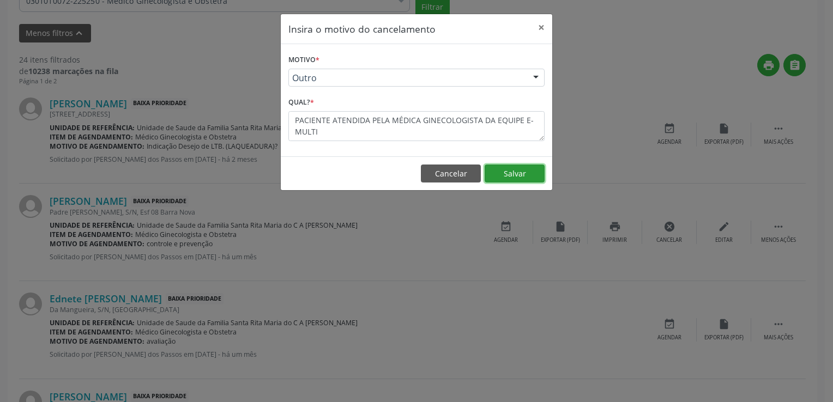
click at [512, 180] on button "Salvar" at bounding box center [514, 174] width 60 height 19
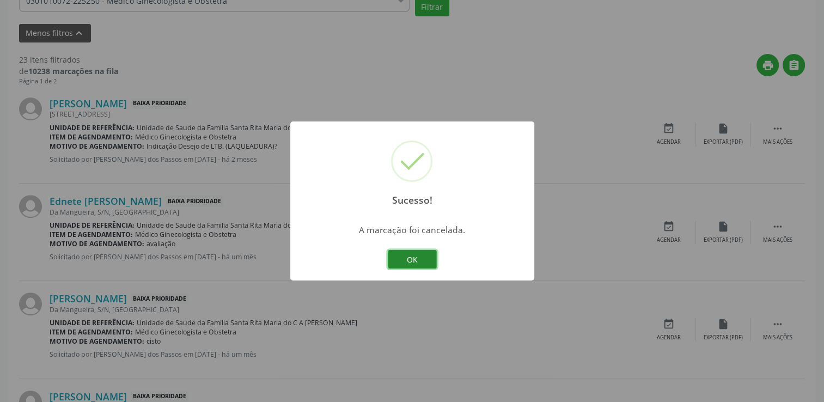
click at [401, 261] on button "OK" at bounding box center [412, 259] width 49 height 19
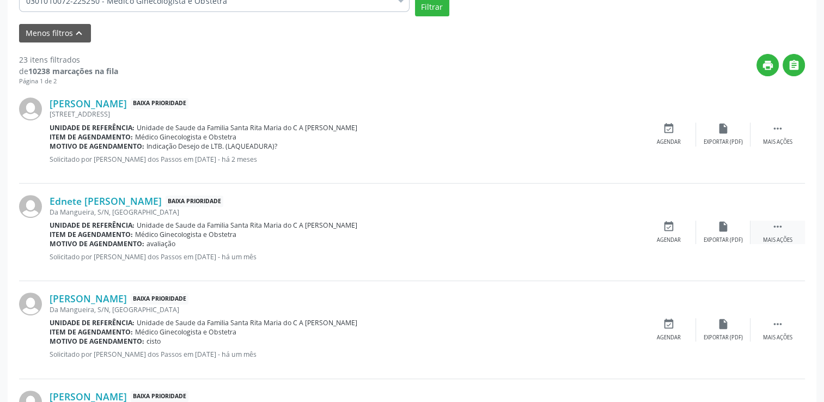
click at [774, 221] on icon "" at bounding box center [778, 227] width 12 height 12
click at [669, 229] on icon "cancel" at bounding box center [669, 227] width 12 height 12
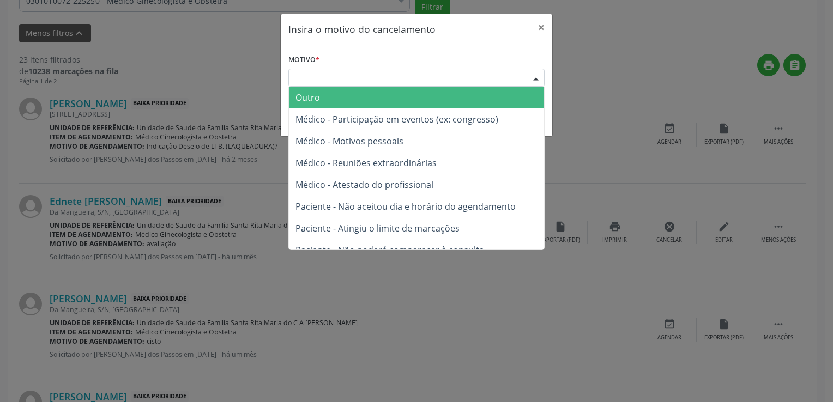
click at [409, 83] on div "Escolha o motivo" at bounding box center [416, 78] width 256 height 19
click at [356, 100] on span "Outro" at bounding box center [416, 98] width 255 height 22
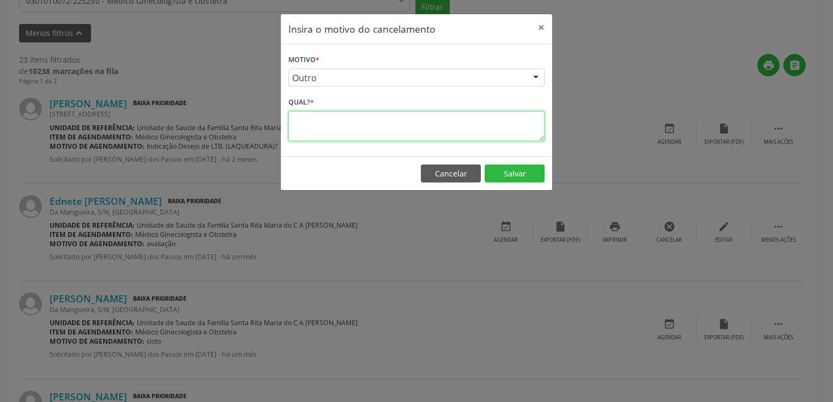
click at [325, 130] on textarea at bounding box center [416, 126] width 256 height 30
paste textarea "PACIENTE ATENDIDA PELA MÉDICA GINECOLOGISTA DA EQUIPE E-MULTI"
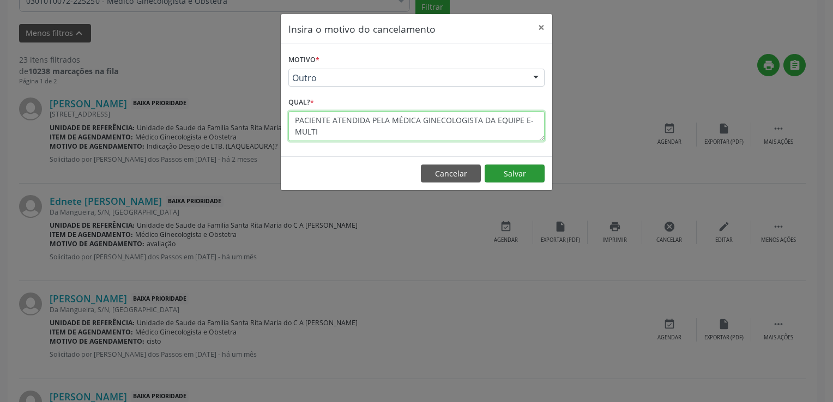
type textarea "PACIENTE ATENDIDA PELA MÉDICA GINECOLOGISTA DA EQUIPE E-MULTI"
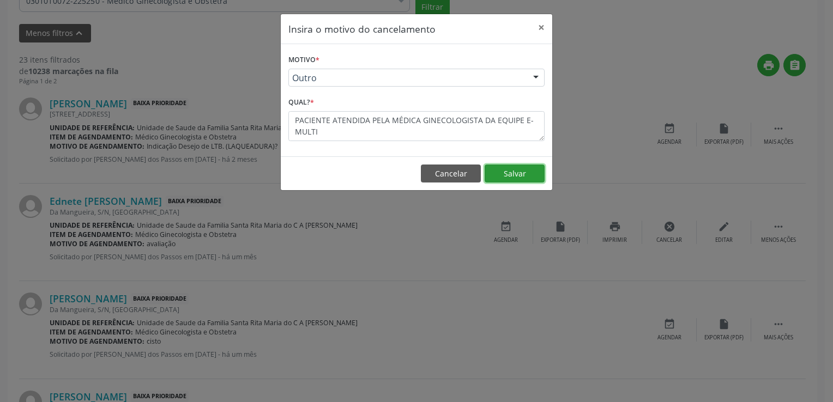
click at [543, 178] on button "Salvar" at bounding box center [514, 174] width 60 height 19
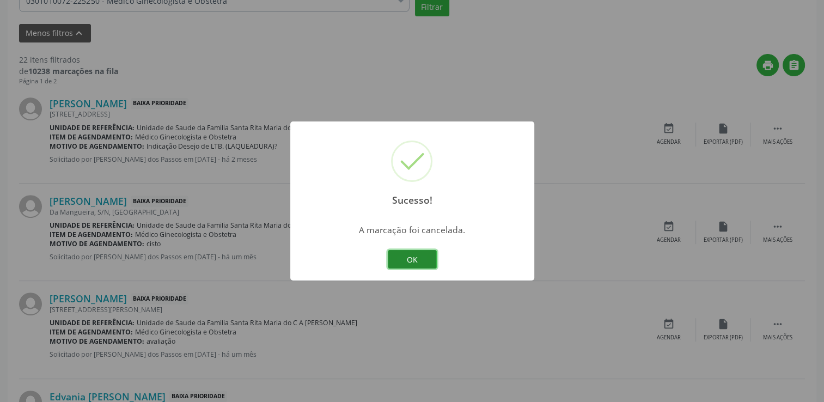
click at [423, 259] on button "OK" at bounding box center [412, 259] width 49 height 19
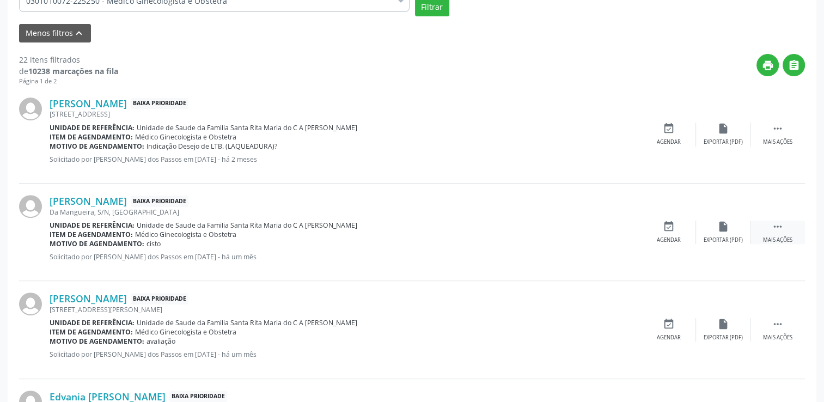
click at [774, 229] on icon "" at bounding box center [778, 227] width 12 height 12
click at [658, 226] on div "cancel Cancelar" at bounding box center [669, 232] width 54 height 23
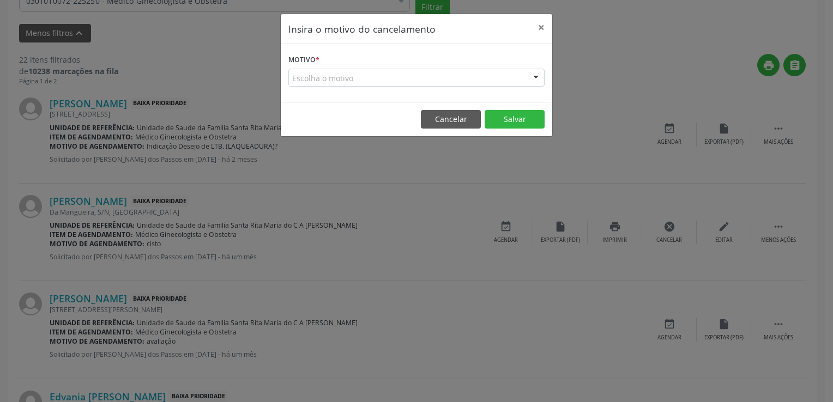
click at [379, 77] on div "Escolha o motivo" at bounding box center [416, 78] width 256 height 19
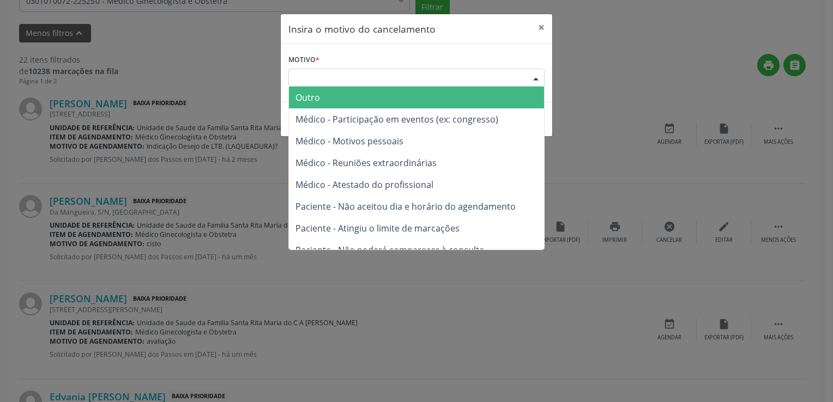
click at [339, 96] on span "Outro" at bounding box center [416, 98] width 255 height 22
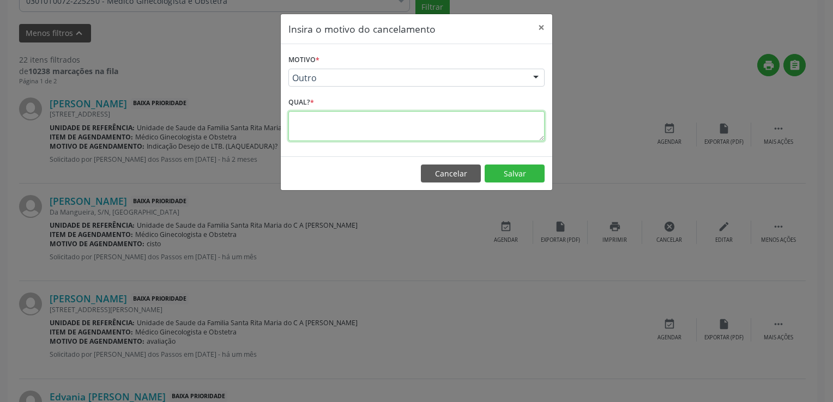
click at [327, 125] on textarea at bounding box center [416, 126] width 256 height 30
paste textarea "PACIENTE ATENDIDA PELA MÉDICA GINECOLOGISTA DA EQUIPE E-MULTI"
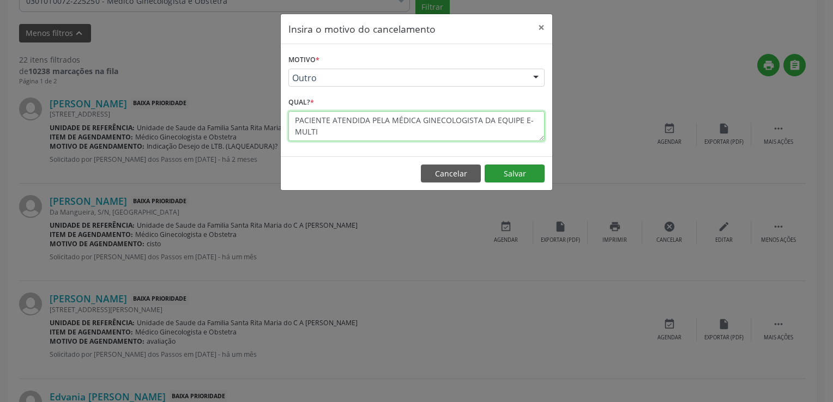
type textarea "PACIENTE ATENDIDA PELA MÉDICA GINECOLOGISTA DA EQUIPE E-MULTI"
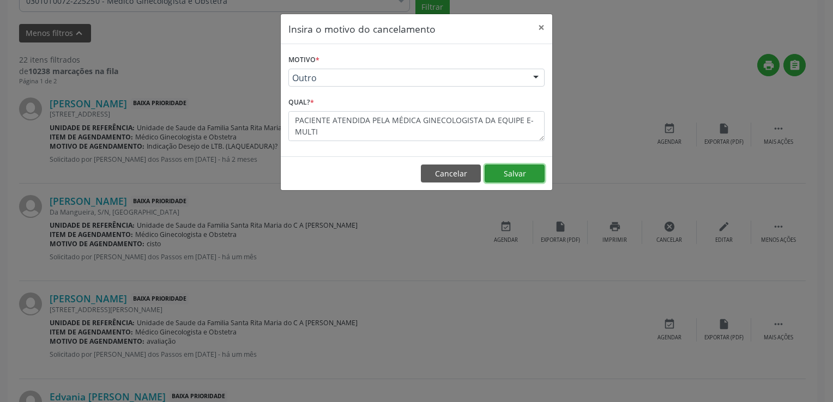
click at [518, 171] on button "Salvar" at bounding box center [514, 174] width 60 height 19
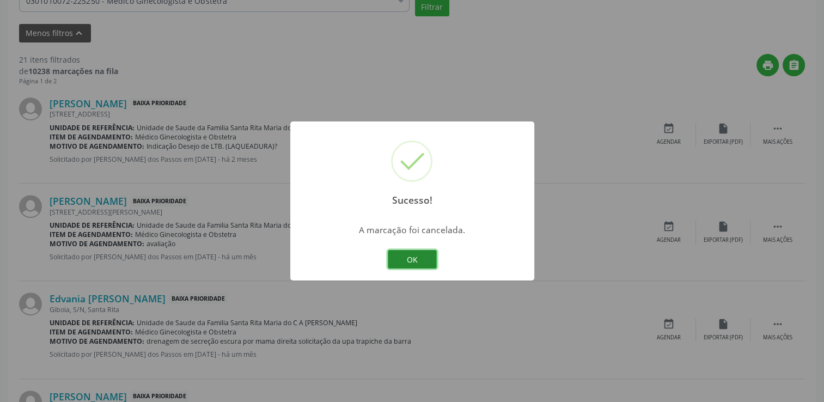
click at [410, 261] on button "OK" at bounding box center [412, 259] width 49 height 19
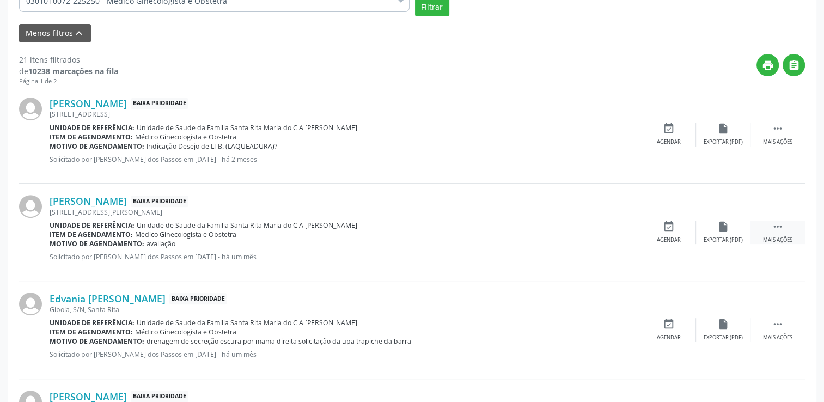
click at [795, 221] on div " Mais ações" at bounding box center [778, 232] width 54 height 23
click at [671, 237] on div "Cancelar" at bounding box center [669, 241] width 26 height 8
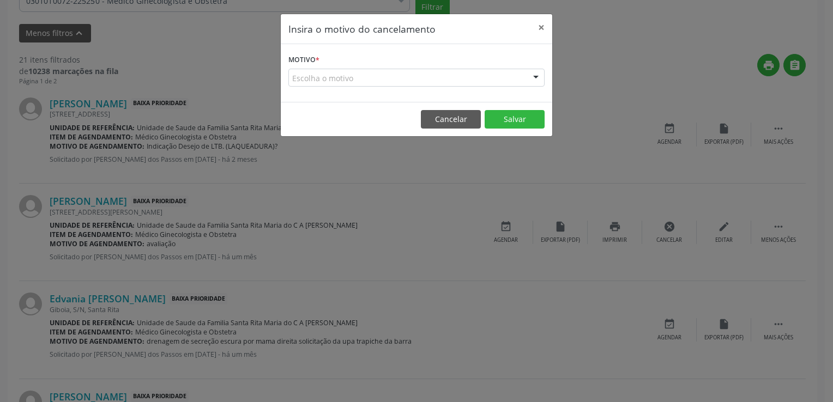
click at [366, 76] on div "Escolha o motivo" at bounding box center [416, 78] width 256 height 19
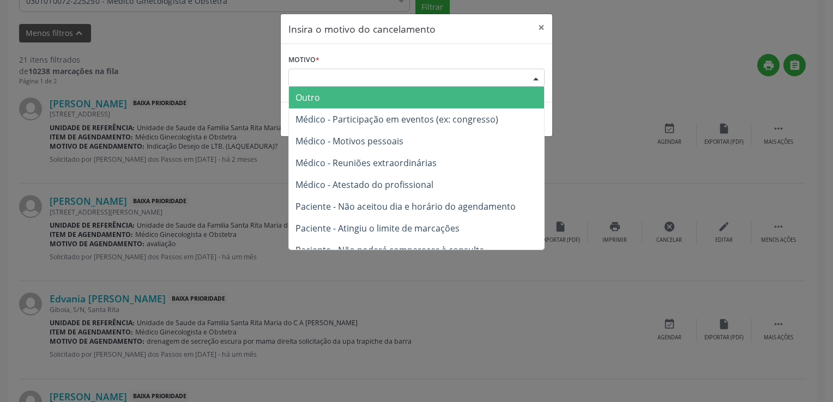
click at [353, 95] on span "Outro" at bounding box center [416, 98] width 255 height 22
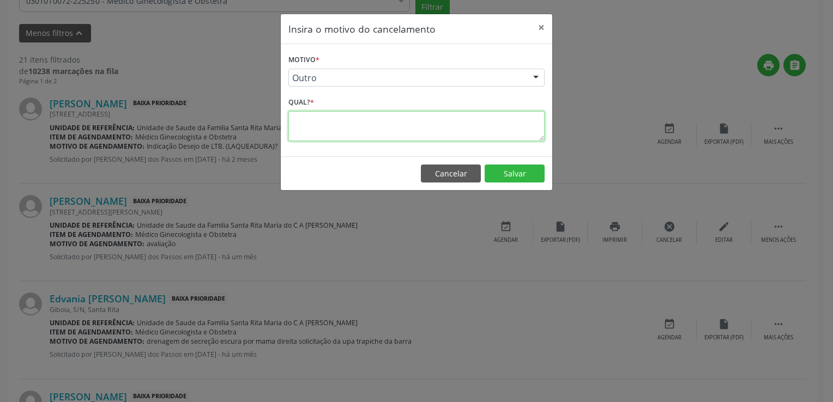
click at [356, 115] on textarea at bounding box center [416, 126] width 256 height 30
paste textarea "PACIENTE ATENDIDA PELA MÉDICA GINECOLOGISTA DA EQUIPE E-MULTI"
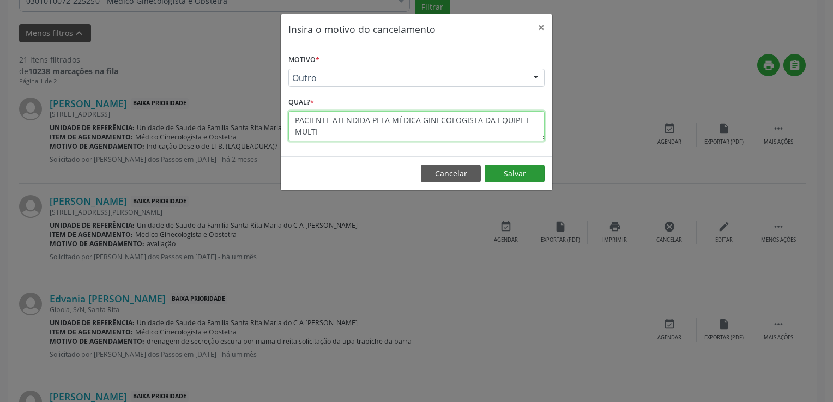
type textarea "PACIENTE ATENDIDA PELA MÉDICA GINECOLOGISTA DA EQUIPE E-MULTI"
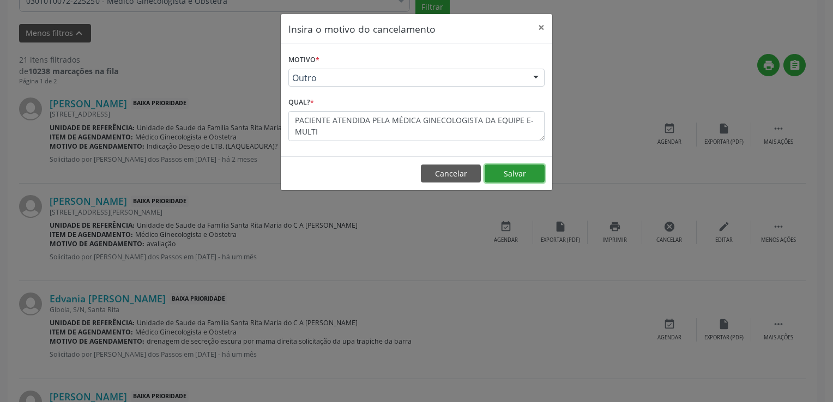
click at [512, 175] on button "Salvar" at bounding box center [514, 174] width 60 height 19
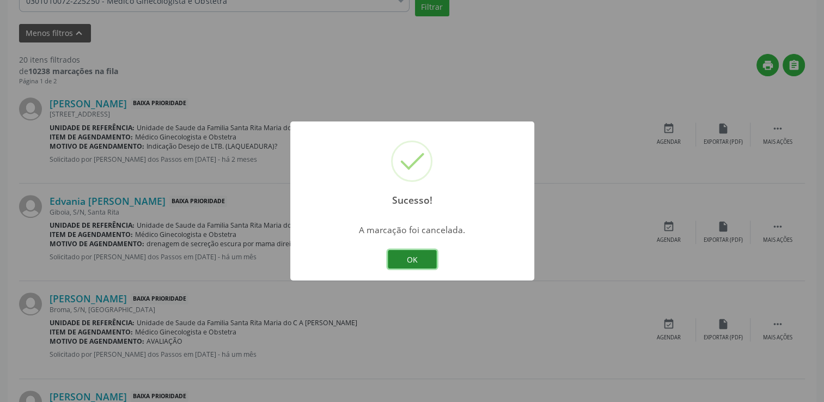
click at [434, 259] on button "OK" at bounding box center [412, 259] width 49 height 19
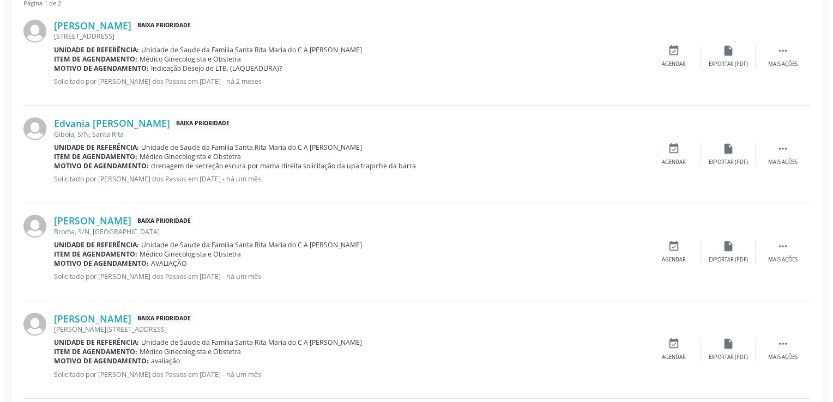
scroll to position [512, 0]
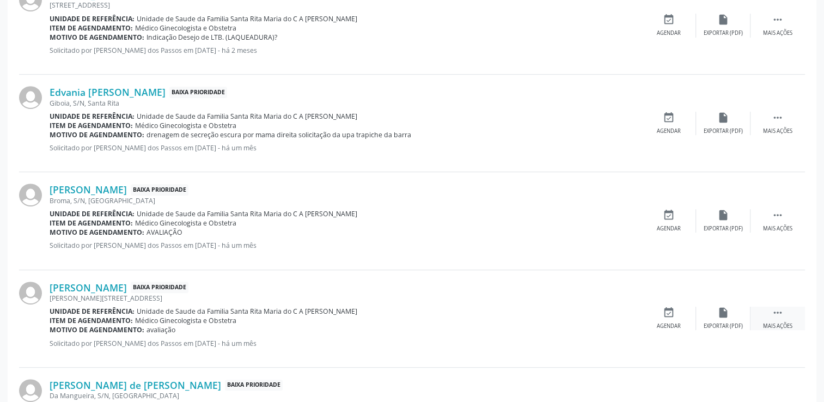
click at [779, 310] on icon "" at bounding box center [778, 313] width 12 height 12
click at [669, 310] on icon "cancel" at bounding box center [669, 313] width 12 height 12
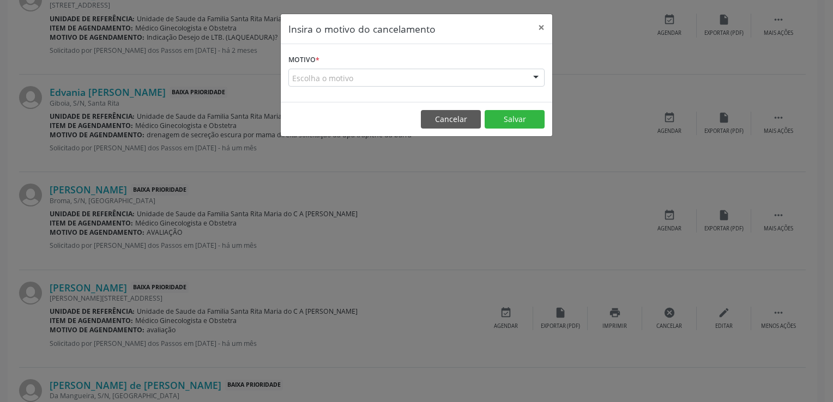
click at [385, 75] on div "Escolha o motivo" at bounding box center [416, 78] width 256 height 19
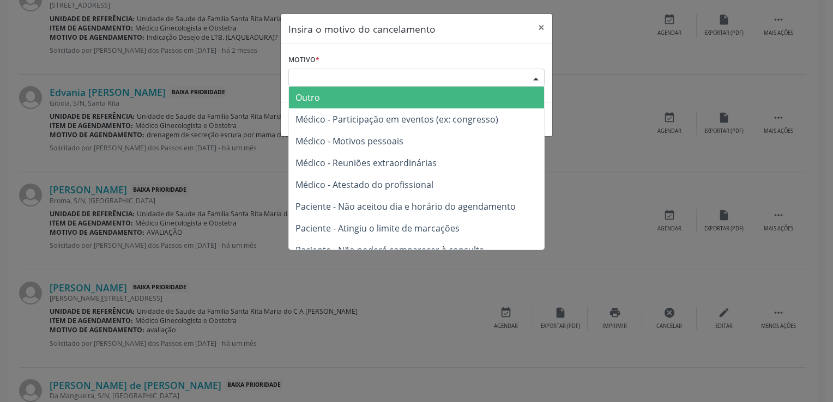
click at [308, 99] on span "Outro" at bounding box center [307, 98] width 25 height 12
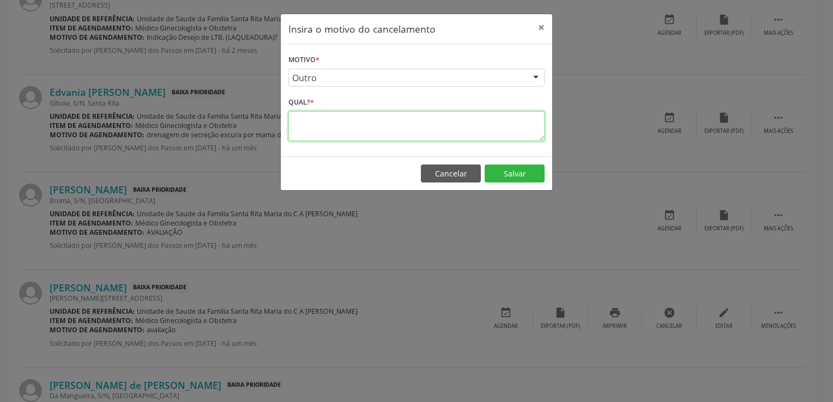
click at [314, 119] on textarea at bounding box center [416, 126] width 256 height 30
paste textarea "PACIENTE ATENDIDA PELA MÉDICA GINECOLOGISTA DA EQUIPE E-MULTI"
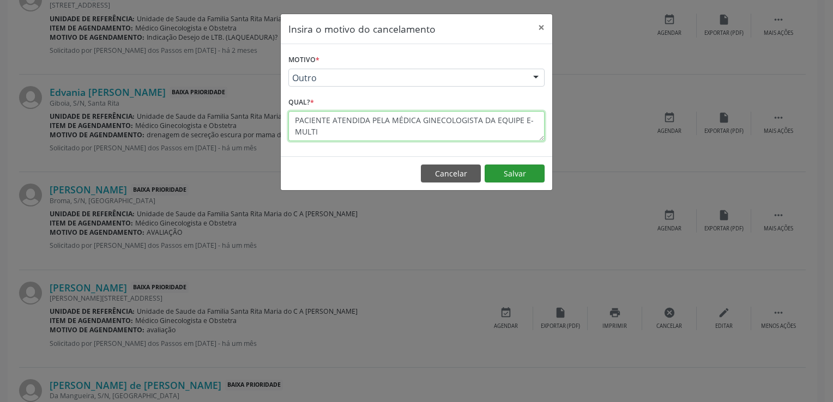
type textarea "PACIENTE ATENDIDA PELA MÉDICA GINECOLOGISTA DA EQUIPE E-MULTI"
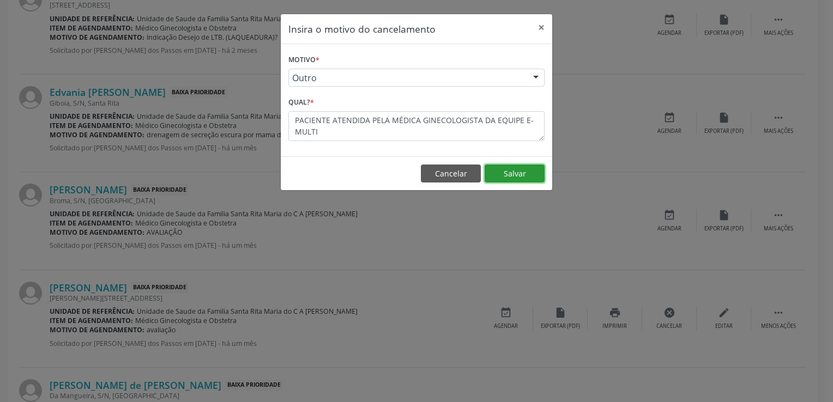
click at [500, 165] on button "Salvar" at bounding box center [514, 174] width 60 height 19
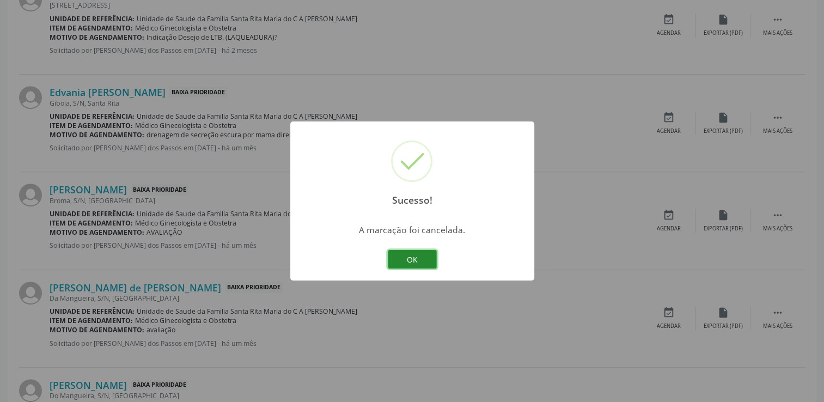
click at [422, 263] on button "OK" at bounding box center [412, 259] width 49 height 19
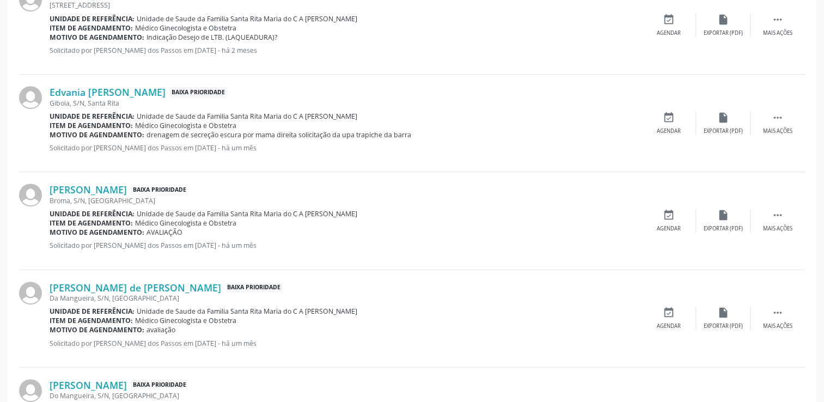
click at [772, 207] on div "[PERSON_NAME] Baixa Prioridade [GEOGRAPHIC_DATA], S/N, [GEOGRAPHIC_DATA] Unidad…" at bounding box center [412, 221] width 786 height 98
click at [775, 209] on icon "" at bounding box center [778, 215] width 12 height 12
click at [662, 215] on div "cancel Cancelar" at bounding box center [669, 220] width 54 height 23
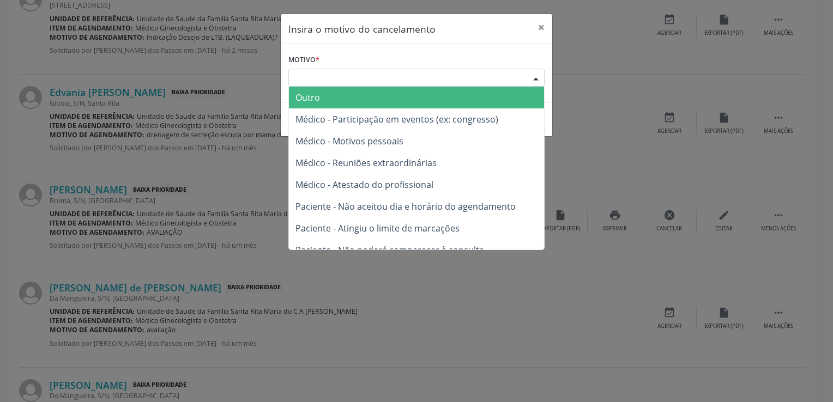
click at [379, 84] on div "Escolha o motivo" at bounding box center [416, 78] width 256 height 19
click at [344, 96] on span "Outro" at bounding box center [416, 98] width 255 height 22
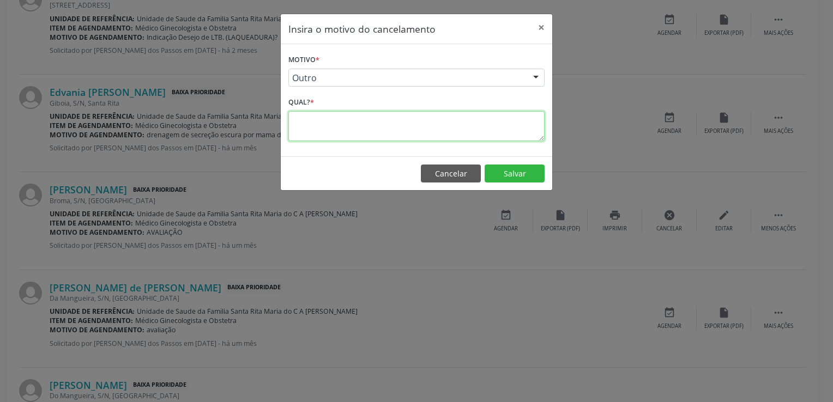
click at [329, 122] on textarea at bounding box center [416, 126] width 256 height 30
paste textarea "PACIENTE ATENDIDA PELA MÉDICA GINECOLOGISTA DA EQUIPE E-MULTI"
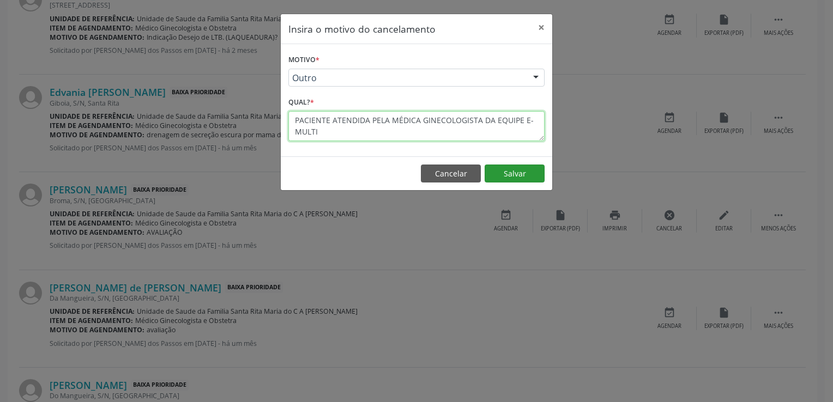
type textarea "PACIENTE ATENDIDA PELA MÉDICA GINECOLOGISTA DA EQUIPE E-MULTI"
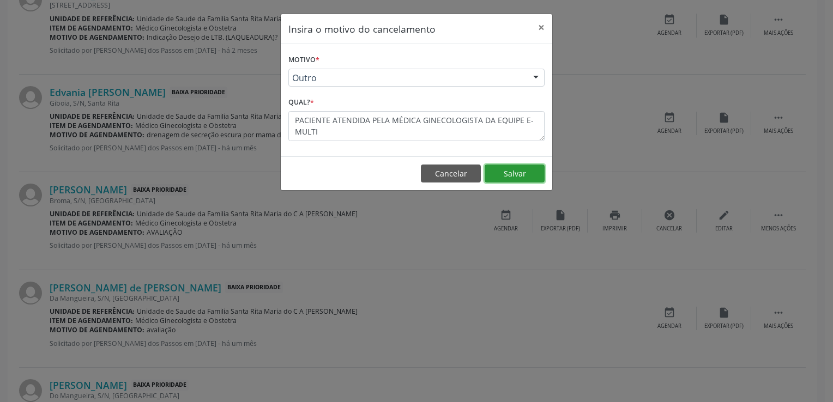
click at [511, 169] on button "Salvar" at bounding box center [514, 174] width 60 height 19
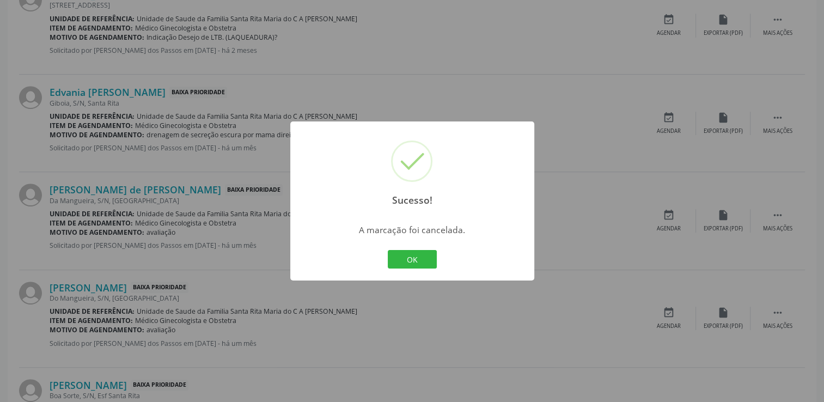
click at [414, 270] on div "OK Cancel" at bounding box center [412, 259] width 54 height 23
click at [408, 259] on button "OK" at bounding box center [412, 259] width 49 height 19
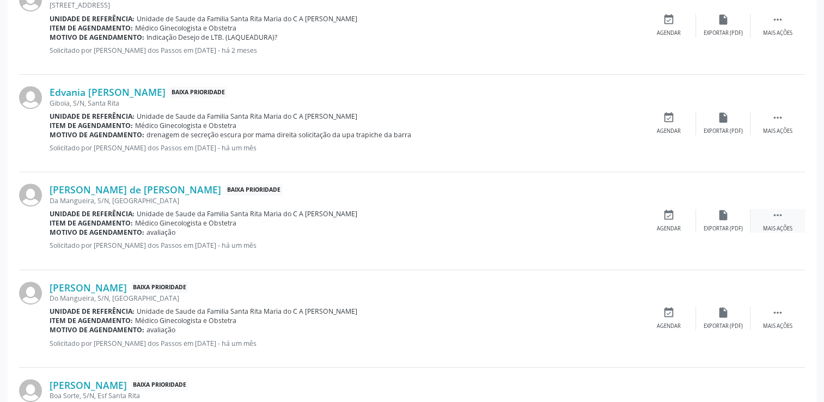
click at [774, 217] on icon "" at bounding box center [778, 215] width 12 height 12
click at [654, 213] on div "cancel Cancelar" at bounding box center [669, 220] width 54 height 23
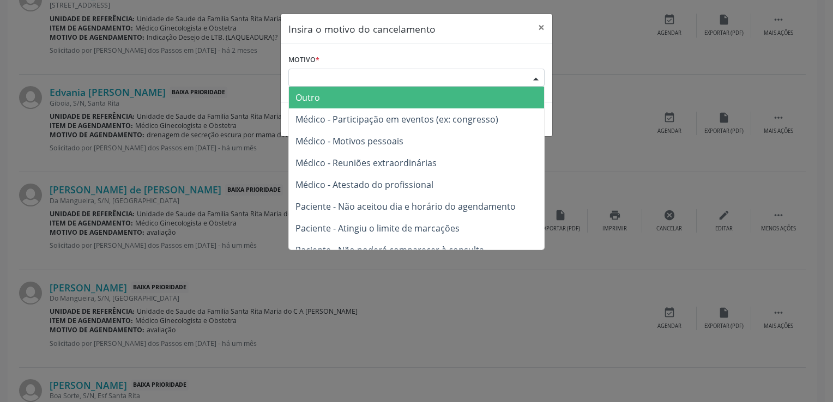
click at [411, 84] on div "Escolha o motivo" at bounding box center [416, 78] width 256 height 19
click at [337, 104] on span "Outro" at bounding box center [416, 98] width 255 height 22
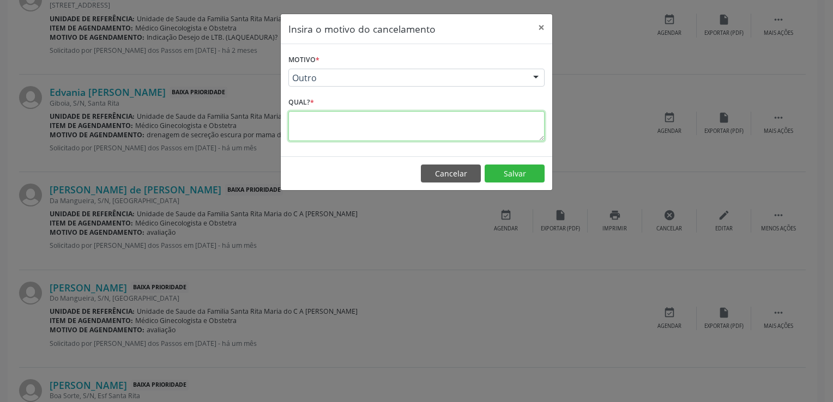
click at [328, 122] on textarea at bounding box center [416, 126] width 256 height 30
paste textarea "PACIENTE ATENDIDA PELA MÉDICA GINECOLOGISTA DA EQUIPE E-MULTI"
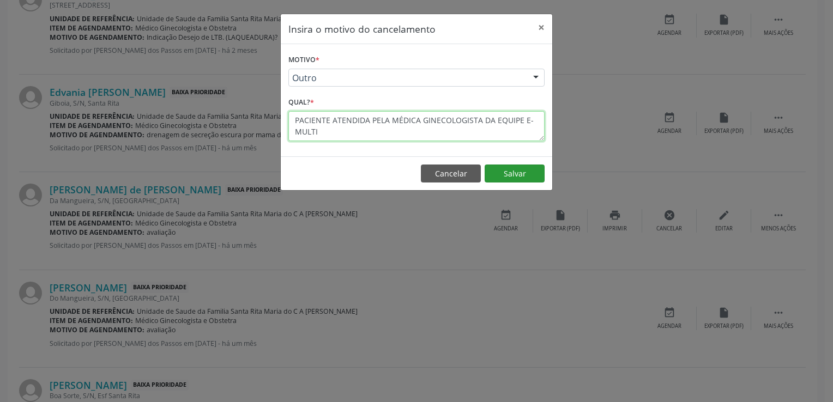
type textarea "PACIENTE ATENDIDA PELA MÉDICA GINECOLOGISTA DA EQUIPE E-MULTI"
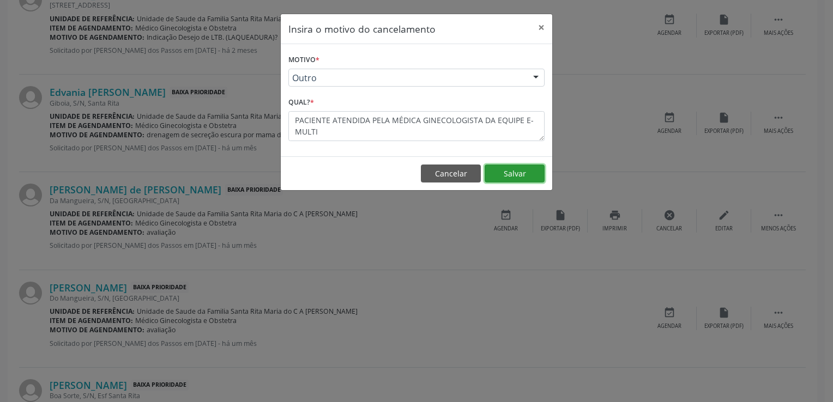
click at [523, 171] on button "Salvar" at bounding box center [514, 174] width 60 height 19
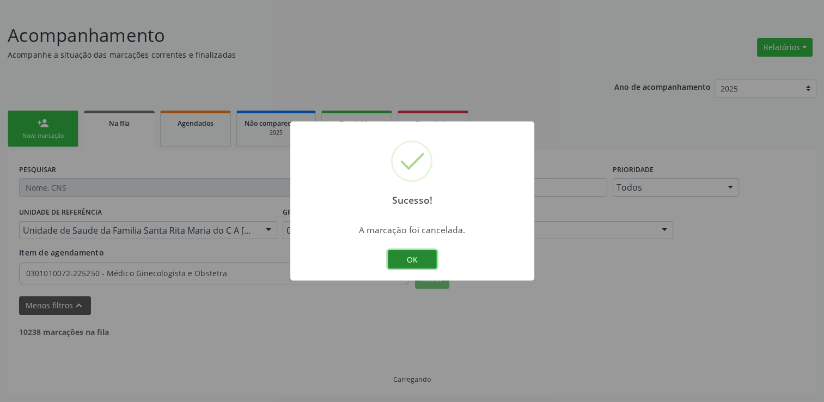
click at [420, 260] on button "OK" at bounding box center [412, 259] width 49 height 19
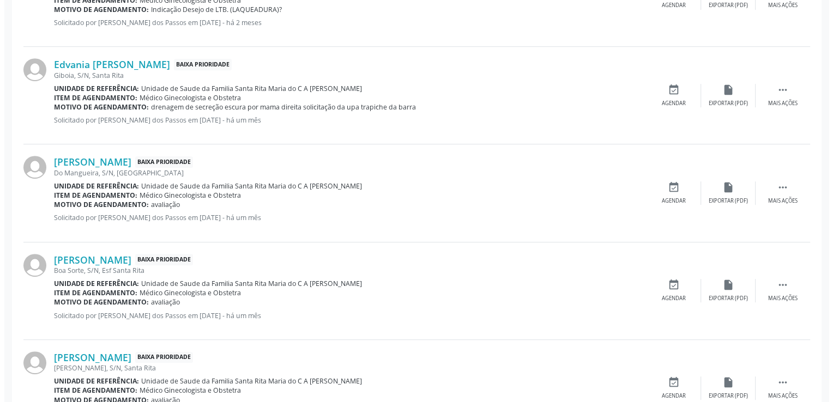
scroll to position [567, 0]
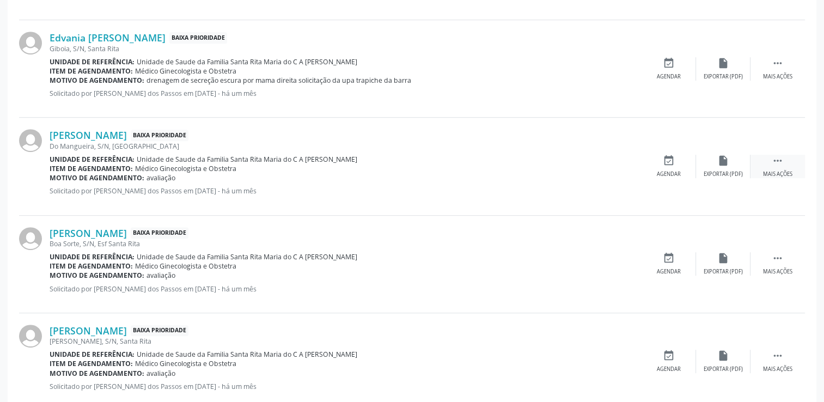
click at [791, 156] on div " Mais ações" at bounding box center [778, 166] width 54 height 23
click at [670, 155] on icon "cancel" at bounding box center [669, 161] width 12 height 12
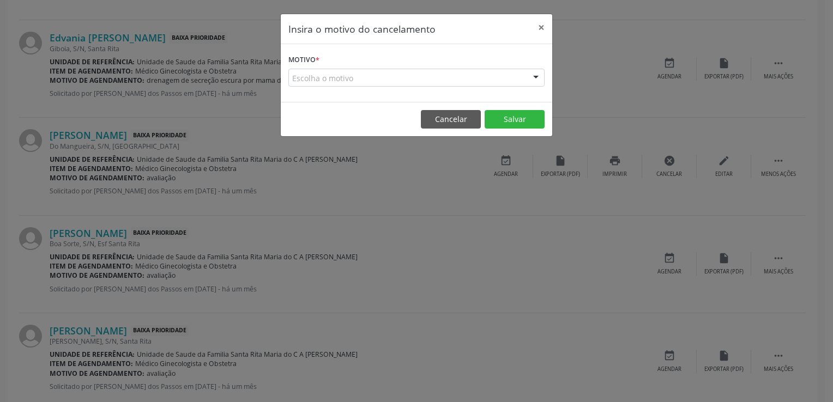
click at [453, 75] on div "Escolha o motivo" at bounding box center [416, 78] width 256 height 19
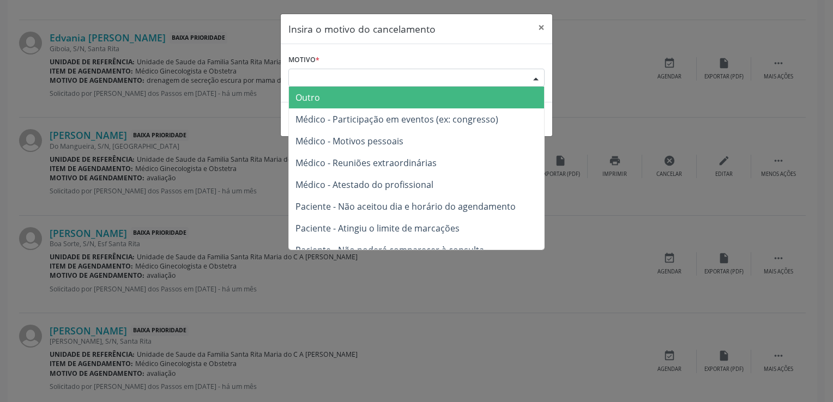
click at [304, 96] on span "Outro" at bounding box center [307, 98] width 25 height 12
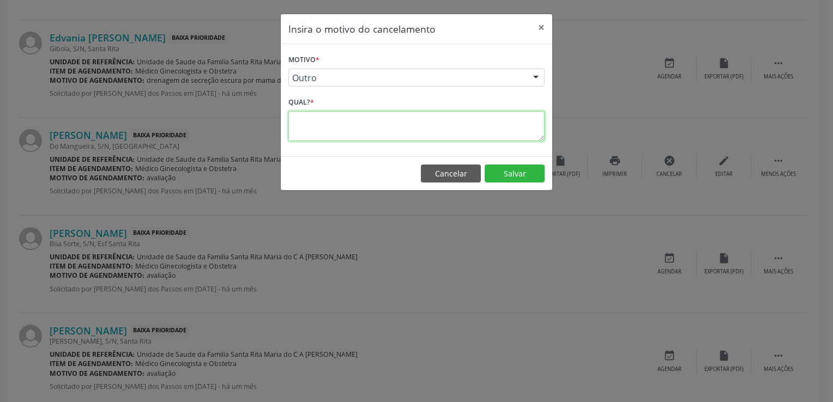
click at [446, 125] on textarea at bounding box center [416, 126] width 256 height 30
paste textarea "PACIENTE ATENDIDA PELA MÉDICA GINECOLOGISTA DA EQUIPE E-MULTI"
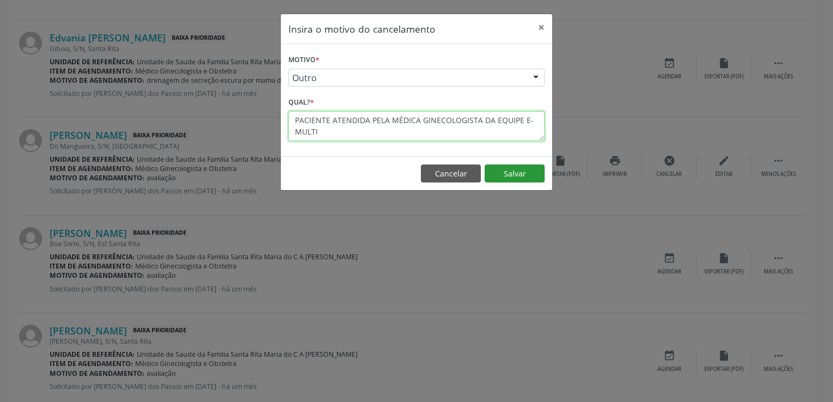
type textarea "PACIENTE ATENDIDA PELA MÉDICA GINECOLOGISTA DA EQUIPE E-MULTI"
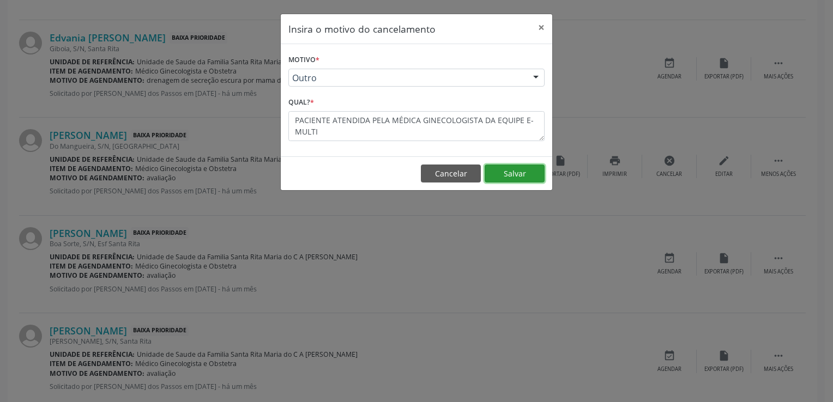
click at [518, 176] on button "Salvar" at bounding box center [514, 174] width 60 height 19
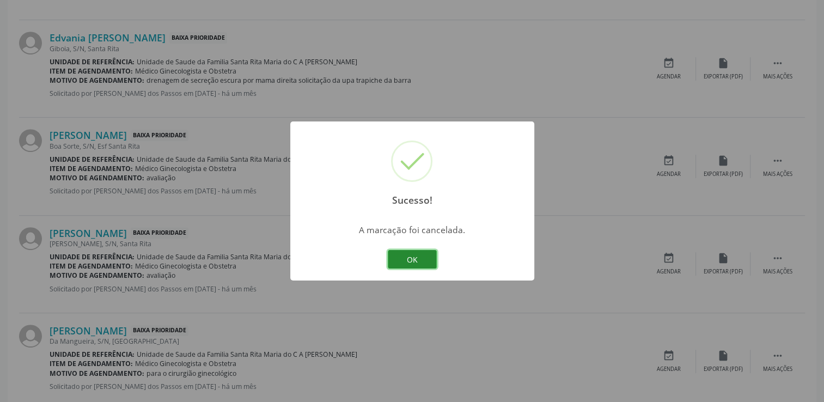
click at [413, 263] on button "OK" at bounding box center [412, 259] width 49 height 19
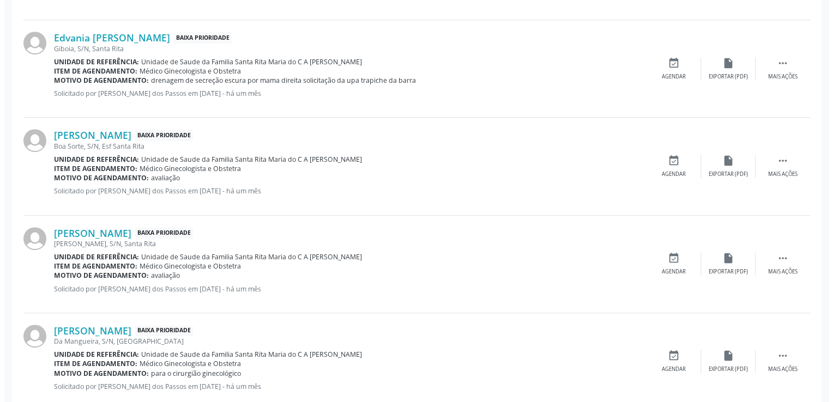
scroll to position [621, 0]
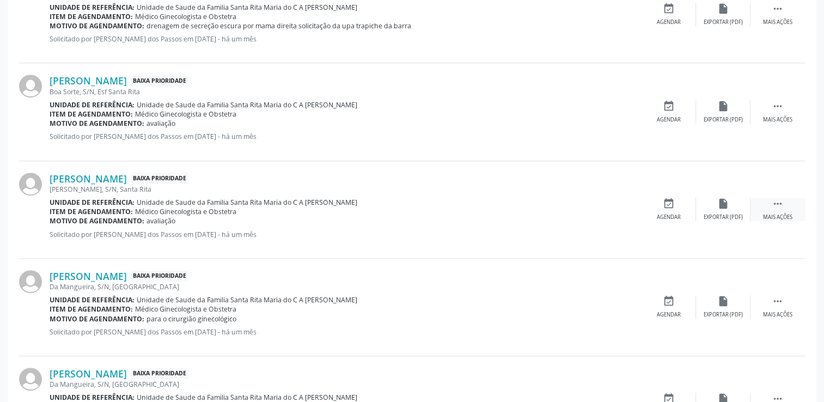
click at [773, 211] on div " Mais ações" at bounding box center [778, 209] width 54 height 23
click at [653, 209] on div "cancel Cancelar" at bounding box center [669, 209] width 54 height 23
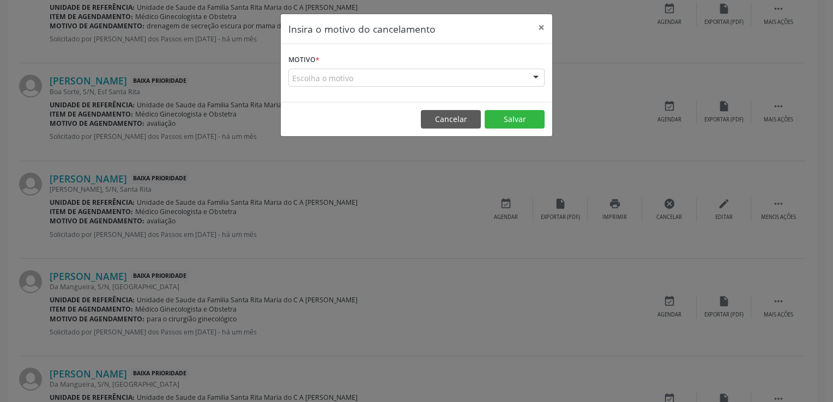
click at [454, 84] on div "Escolha o motivo" at bounding box center [416, 78] width 256 height 19
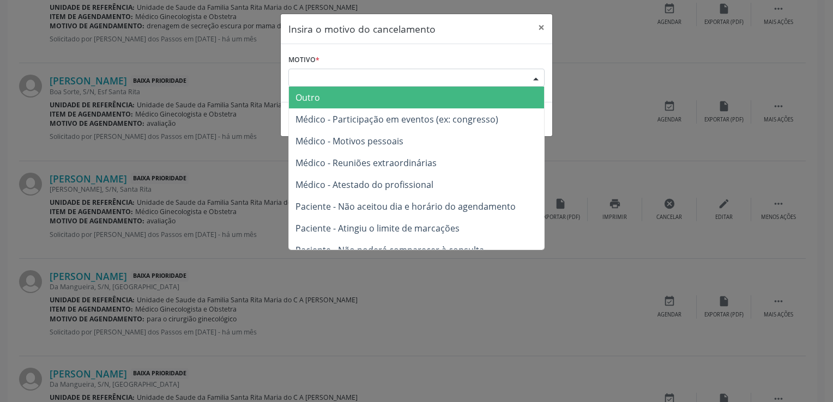
click at [380, 88] on span "Outro" at bounding box center [416, 98] width 255 height 22
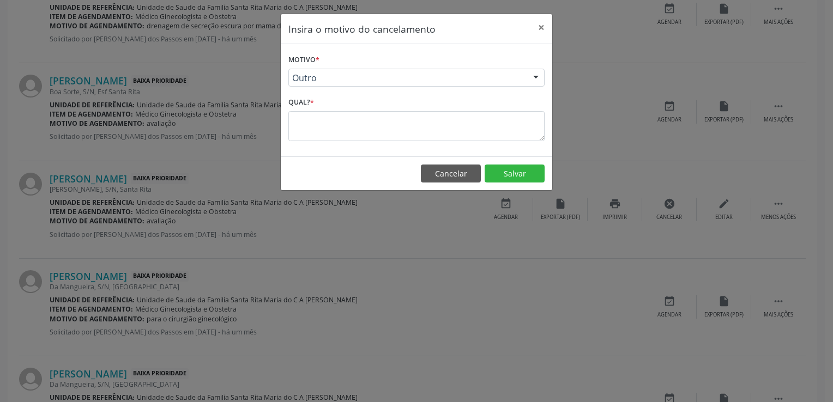
click at [357, 102] on div "Qual? *" at bounding box center [416, 117] width 256 height 46
click at [357, 120] on textarea at bounding box center [416, 126] width 256 height 30
paste textarea "PACIENTE ATENDIDA PELA MÉDICA GINECOLOGISTA DA EQUIPE E-MULTI"
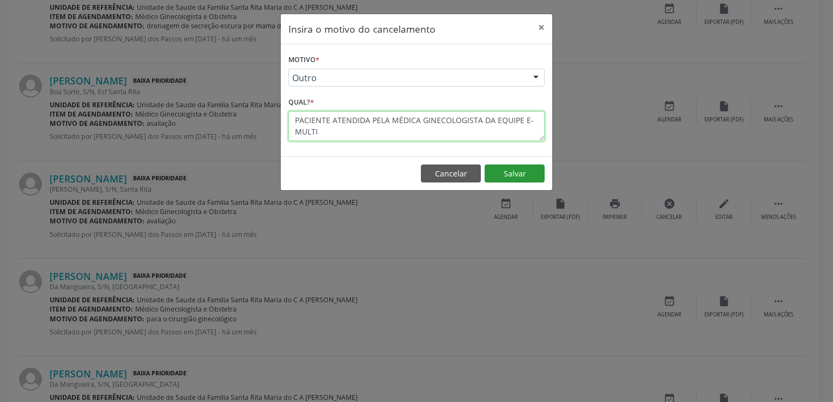
type textarea "PACIENTE ATENDIDA PELA MÉDICA GINECOLOGISTA DA EQUIPE E-MULTI"
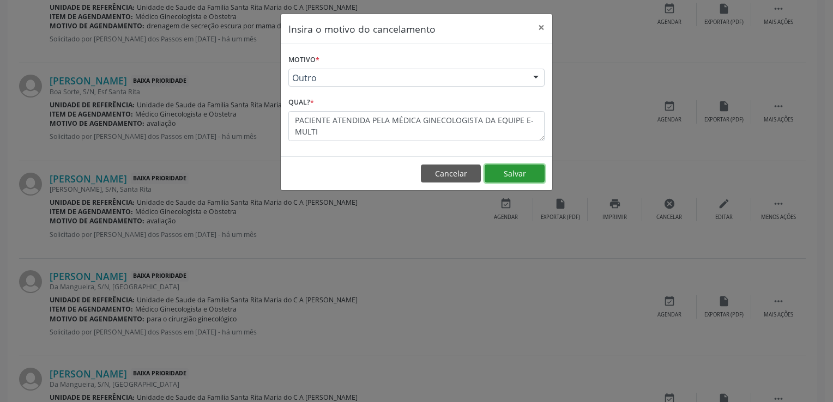
click at [504, 168] on button "Salvar" at bounding box center [514, 174] width 60 height 19
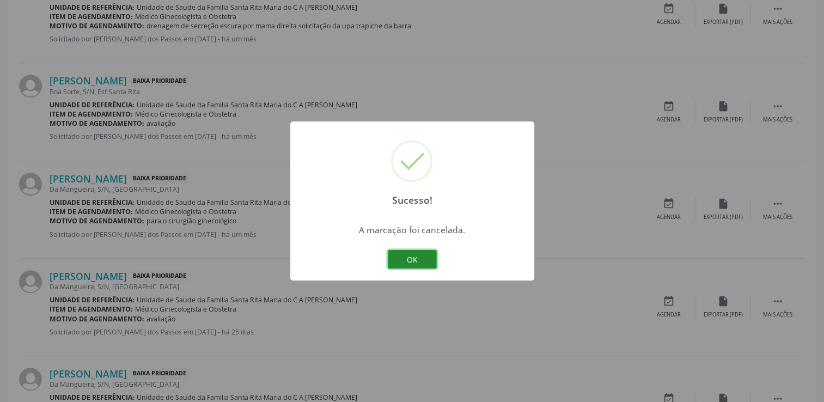
click at [415, 254] on button "OK" at bounding box center [412, 259] width 49 height 19
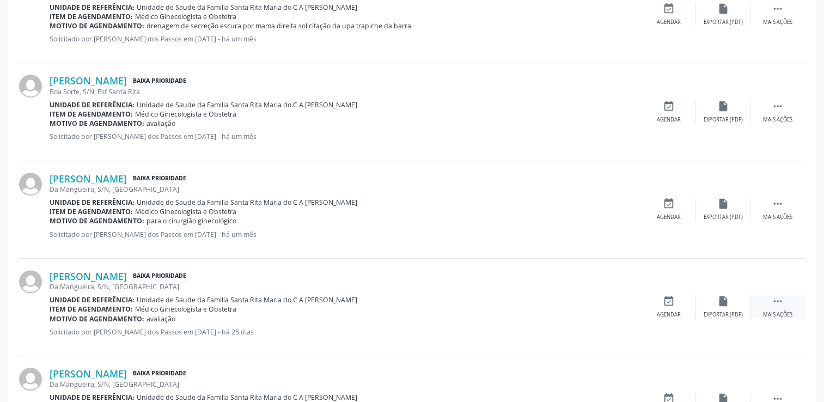
click at [776, 298] on icon "" at bounding box center [778, 301] width 12 height 12
click at [671, 303] on icon "cancel" at bounding box center [669, 301] width 12 height 12
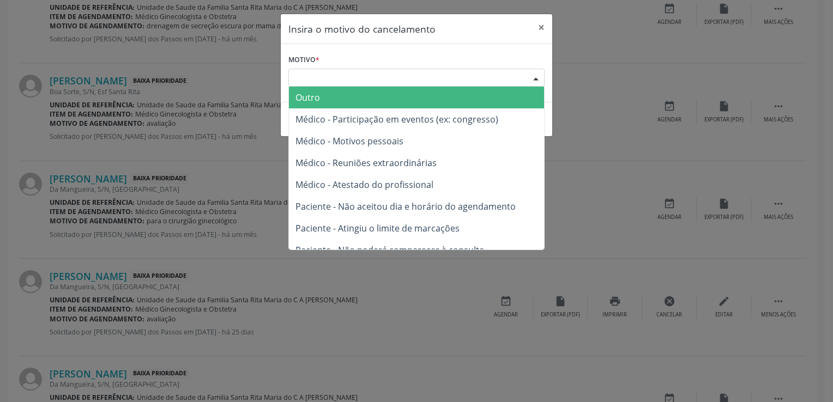
click at [371, 76] on div "Escolha o motivo" at bounding box center [416, 78] width 256 height 19
click at [542, 25] on button "×" at bounding box center [541, 27] width 22 height 27
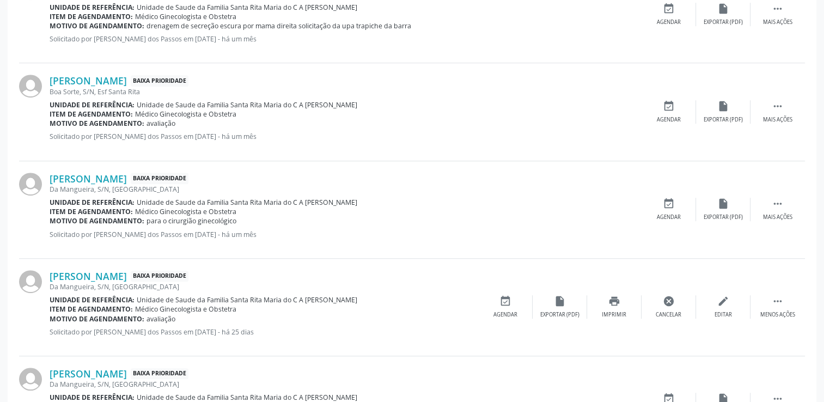
click at [320, 149] on div "[PERSON_NAME] Baixa Prioridade Boa Sorte, S/N, [GEOGRAPHIC_DATA] Unidade de ref…" at bounding box center [412, 112] width 786 height 98
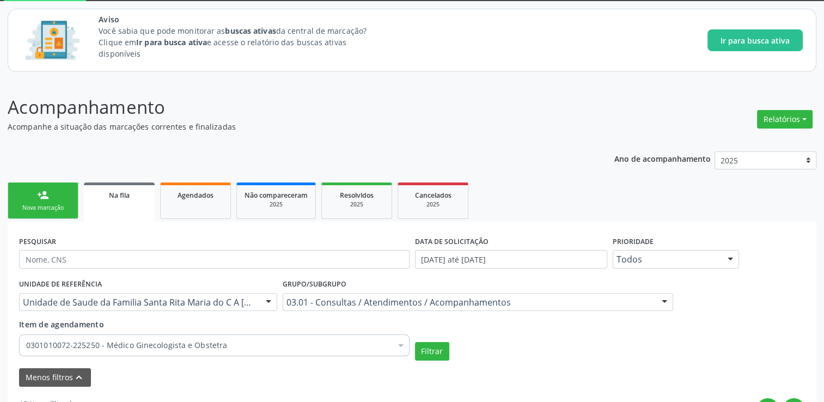
scroll to position [0, 0]
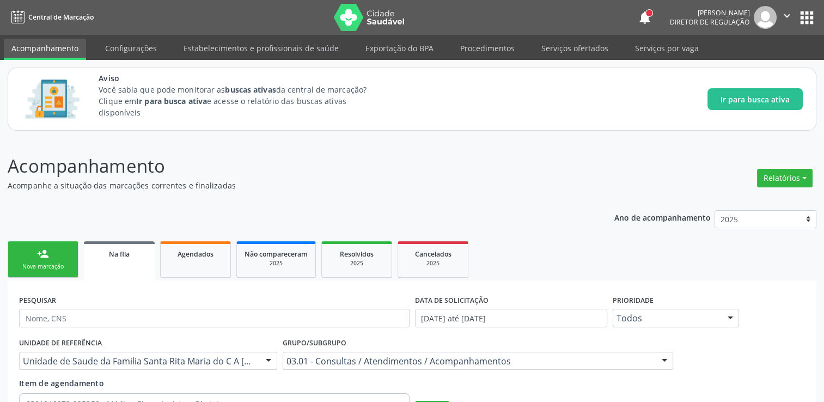
click at [118, 269] on link "Na fila" at bounding box center [119, 260] width 71 height 39
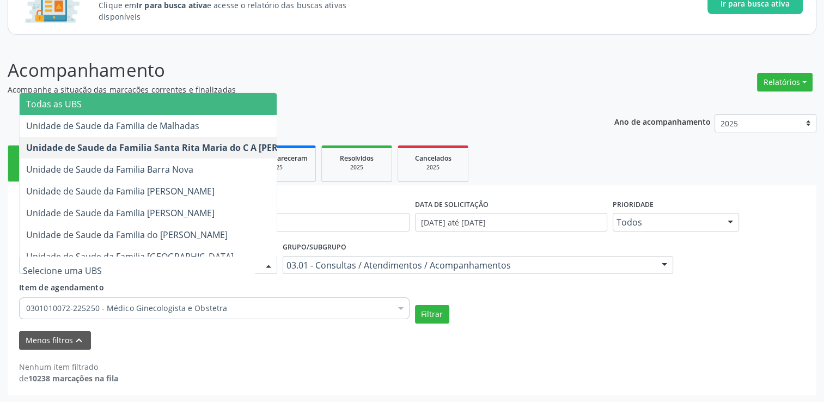
click at [81, 99] on span "Todas as UBS" at bounding box center [178, 104] width 317 height 22
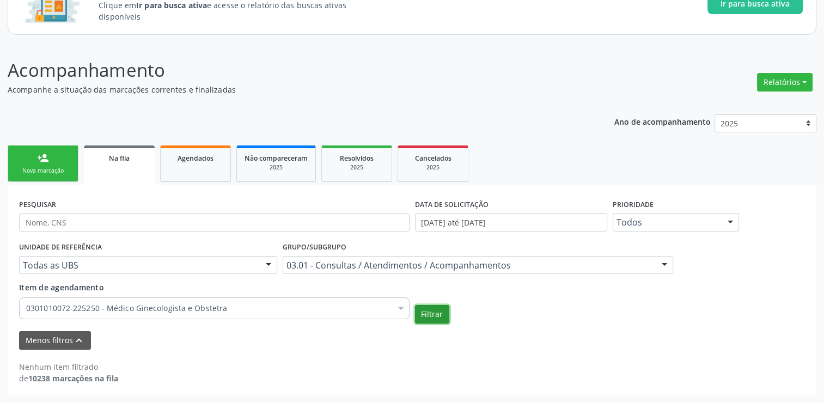
click at [440, 318] on button "Filtrar" at bounding box center [432, 314] width 34 height 19
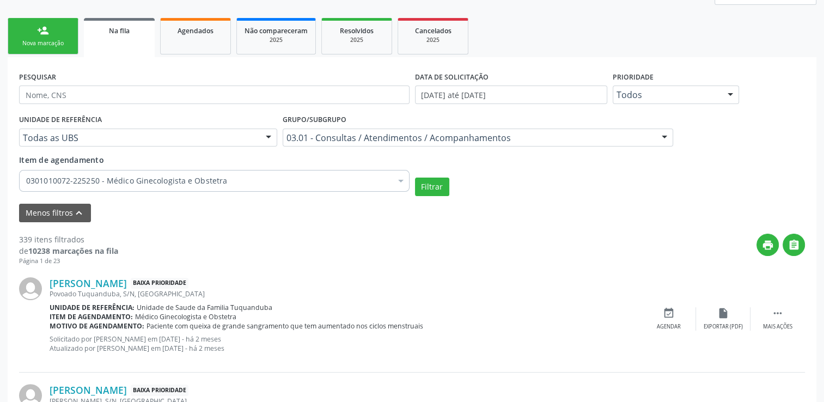
scroll to position [205, 0]
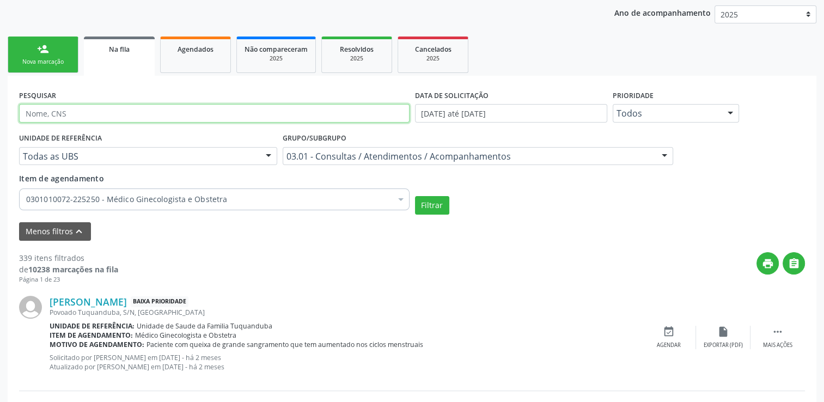
click at [82, 107] on input "text" at bounding box center [214, 113] width 391 height 19
click at [415, 196] on button "Filtrar" at bounding box center [432, 205] width 34 height 19
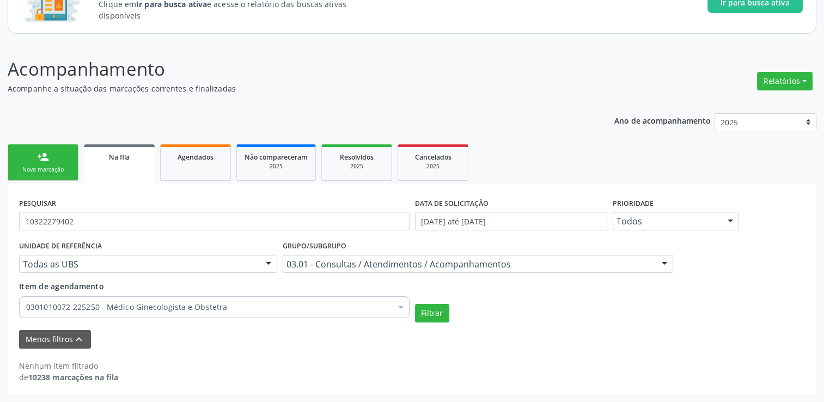
scroll to position [96, 0]
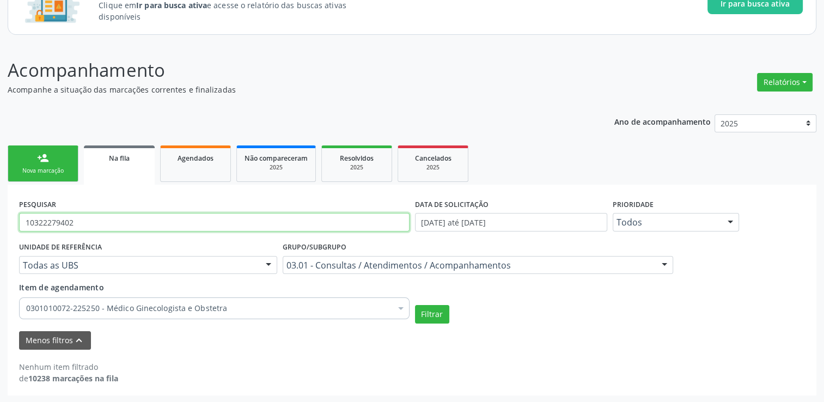
drag, startPoint x: 108, startPoint y: 217, endPoint x: 3, endPoint y: 223, distance: 104.8
click at [3, 223] on div "Acompanhamento Acompanhe a situação das marcações correntes e finalizadas Relat…" at bounding box center [412, 223] width 824 height 361
click at [415, 305] on button "Filtrar" at bounding box center [432, 314] width 34 height 19
drag, startPoint x: 102, startPoint y: 229, endPoint x: 20, endPoint y: 229, distance: 82.3
click at [20, 229] on input "706903117610532" at bounding box center [214, 222] width 391 height 19
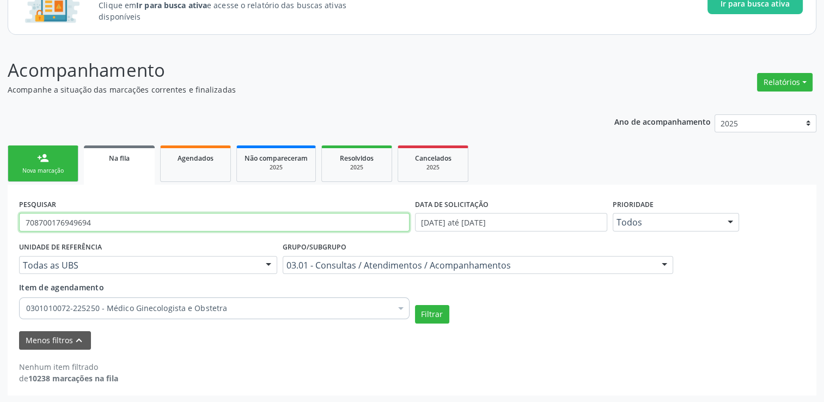
type input "708700176949694"
click at [415, 305] on button "Filtrar" at bounding box center [432, 314] width 34 height 19
drag, startPoint x: 113, startPoint y: 227, endPoint x: 0, endPoint y: 222, distance: 113.5
click at [0, 222] on html "Central de Marcação notifications [PERSON_NAME] Diretor de regulação  Configur…" at bounding box center [412, 105] width 824 height 402
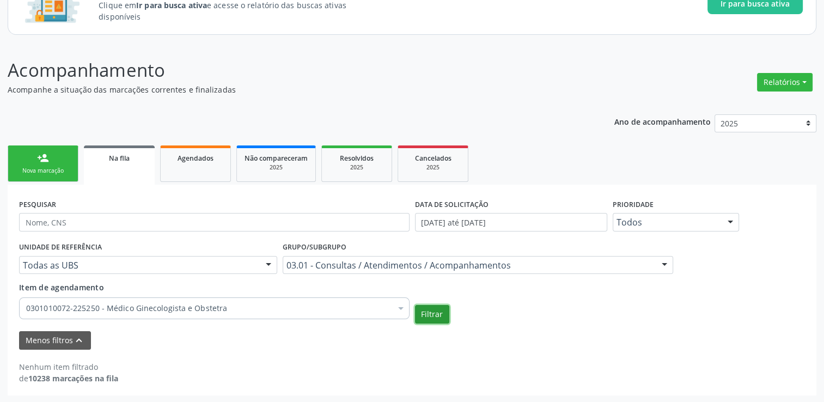
click at [417, 317] on button "Filtrar" at bounding box center [432, 314] width 34 height 19
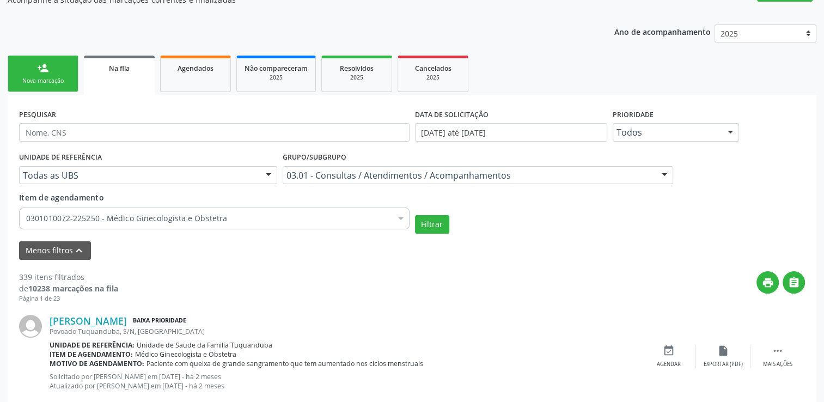
scroll to position [205, 0]
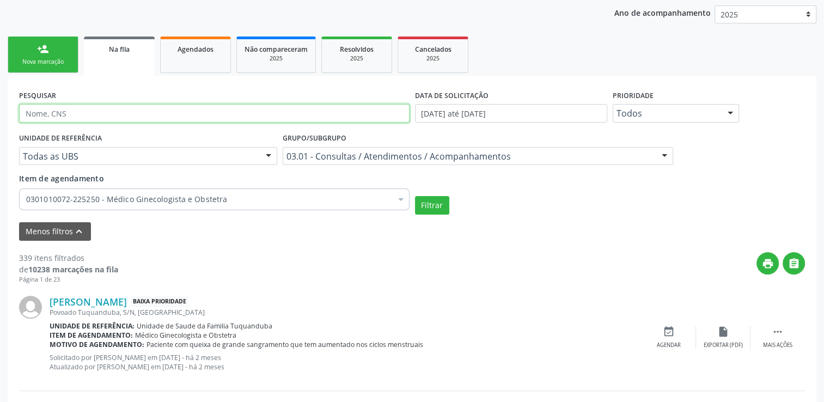
click at [114, 113] on input "text" at bounding box center [214, 113] width 391 height 19
type input "[PERSON_NAME]"
click at [415, 196] on button "Filtrar" at bounding box center [432, 205] width 34 height 19
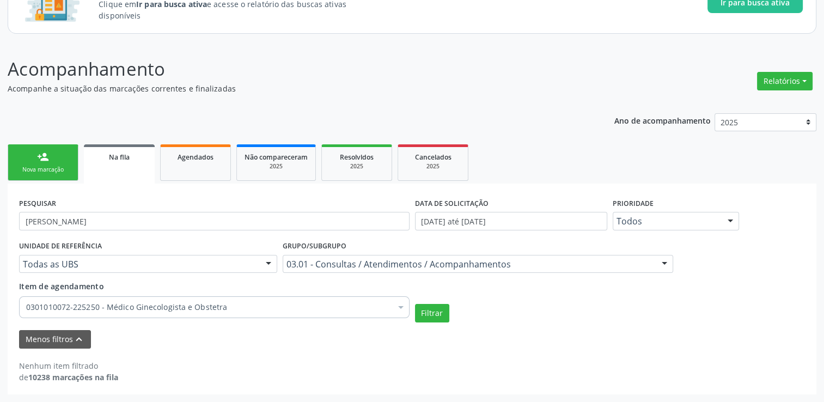
scroll to position [96, 0]
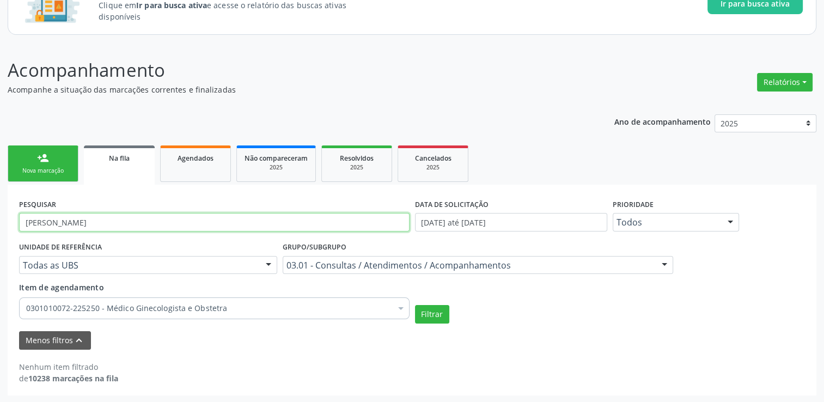
drag, startPoint x: 76, startPoint y: 222, endPoint x: 2, endPoint y: 222, distance: 74.1
click at [3, 222] on div "Acompanhamento Acompanhe a situação das marcações correntes e finalizadas Relat…" at bounding box center [412, 223] width 824 height 361
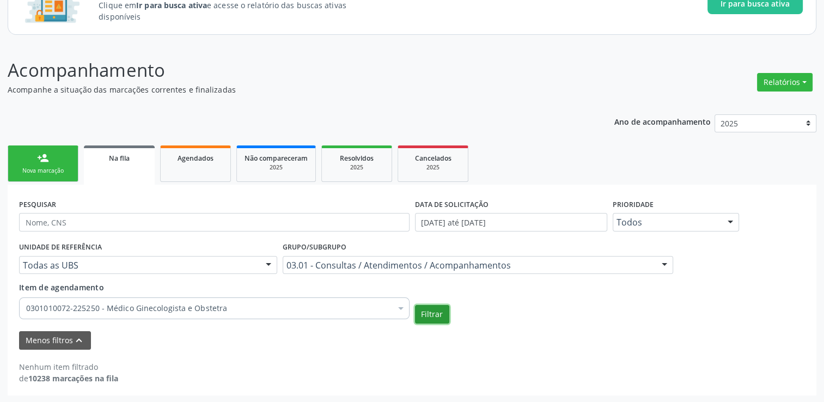
click at [425, 307] on button "Filtrar" at bounding box center [432, 314] width 34 height 19
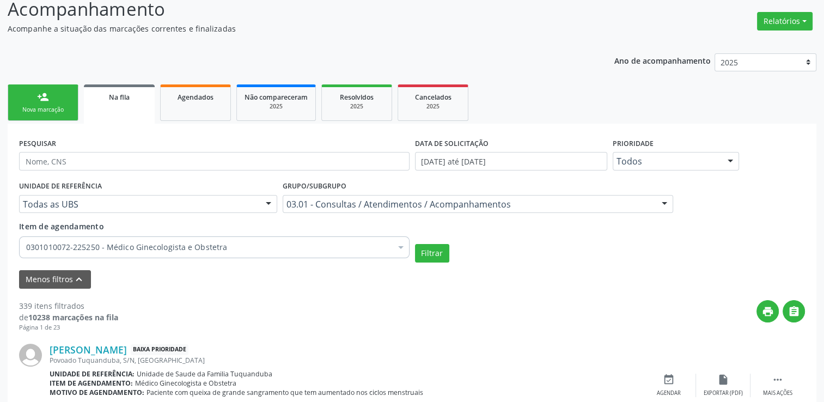
scroll to position [150, 0]
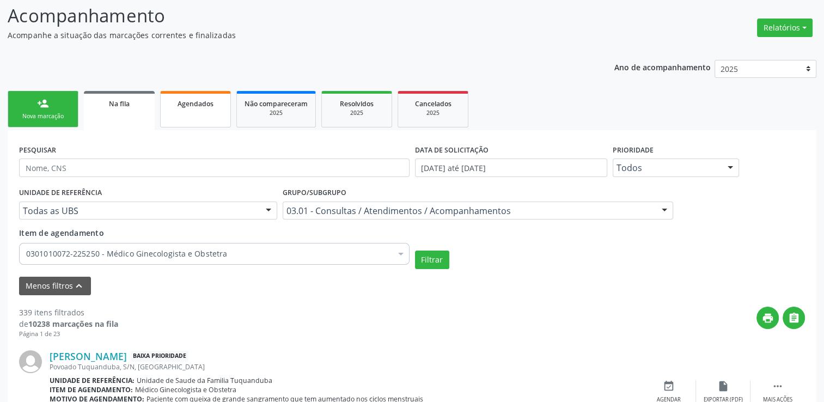
click at [189, 118] on link "Agendados" at bounding box center [195, 109] width 71 height 37
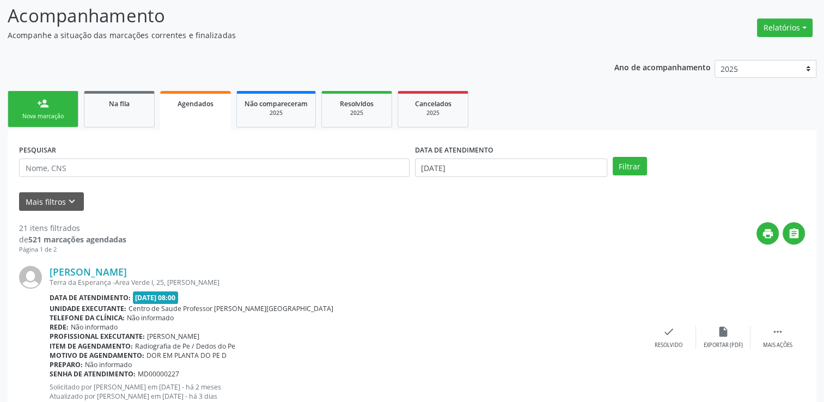
scroll to position [205, 0]
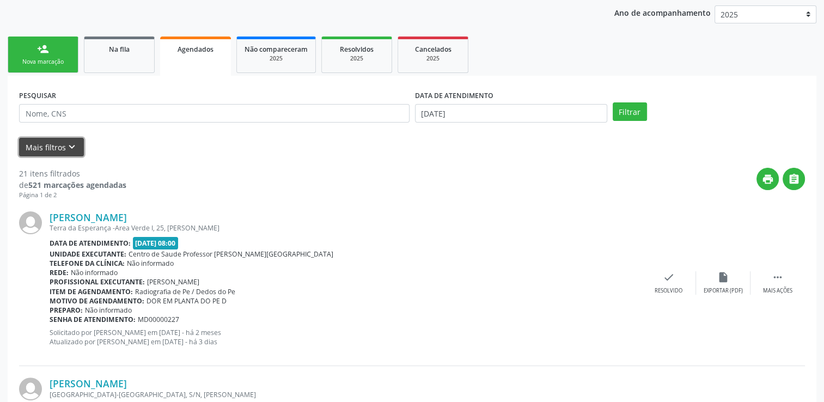
click at [68, 141] on icon "keyboard_arrow_down" at bounding box center [72, 147] width 12 height 12
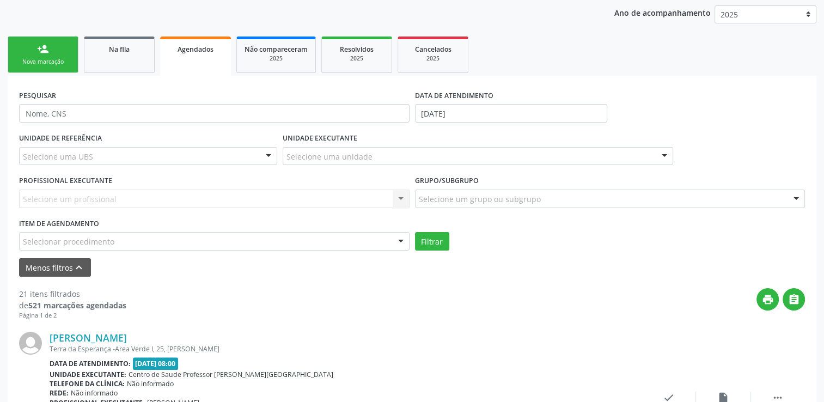
click at [193, 197] on div "Selecione um profissional Nenhum resultado encontrado para: " " Não há nenhuma …" at bounding box center [214, 199] width 391 height 19
click at [378, 248] on div "Selecionar procedimento" at bounding box center [214, 241] width 391 height 19
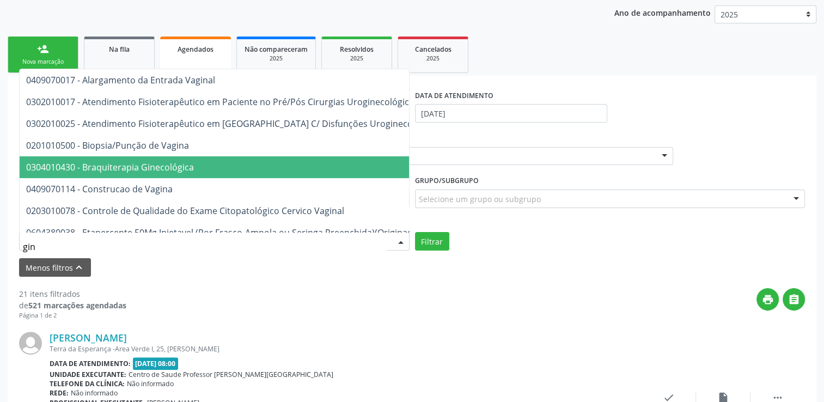
type input "gine"
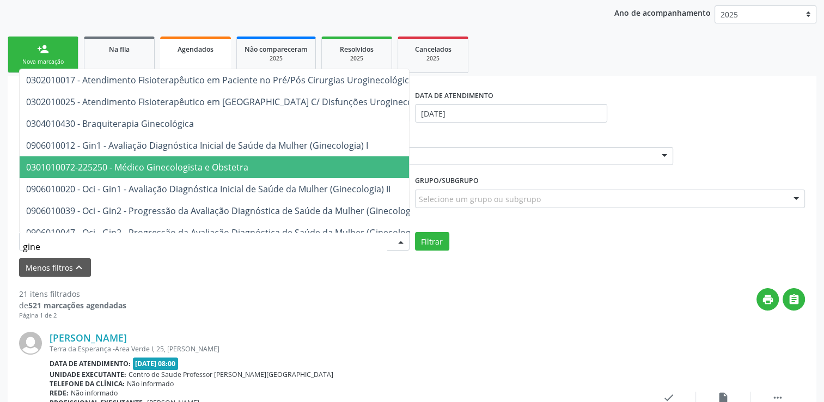
click at [165, 166] on span "0301010072-225250 - Médico Ginecologista e Obstetra" at bounding box center [137, 167] width 222 height 12
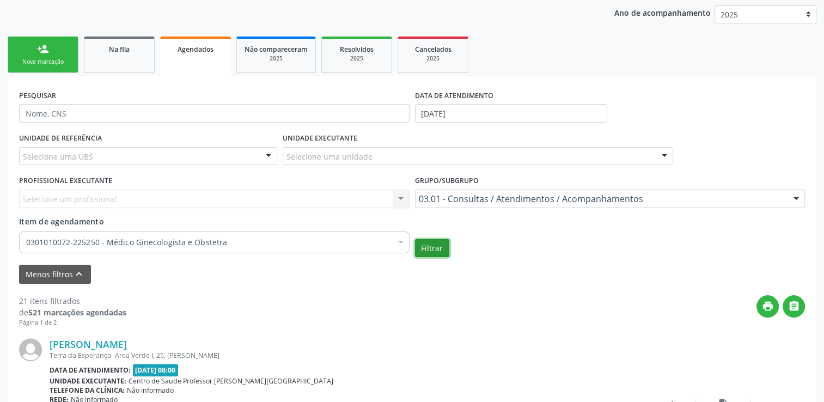
click at [433, 250] on button "Filtrar" at bounding box center [432, 248] width 34 height 19
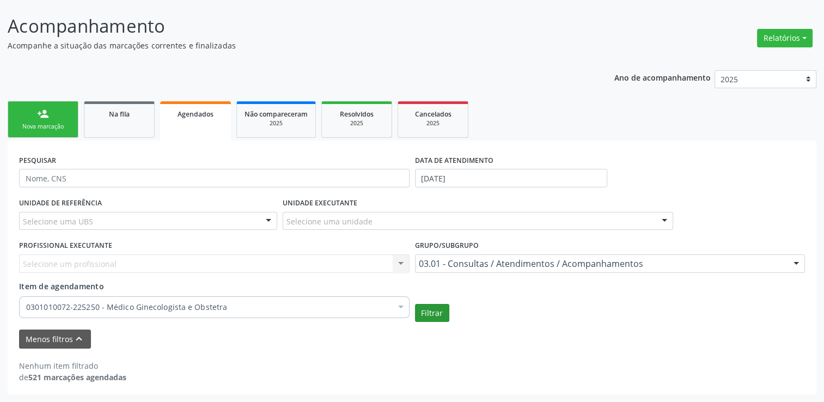
scroll to position [138, 0]
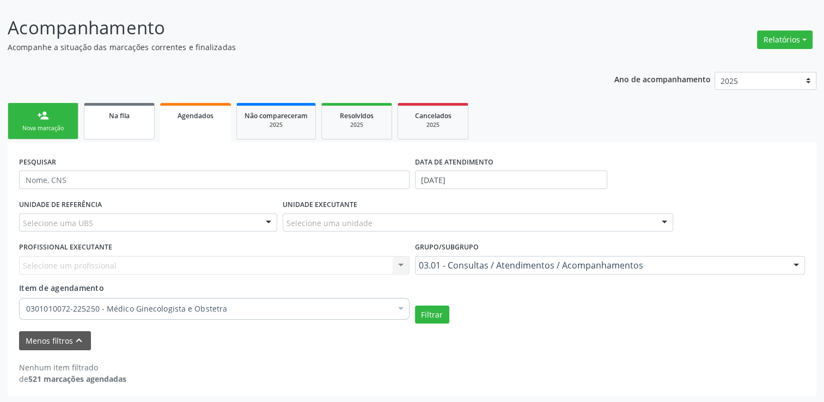
click at [121, 120] on link "Na fila" at bounding box center [119, 121] width 71 height 37
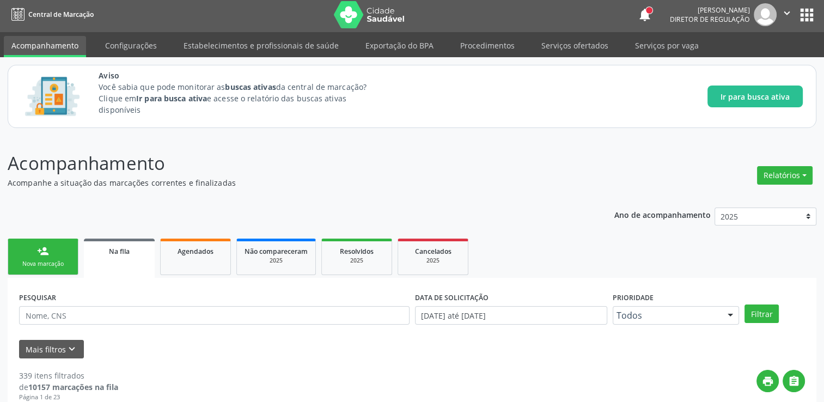
scroll to position [0, 0]
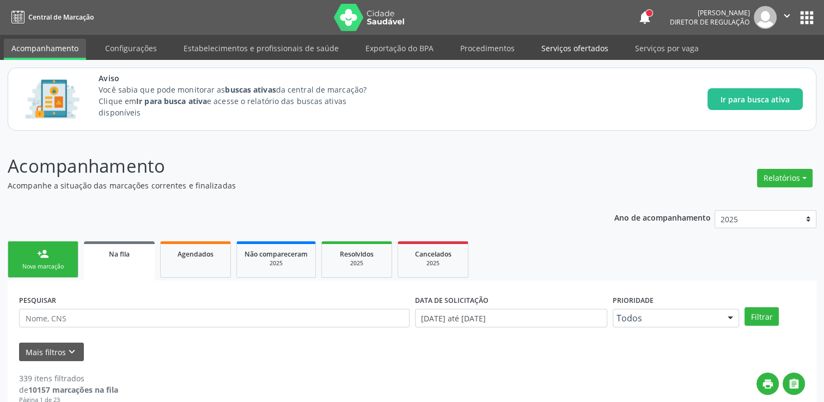
click at [549, 56] on link "Serviços ofertados" at bounding box center [575, 48] width 82 height 19
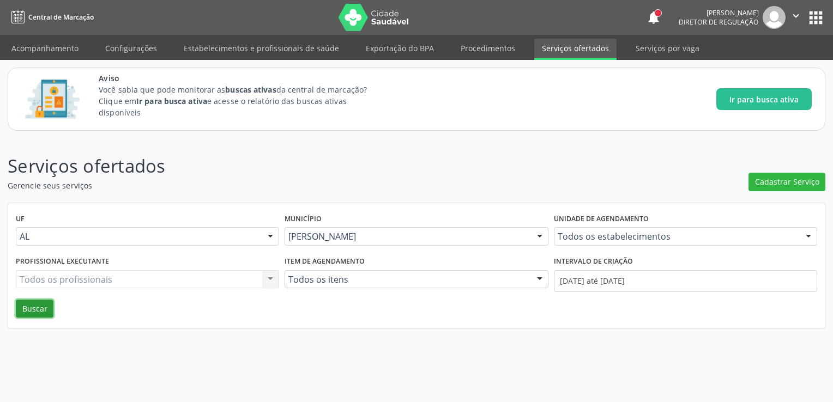
click at [21, 304] on button "Buscar" at bounding box center [35, 309] width 38 height 19
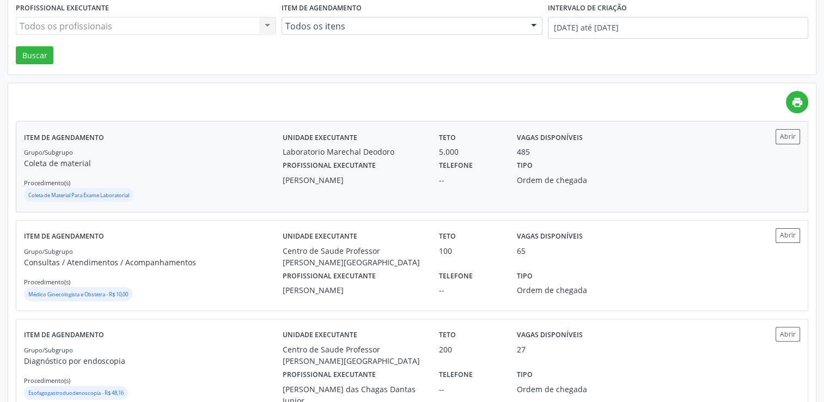
scroll to position [272, 0]
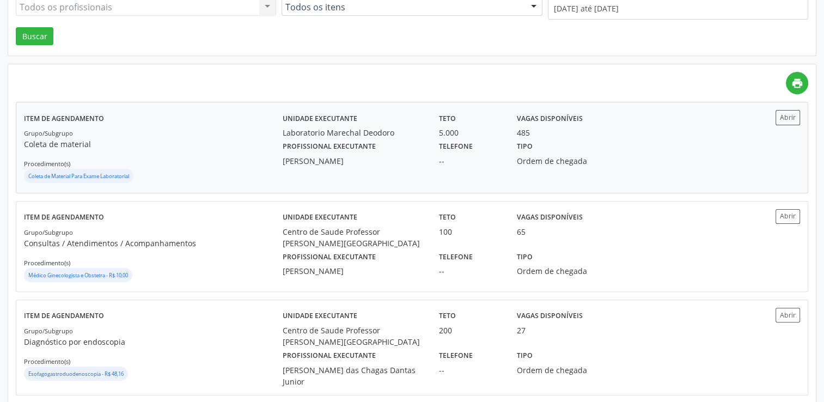
click at [226, 239] on p "Consultas / Atendimentos / Acompanhamentos" at bounding box center [153, 243] width 259 height 11
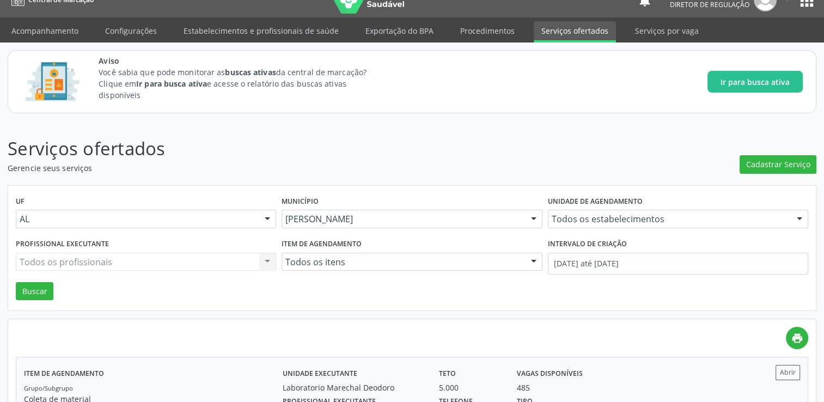
scroll to position [0, 0]
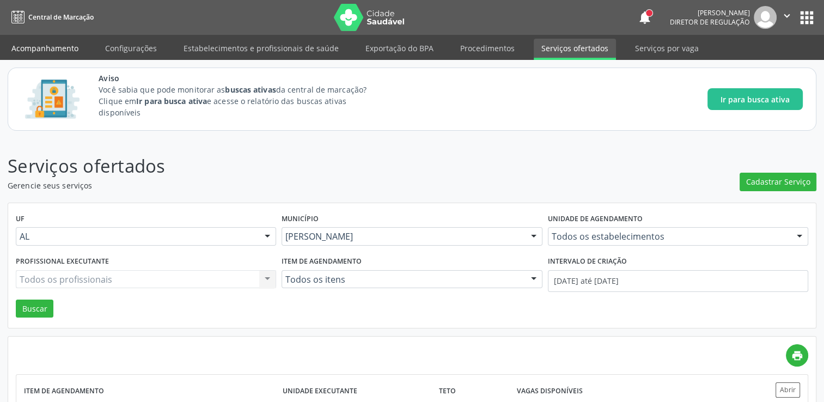
click at [70, 53] on link "Acompanhamento" at bounding box center [45, 48] width 82 height 19
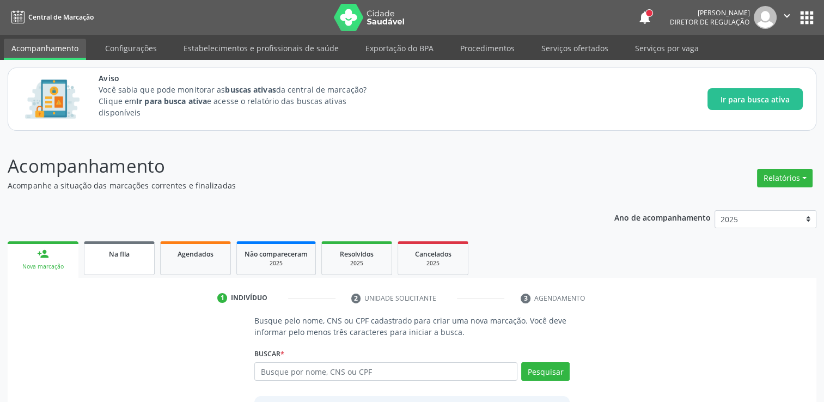
click at [112, 261] on link "Na fila" at bounding box center [119, 258] width 71 height 34
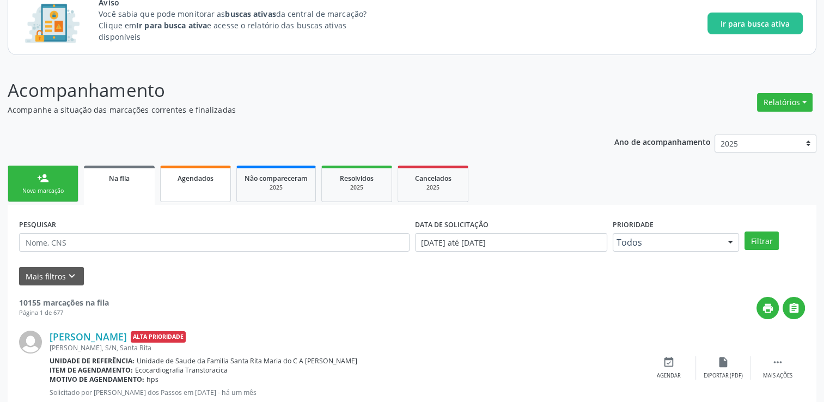
scroll to position [101, 0]
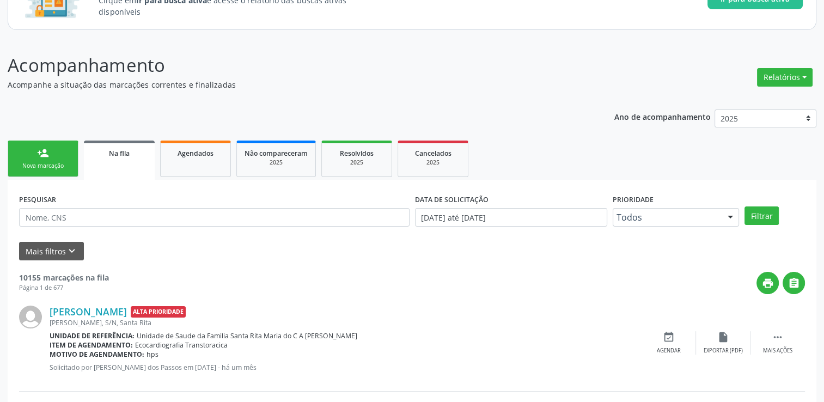
click at [172, 206] on div "PESQUISAR" at bounding box center [214, 212] width 396 height 43
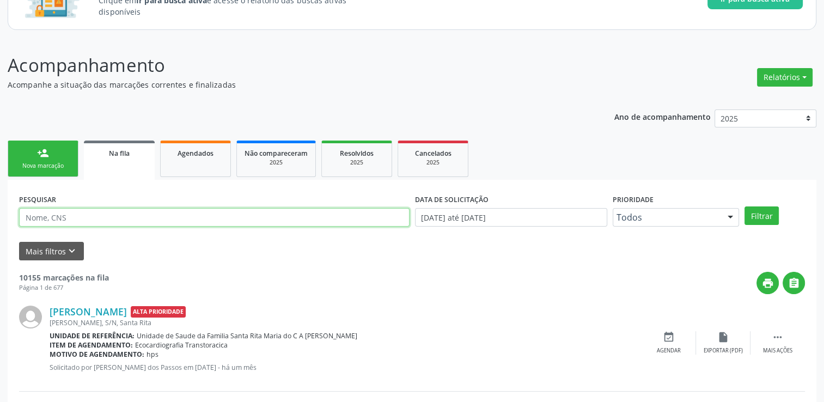
click at [163, 214] on input "text" at bounding box center [214, 217] width 391 height 19
type input "702301197044114"
click at [745, 207] on button "Filtrar" at bounding box center [762, 216] width 34 height 19
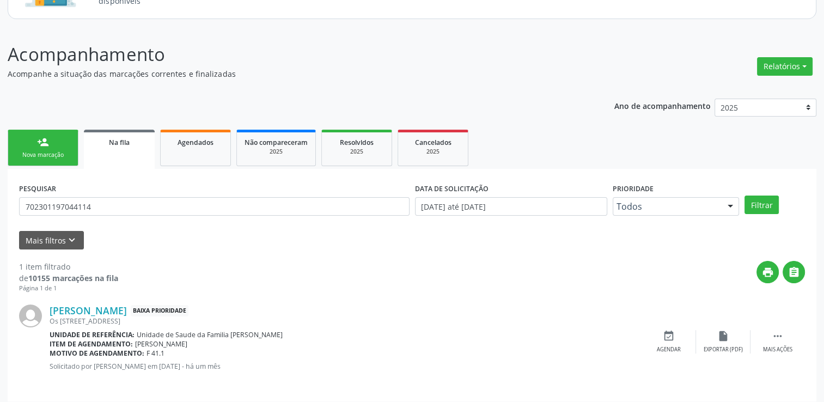
scroll to position [118, 0]
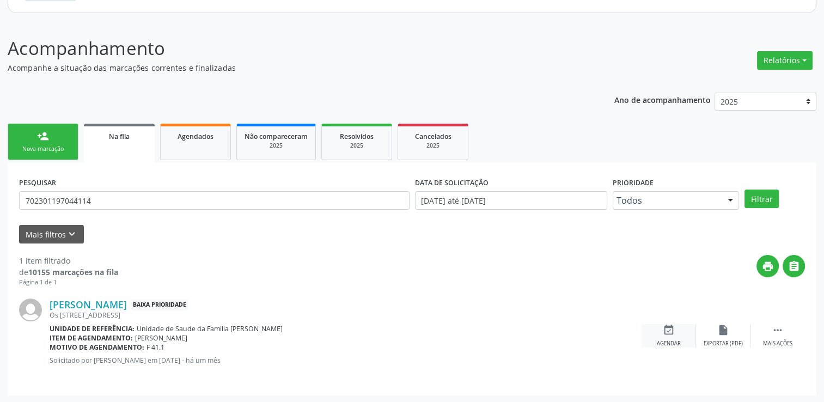
click at [677, 328] on div "event_available Agendar" at bounding box center [669, 335] width 54 height 23
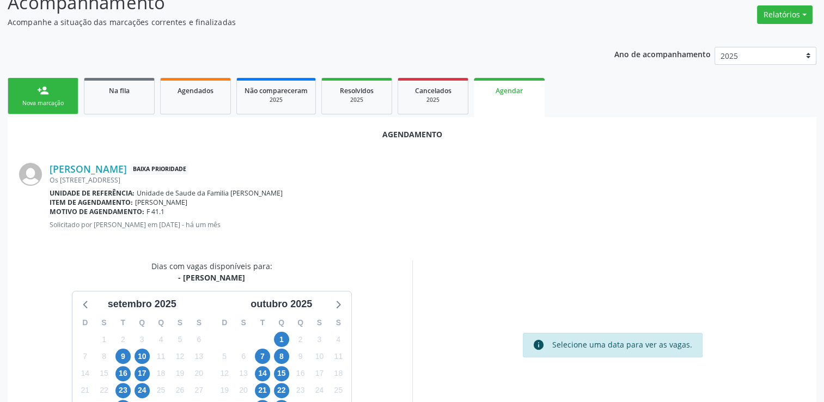
scroll to position [218, 0]
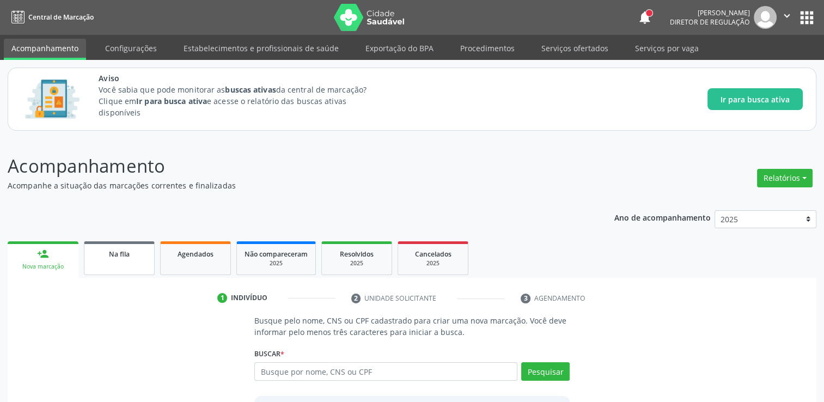
click at [118, 267] on link "Na fila" at bounding box center [119, 258] width 71 height 34
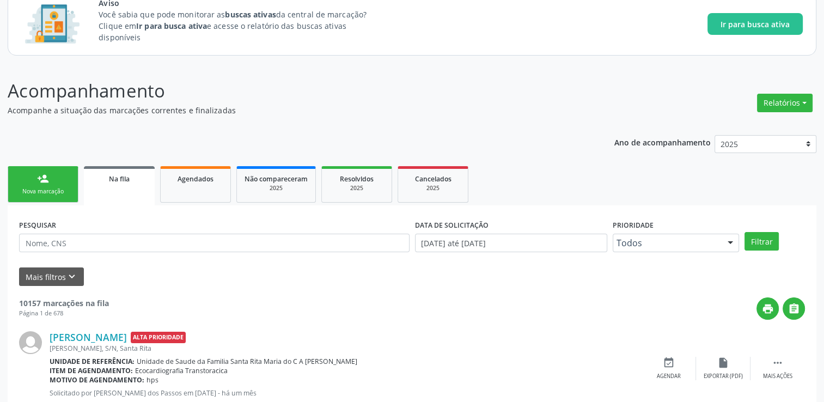
scroll to position [155, 0]
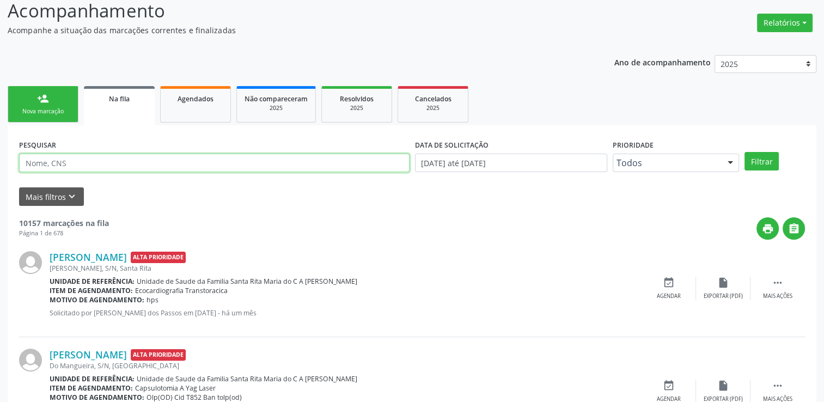
click at [120, 162] on input "text" at bounding box center [214, 163] width 391 height 19
click at [248, 139] on div "PESQUISAR" at bounding box center [214, 158] width 396 height 43
click at [76, 164] on input "text" at bounding box center [214, 163] width 391 height 19
type input "702301197044114"
click at [745, 152] on button "Filtrar" at bounding box center [762, 161] width 34 height 19
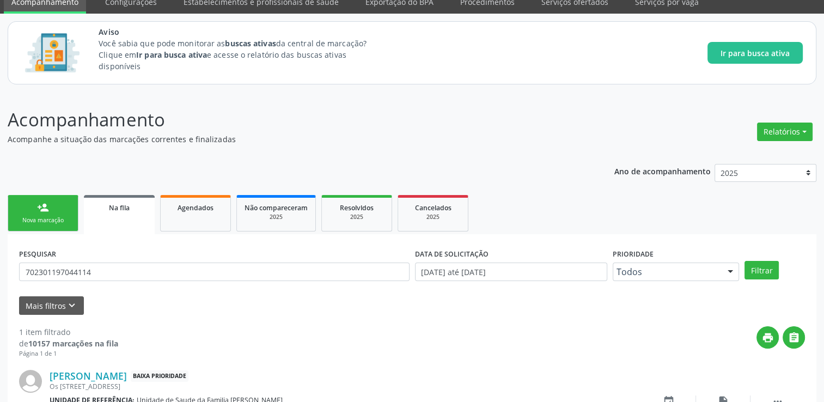
scroll to position [118, 0]
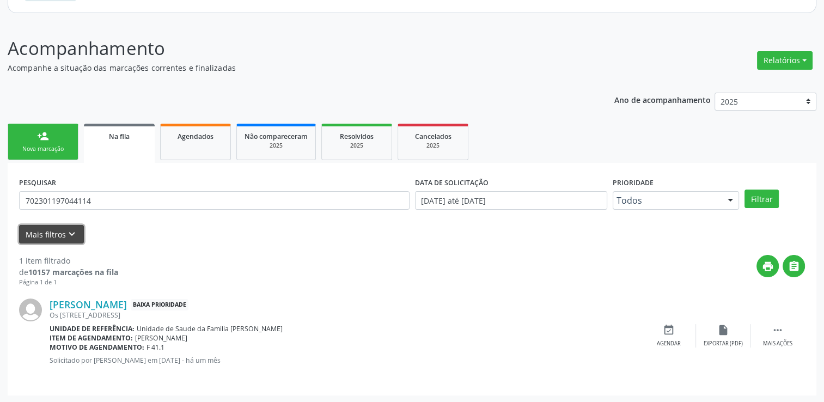
click at [75, 239] on icon "keyboard_arrow_down" at bounding box center [72, 234] width 12 height 12
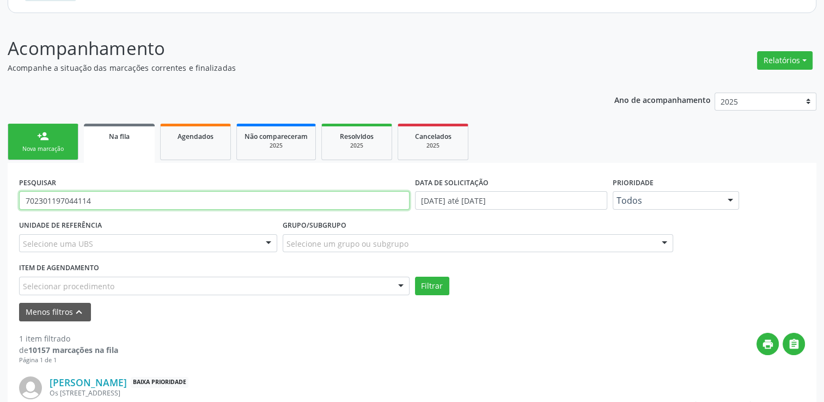
drag, startPoint x: 126, startPoint y: 197, endPoint x: 0, endPoint y: 209, distance: 126.9
click at [0, 209] on html "Central de Marcação notifications [PERSON_NAME] Diretor de regulação  Configur…" at bounding box center [412, 83] width 824 height 402
type input "14839608466"
click at [415, 277] on button "Filtrar" at bounding box center [432, 286] width 34 height 19
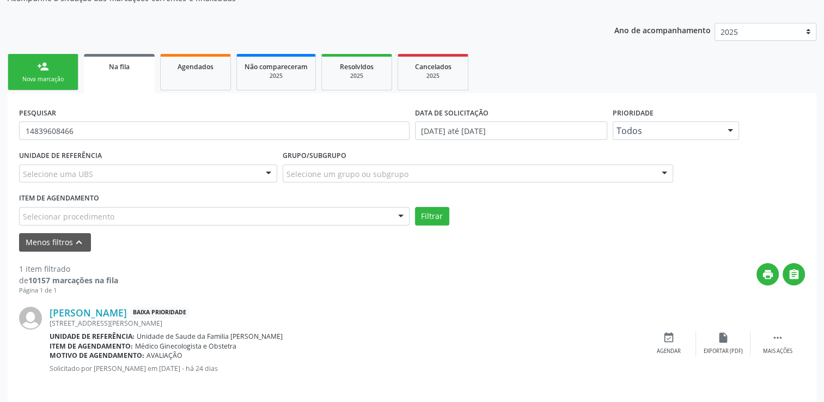
scroll to position [196, 0]
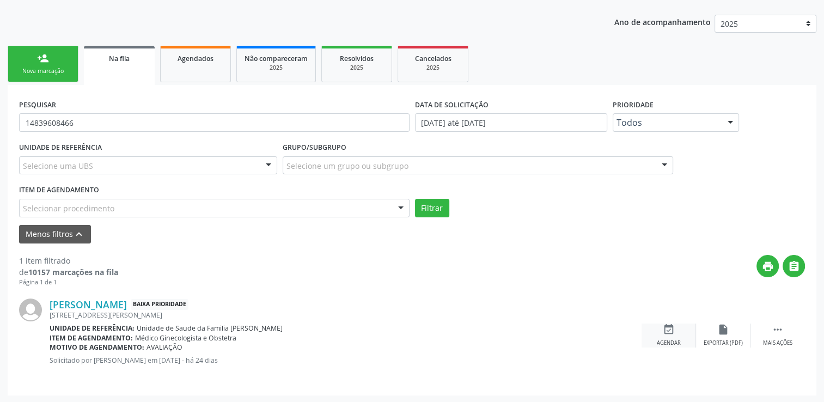
click at [678, 335] on div "event_available Agendar" at bounding box center [669, 335] width 54 height 23
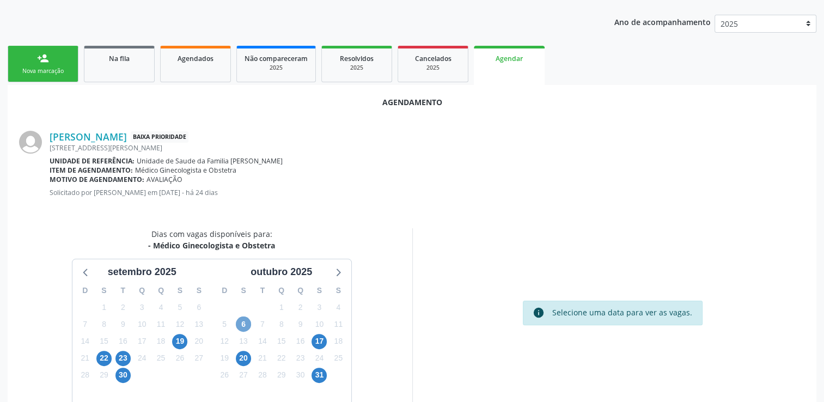
click at [245, 320] on span "6" at bounding box center [243, 324] width 15 height 15
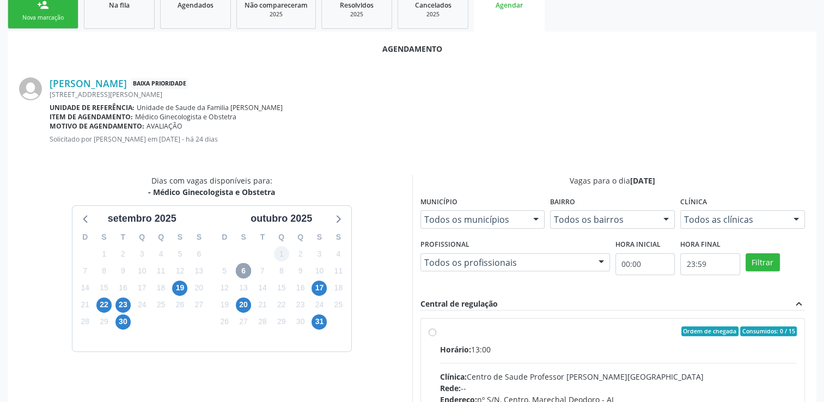
scroll to position [359, 0]
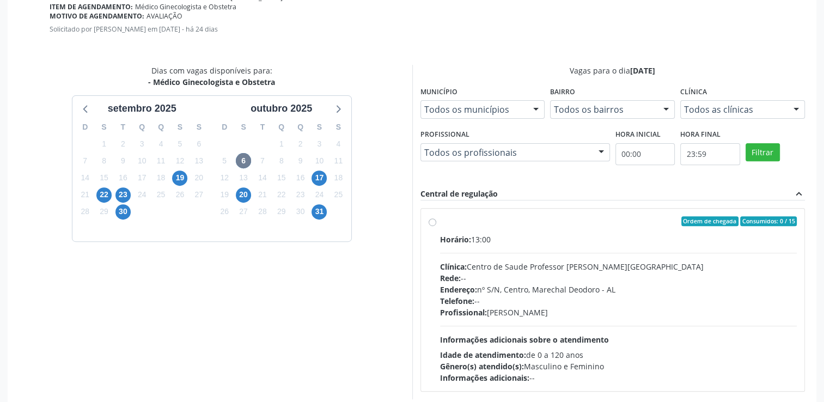
click at [466, 228] on label "Ordem de chegada Consumidos: 0 / 15 Horário: 13:00 Clínica: Centro de Saude Pro…" at bounding box center [618, 299] width 357 height 167
click at [436, 226] on input "Ordem de chegada Consumidos: 0 / 15 Horário: 13:00 Clínica: Centro de Saude Pro…" at bounding box center [433, 221] width 8 height 10
radio input "true"
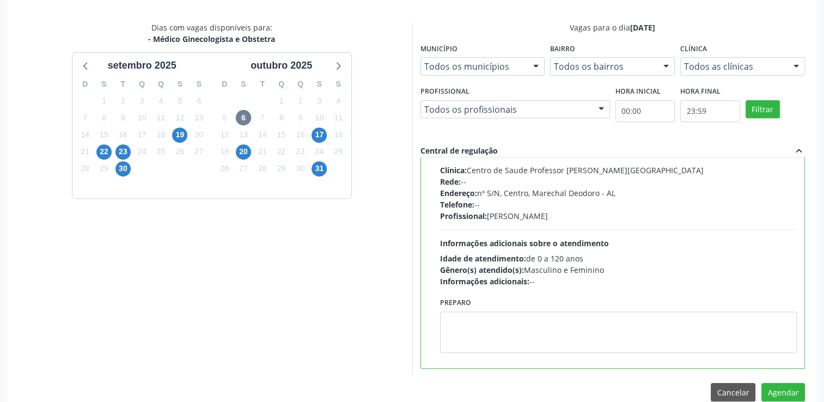
scroll to position [419, 0]
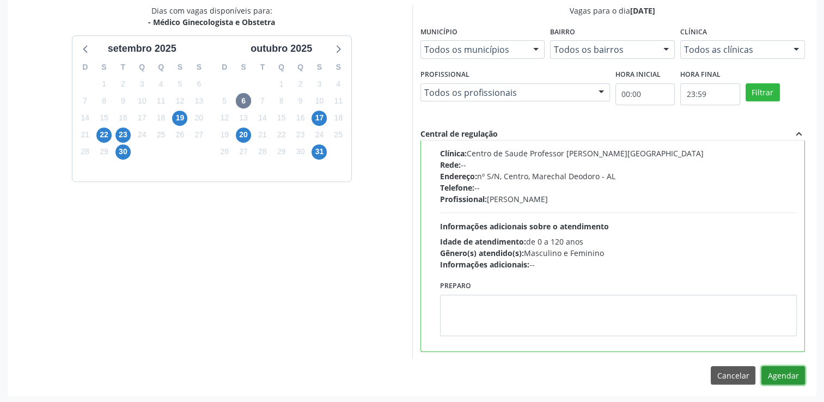
click at [782, 371] on button "Agendar" at bounding box center [784, 375] width 44 height 19
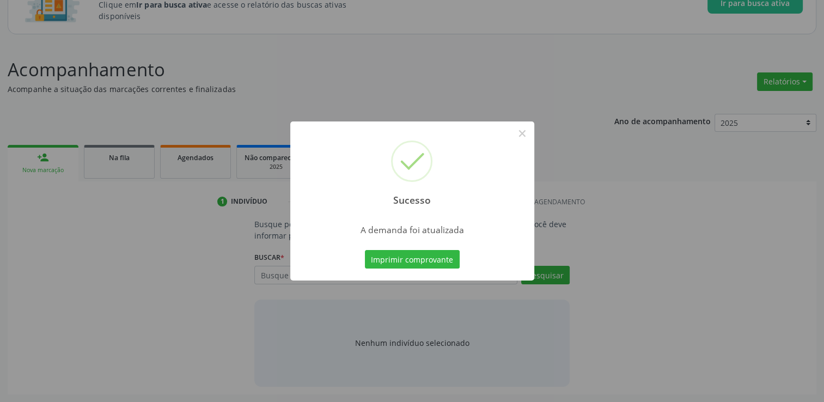
scroll to position [95, 0]
click at [524, 129] on button "×" at bounding box center [522, 133] width 19 height 19
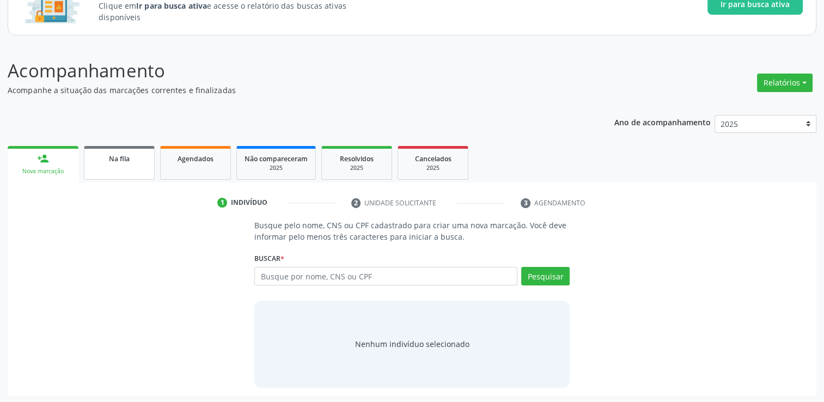
click at [142, 162] on div "Na fila" at bounding box center [119, 158] width 54 height 11
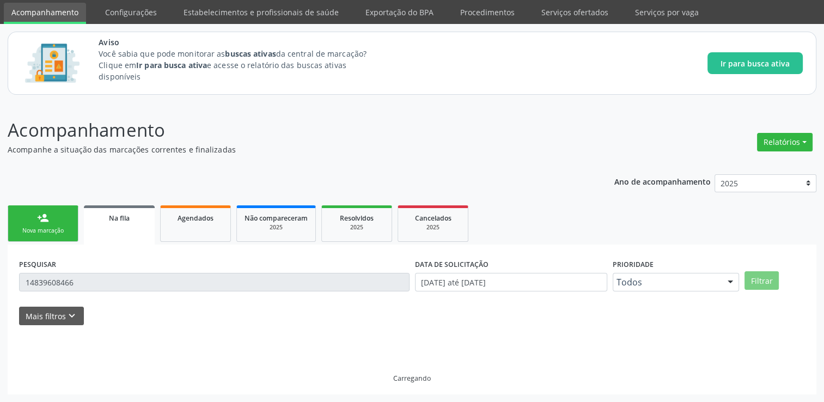
scroll to position [11, 0]
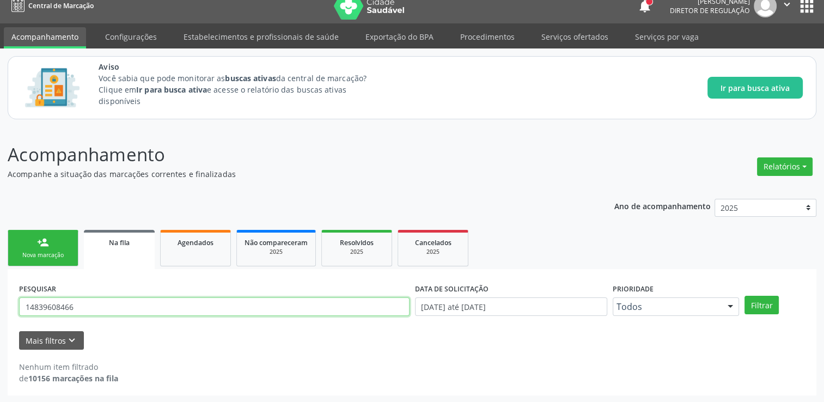
drag, startPoint x: 153, startPoint y: 309, endPoint x: 25, endPoint y: 296, distance: 128.7
click at [25, 296] on div "PESQUISAR 14839608466" at bounding box center [214, 302] width 396 height 43
type input "705003297537650"
click at [745, 296] on button "Filtrar" at bounding box center [762, 305] width 34 height 19
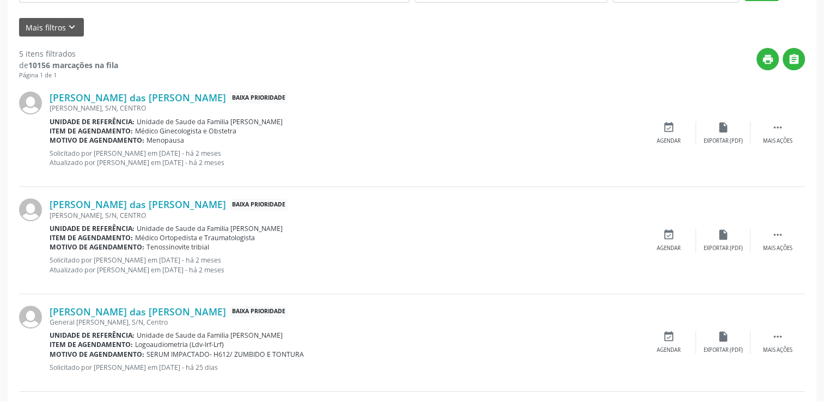
scroll to position [308, 0]
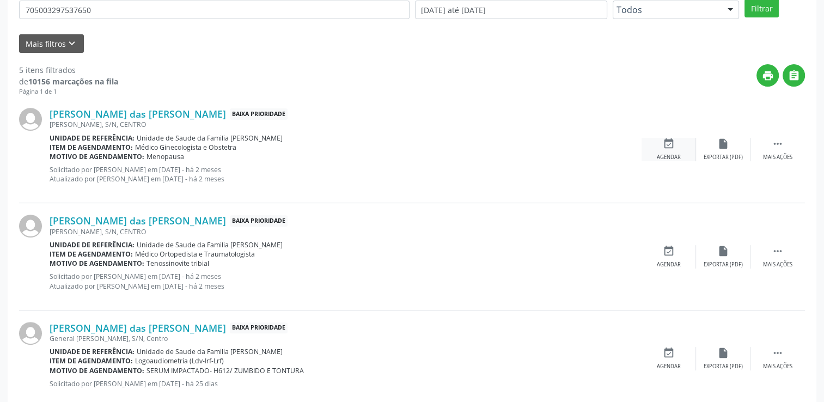
click at [675, 147] on div "event_available Agendar" at bounding box center [669, 149] width 54 height 23
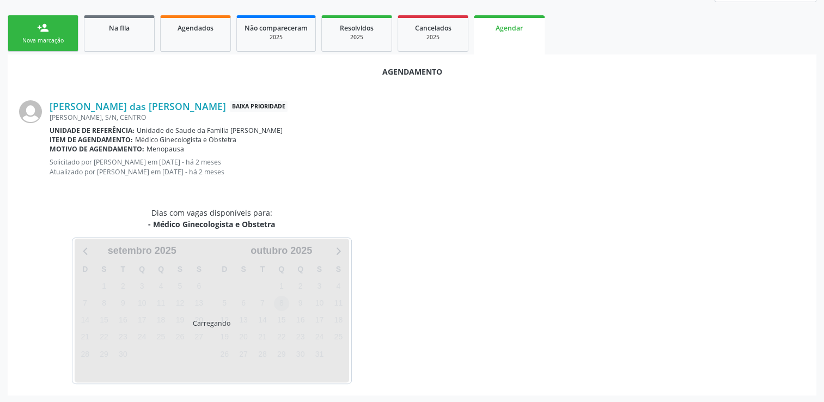
scroll to position [252, 0]
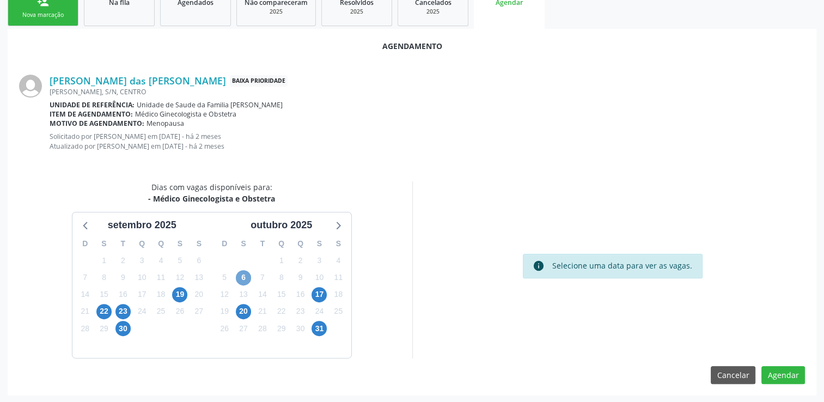
click at [248, 277] on span "6" at bounding box center [243, 277] width 15 height 15
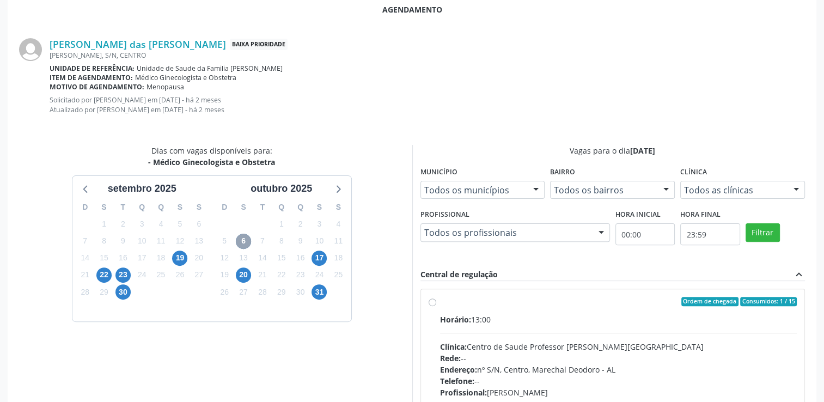
scroll to position [306, 0]
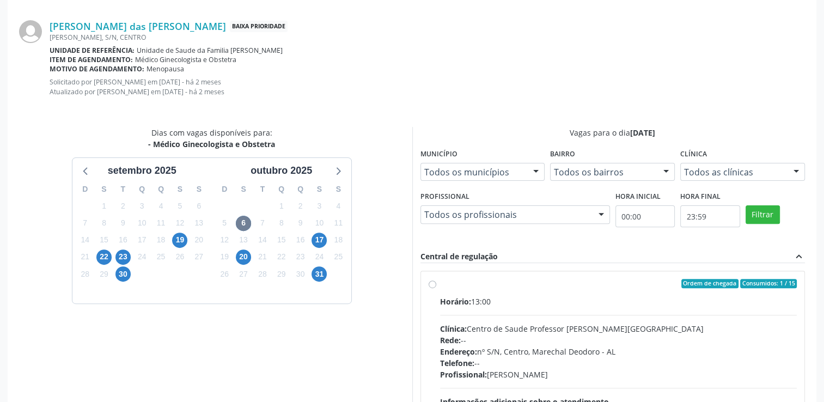
click at [560, 308] on div "Horário: 13:00 Clínica: Centro de Saude Professor [PERSON_NAME] Rede: -- Endere…" at bounding box center [618, 371] width 357 height 150
click at [436, 289] on input "Ordem de chegada Consumidos: 1 / 15 Horário: 13:00 Clínica: Centro de Saude Pro…" at bounding box center [433, 284] width 8 height 10
radio input "true"
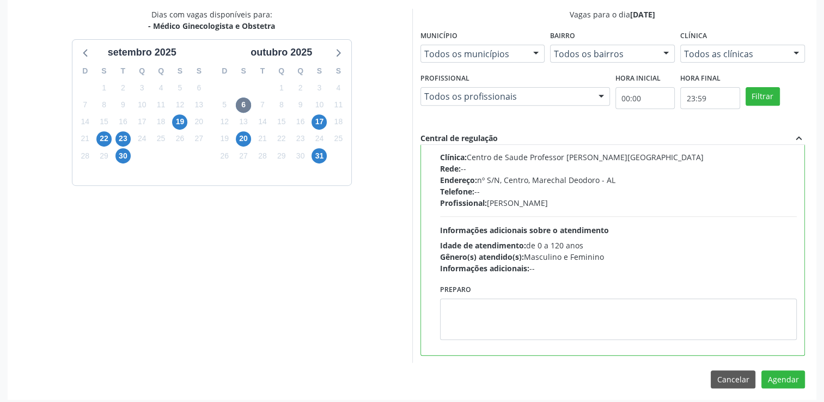
scroll to position [428, 0]
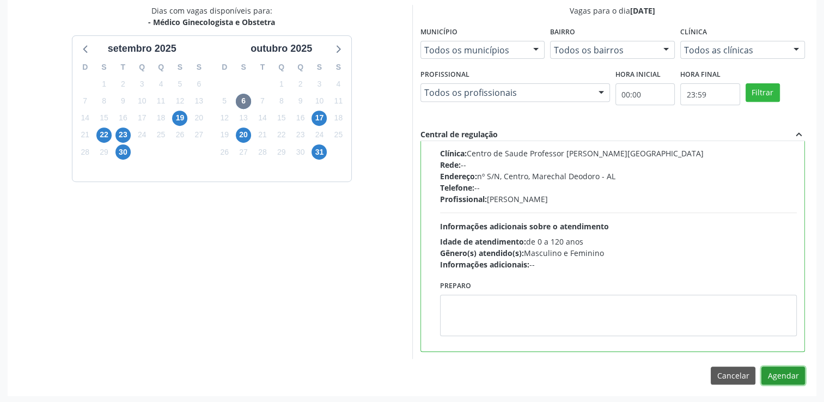
click at [786, 378] on button "Agendar" at bounding box center [784, 376] width 44 height 19
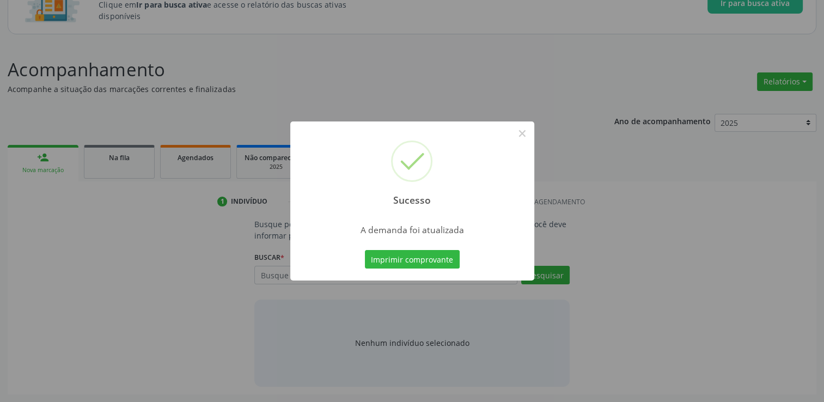
scroll to position [95, 0]
click at [524, 132] on button "×" at bounding box center [522, 133] width 19 height 19
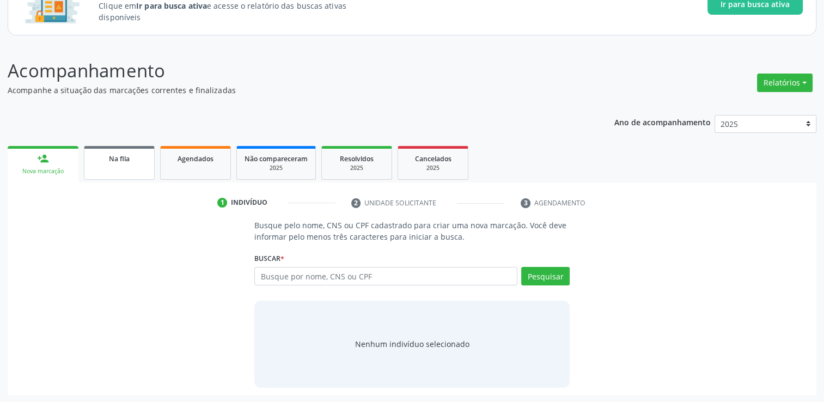
click at [90, 159] on link "Na fila" at bounding box center [119, 163] width 71 height 34
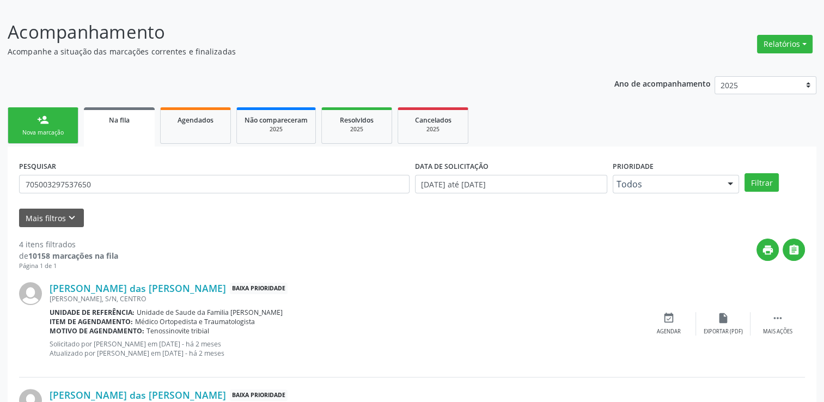
scroll to position [150, 0]
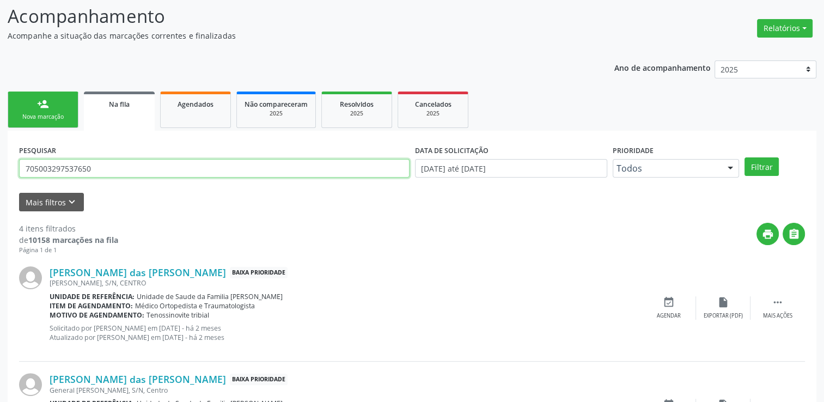
drag, startPoint x: 99, startPoint y: 167, endPoint x: 0, endPoint y: 168, distance: 98.6
click at [0, 168] on html "Central de Marcação notifications [PERSON_NAME] Diretor de regulação  Configur…" at bounding box center [412, 51] width 824 height 402
click at [745, 157] on button "Filtrar" at bounding box center [762, 166] width 34 height 19
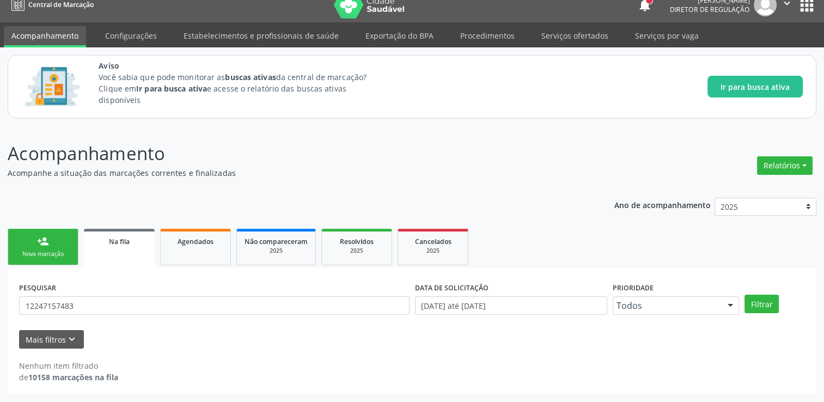
scroll to position [11, 0]
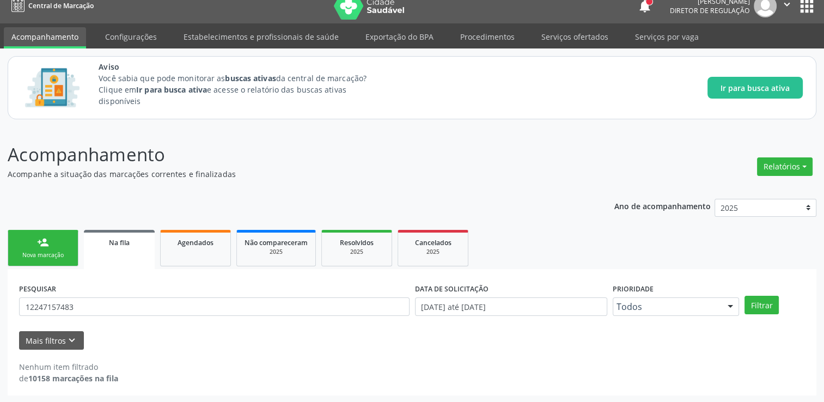
drag, startPoint x: 107, startPoint y: 315, endPoint x: 91, endPoint y: 312, distance: 16.1
click at [98, 314] on div "PESQUISAR 12247157483" at bounding box center [214, 302] width 396 height 43
drag, startPoint x: 89, startPoint y: 311, endPoint x: 8, endPoint y: 306, distance: 81.3
click at [8, 306] on div "PESQUISAR 12247157483 DATA DE SOLICITAÇÃO [DATE] até [DATE] Prioridade Todos To…" at bounding box center [412, 332] width 809 height 126
type input "[PERSON_NAME]"
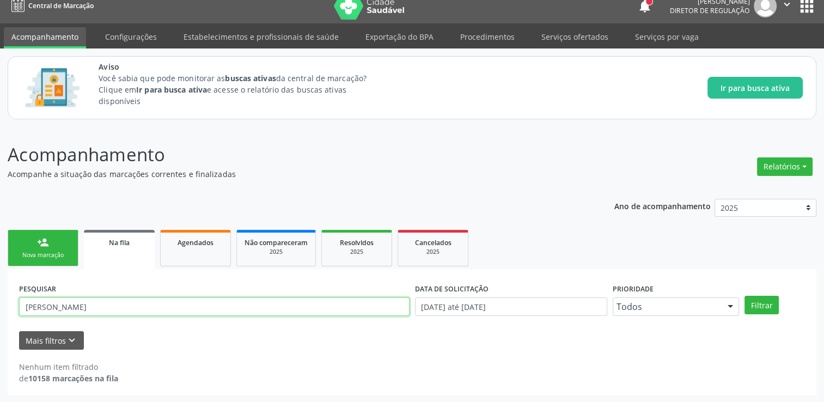
click at [745, 296] on button "Filtrar" at bounding box center [762, 305] width 34 height 19
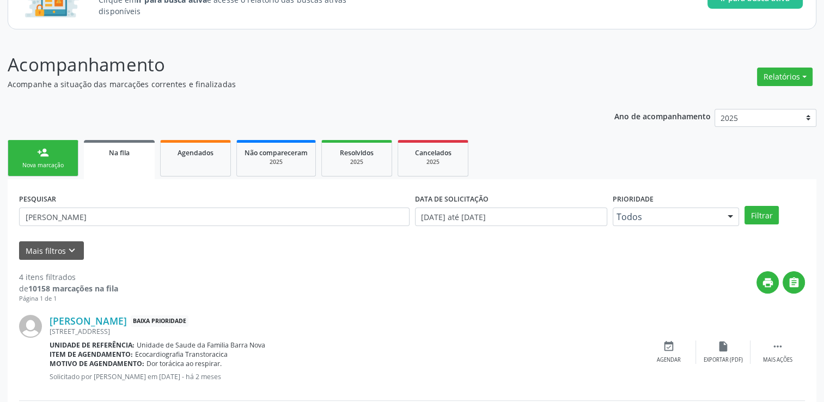
scroll to position [38, 0]
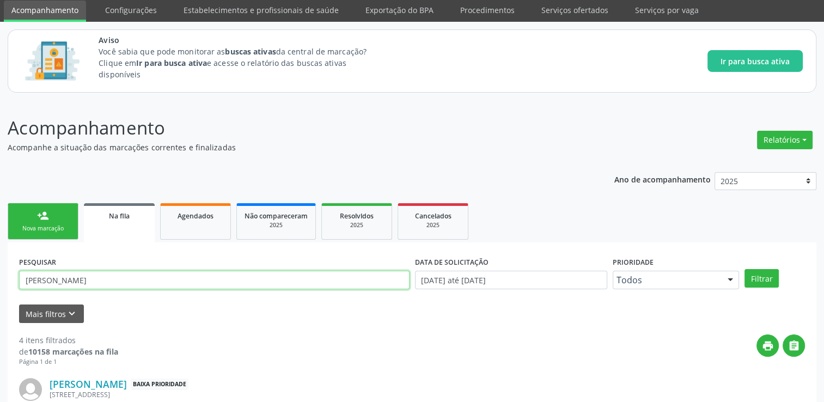
drag, startPoint x: 72, startPoint y: 282, endPoint x: 17, endPoint y: 284, distance: 55.1
click at [20, 284] on input "[PERSON_NAME]" at bounding box center [214, 280] width 391 height 19
click at [745, 269] on button "Filtrar" at bounding box center [762, 278] width 34 height 19
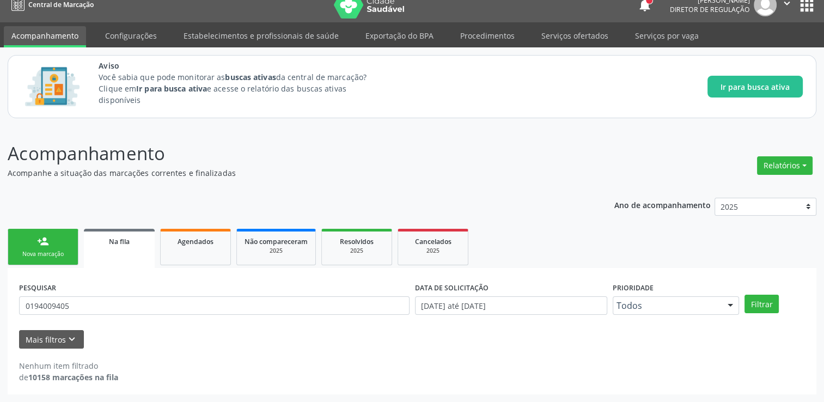
scroll to position [11, 0]
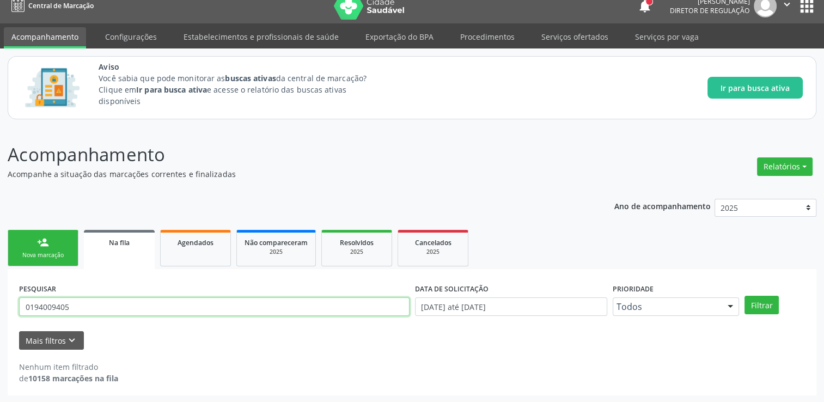
drag, startPoint x: 92, startPoint y: 308, endPoint x: 10, endPoint y: 307, distance: 81.2
click at [10, 307] on div "PESQUISAR 0194009405 DATA DE SOLICITAÇÃO [DATE] até [DATE] Prioridade Todos Tod…" at bounding box center [412, 332] width 809 height 126
click at [745, 296] on button "Filtrar" at bounding box center [762, 305] width 34 height 19
drag, startPoint x: 81, startPoint y: 304, endPoint x: 12, endPoint y: 300, distance: 68.8
click at [12, 300] on div "PESQUISAR 74012380478 DATA DE SOLICITAÇÃO [DATE] até [DATE] Prioridade Todos To…" at bounding box center [412, 332] width 809 height 126
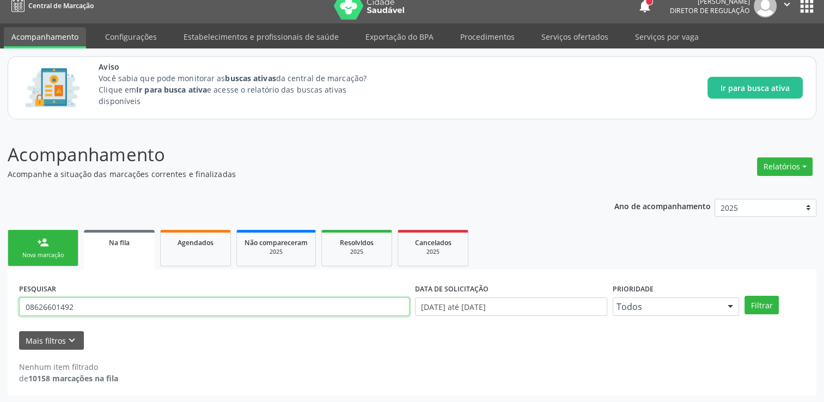
click at [745, 296] on button "Filtrar" at bounding box center [762, 305] width 34 height 19
drag, startPoint x: 122, startPoint y: 298, endPoint x: -1, endPoint y: 298, distance: 122.1
click at [0, 298] on html "Central de Marcação notifications [PERSON_NAME] Diretor de regulação  Configur…" at bounding box center [412, 190] width 824 height 402
click at [745, 296] on button "Filtrar" at bounding box center [762, 305] width 34 height 19
drag, startPoint x: 86, startPoint y: 307, endPoint x: 7, endPoint y: 305, distance: 79.6
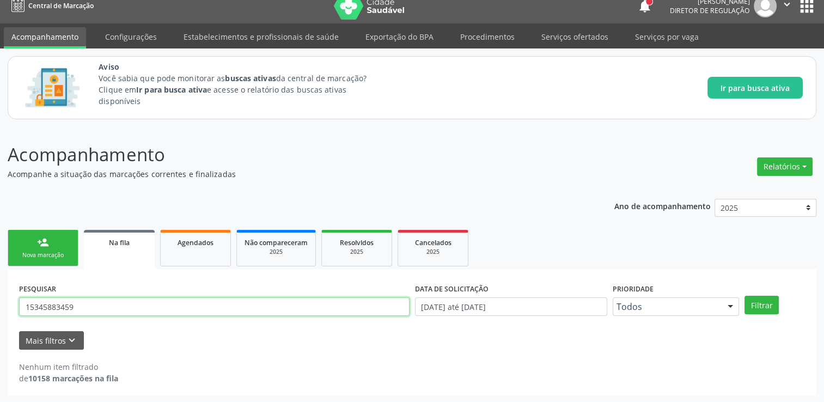
click at [7, 305] on div "Acompanhamento Acompanhe a situação das marcações correntes e finalizadas Relat…" at bounding box center [412, 265] width 824 height 276
click at [745, 296] on button "Filtrar" at bounding box center [762, 305] width 34 height 19
drag, startPoint x: 120, startPoint y: 304, endPoint x: 0, endPoint y: 313, distance: 120.8
click at [0, 313] on html "Central de Marcação notifications [PERSON_NAME] Diretor de regulação  Configur…" at bounding box center [412, 190] width 824 height 402
click at [745, 296] on button "Filtrar" at bounding box center [762, 305] width 34 height 19
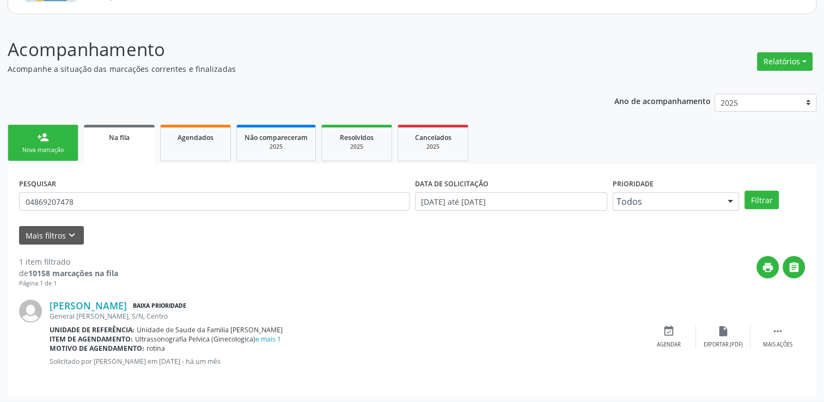
scroll to position [118, 0]
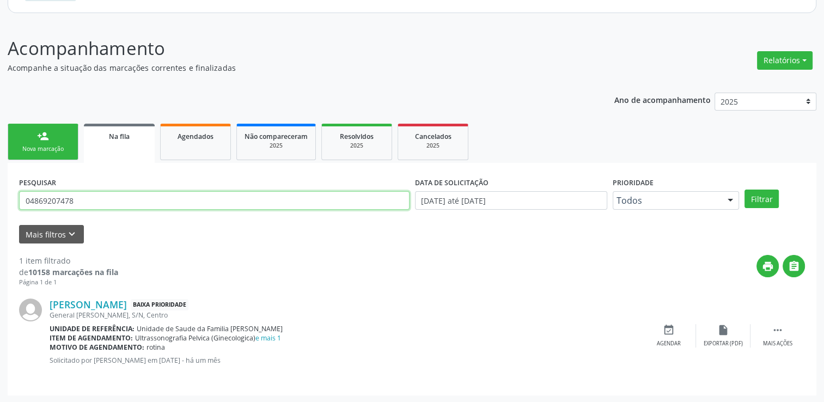
drag, startPoint x: 119, startPoint y: 202, endPoint x: -2, endPoint y: 201, distance: 120.4
click at [0, 201] on html "Central de Marcação notifications [PERSON_NAME] Diretor de regulação  Configur…" at bounding box center [412, 83] width 824 height 402
type input "706307774417371"
click at [745, 190] on button "Filtrar" at bounding box center [762, 199] width 34 height 19
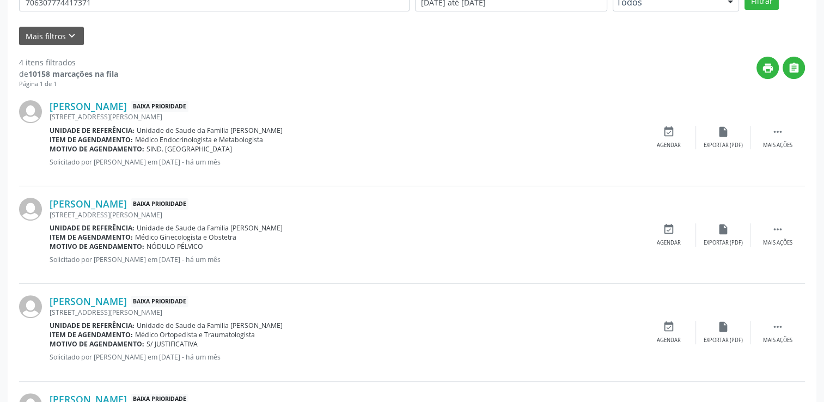
scroll to position [336, 0]
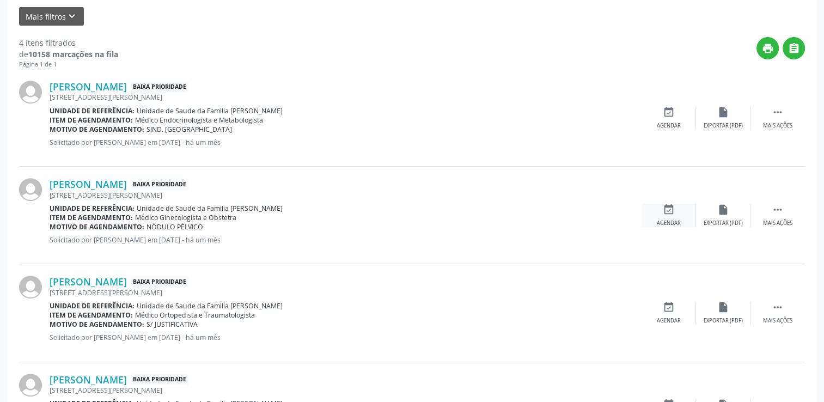
click at [677, 205] on div "event_available Agendar" at bounding box center [669, 215] width 54 height 23
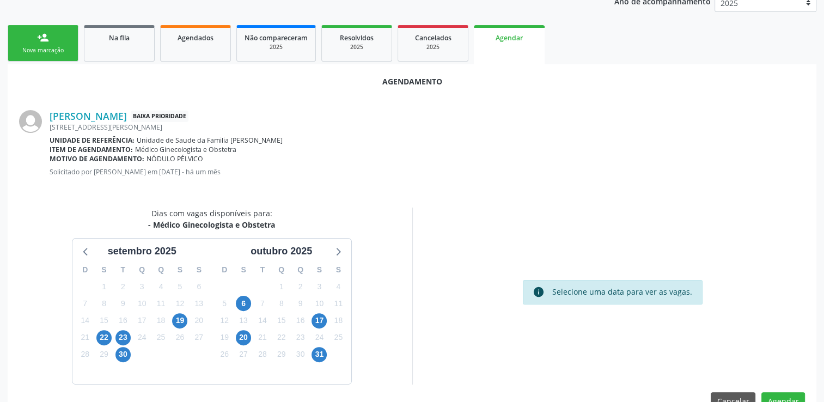
scroll to position [242, 0]
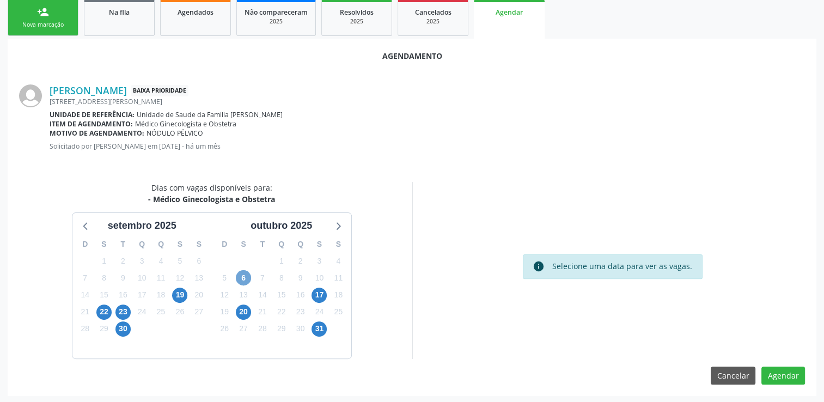
click at [243, 272] on span "6" at bounding box center [243, 277] width 15 height 15
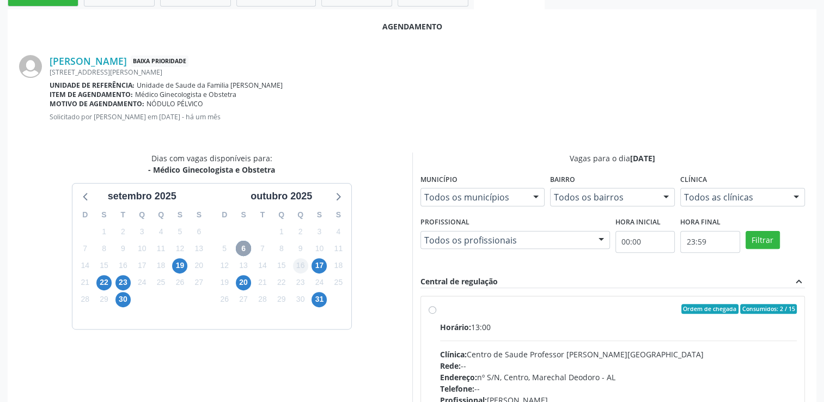
scroll to position [296, 0]
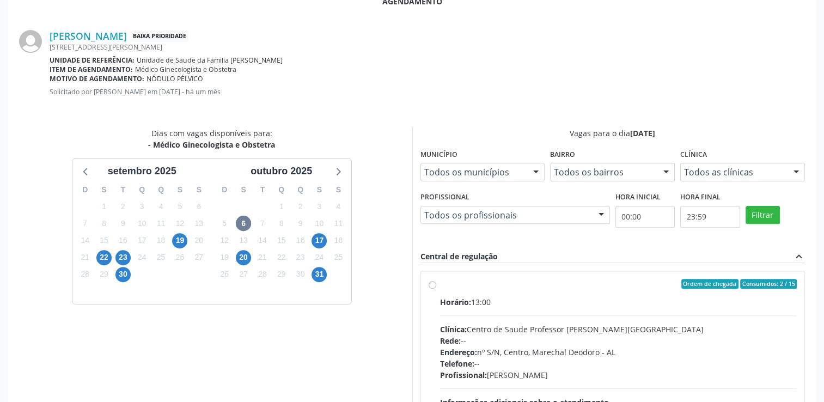
click at [481, 296] on div "Horário: 13:00" at bounding box center [618, 301] width 357 height 11
click at [436, 289] on input "Ordem de chegada Consumidos: 2 / 15 Horário: 13:00 Clínica: Centro de Saude Pro…" at bounding box center [433, 284] width 8 height 10
radio input "true"
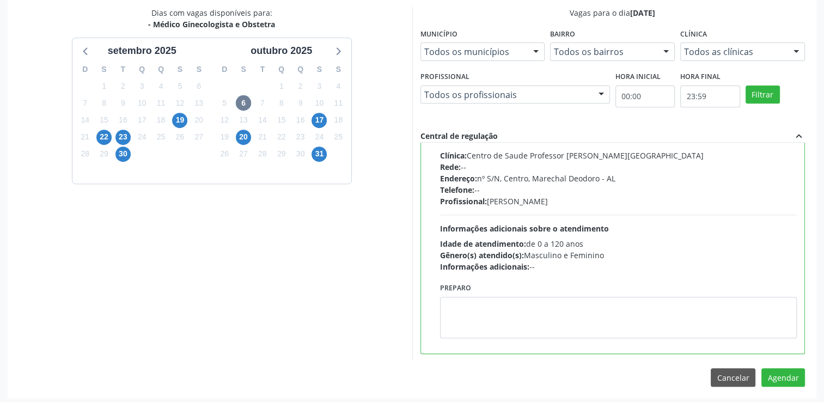
scroll to position [419, 0]
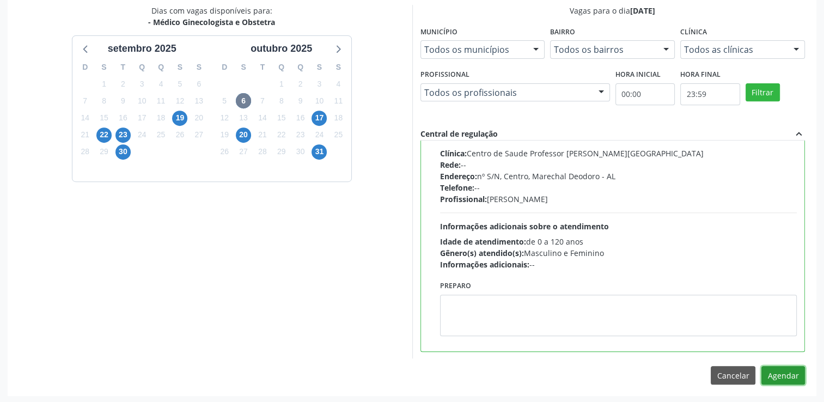
click at [789, 372] on button "Agendar" at bounding box center [784, 375] width 44 height 19
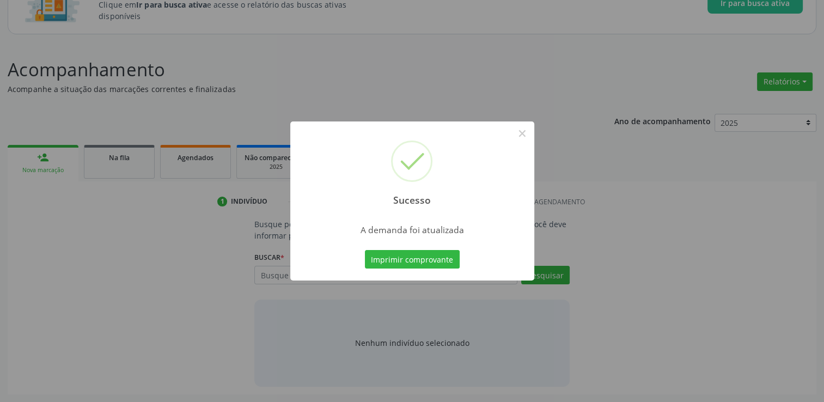
scroll to position [95, 0]
click at [523, 131] on button "×" at bounding box center [522, 133] width 19 height 19
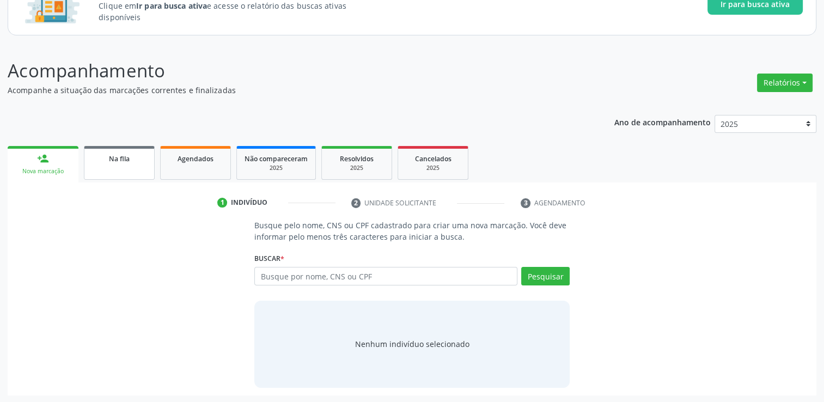
click at [132, 165] on link "Na fila" at bounding box center [119, 163] width 71 height 34
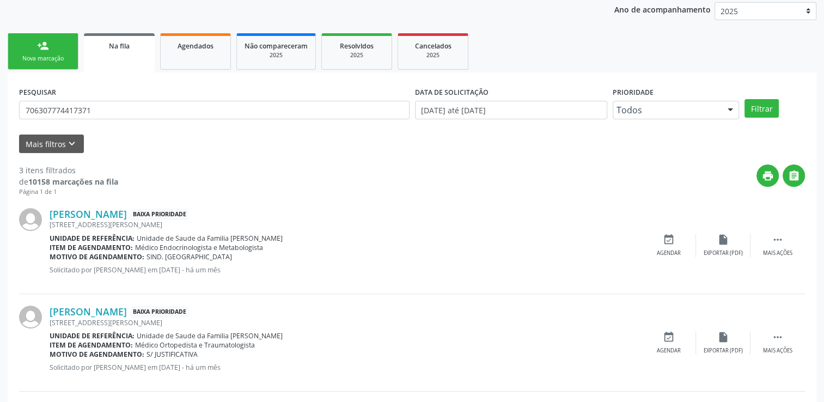
scroll to position [204, 0]
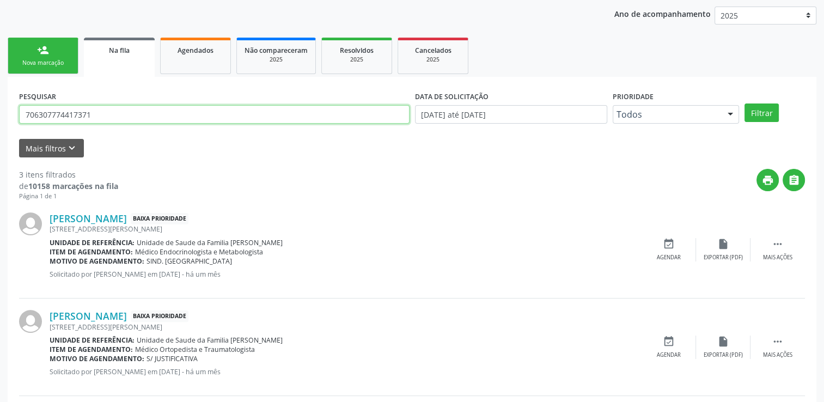
drag, startPoint x: 118, startPoint y: 112, endPoint x: 0, endPoint y: 116, distance: 117.8
click at [745, 104] on button "Filtrar" at bounding box center [762, 113] width 34 height 19
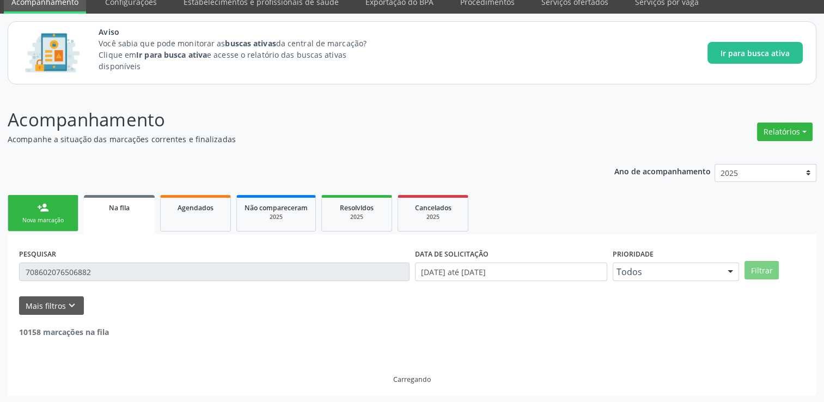
scroll to position [11, 0]
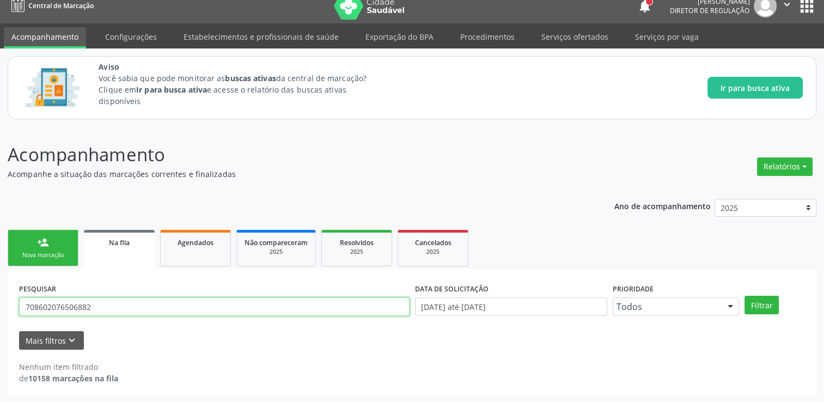
drag, startPoint x: 107, startPoint y: 301, endPoint x: 2, endPoint y: 318, distance: 106.5
click at [4, 318] on div "Acompanhamento Acompanhe a situação das marcações correntes e finalizadas Relat…" at bounding box center [412, 265] width 824 height 276
click at [745, 296] on button "Filtrar" at bounding box center [762, 305] width 34 height 19
drag, startPoint x: 61, startPoint y: 306, endPoint x: 0, endPoint y: 306, distance: 61.0
click at [0, 306] on html "Central de Marcação notifications [PERSON_NAME] Diretor de regulação  Configur…" at bounding box center [412, 190] width 824 height 402
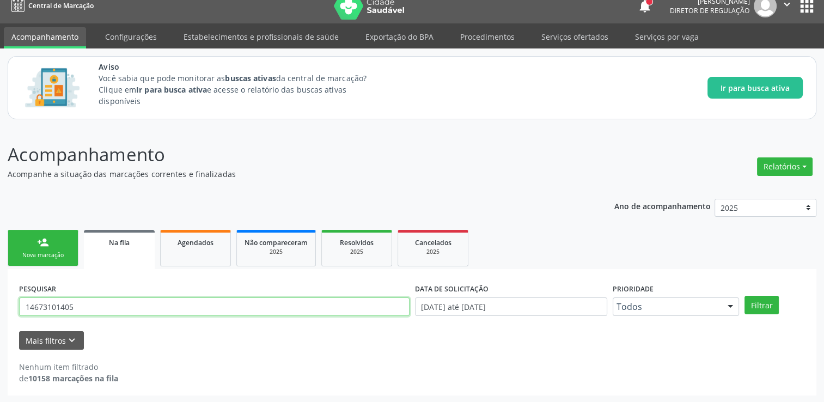
type input "14673101405"
click at [745, 296] on button "Filtrar" at bounding box center [762, 305] width 34 height 19
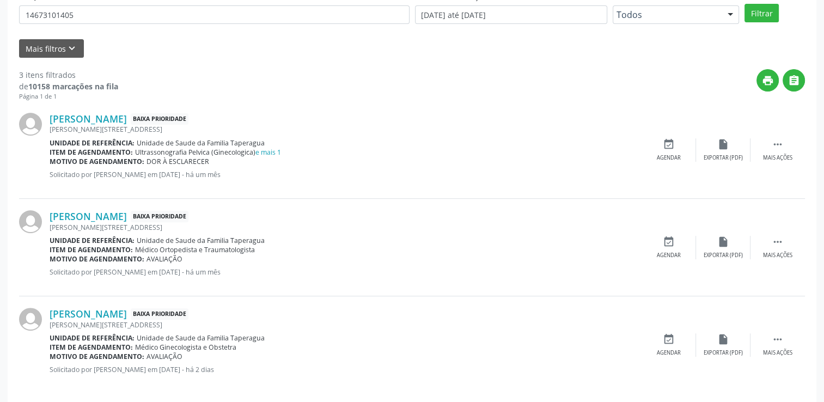
scroll to position [313, 0]
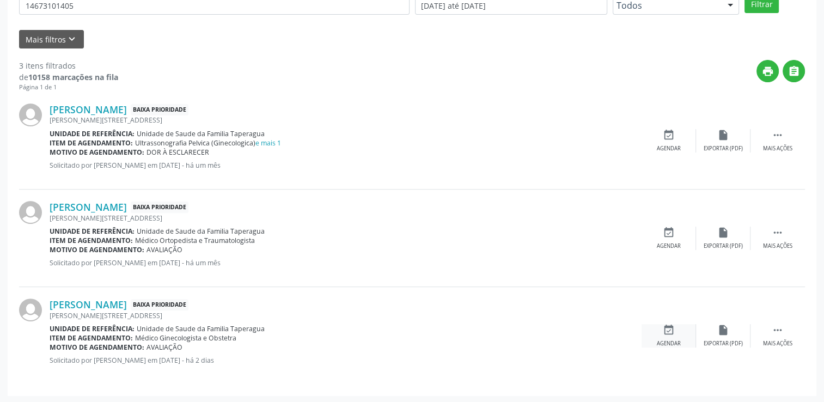
click at [668, 331] on icon "event_available" at bounding box center [669, 330] width 12 height 12
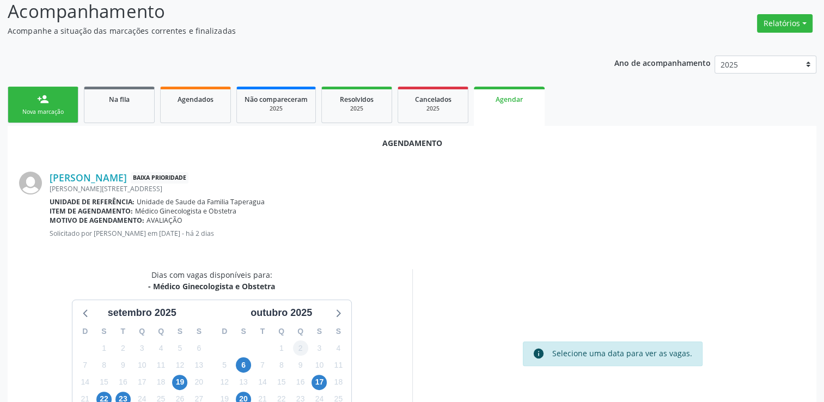
scroll to position [218, 0]
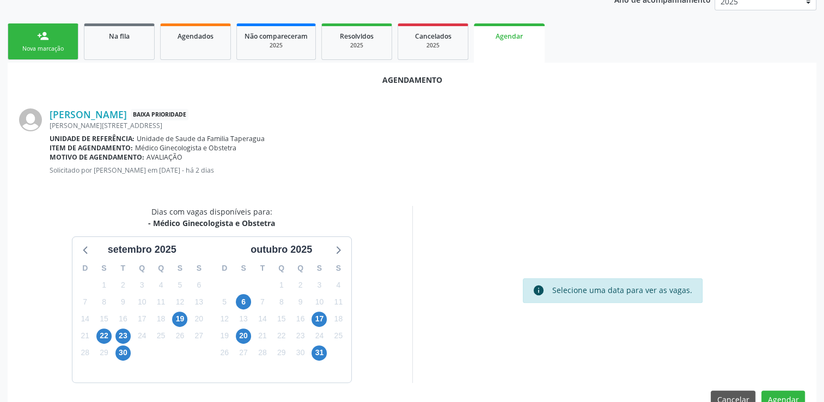
click at [252, 294] on div "6" at bounding box center [243, 302] width 19 height 17
click at [248, 297] on span "6" at bounding box center [243, 301] width 15 height 15
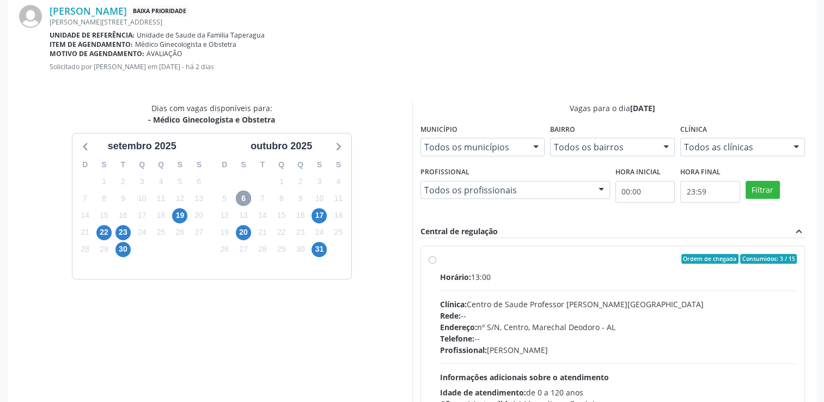
scroll to position [327, 0]
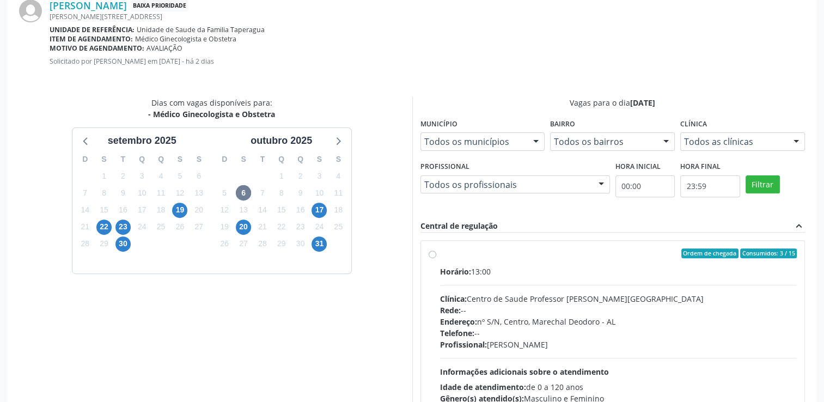
click at [532, 264] on label "Ordem de chegada Consumidos: 3 / 15 Horário: 13:00 Clínica: Centro de Saude Pro…" at bounding box center [618, 331] width 357 height 167
click at [436, 258] on input "Ordem de chegada Consumidos: 3 / 15 Horário: 13:00 Clínica: Centro de Saude Pro…" at bounding box center [433, 253] width 8 height 10
radio input "true"
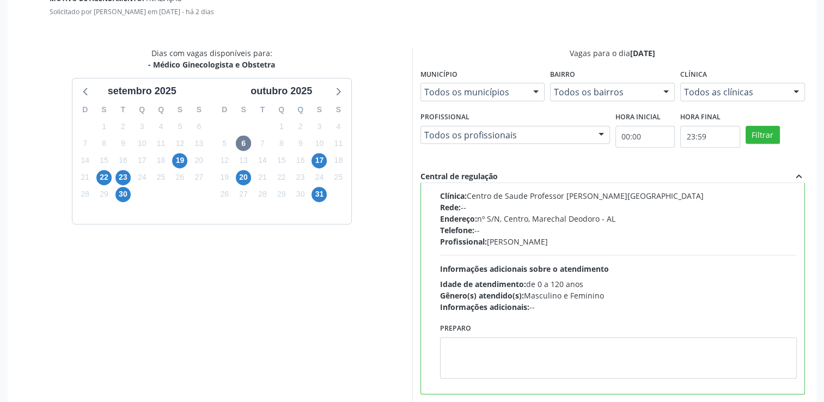
scroll to position [419, 0]
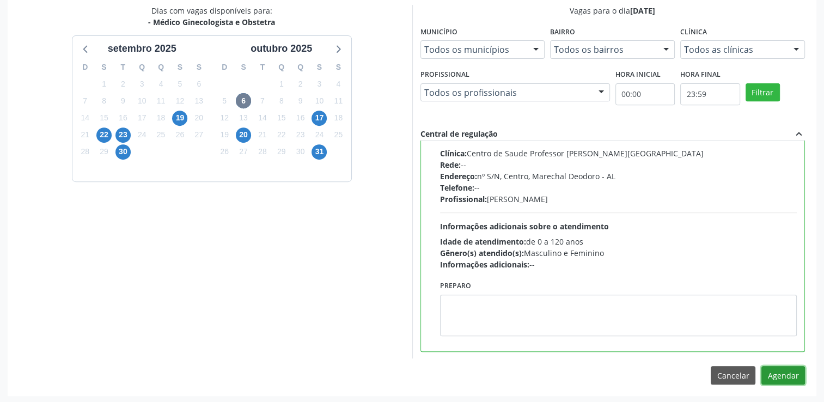
click at [783, 367] on button "Agendar" at bounding box center [784, 375] width 44 height 19
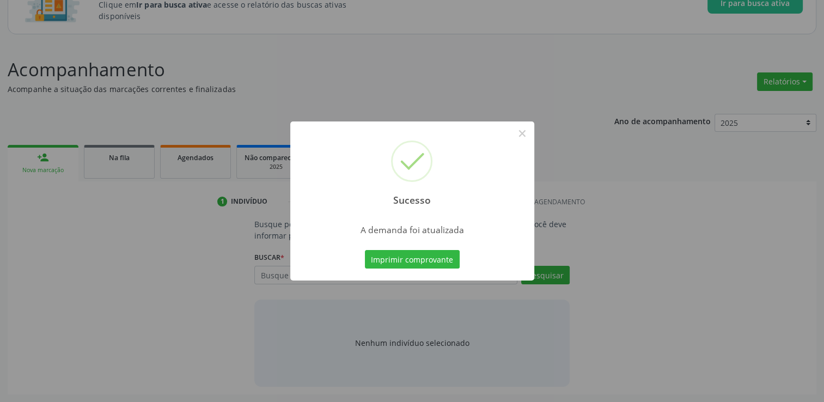
scroll to position [95, 0]
click at [521, 136] on button "×" at bounding box center [522, 133] width 19 height 19
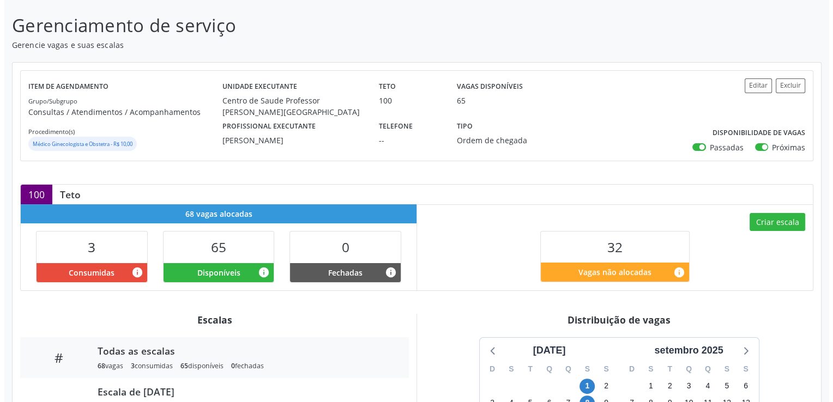
scroll to position [218, 0]
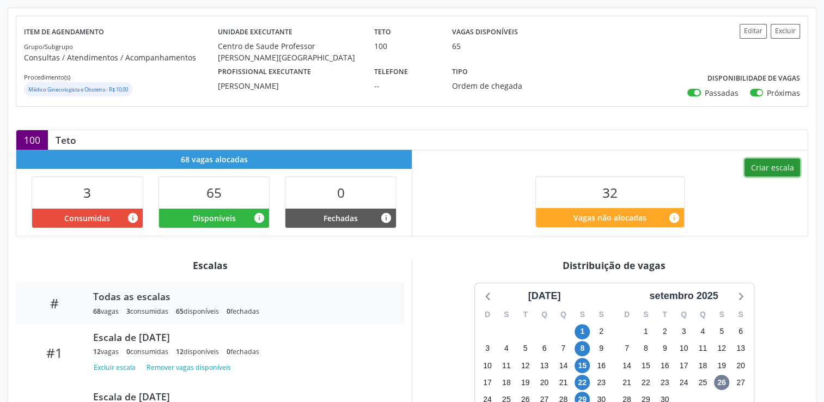
click at [761, 172] on button "Criar escala" at bounding box center [773, 168] width 56 height 19
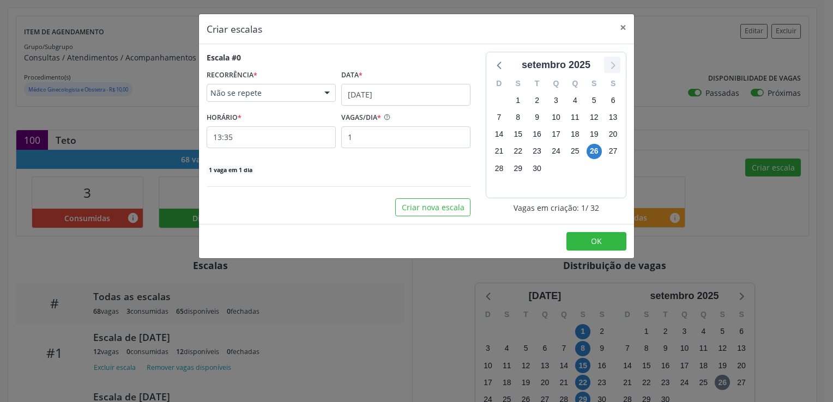
click at [614, 64] on icon at bounding box center [613, 66] width 4 height 8
click at [521, 120] on span "6" at bounding box center [517, 117] width 15 height 15
click at [517, 114] on span "6" at bounding box center [517, 117] width 15 height 15
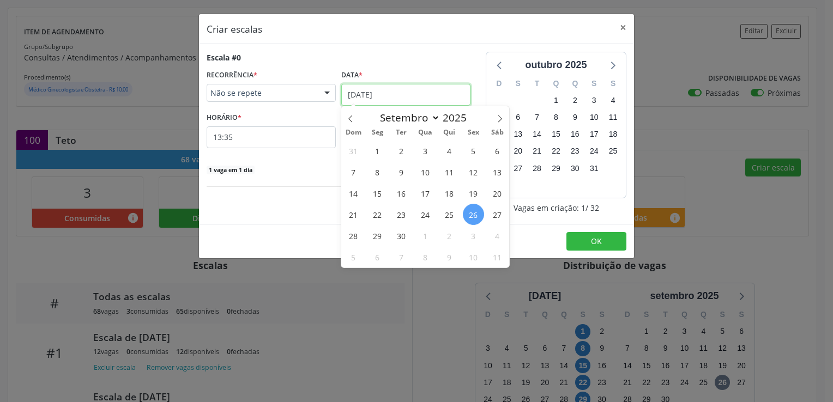
click at [373, 92] on input "[DATE]" at bounding box center [405, 95] width 129 height 22
click at [499, 121] on icon at bounding box center [500, 119] width 8 height 8
select select "9"
click at [378, 172] on span "6" at bounding box center [377, 171] width 21 height 21
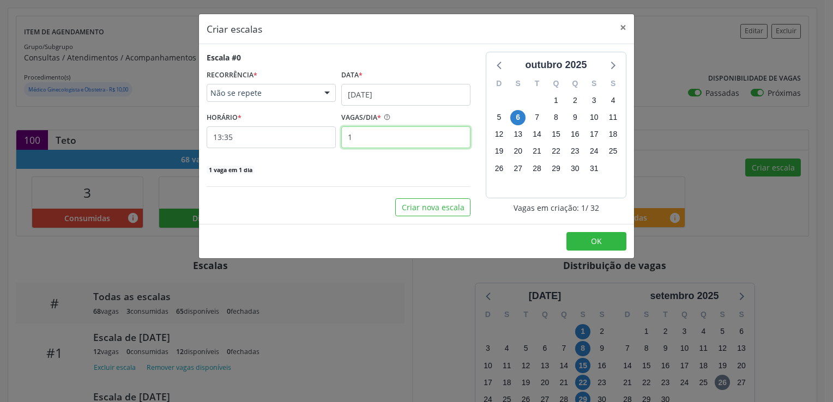
click at [381, 145] on input "1" at bounding box center [405, 137] width 129 height 22
type input "15"
click at [355, 160] on div "Escala #0 RECORRÊNCIA * Não se repete Não se repete Diário/Semanal Mensal Nenhu…" at bounding box center [339, 113] width 264 height 123
click at [240, 138] on input "13:35" at bounding box center [271, 137] width 129 height 22
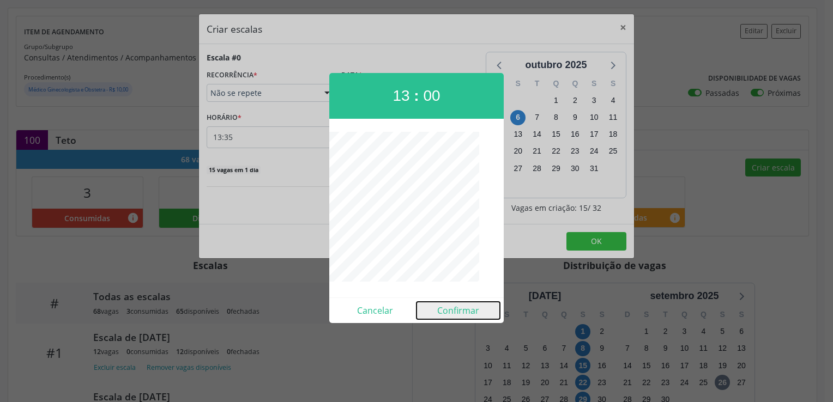
click at [458, 314] on button "Confirmar" at bounding box center [457, 310] width 83 height 17
type input "13:00"
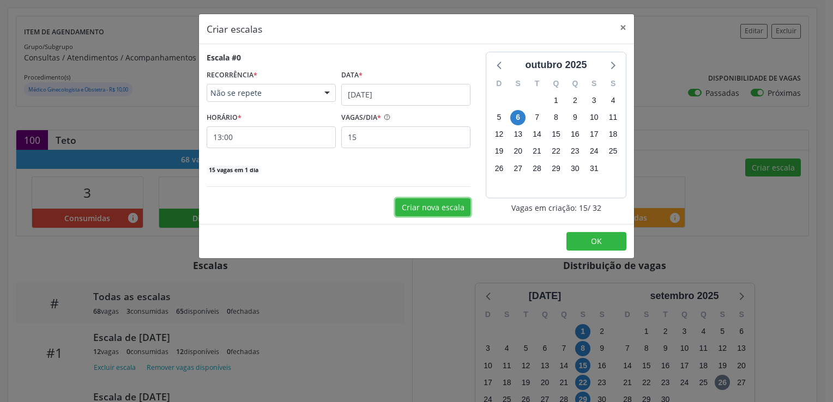
click at [450, 209] on button "Criar nova escala" at bounding box center [432, 207] width 75 height 19
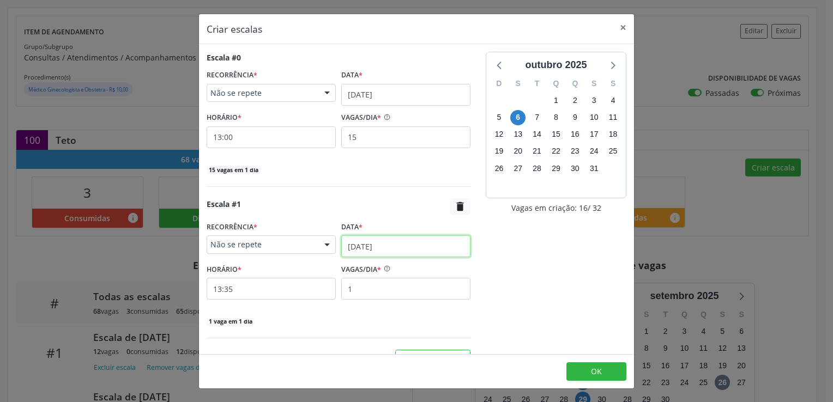
click at [387, 247] on input "[DATE]" at bounding box center [405, 246] width 129 height 22
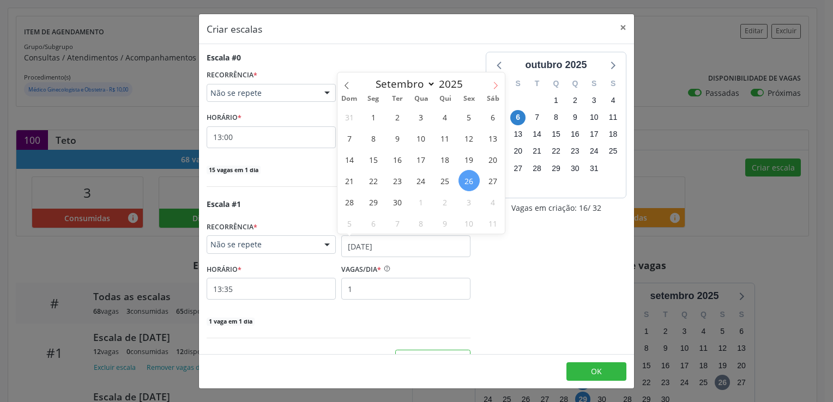
click at [490, 90] on span at bounding box center [495, 81] width 19 height 19
select select "9"
click at [464, 162] on span "17" at bounding box center [468, 159] width 21 height 21
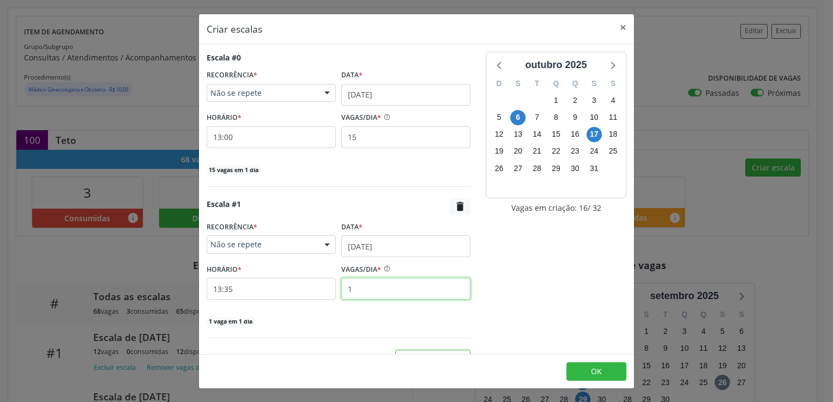
click at [362, 286] on input "1" at bounding box center [405, 289] width 129 height 22
type input "15"
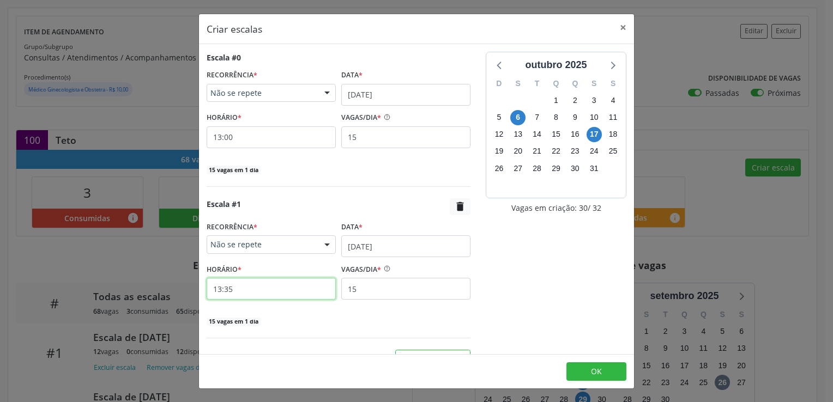
click at [284, 288] on input "13:35" at bounding box center [271, 289] width 129 height 22
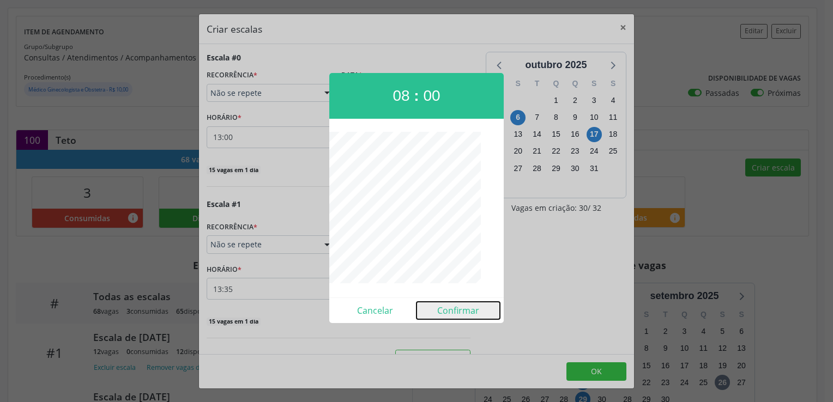
click at [463, 310] on button "Confirmar" at bounding box center [457, 310] width 83 height 17
type input "08:00"
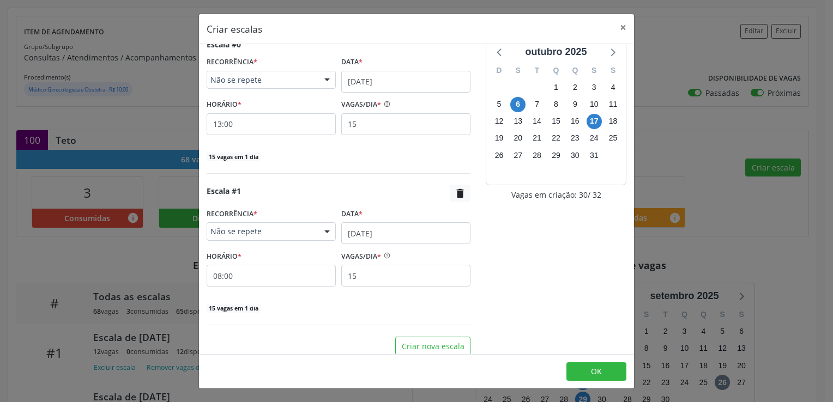
scroll to position [20, 0]
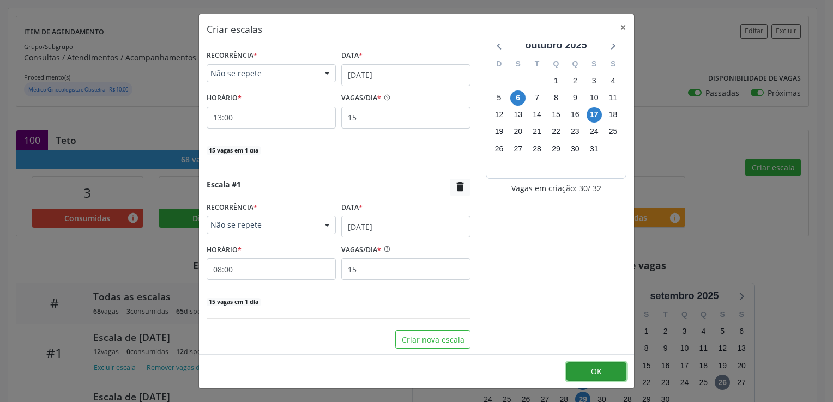
click at [597, 375] on span "OK" at bounding box center [596, 371] width 11 height 10
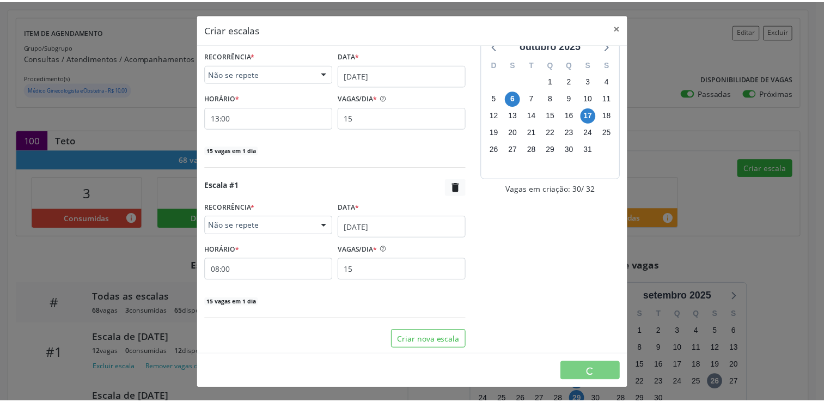
scroll to position [0, 0]
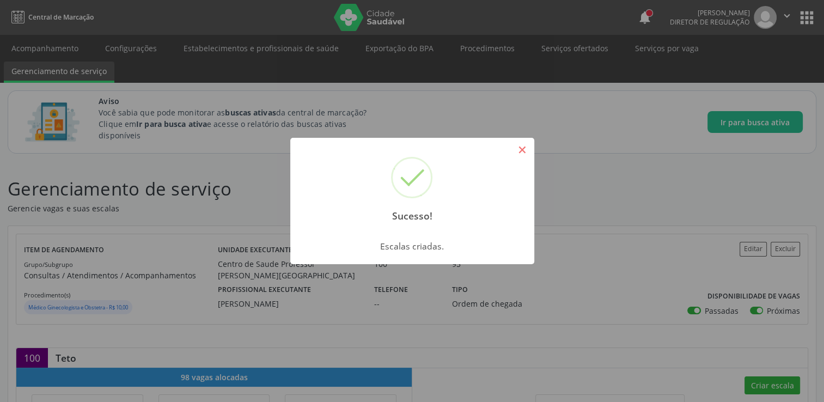
click at [521, 153] on button "×" at bounding box center [522, 150] width 19 height 19
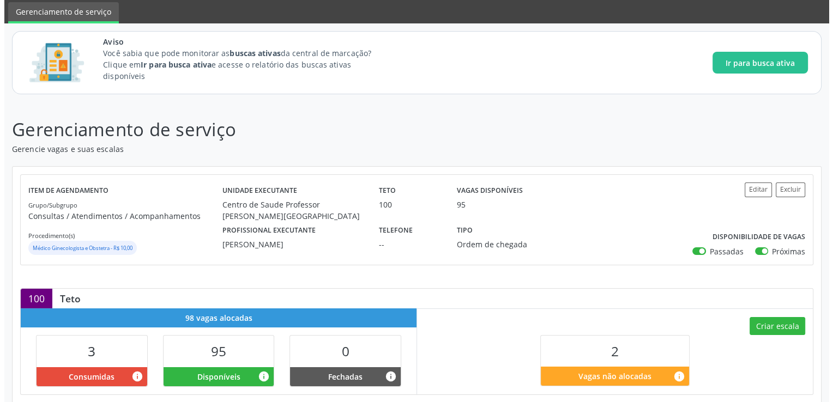
scroll to position [54, 0]
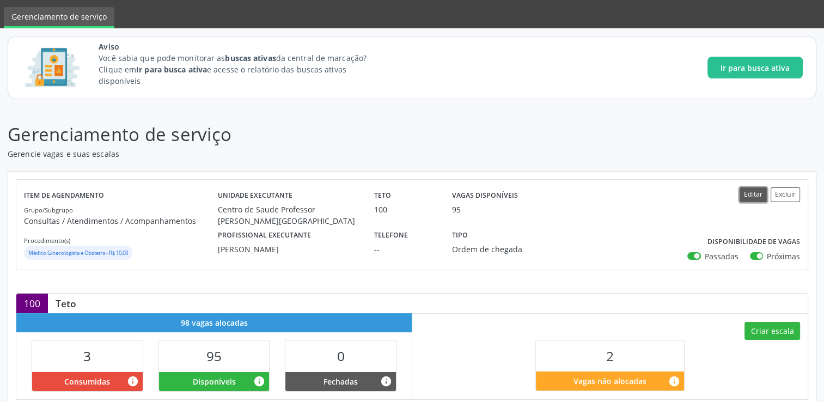
click at [761, 199] on button "Editar" at bounding box center [753, 194] width 27 height 15
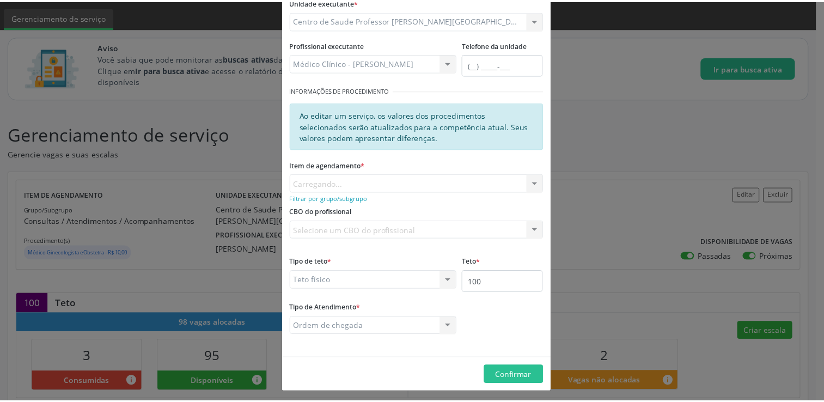
scroll to position [118, 0]
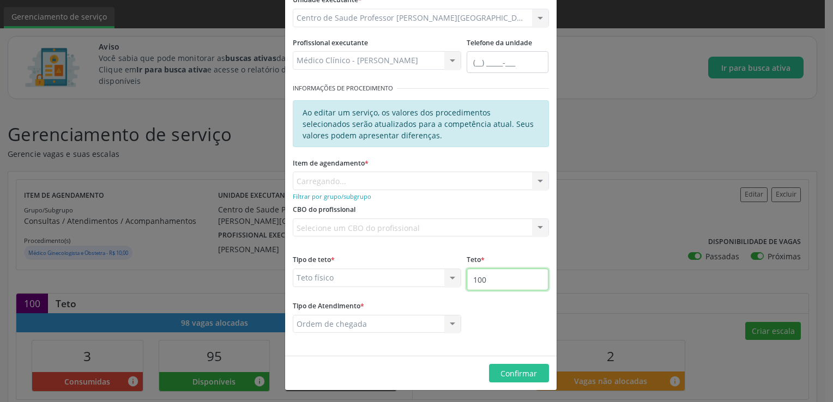
click at [492, 280] on input "100" at bounding box center [507, 280] width 82 height 22
type input "1"
type input "200"
click at [511, 368] on span "Confirmar" at bounding box center [518, 373] width 37 height 10
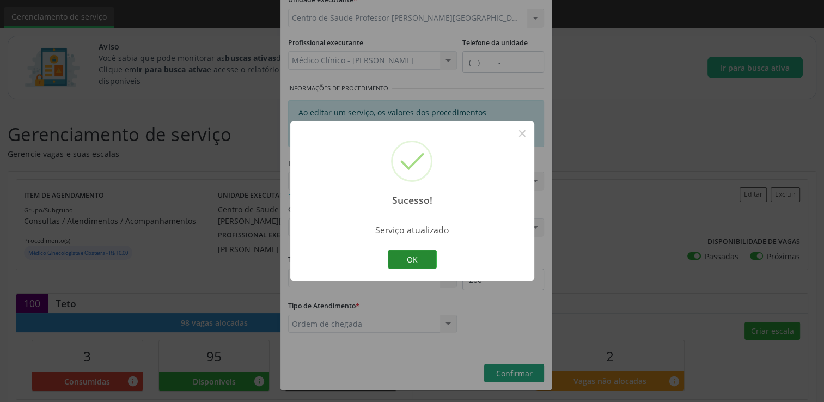
click at [412, 259] on button "OK" at bounding box center [412, 259] width 49 height 19
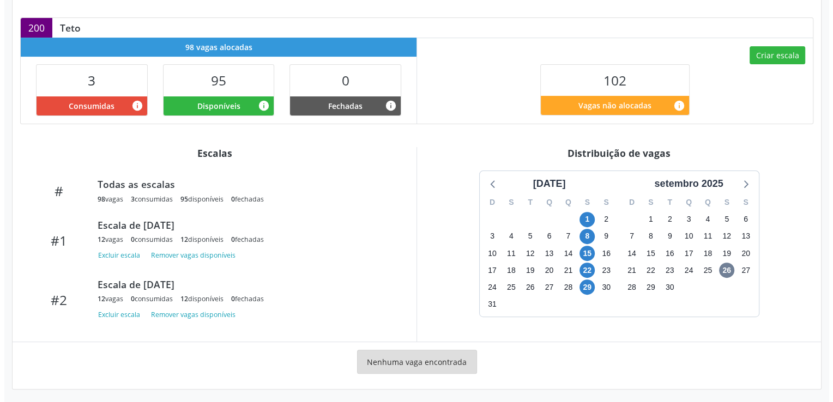
scroll to position [331, 0]
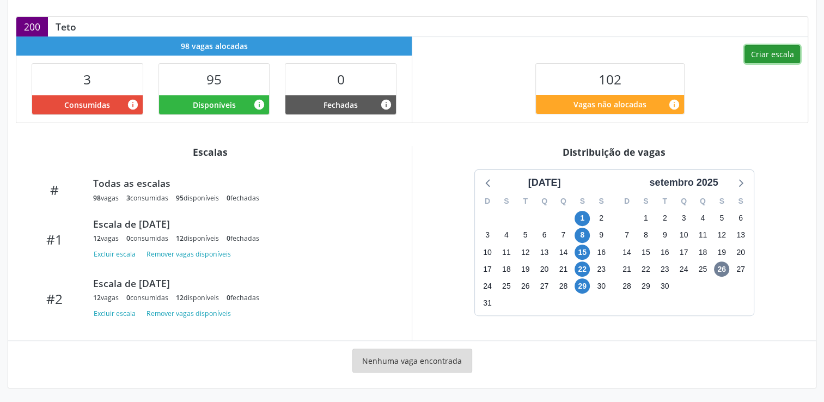
click at [788, 48] on button "Criar escala" at bounding box center [773, 54] width 56 height 19
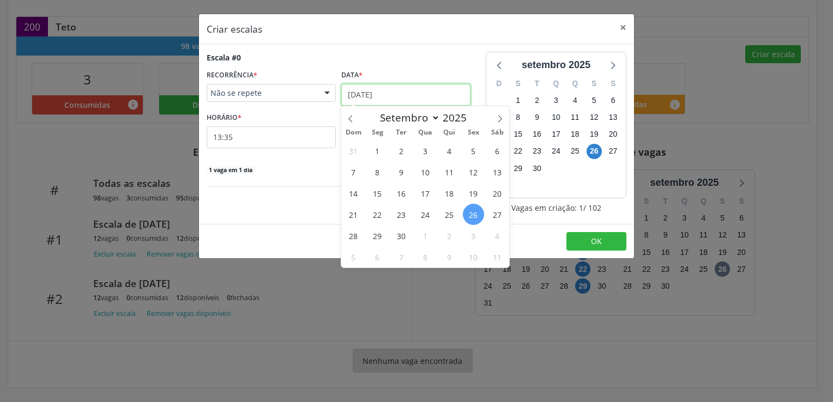
click at [404, 92] on input "[DATE]" at bounding box center [405, 95] width 129 height 22
click at [498, 121] on icon at bounding box center [500, 119] width 8 height 8
select select "9"
click at [377, 212] on span "20" at bounding box center [377, 214] width 21 height 21
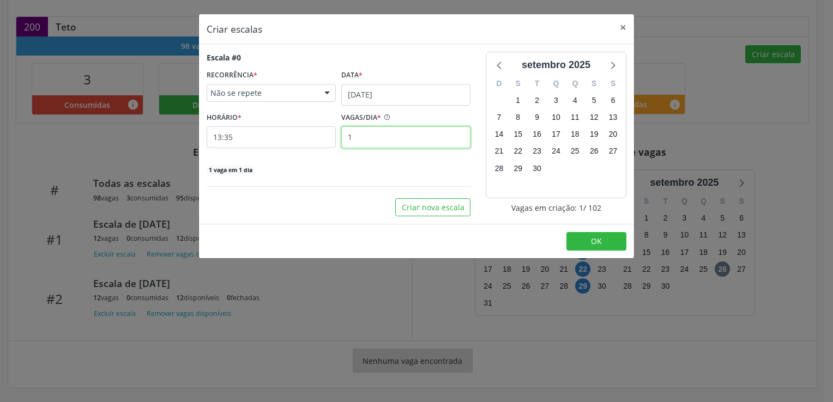
click at [401, 131] on input "1" at bounding box center [405, 137] width 129 height 22
type input "15"
click at [247, 130] on input "13:35" at bounding box center [271, 137] width 129 height 22
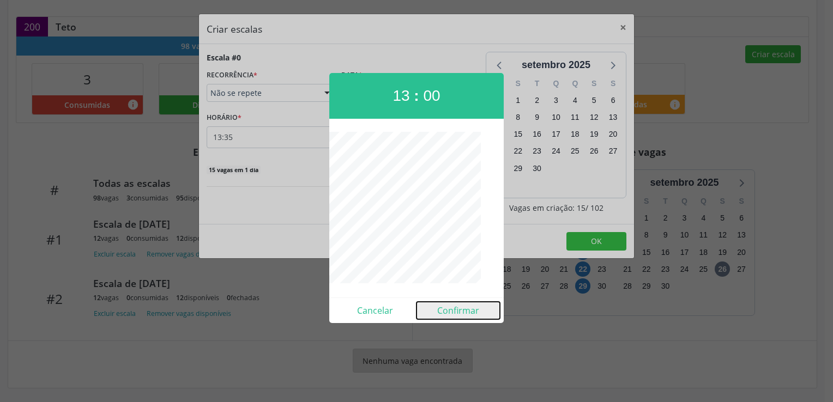
click at [473, 317] on button "Confirmar" at bounding box center [457, 310] width 83 height 17
type input "13:00"
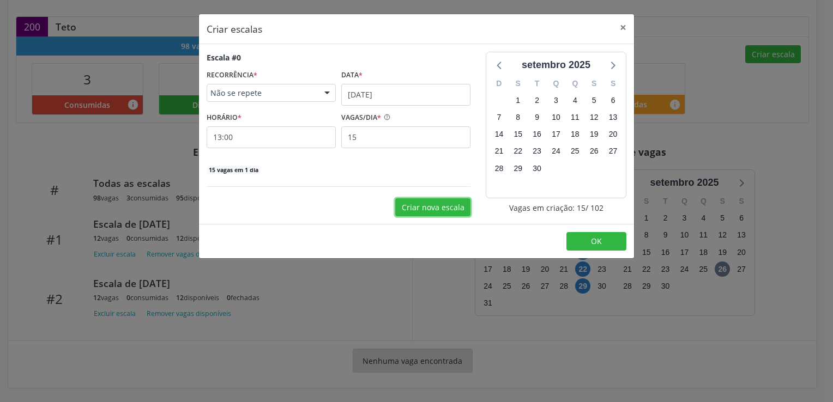
click at [455, 207] on button "Criar nova escala" at bounding box center [432, 207] width 75 height 19
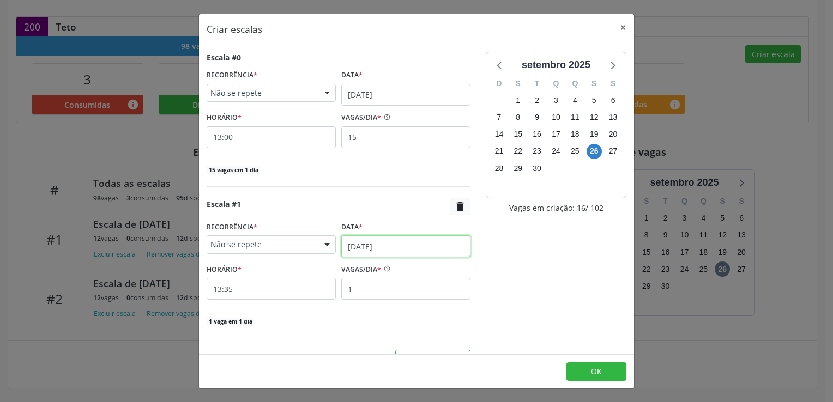
click at [390, 248] on input "[DATE]" at bounding box center [405, 246] width 129 height 22
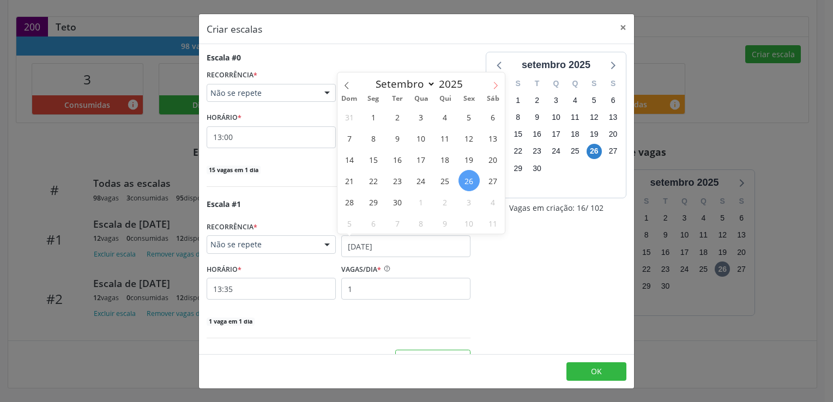
click at [489, 82] on span at bounding box center [495, 81] width 19 height 19
select select "9"
click at [464, 202] on span "31" at bounding box center [468, 201] width 21 height 21
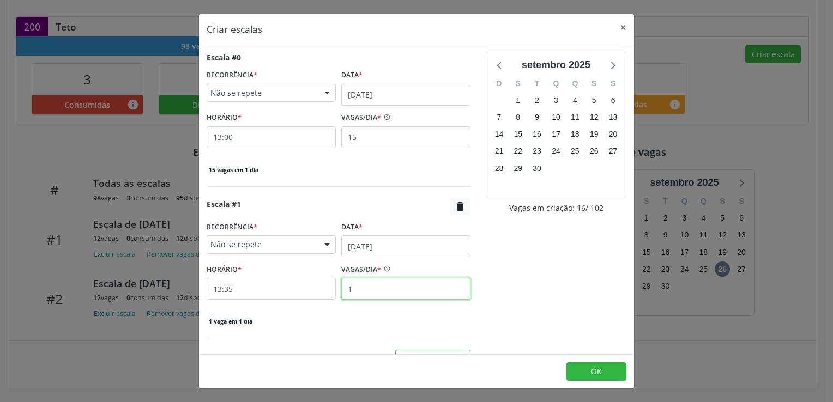
click at [359, 282] on input "1" at bounding box center [405, 289] width 129 height 22
type input "15"
click at [375, 331] on div "Escala #1  RECORRÊNCIA * Não se repete Não se repete Diário/Semanal Mensal Nen…" at bounding box center [339, 268] width 264 height 141
click at [618, 373] on button "OK" at bounding box center [596, 371] width 60 height 19
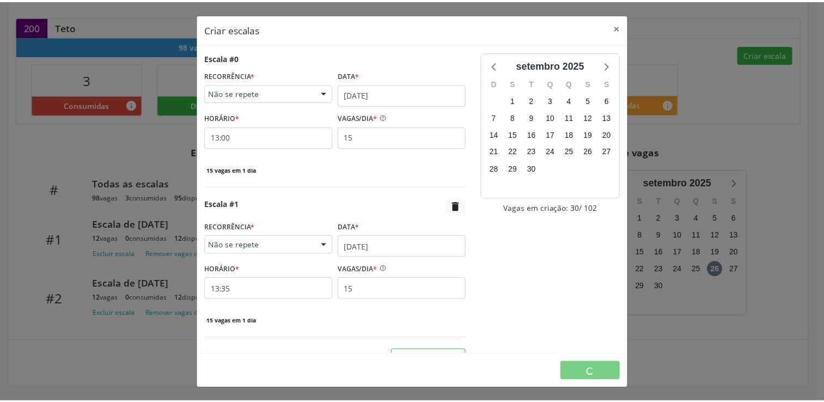
scroll to position [0, 0]
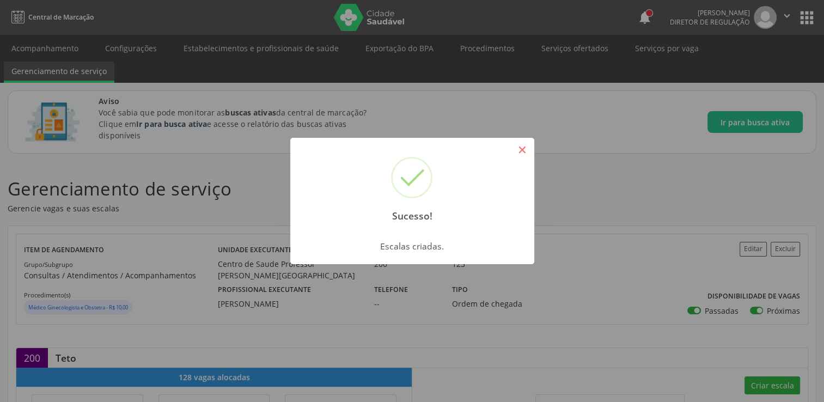
click at [519, 151] on button "×" at bounding box center [522, 150] width 19 height 19
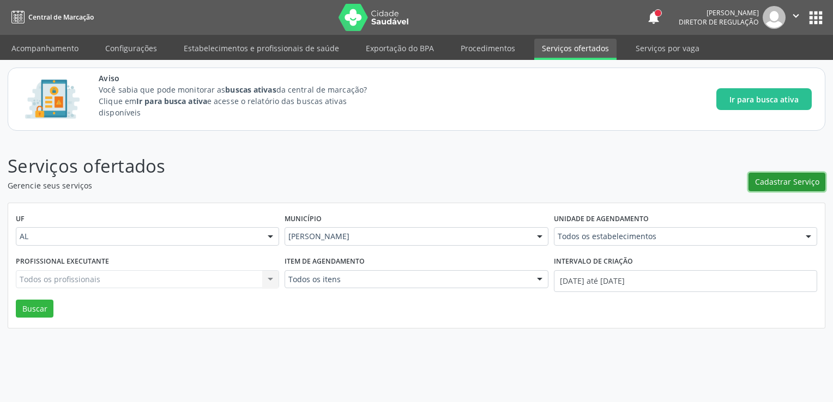
click at [763, 175] on button "Cadastrar Serviço" at bounding box center [786, 182] width 77 height 19
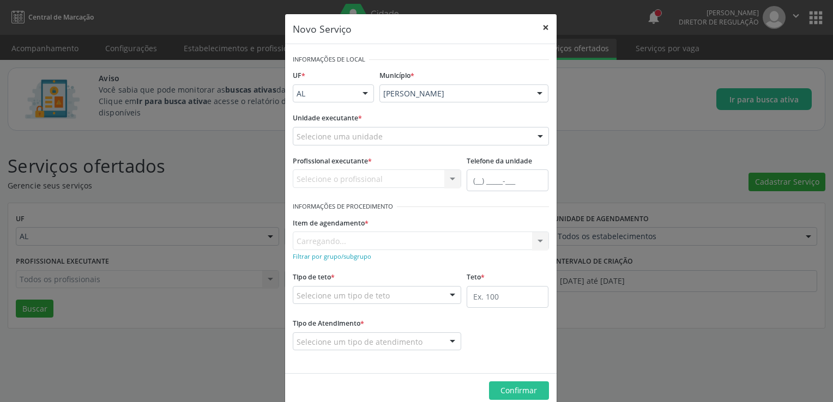
click at [537, 27] on button "×" at bounding box center [546, 27] width 22 height 27
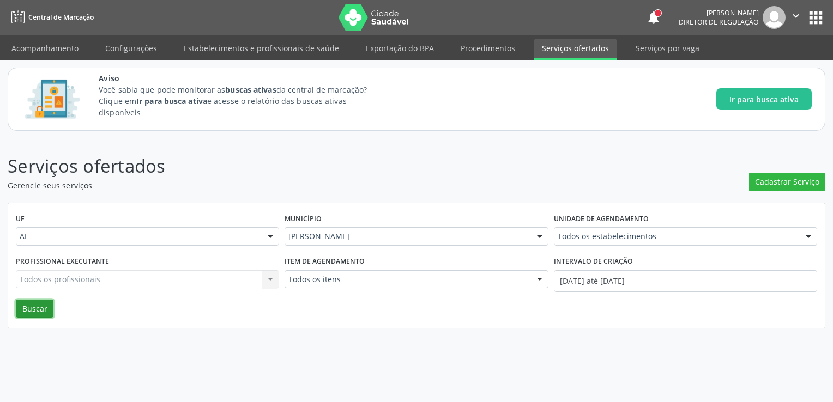
click at [33, 312] on button "Buscar" at bounding box center [35, 309] width 38 height 19
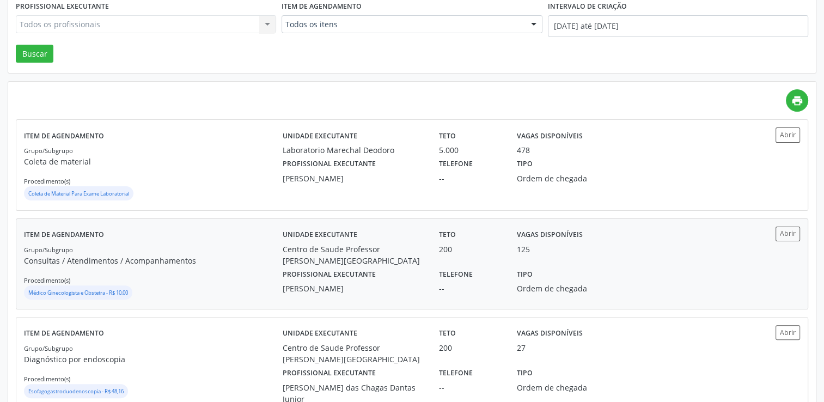
scroll to position [272, 0]
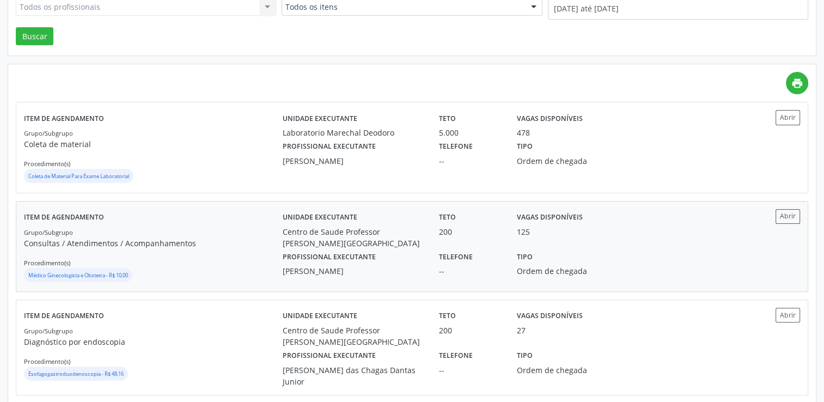
click at [213, 262] on div "Grupo/Subgrupo Consultas / Atendimentos / Acompanhamentos Procedimento(s) Médic…" at bounding box center [153, 255] width 259 height 58
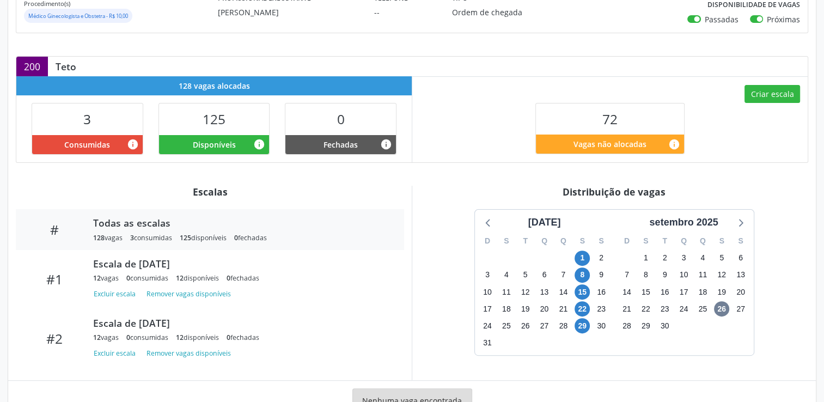
scroll to position [327, 0]
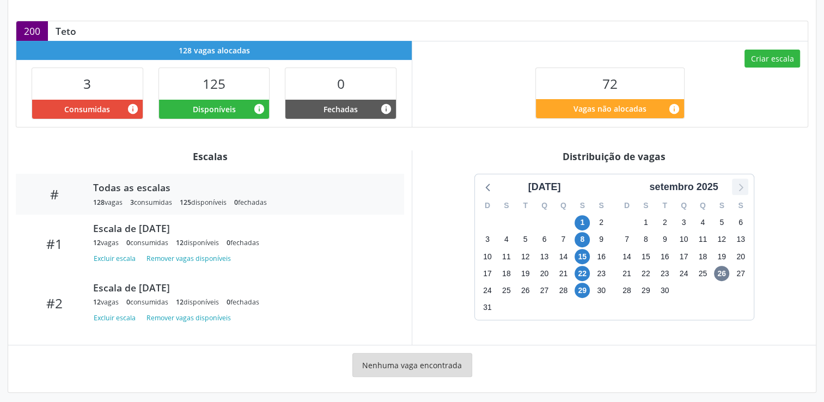
click at [736, 187] on icon at bounding box center [740, 187] width 14 height 14
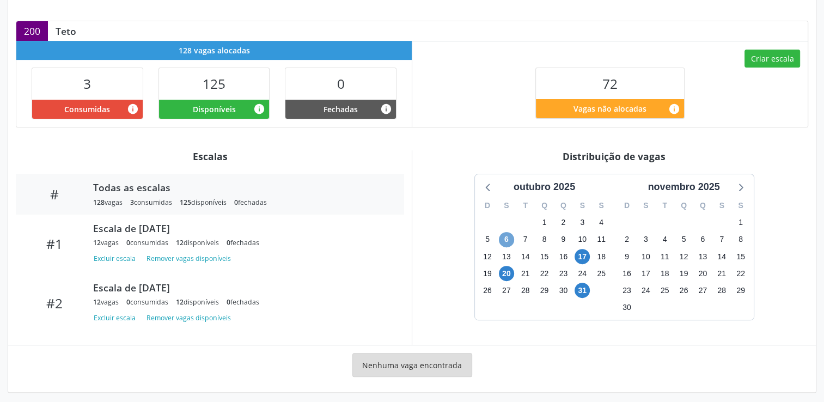
click at [511, 238] on span "6" at bounding box center [506, 239] width 15 height 15
click at [506, 238] on span "6" at bounding box center [506, 239] width 15 height 15
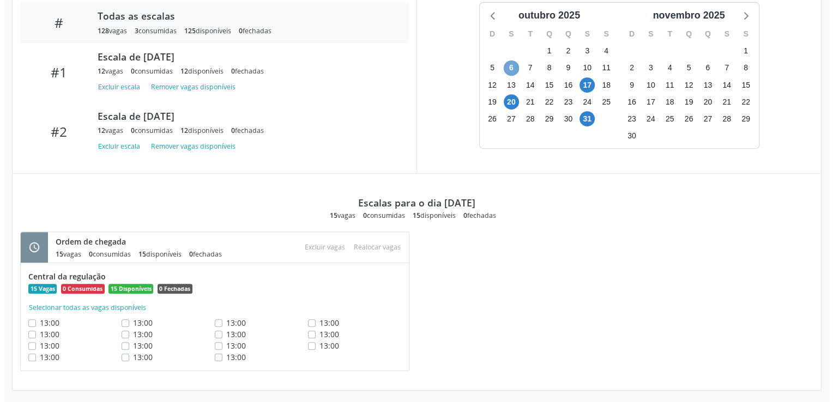
scroll to position [501, 0]
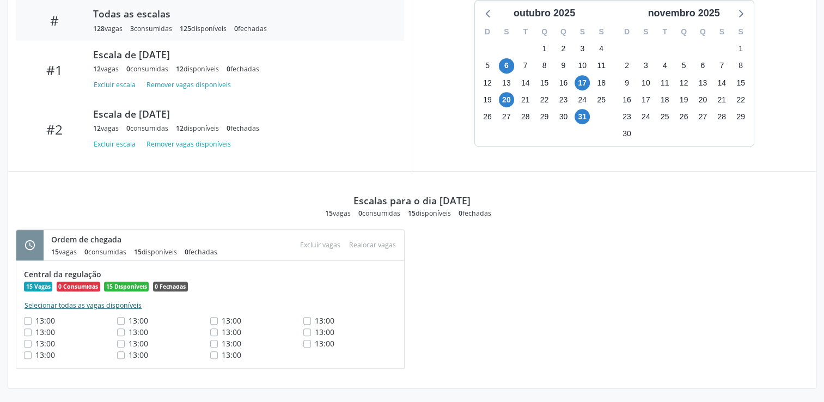
click at [101, 306] on button "Selecionar todas as vagas disponíveis" at bounding box center [83, 305] width 118 height 11
checkbox input "true"
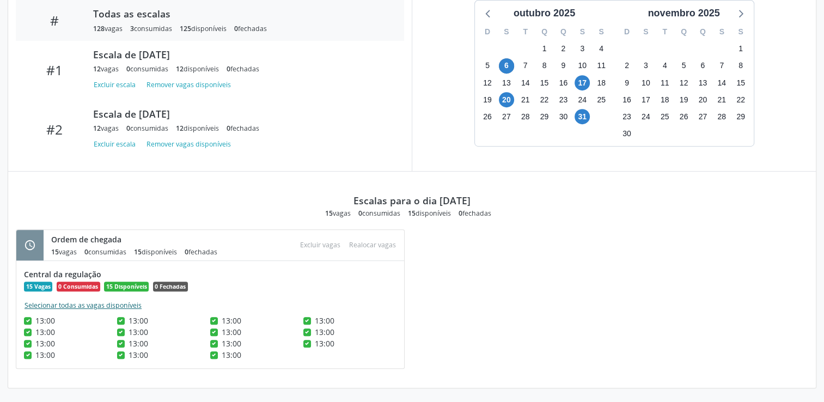
checkbox input "true"
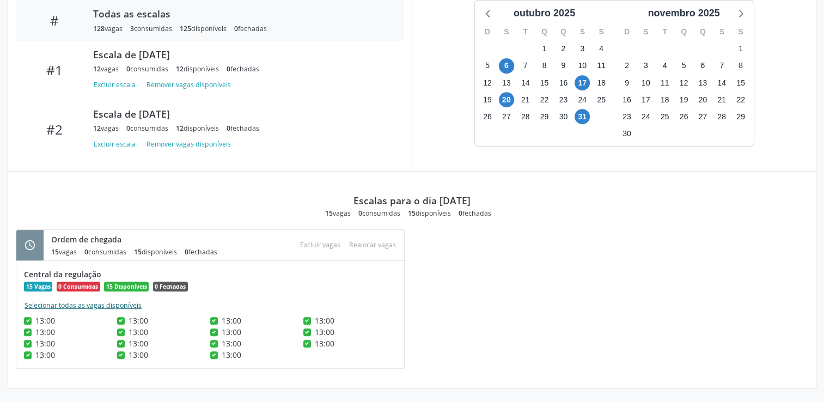
checkbox input "true"
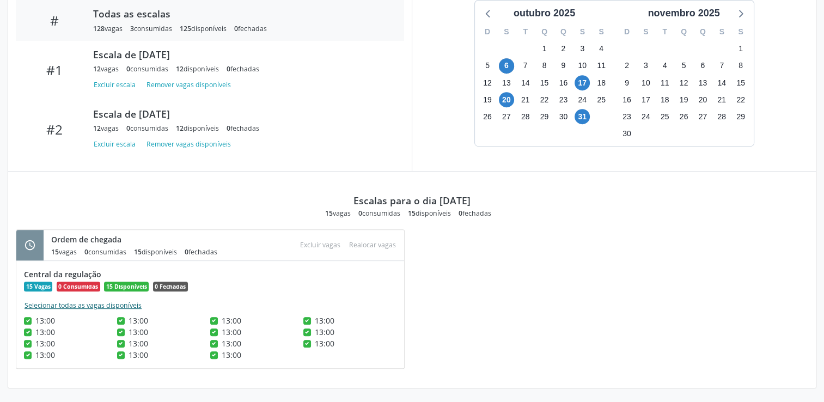
checkbox input "true"
click at [364, 245] on button "Realocar vagas" at bounding box center [373, 245] width 56 height 15
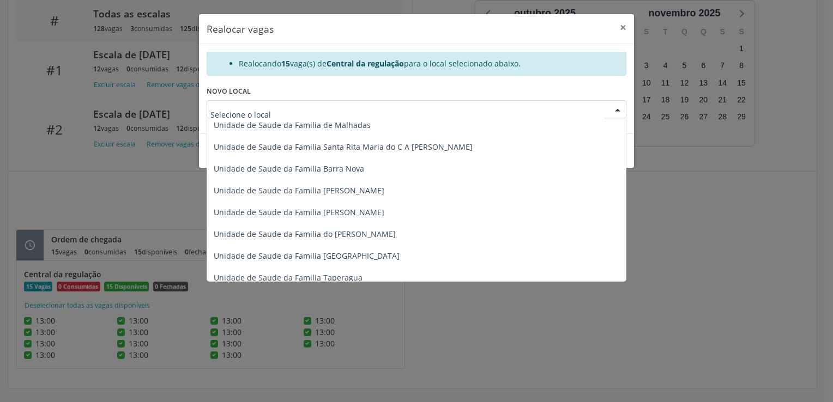
scroll to position [0, 0]
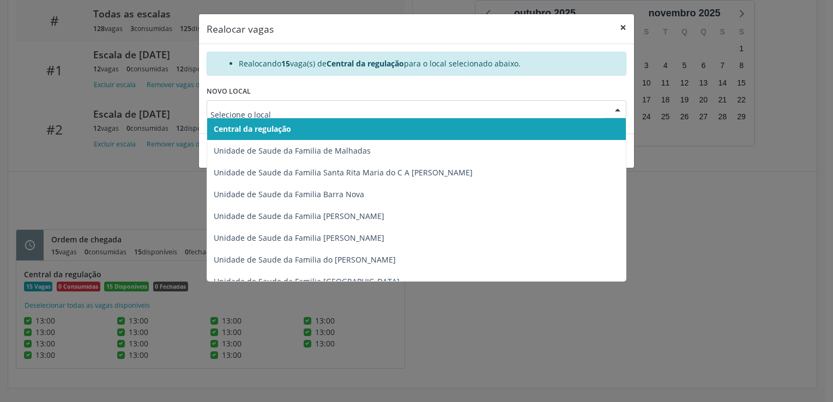
click at [621, 25] on button "×" at bounding box center [623, 27] width 22 height 27
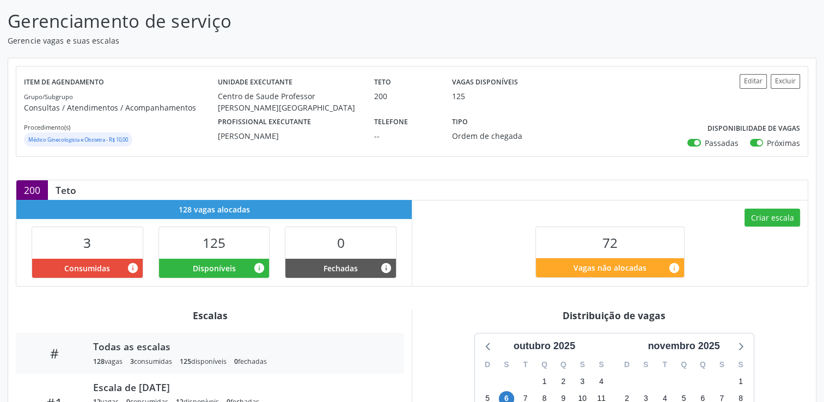
scroll to position [150, 0]
